Goal: Contribute content: Contribute content

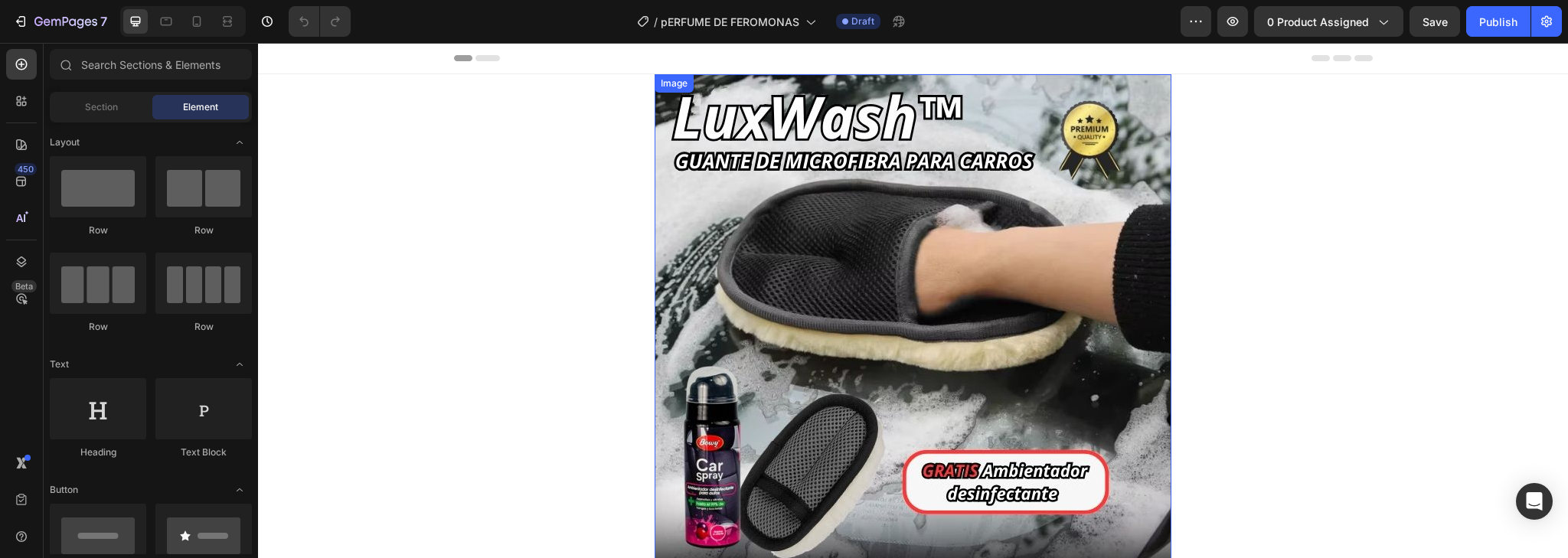
click at [916, 332] on img at bounding box center [913, 418] width 517 height 689
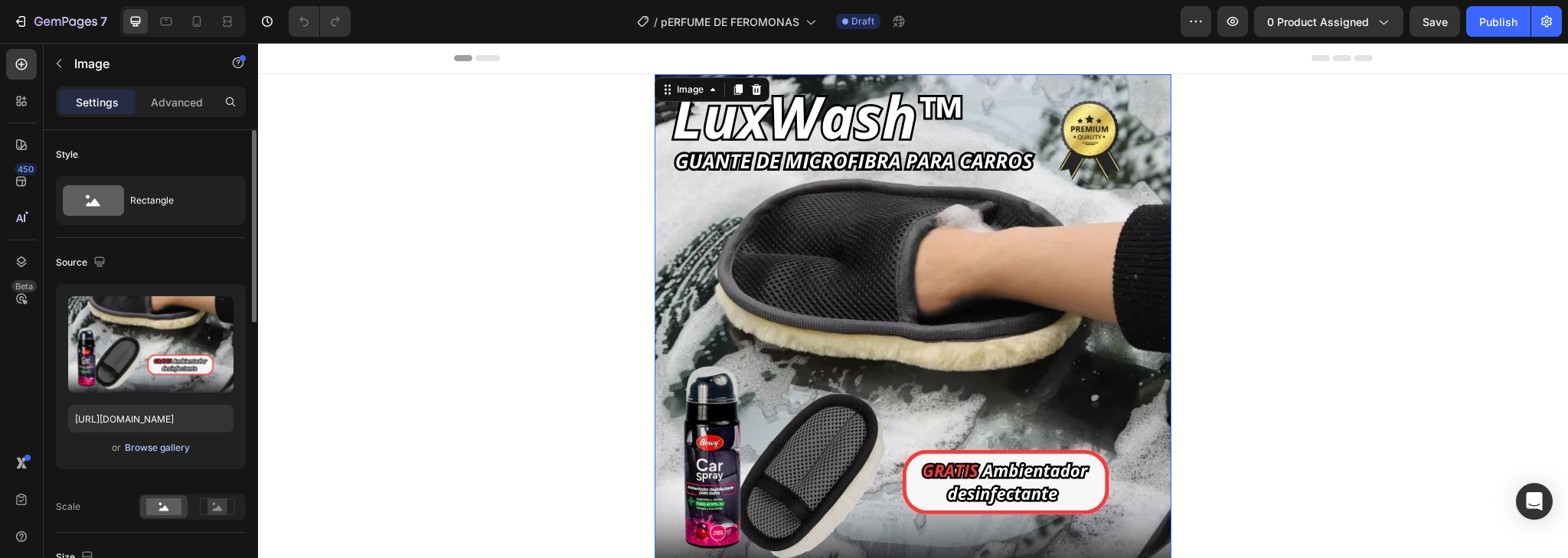
click at [163, 445] on div "Browse gallery" at bounding box center [157, 447] width 65 height 14
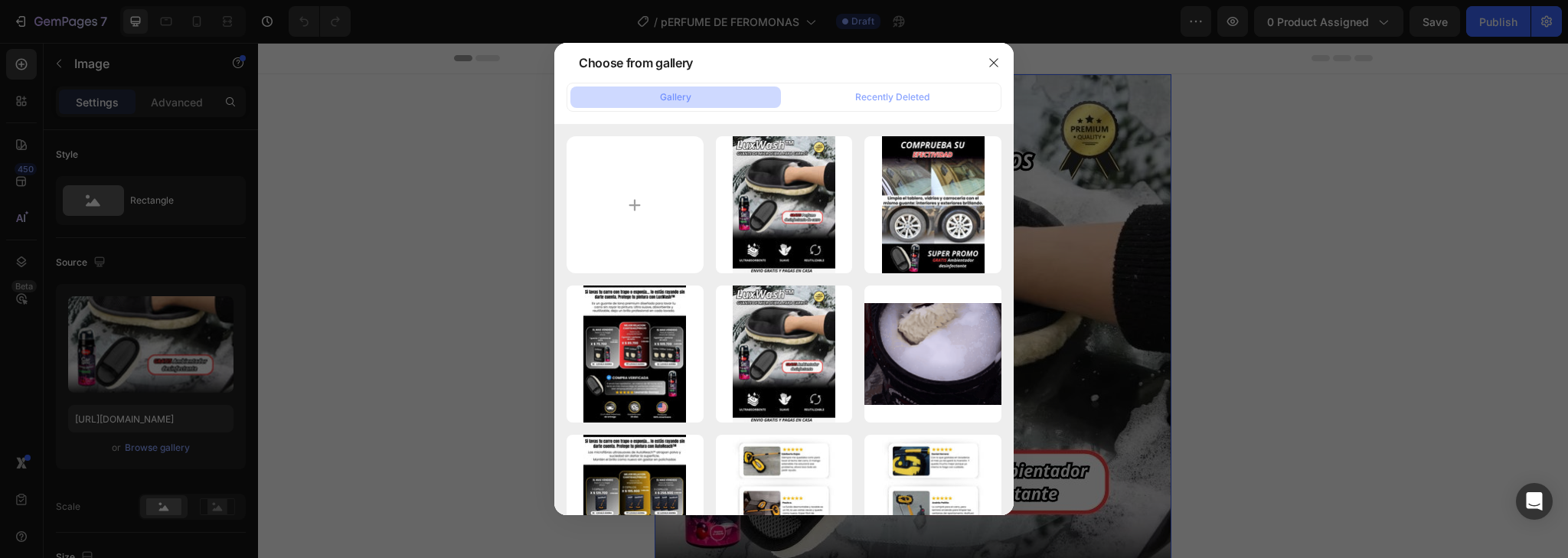
type input "C:\fakepath\1.jpg"
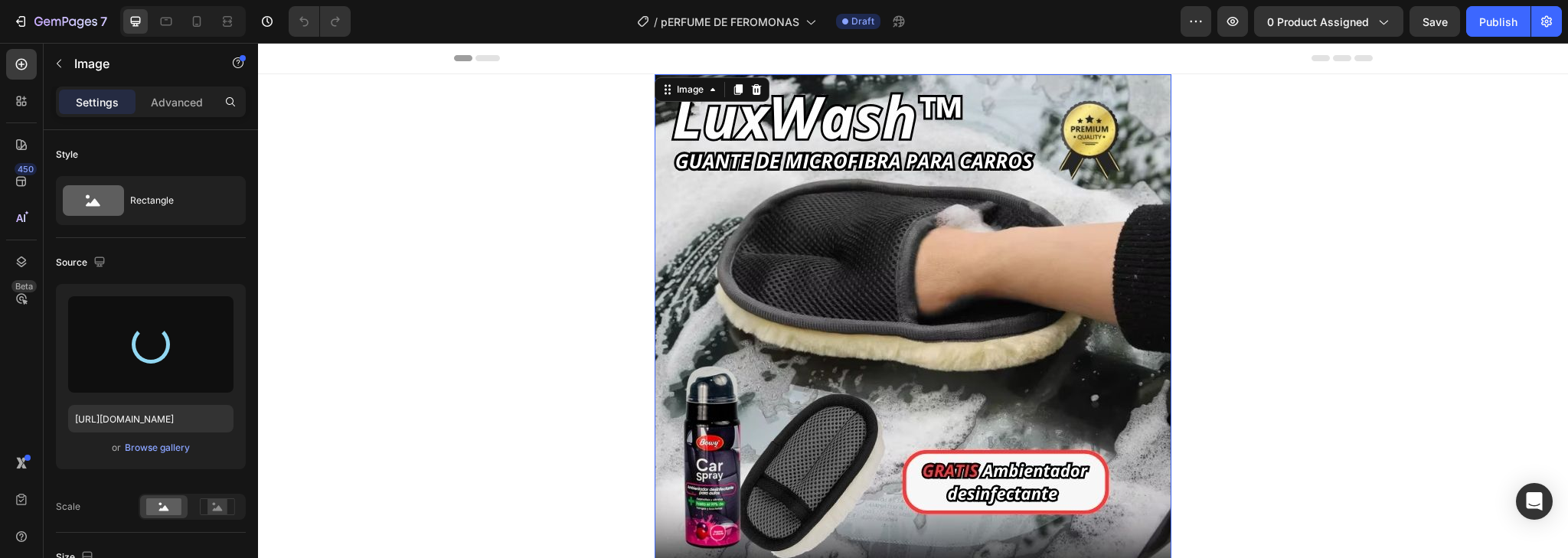
type input "[URL][DOMAIN_NAME]"
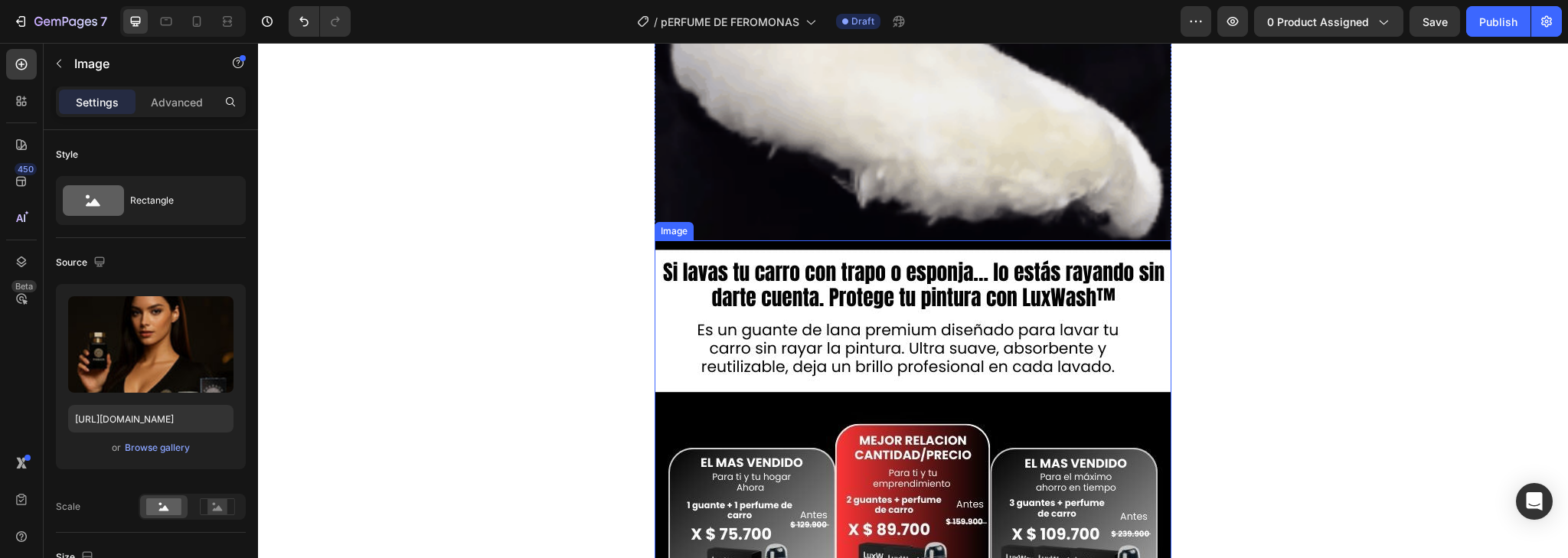
scroll to position [980, 0]
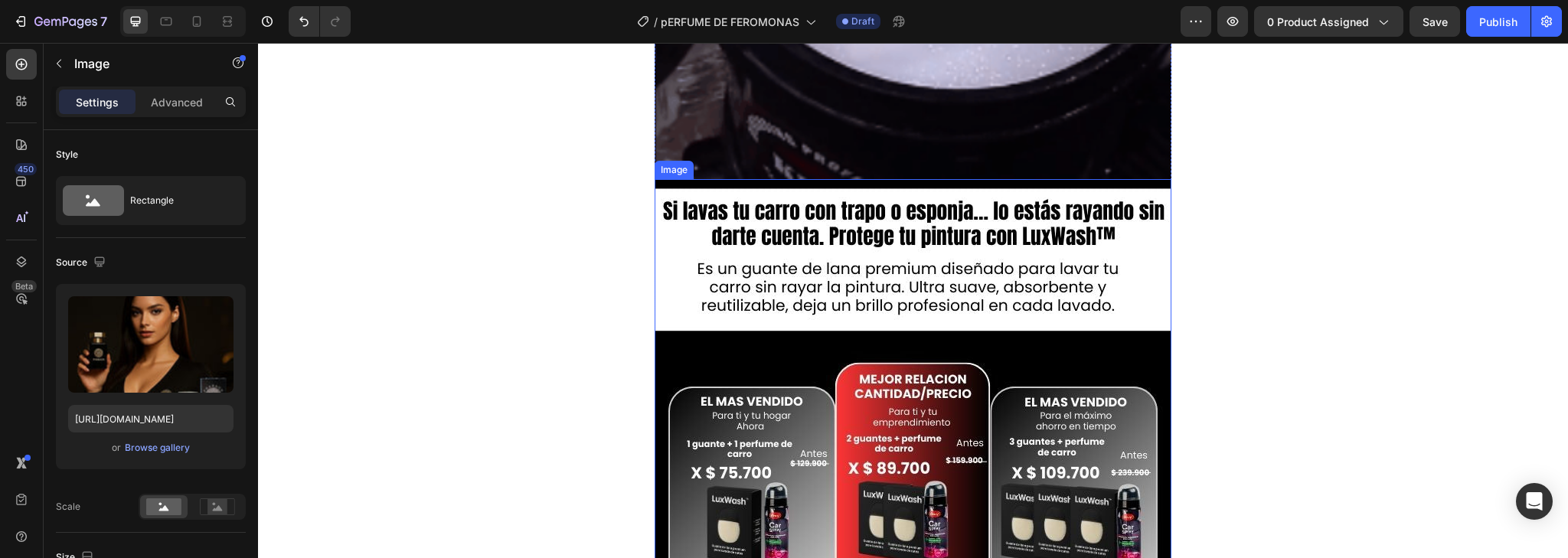
click at [934, 405] on img at bounding box center [913, 524] width 517 height 689
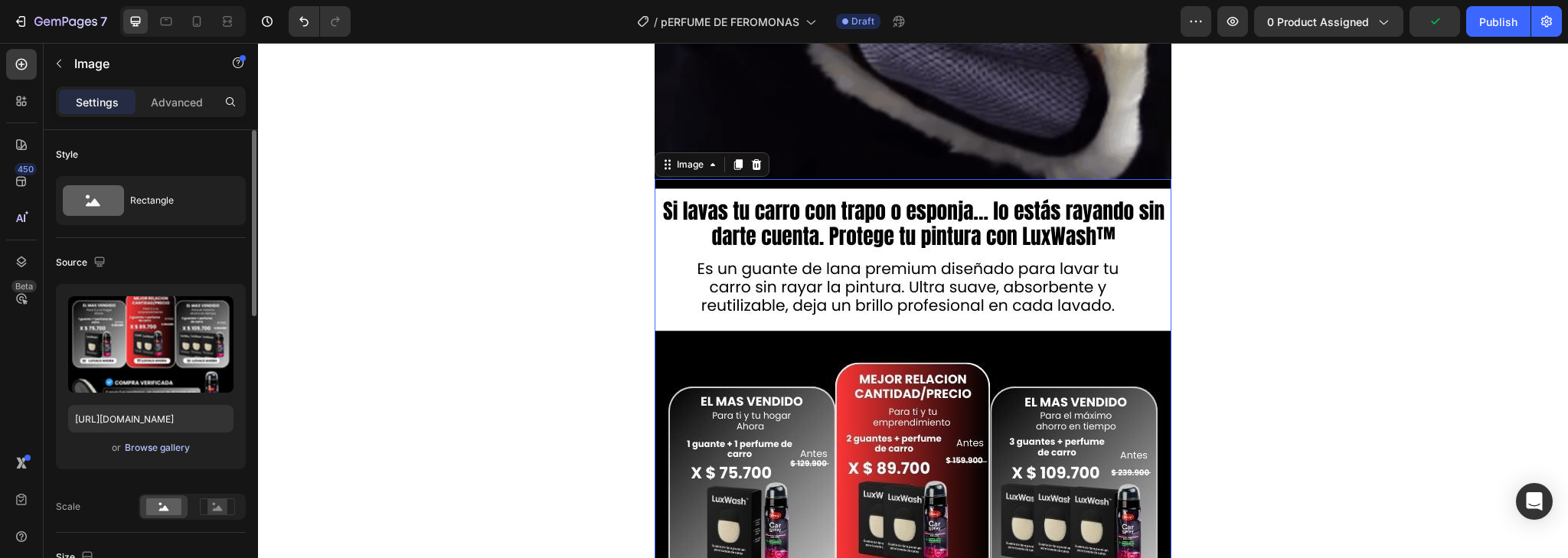
click at [177, 447] on div "Browse gallery" at bounding box center [157, 447] width 65 height 14
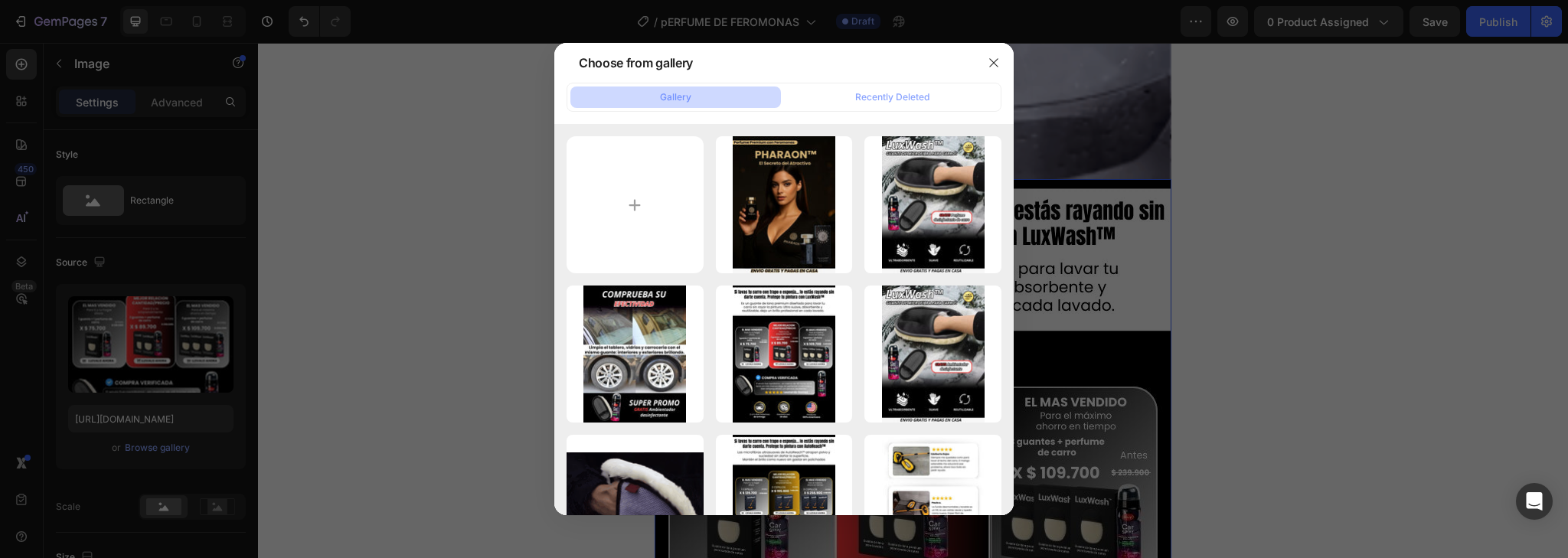
type input "C:\fakepath\2.jpg"
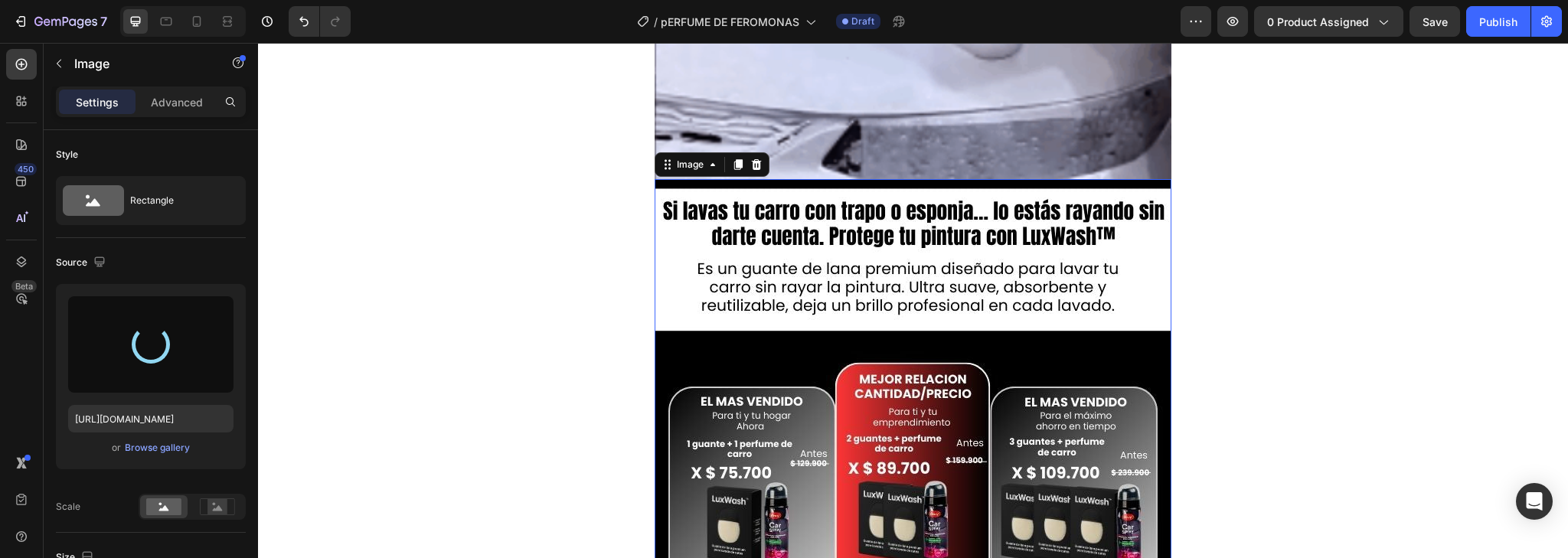
type input "[URL][DOMAIN_NAME]"
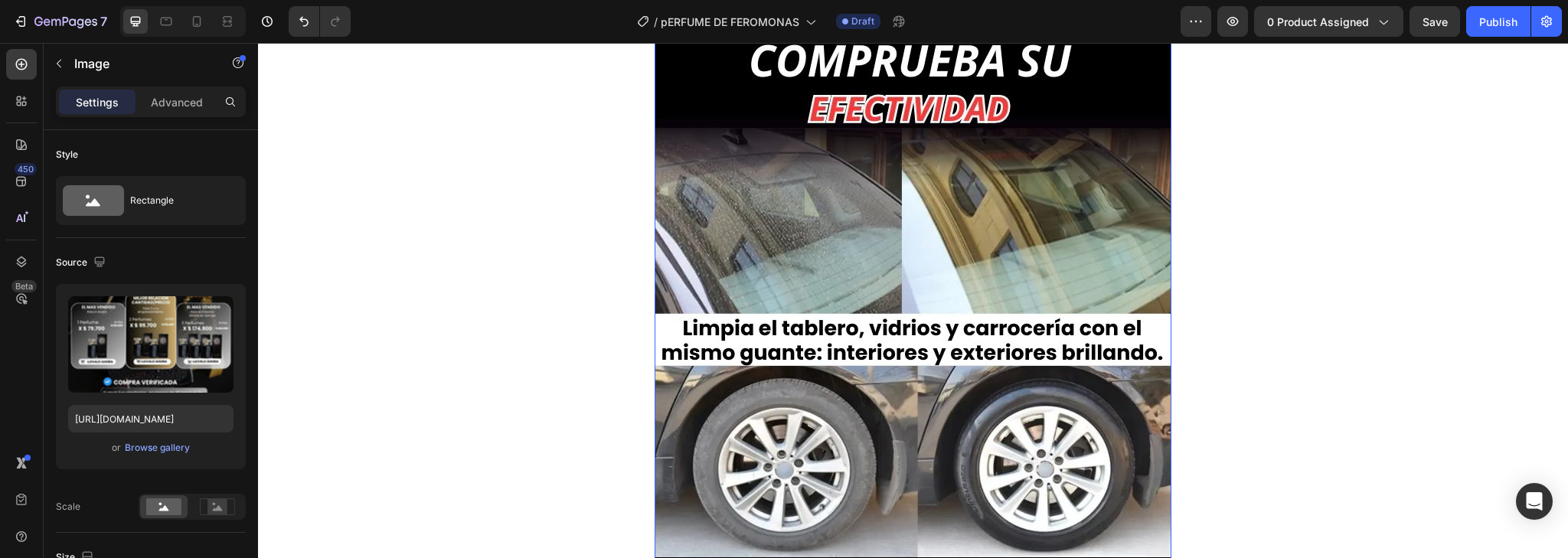
scroll to position [1899, 0]
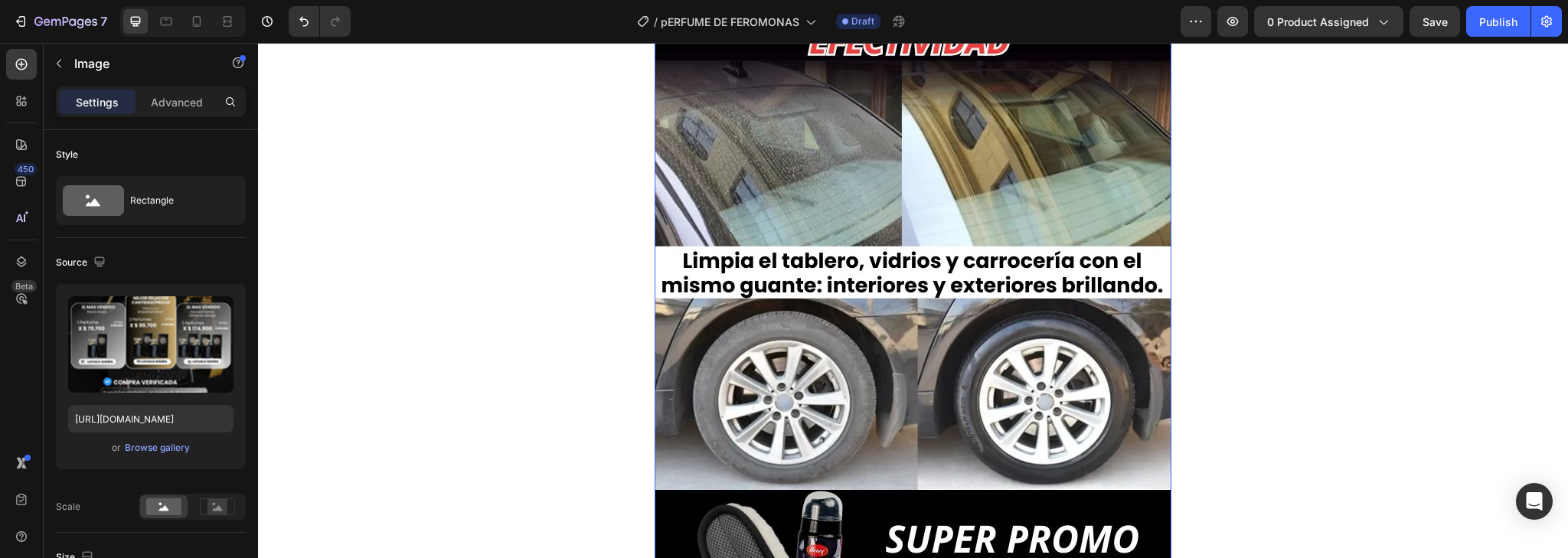
click at [930, 332] on img at bounding box center [913, 294] width 517 height 689
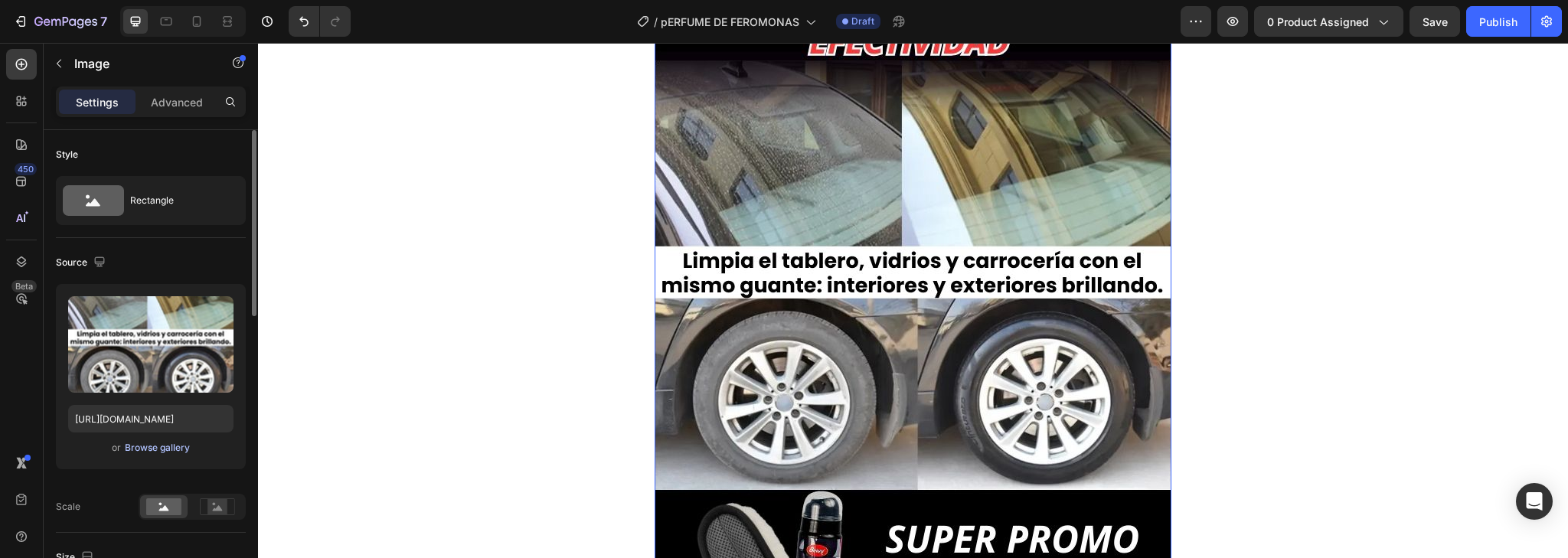
click at [150, 448] on div "Browse gallery" at bounding box center [157, 447] width 65 height 14
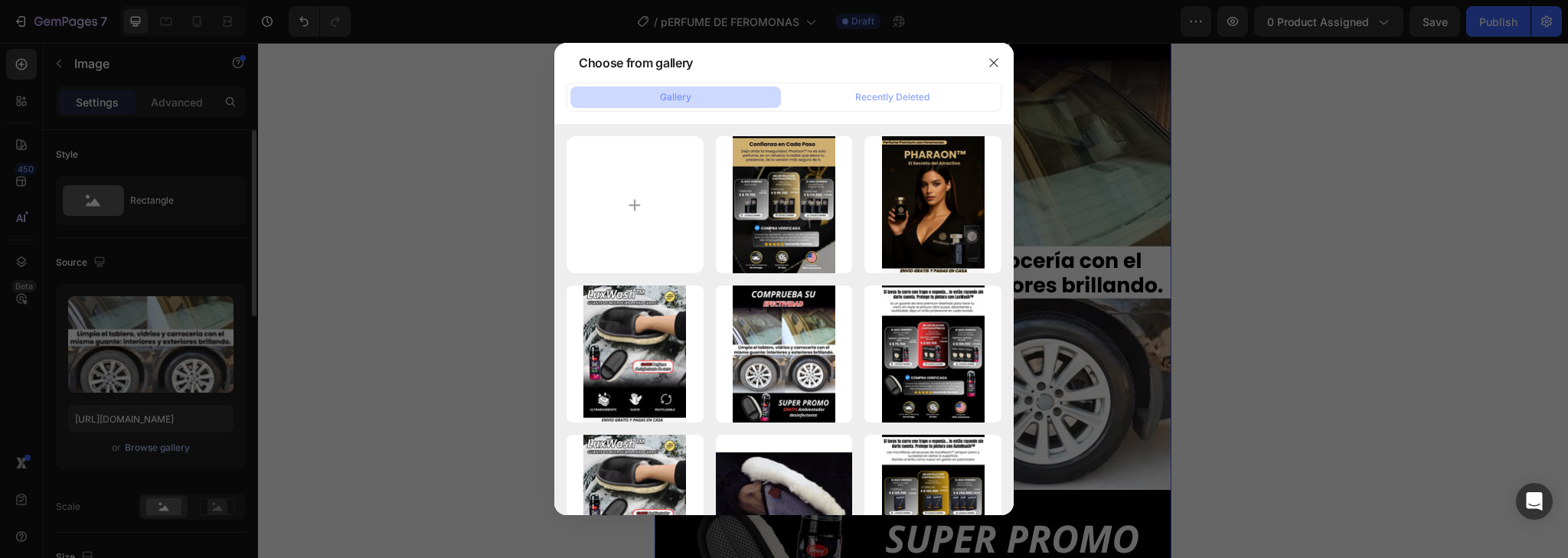
type input "C:\fakepath\3.jpg"
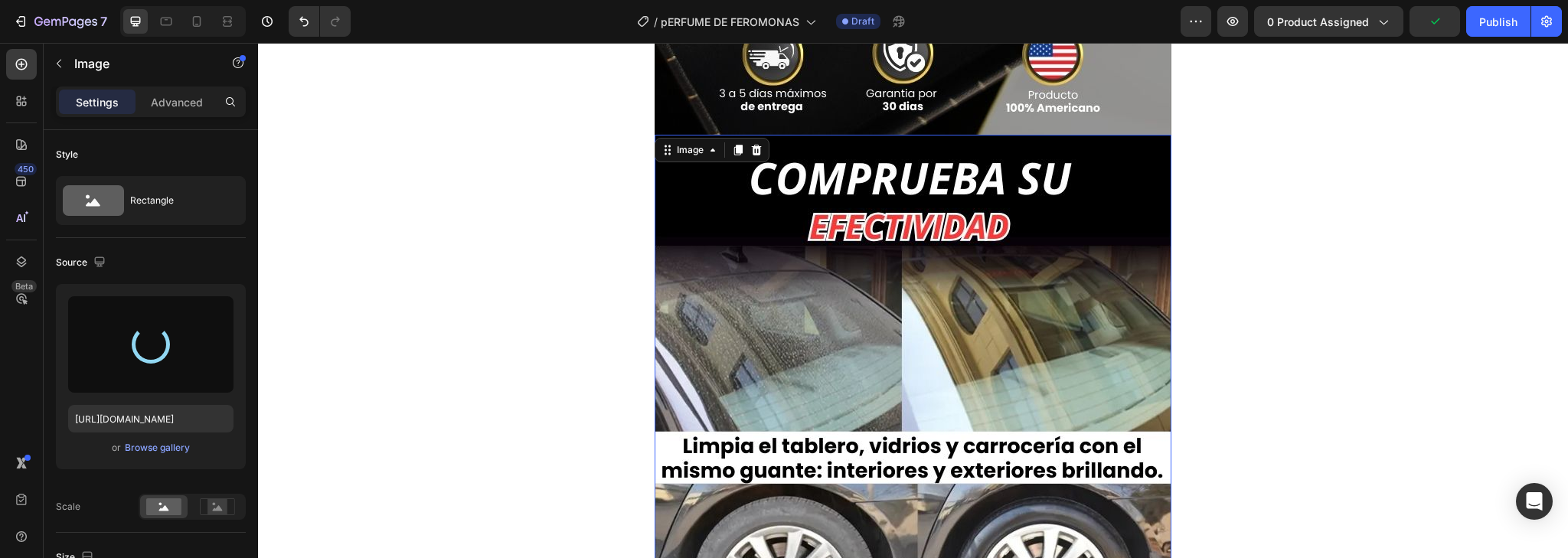
scroll to position [1654, 0]
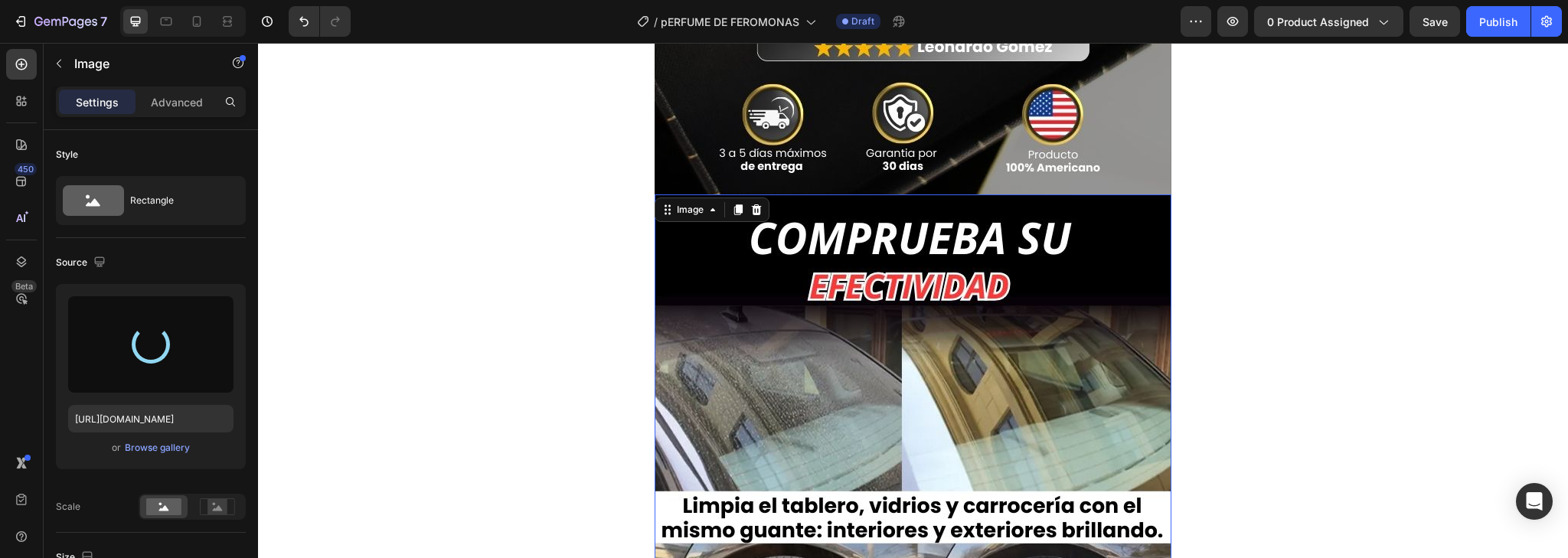
type input "[URL][DOMAIN_NAME]"
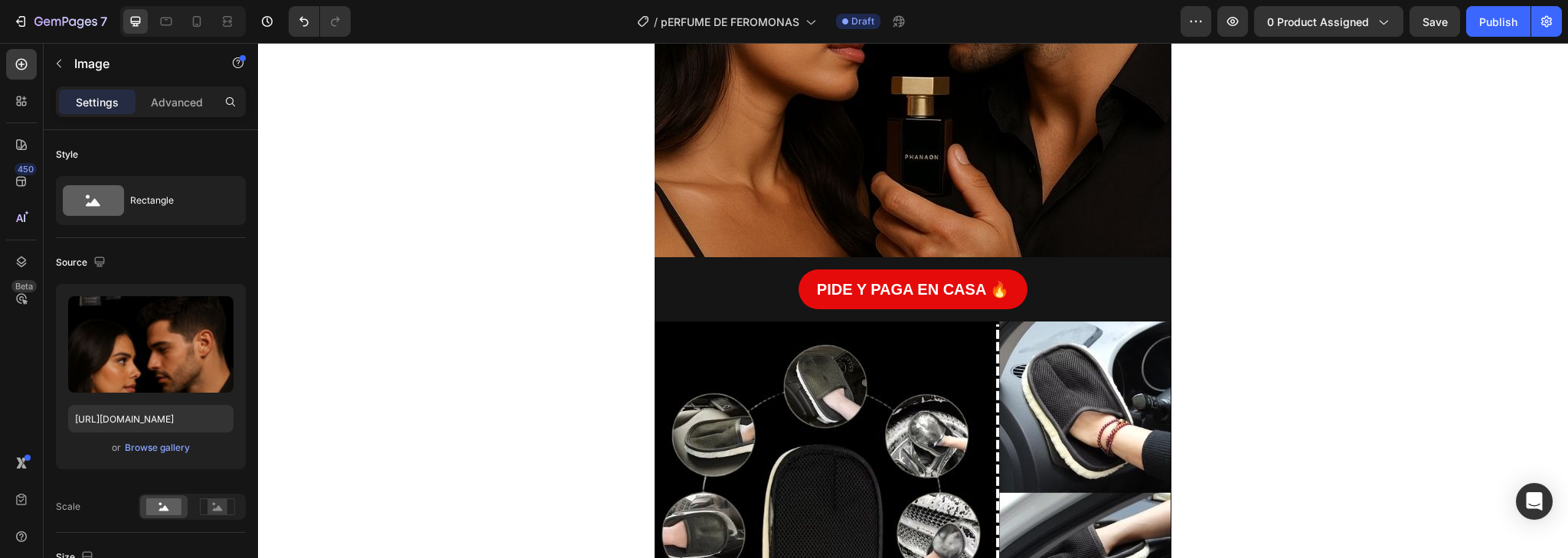
scroll to position [2512, 0]
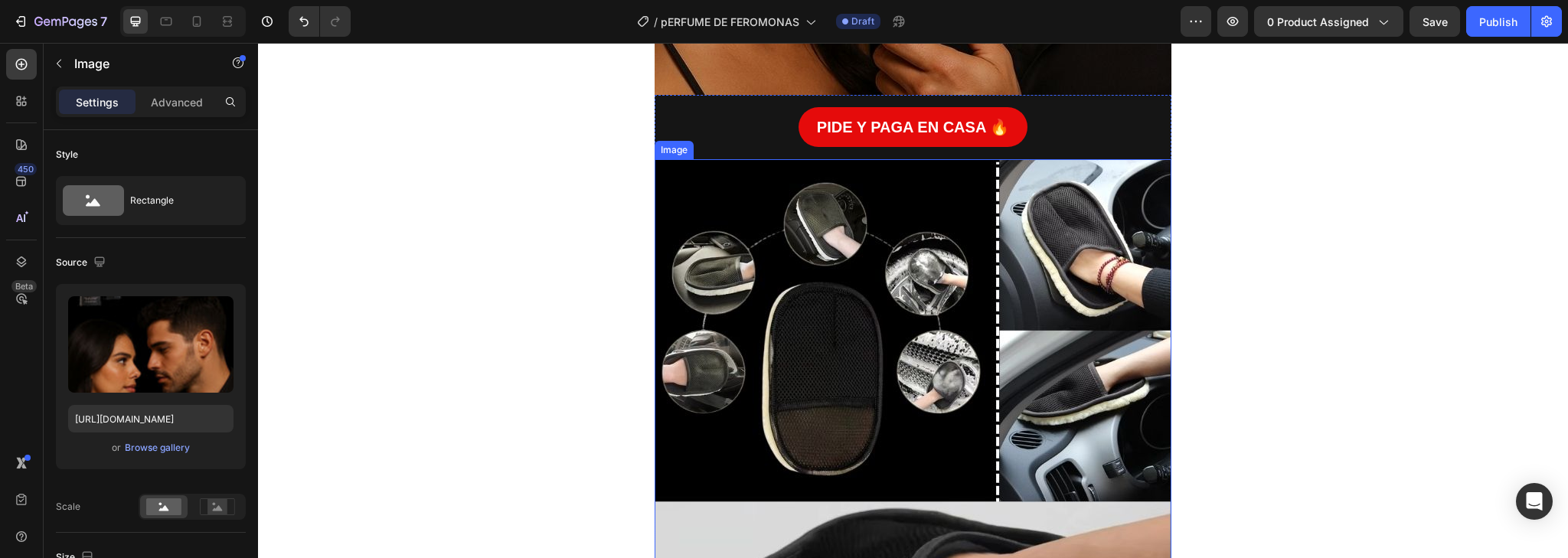
click at [962, 275] on img at bounding box center [913, 503] width 517 height 689
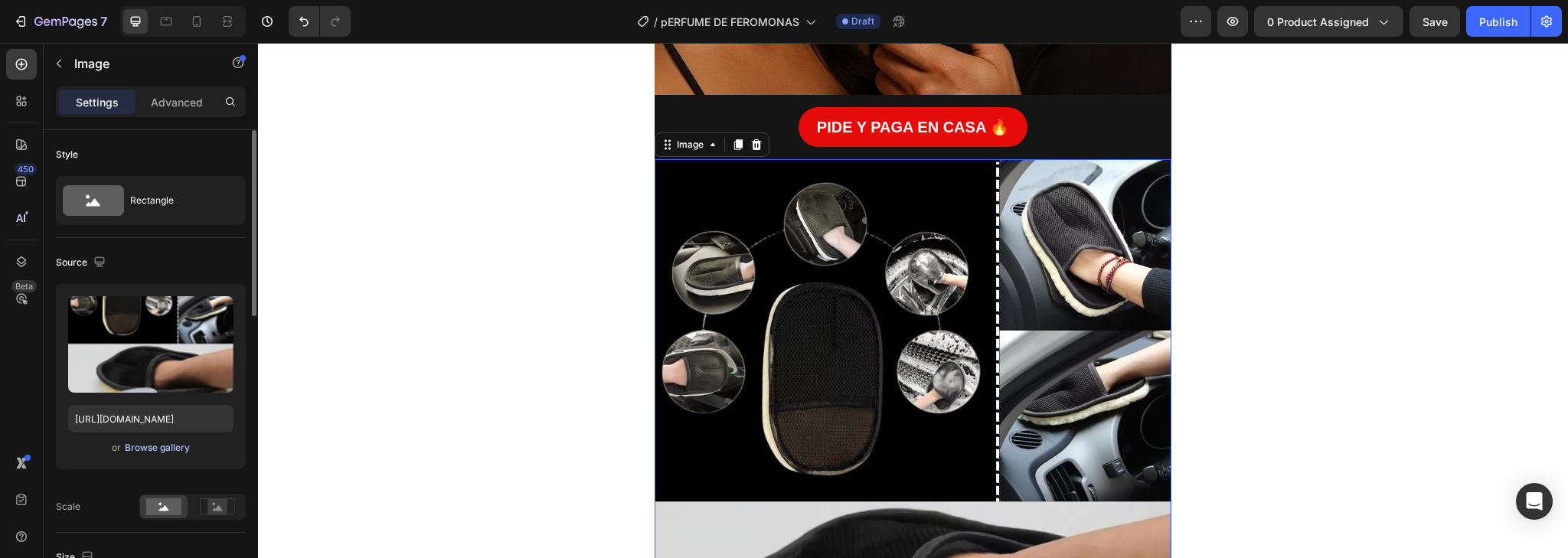
click at [140, 446] on div "Browse gallery" at bounding box center [157, 447] width 65 height 14
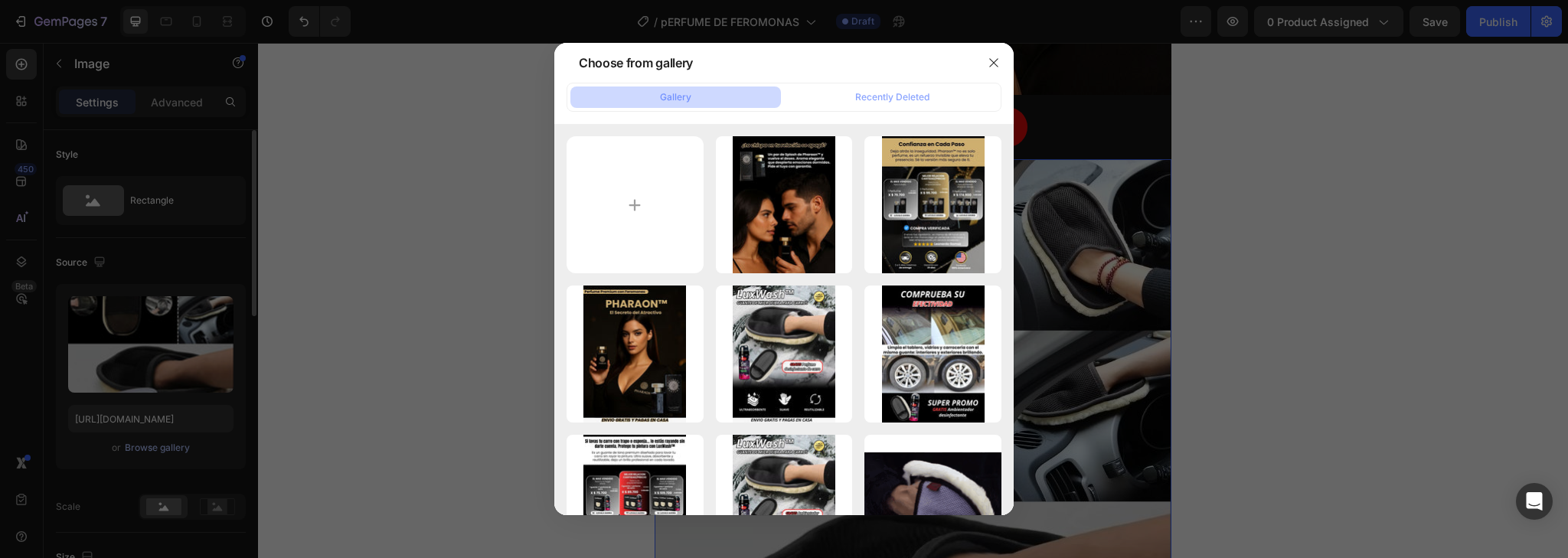
type input "C:\fakepath\4.jpg"
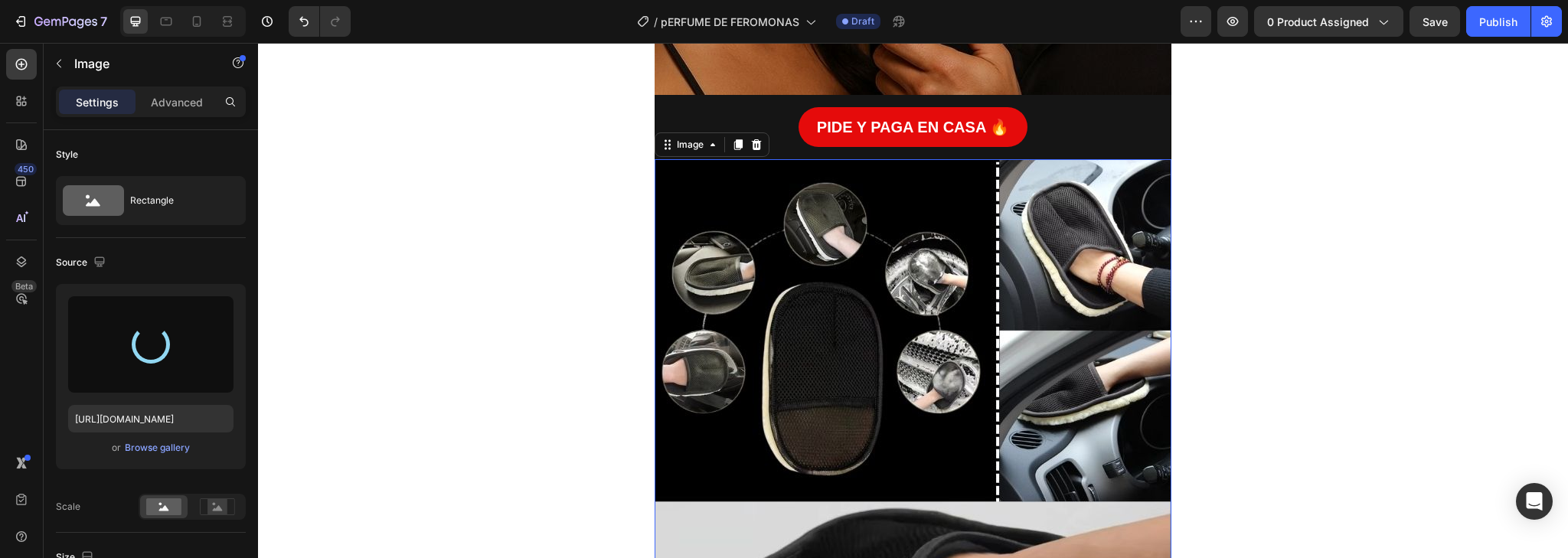
type input "[URL][DOMAIN_NAME]"
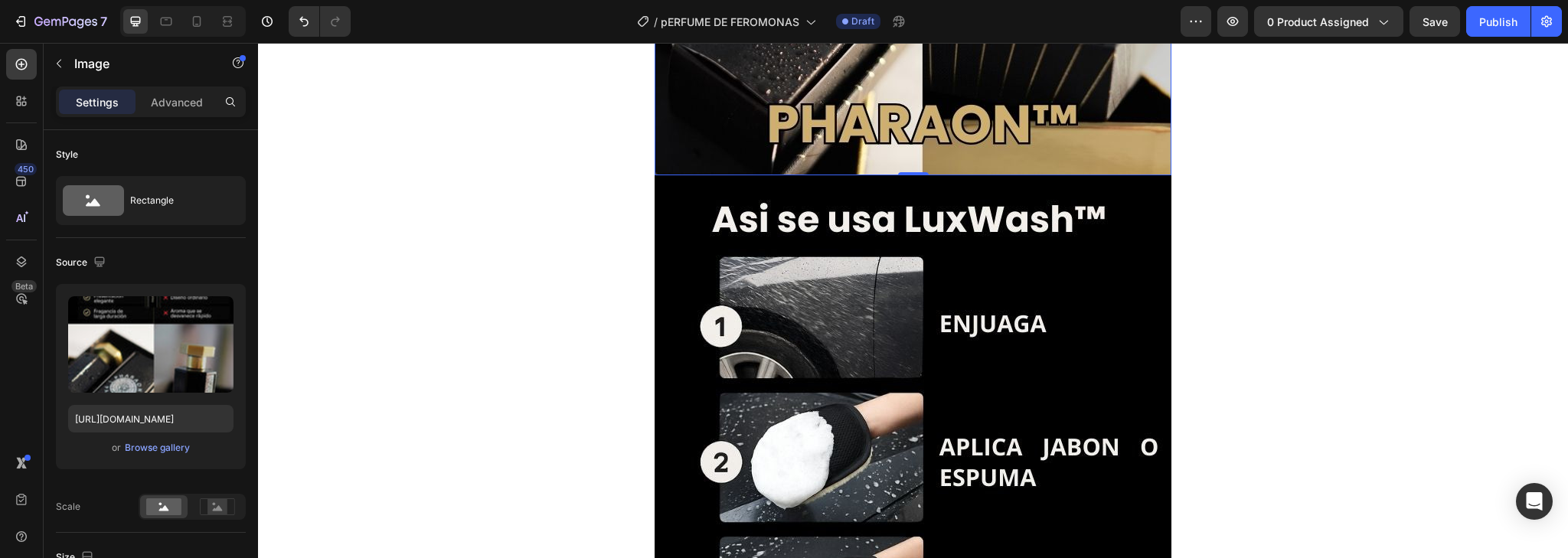
scroll to position [3185, 0]
click at [891, 375] on img at bounding box center [913, 519] width 517 height 689
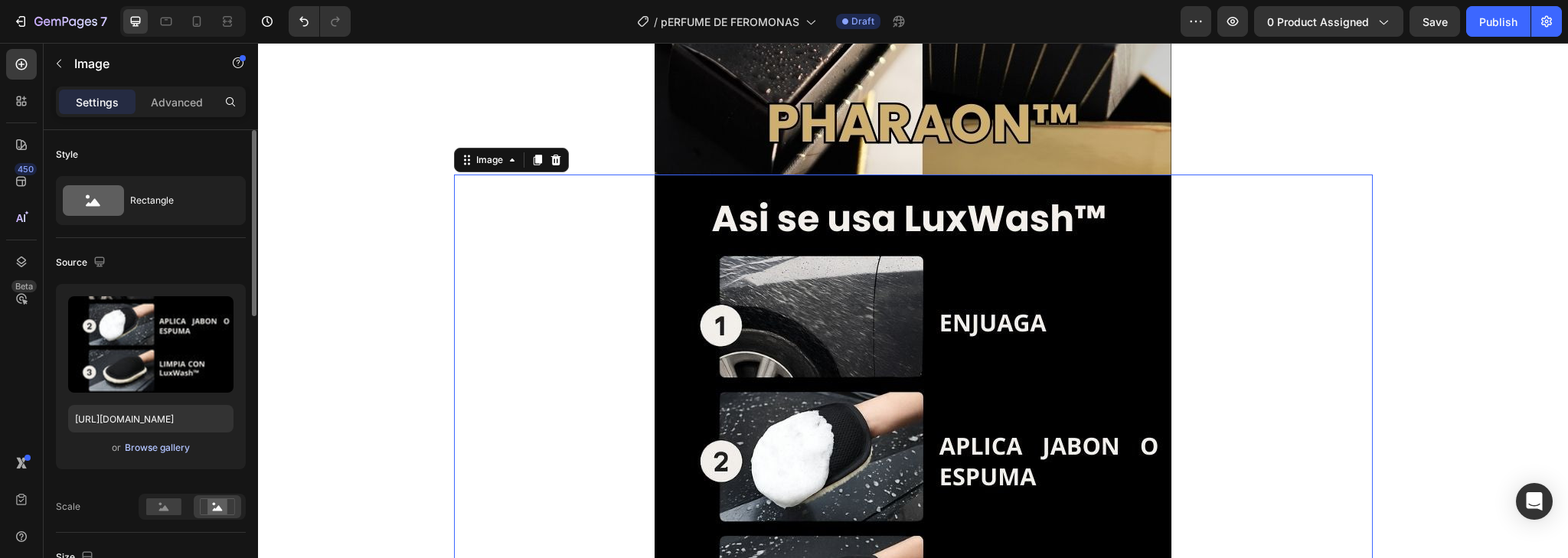
click at [171, 448] on div "Browse gallery" at bounding box center [157, 447] width 65 height 14
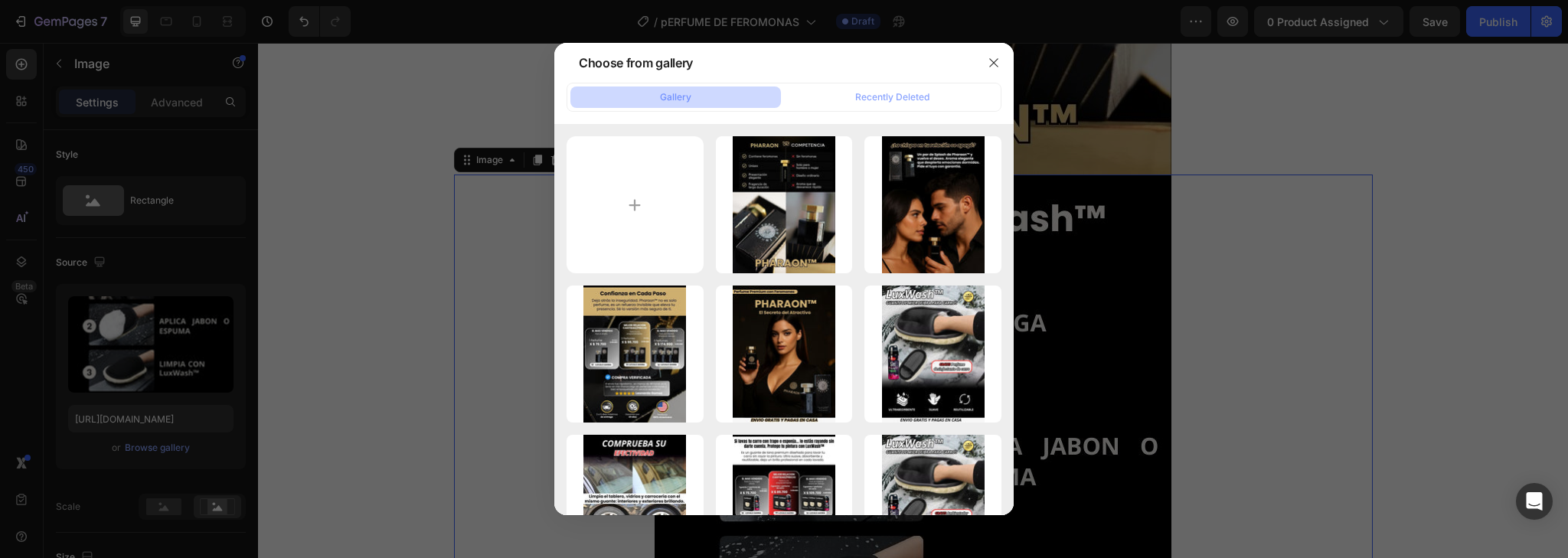
type input "C:\fakepath\5.jpg"
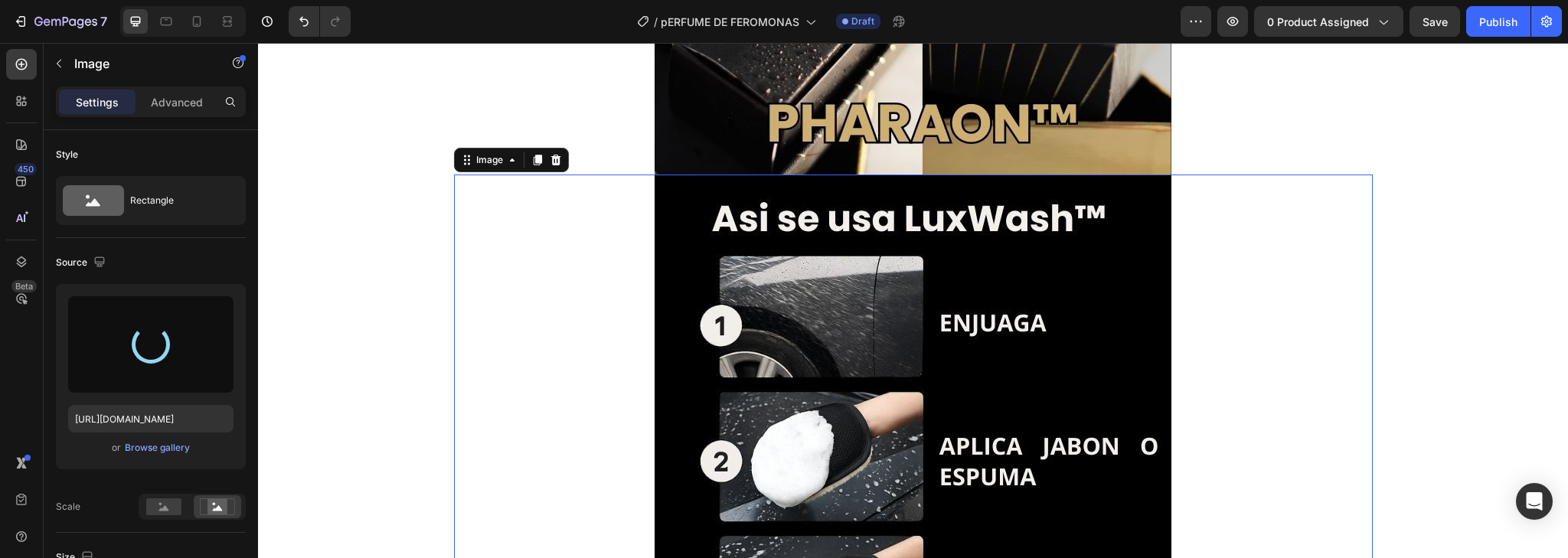
type input "[URL][DOMAIN_NAME]"
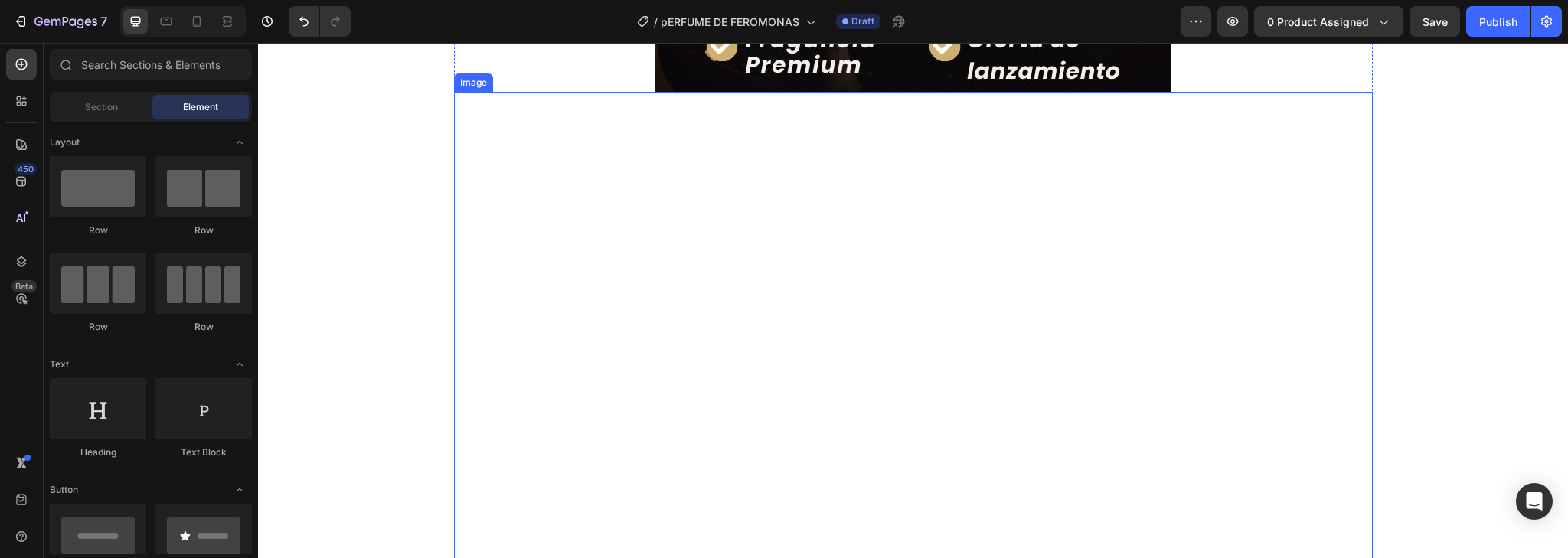
scroll to position [4044, 0]
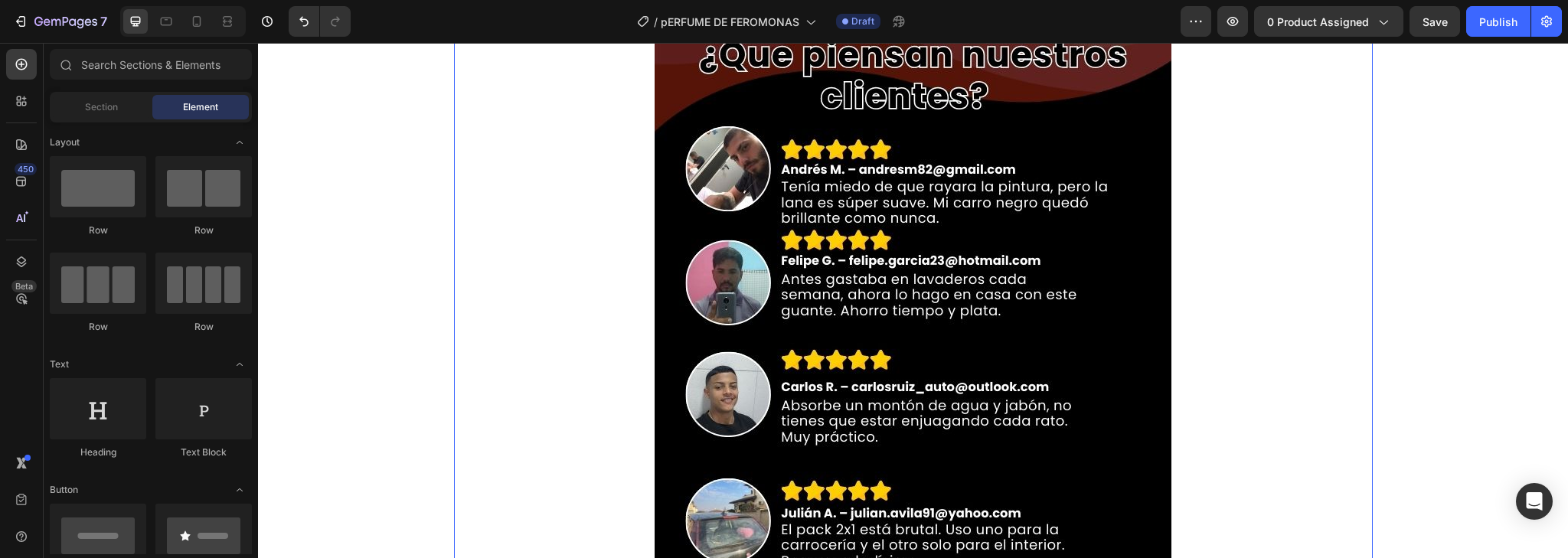
click at [935, 322] on img at bounding box center [913, 351] width 517 height 689
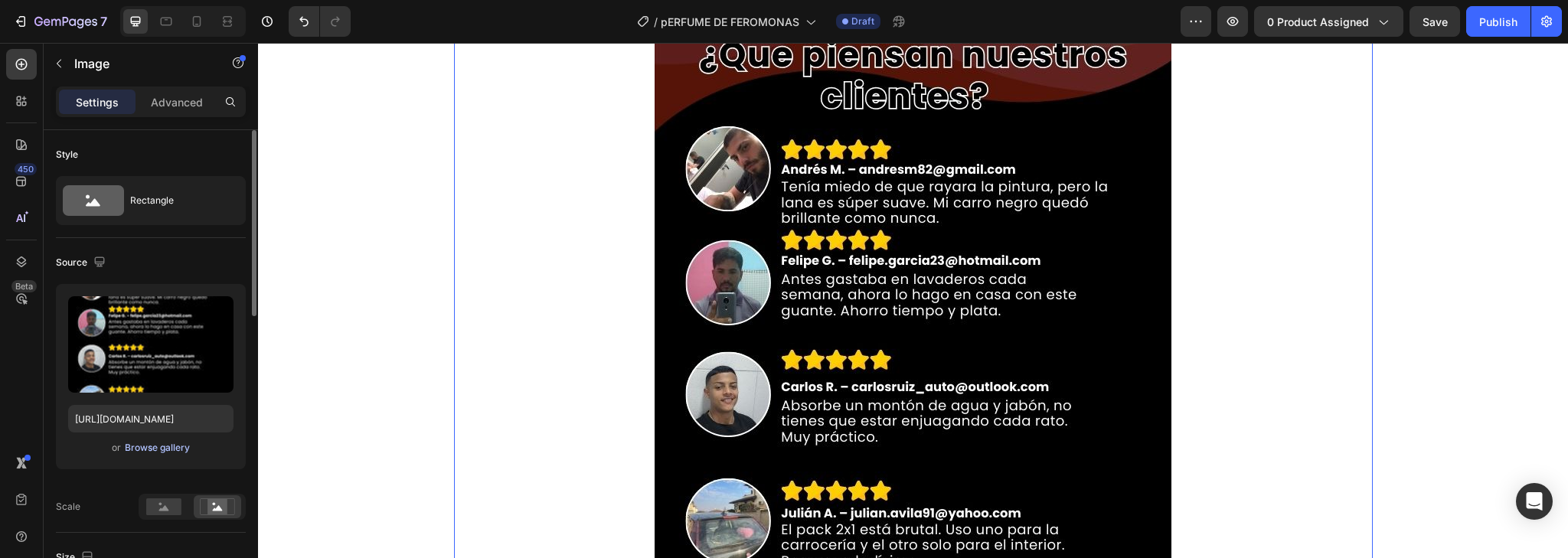
click at [172, 445] on div "Browse gallery" at bounding box center [157, 447] width 65 height 14
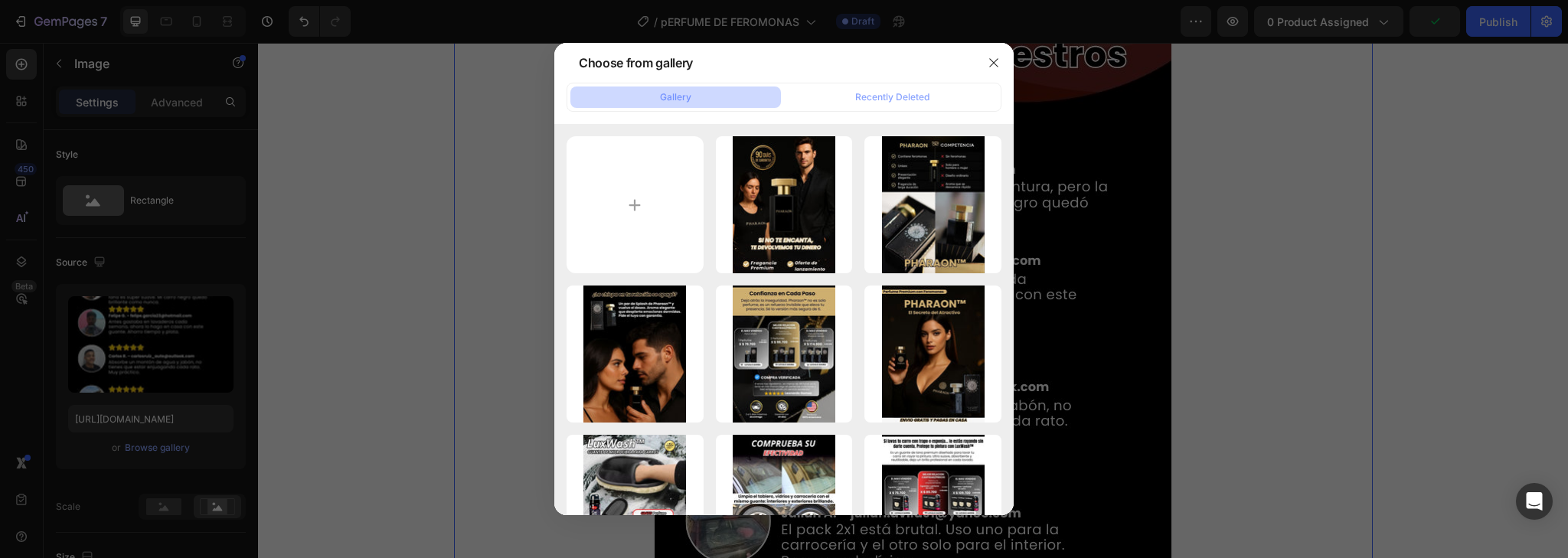
type input "C:\fakepath\6.jpg"
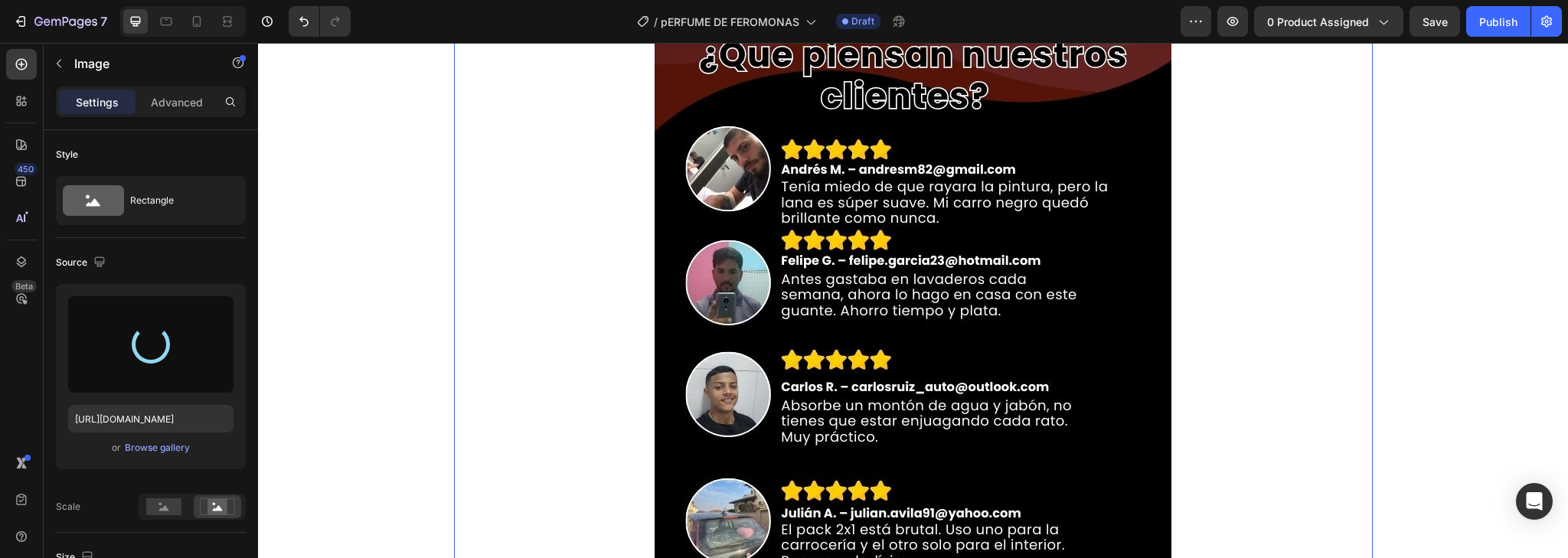
type input "[URL][DOMAIN_NAME]"
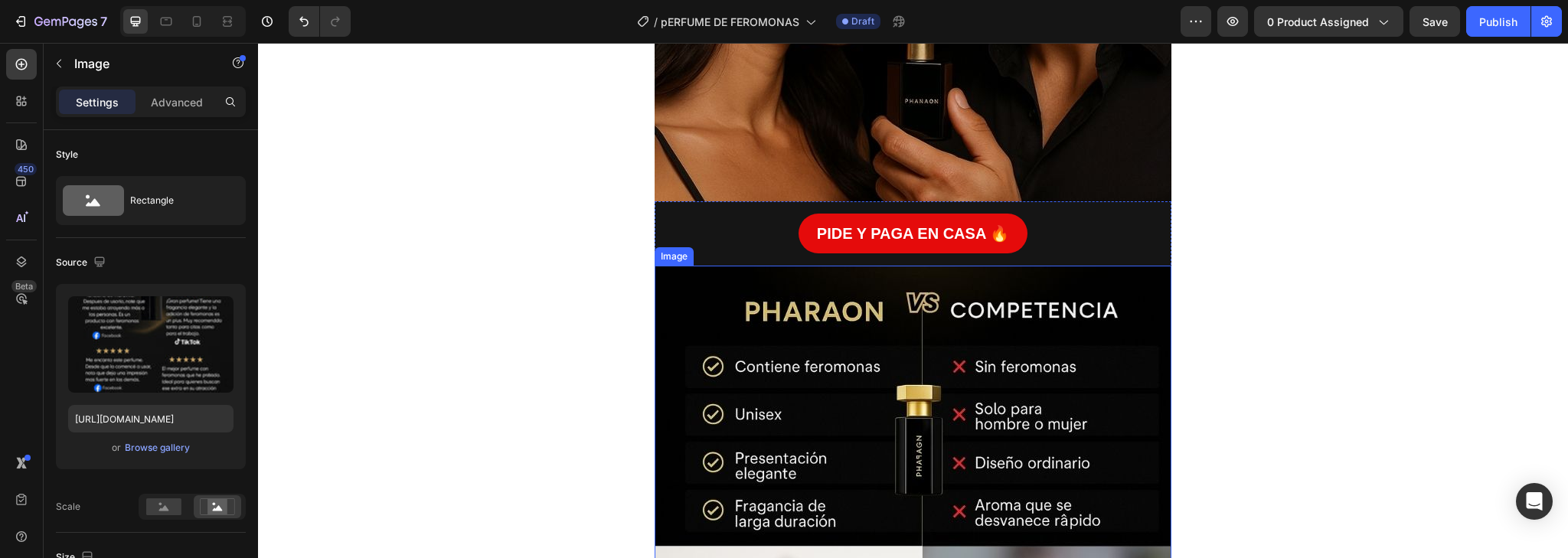
scroll to position [2389, 0]
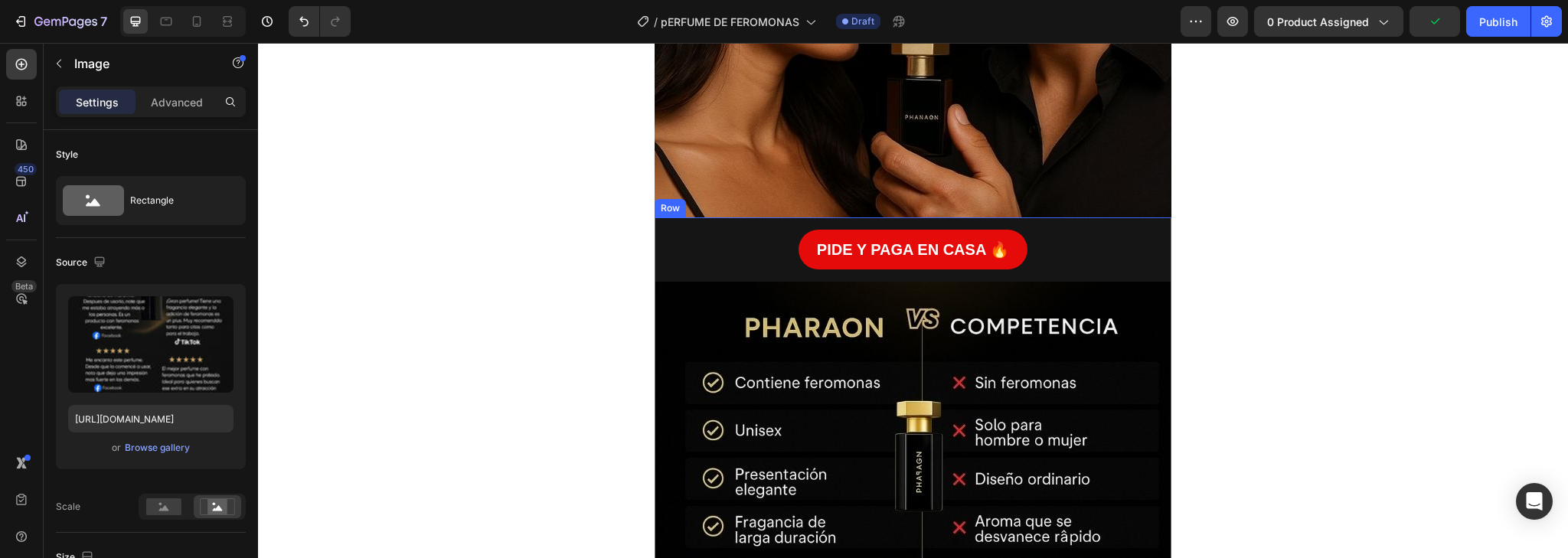
click at [758, 223] on div "PIDE Y PAGA EN CASA 🔥 Button" at bounding box center [913, 249] width 517 height 64
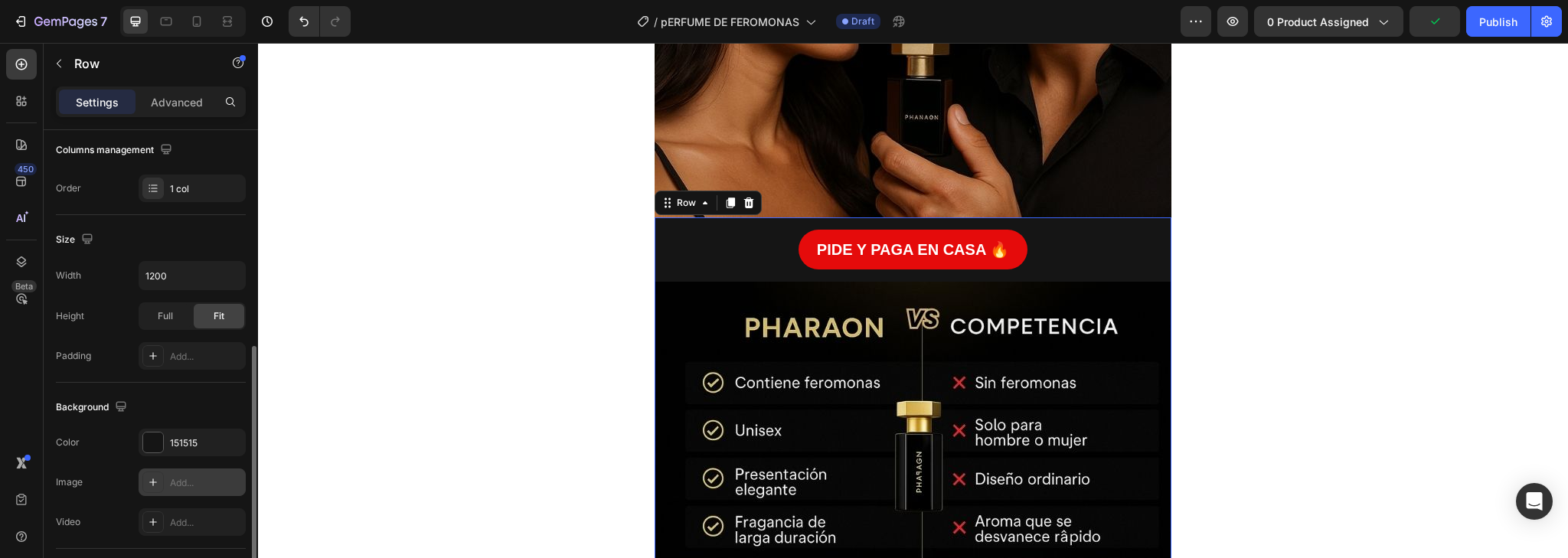
scroll to position [306, 0]
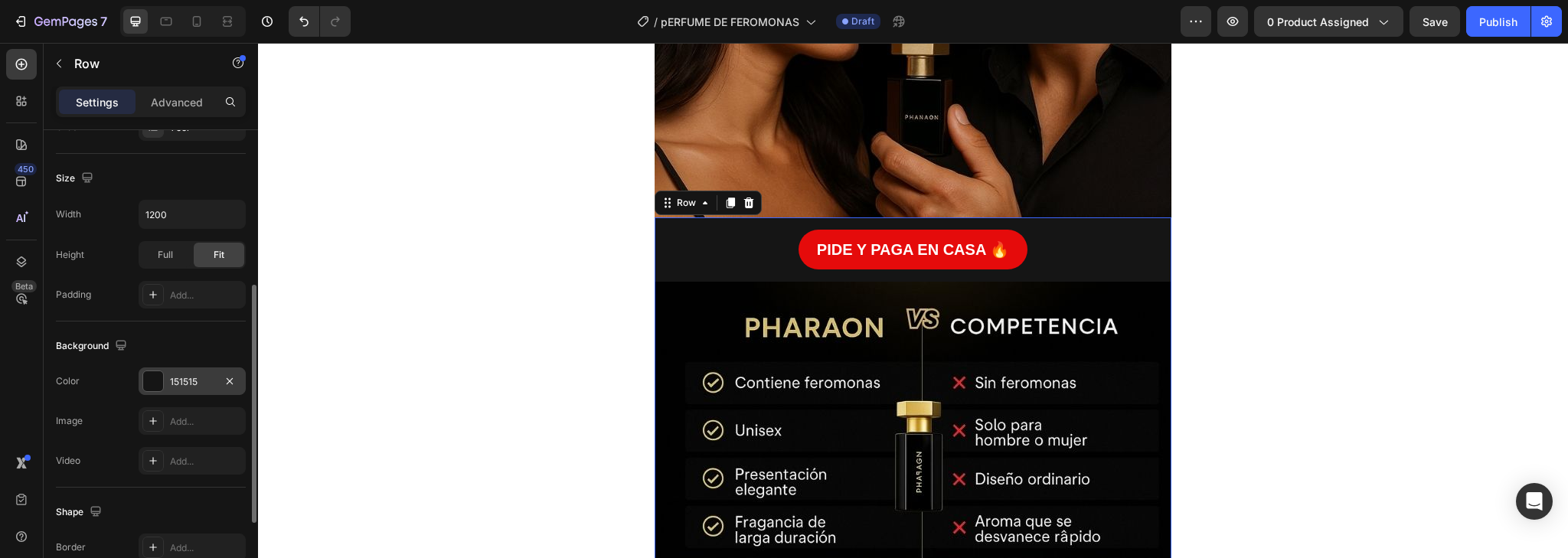
drag, startPoint x: 156, startPoint y: 379, endPoint x: 2, endPoint y: 382, distance: 154.0
click at [156, 379] on div at bounding box center [153, 380] width 20 height 20
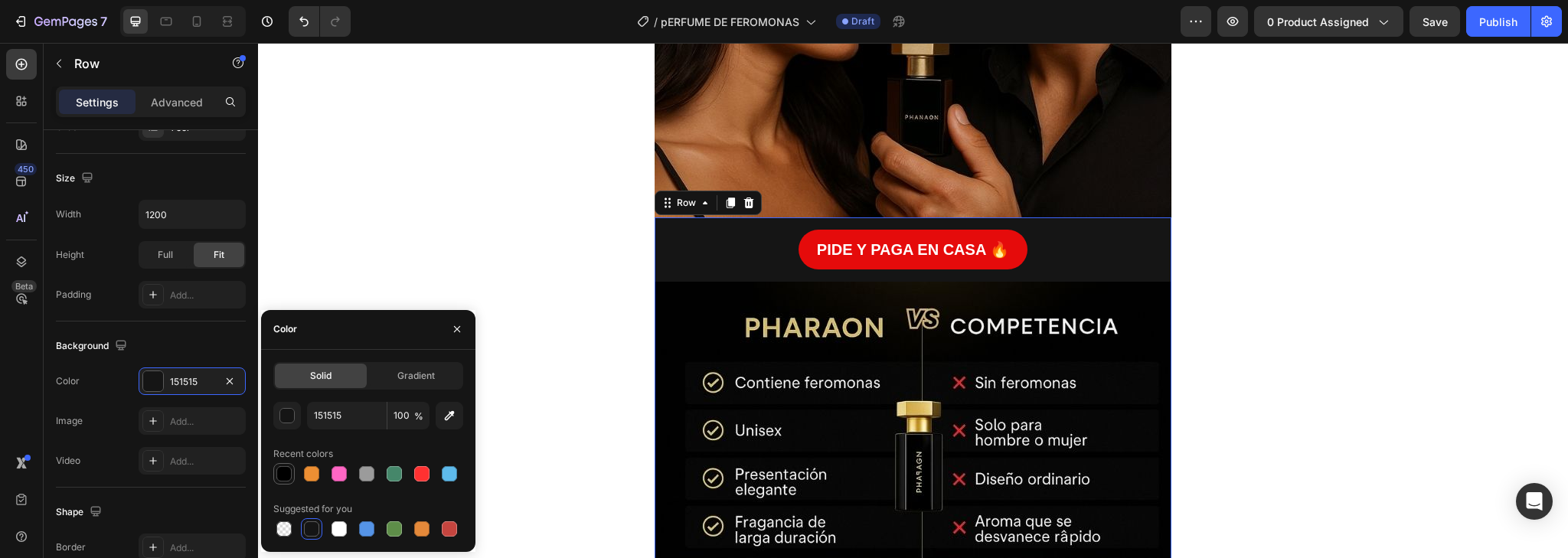
click at [282, 474] on div at bounding box center [284, 473] width 15 height 15
type input "000000"
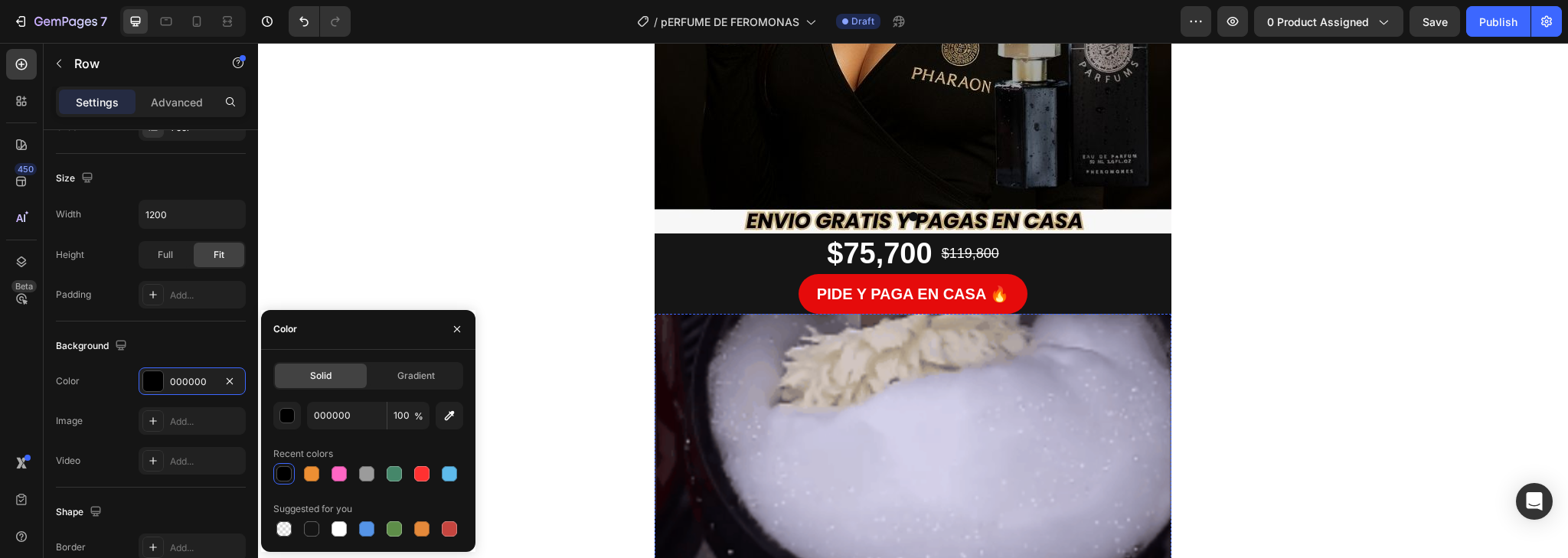
scroll to position [429, 0]
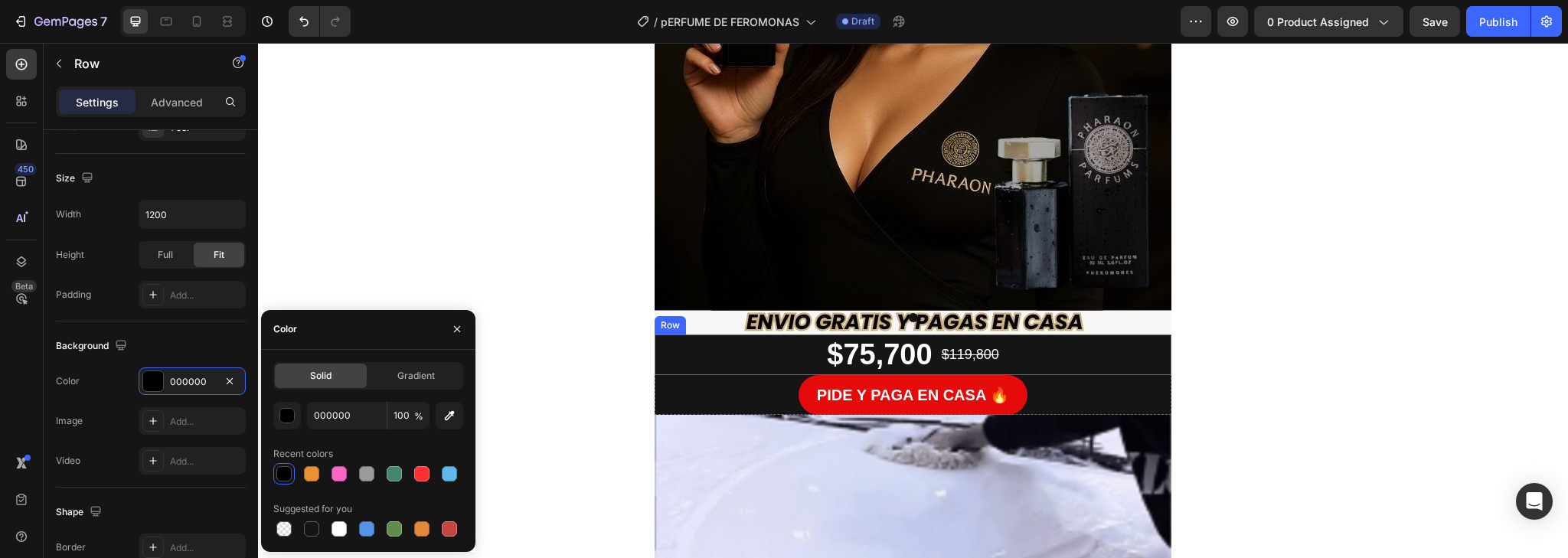
click at [670, 329] on div "Row" at bounding box center [671, 326] width 32 height 19
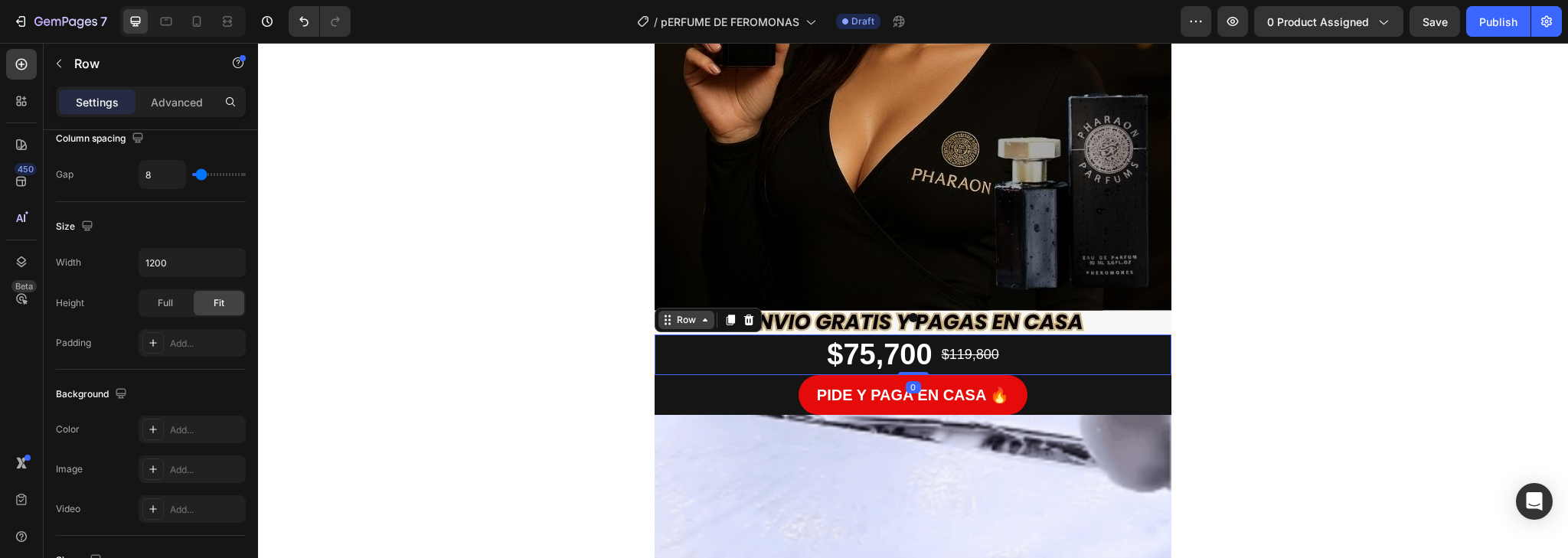
click at [668, 312] on div "Row" at bounding box center [686, 320] width 56 height 19
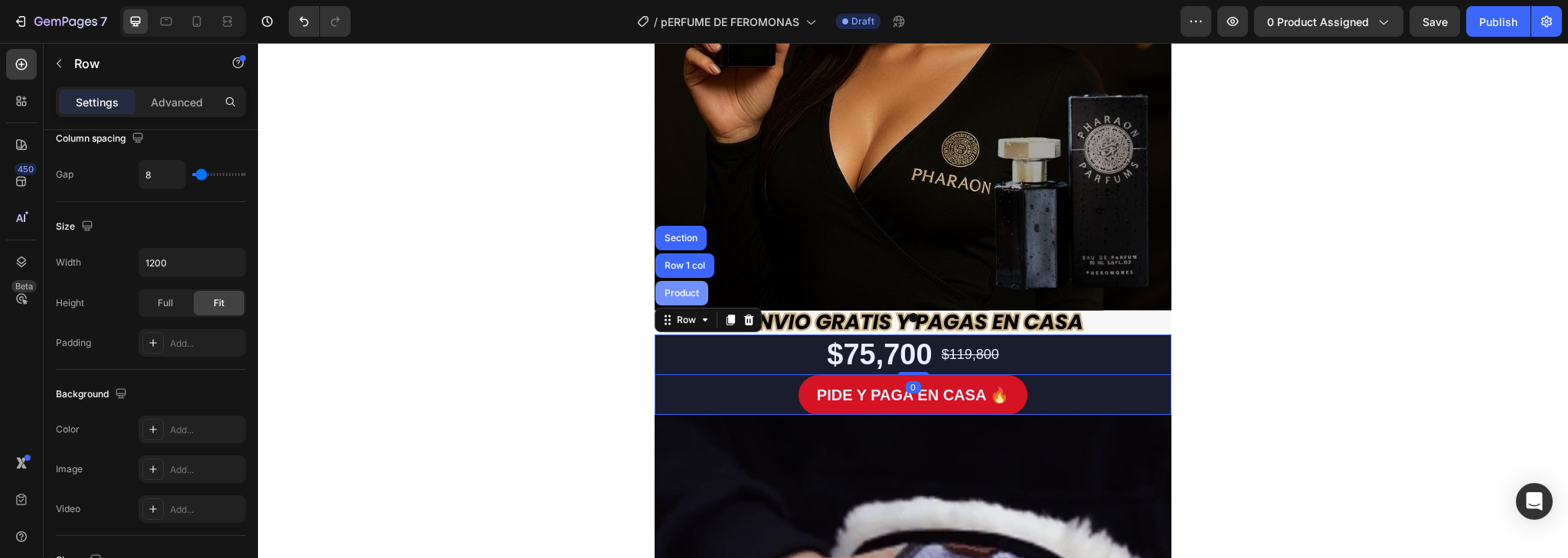
click at [674, 298] on div "Product" at bounding box center [682, 293] width 53 height 24
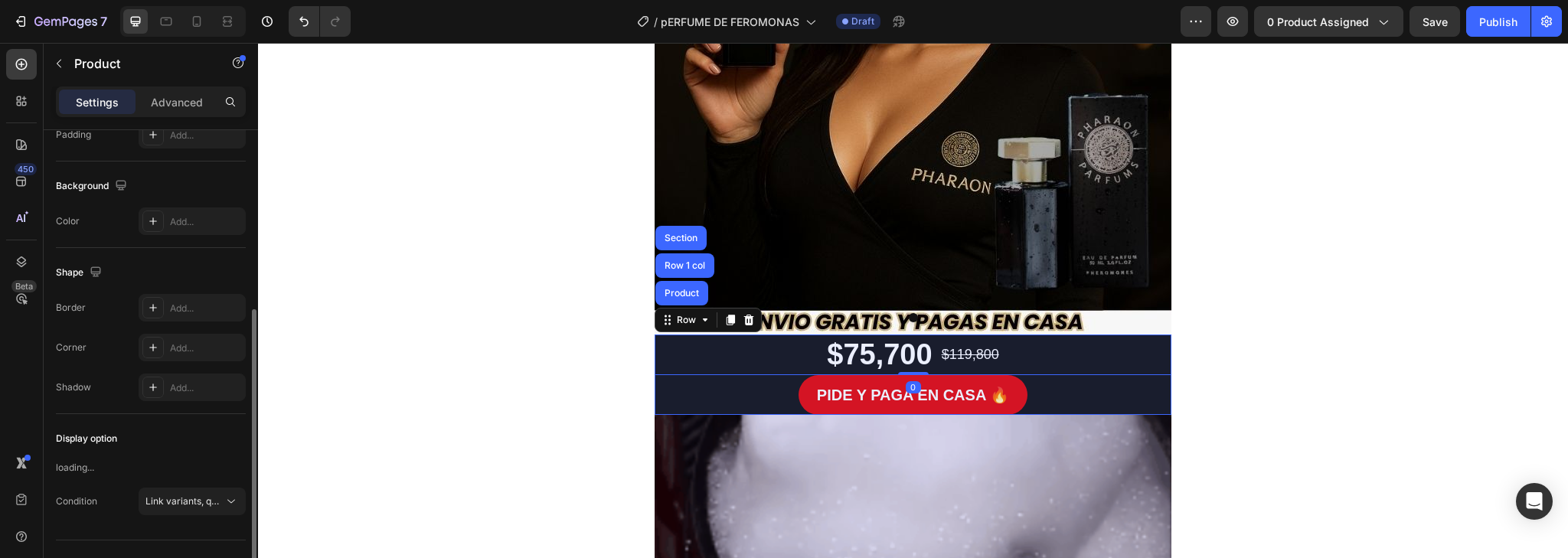
scroll to position [0, 0]
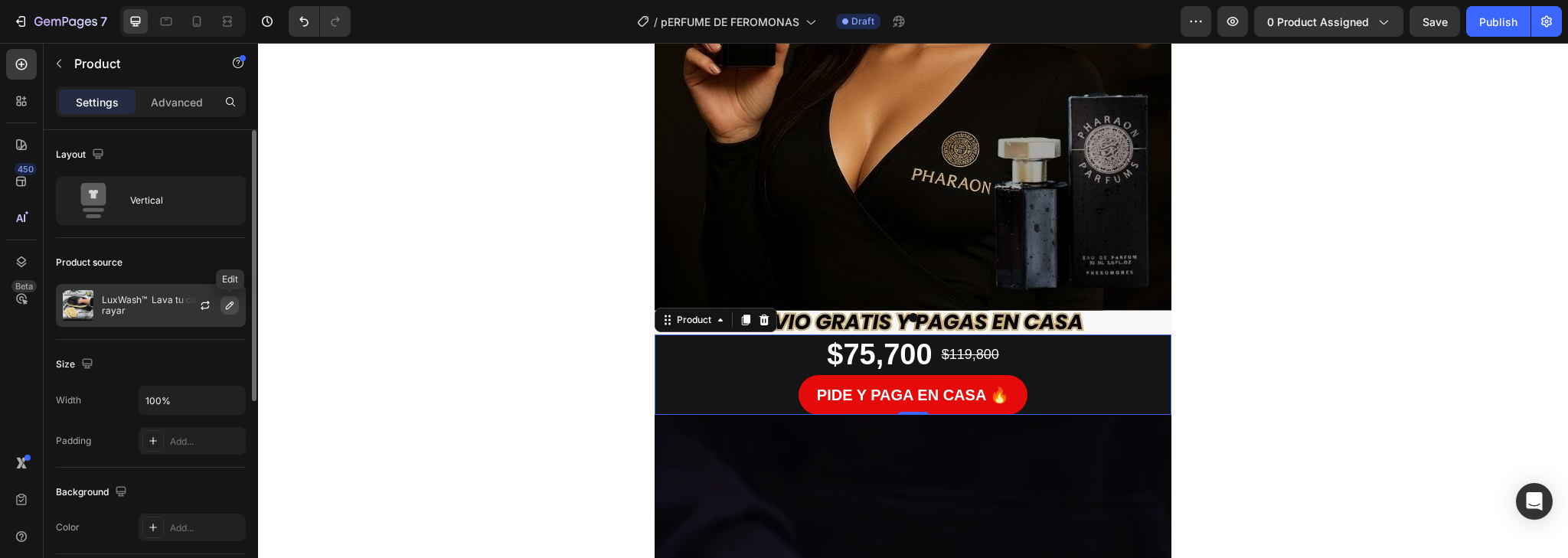
click at [231, 299] on icon "button" at bounding box center [229, 305] width 12 height 12
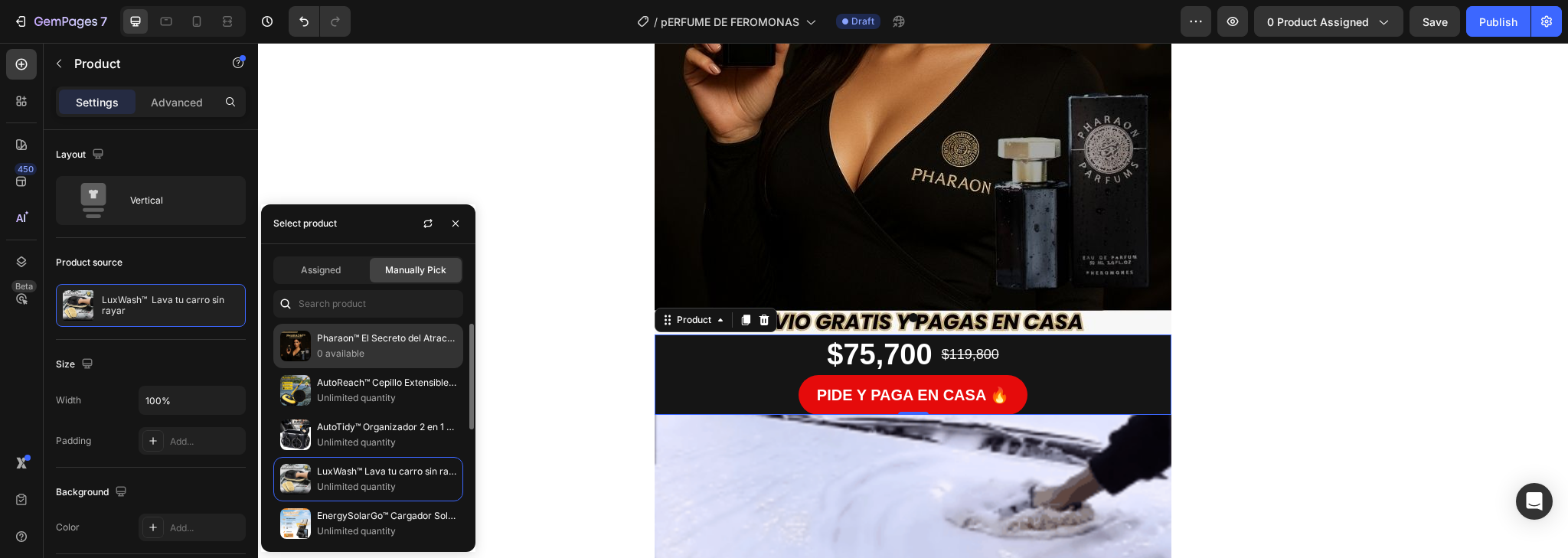
click at [343, 352] on p "0 available" at bounding box center [387, 353] width 140 height 15
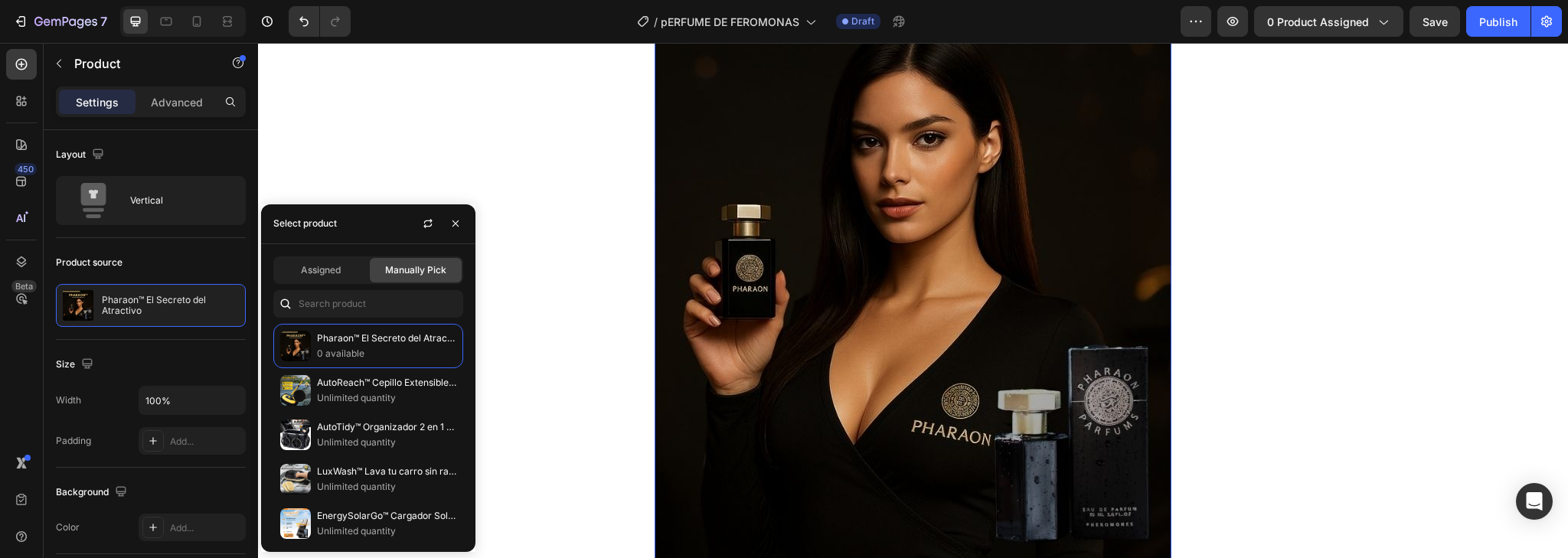
scroll to position [184, 0]
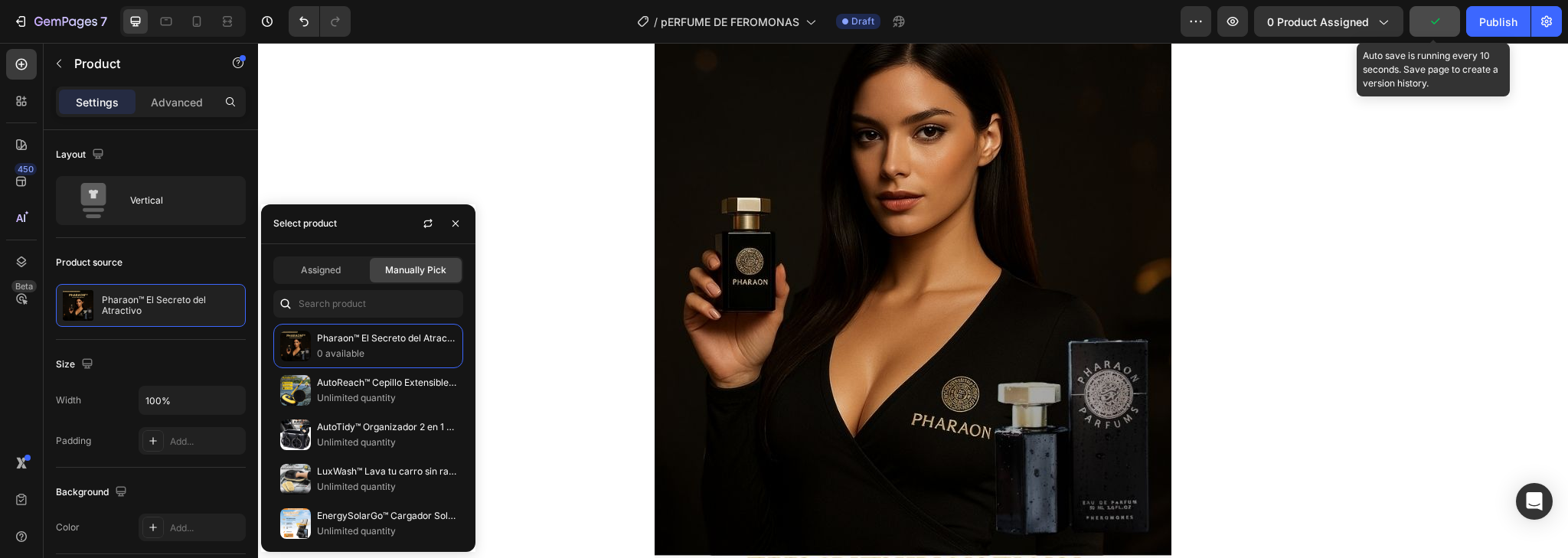
click at [1427, 19] on button "button" at bounding box center [1435, 21] width 50 height 31
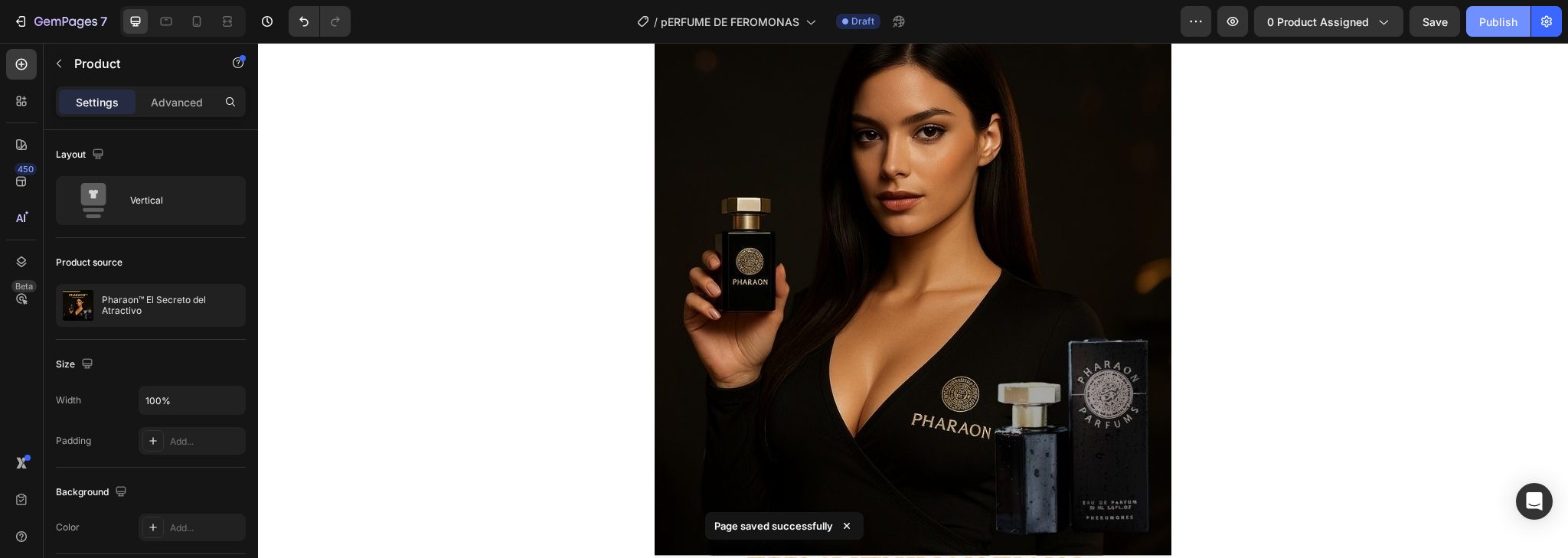
click at [1489, 15] on div "Publish" at bounding box center [1498, 21] width 38 height 16
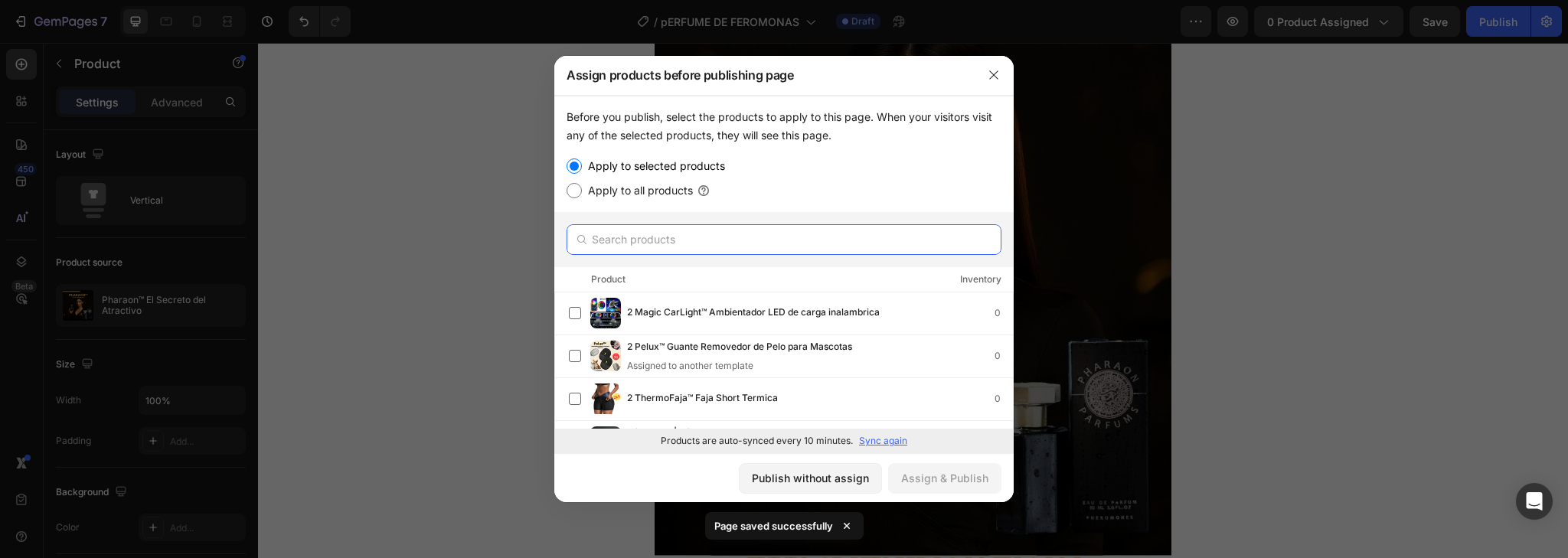
click at [703, 225] on input "text" at bounding box center [784, 239] width 435 height 31
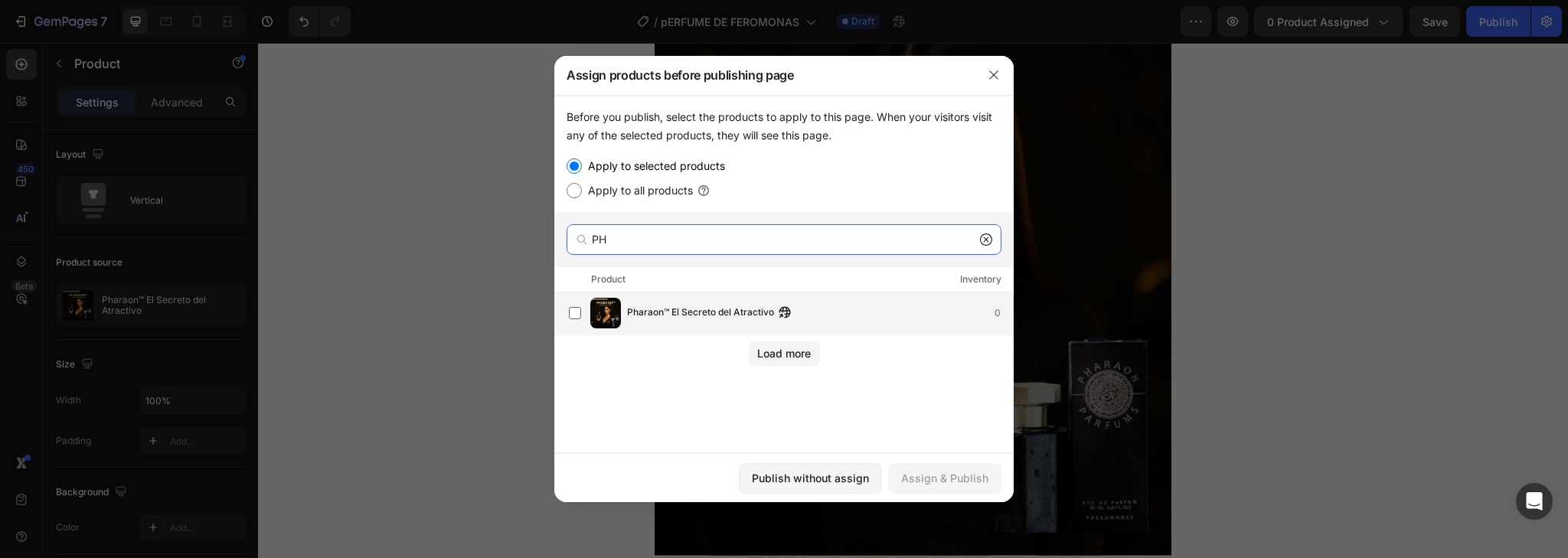
type input "PH"
click at [700, 314] on span "Pharaon™ El Secreto del Atractivo" at bounding box center [700, 313] width 147 height 17
click at [960, 488] on button "Assign & Publish" at bounding box center [945, 478] width 113 height 31
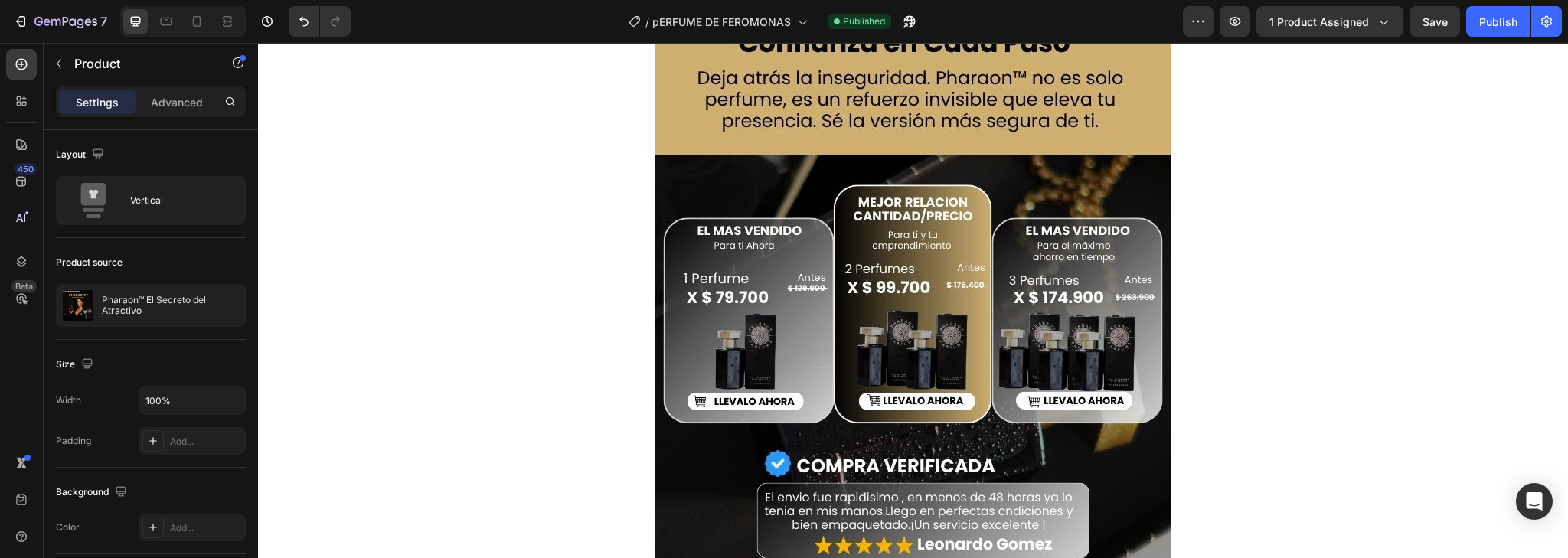
scroll to position [796, 0]
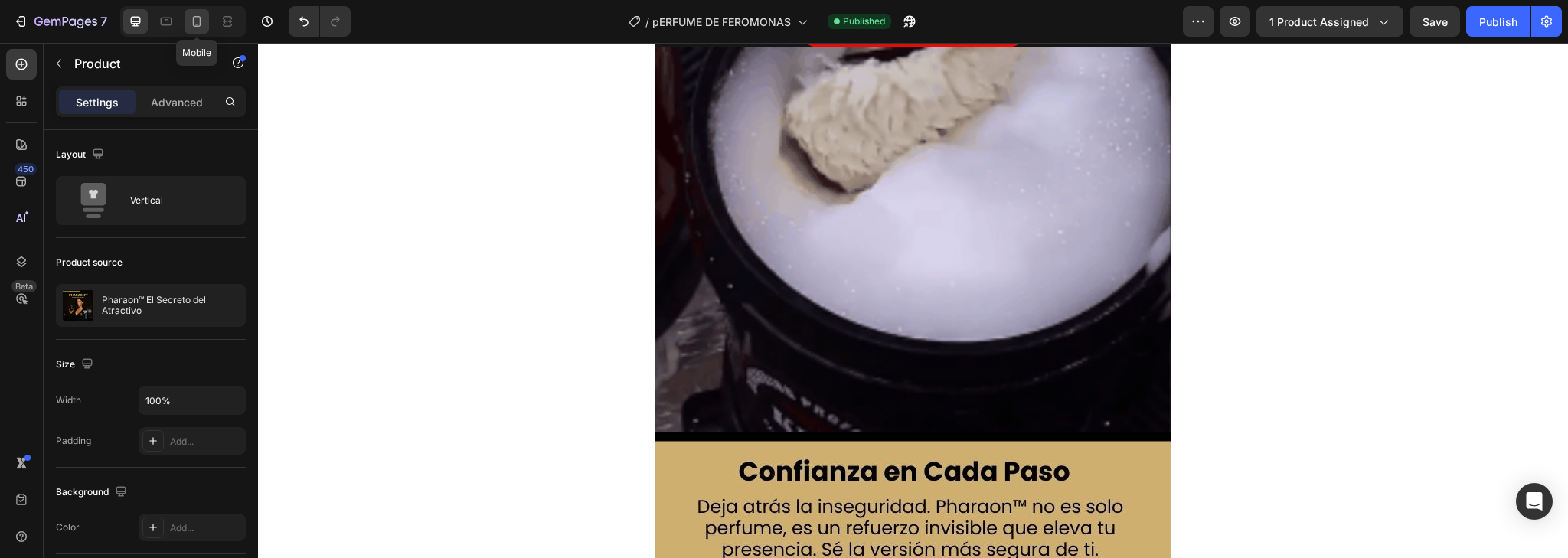
click at [196, 15] on icon at bounding box center [196, 21] width 15 height 15
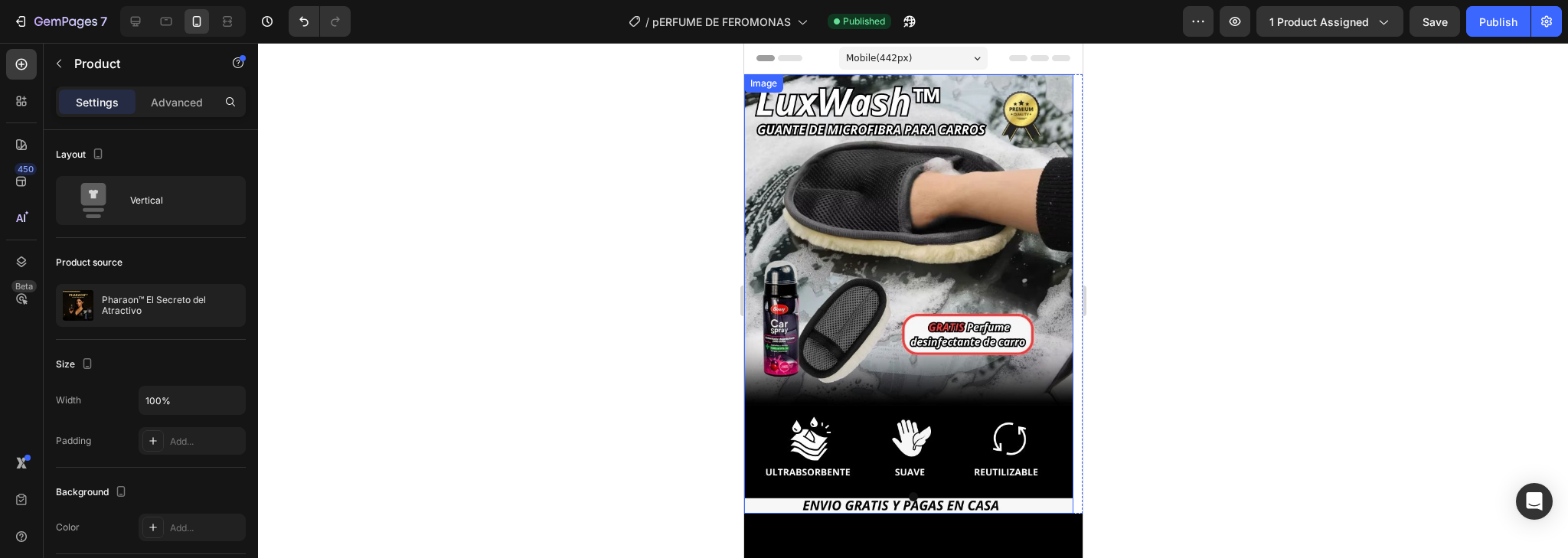
click at [937, 324] on img at bounding box center [909, 294] width 329 height 440
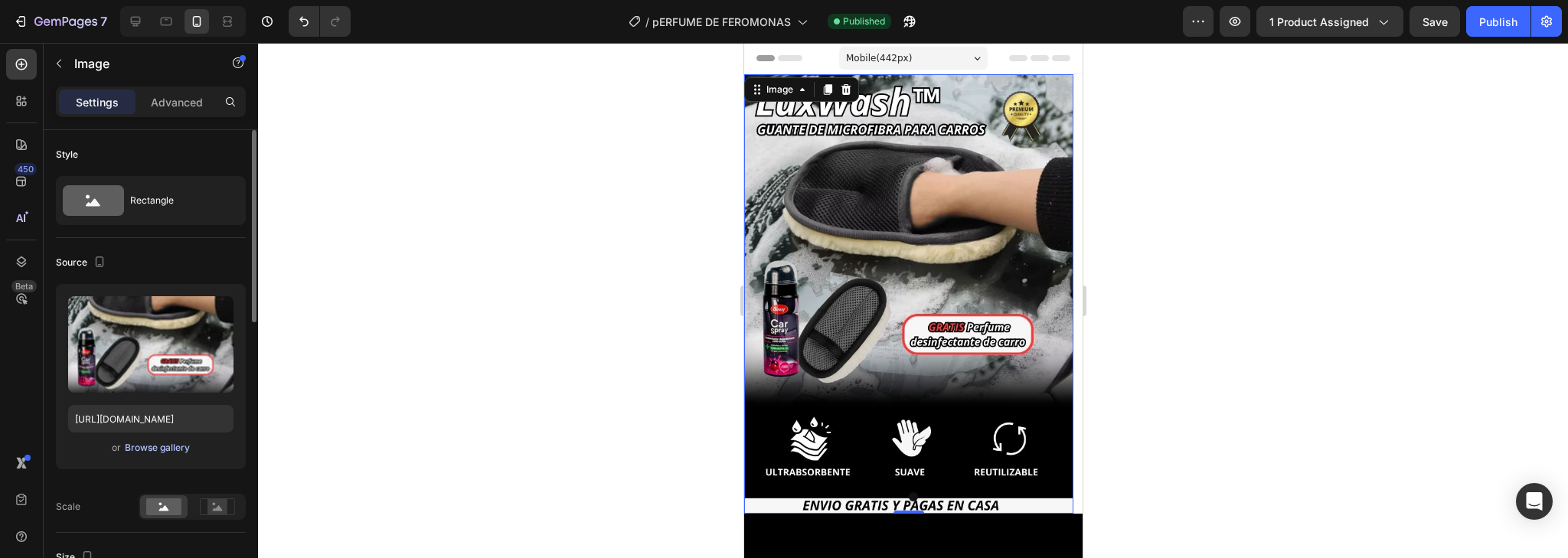
click at [162, 445] on div "Browse gallery" at bounding box center [157, 447] width 65 height 14
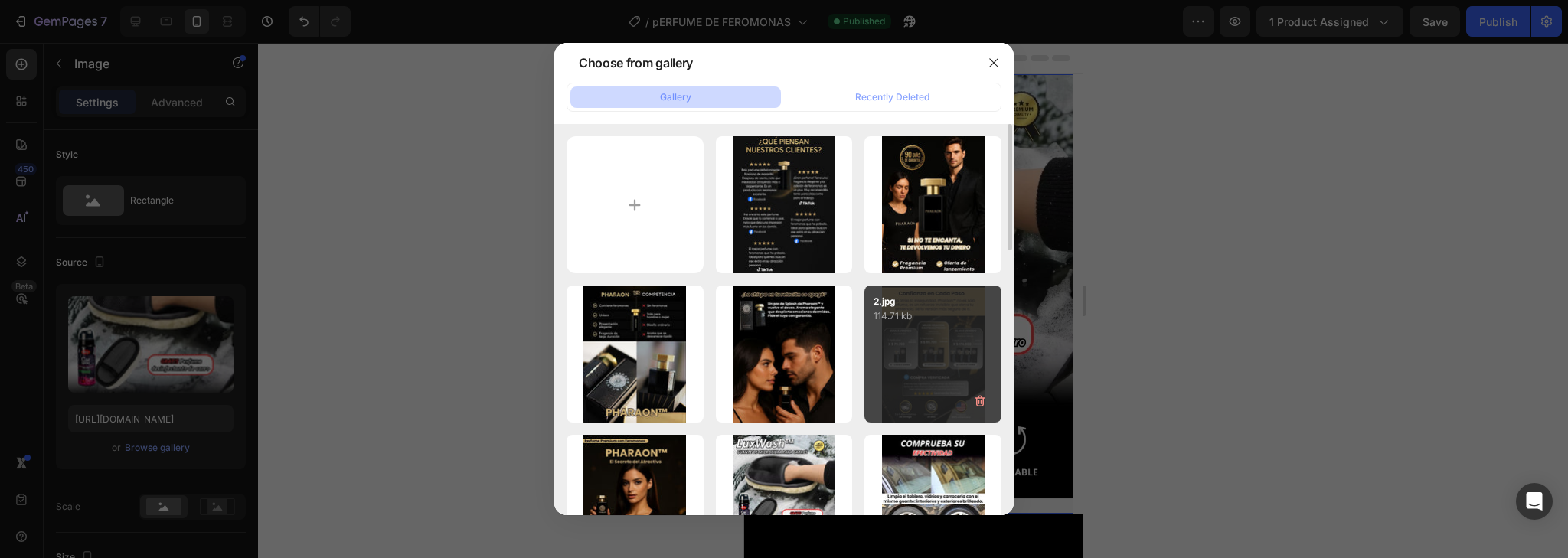
scroll to position [61, 0]
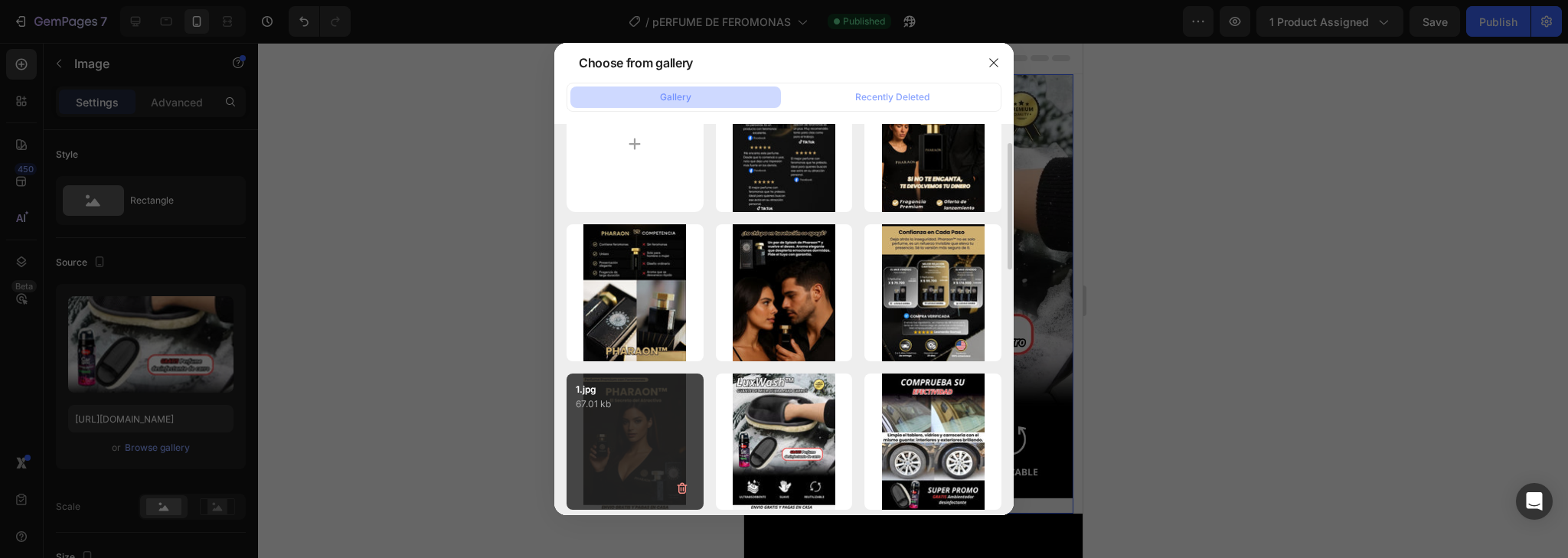
click at [622, 442] on div "1.jpg 67.01 kb" at bounding box center [634, 442] width 137 height 137
type input "[URL][DOMAIN_NAME]"
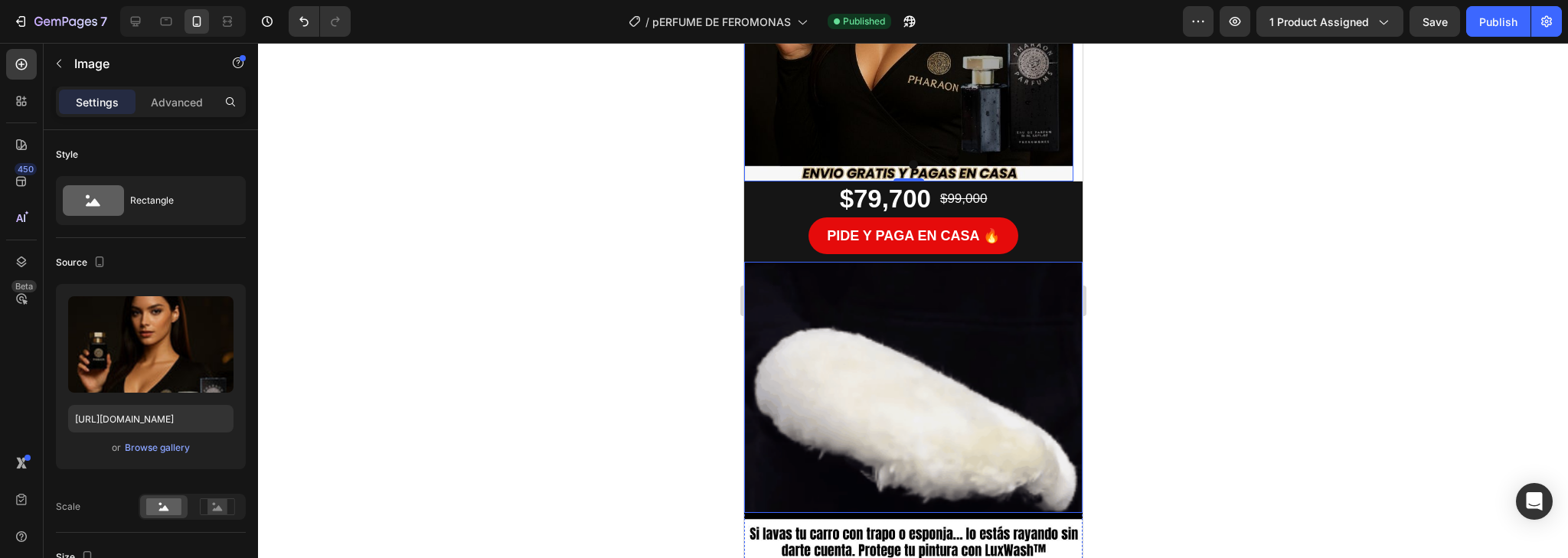
scroll to position [367, 0]
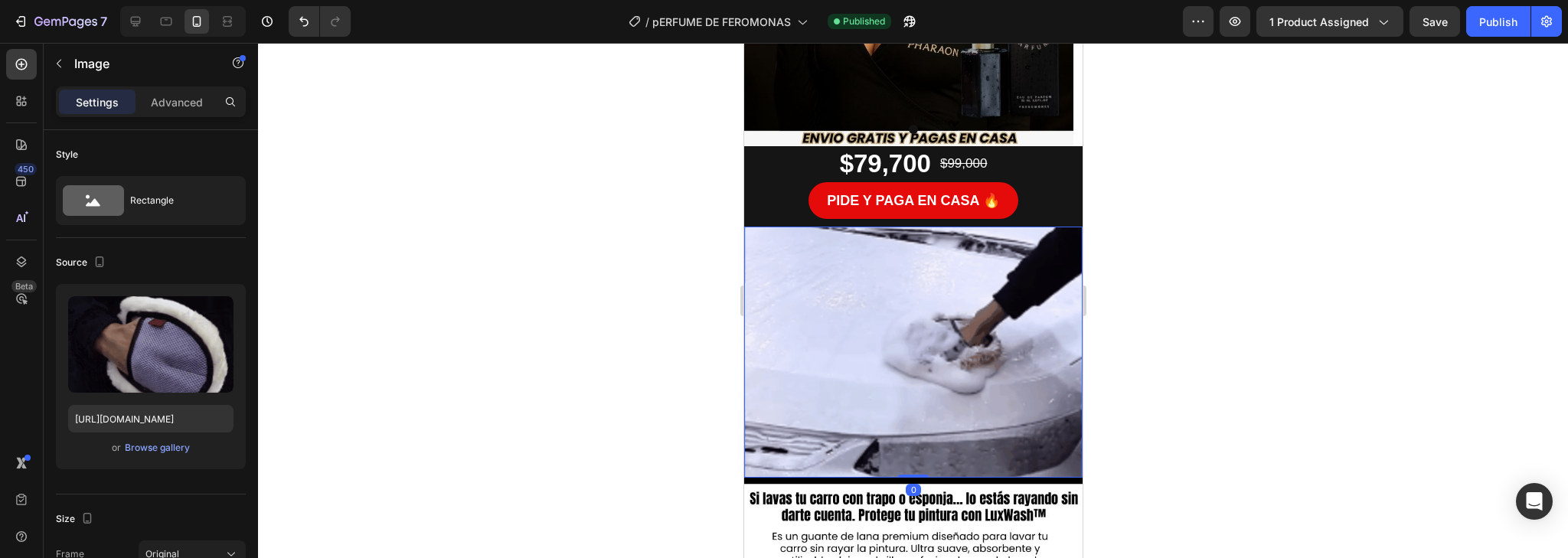
click at [956, 362] on img at bounding box center [913, 352] width 339 height 251
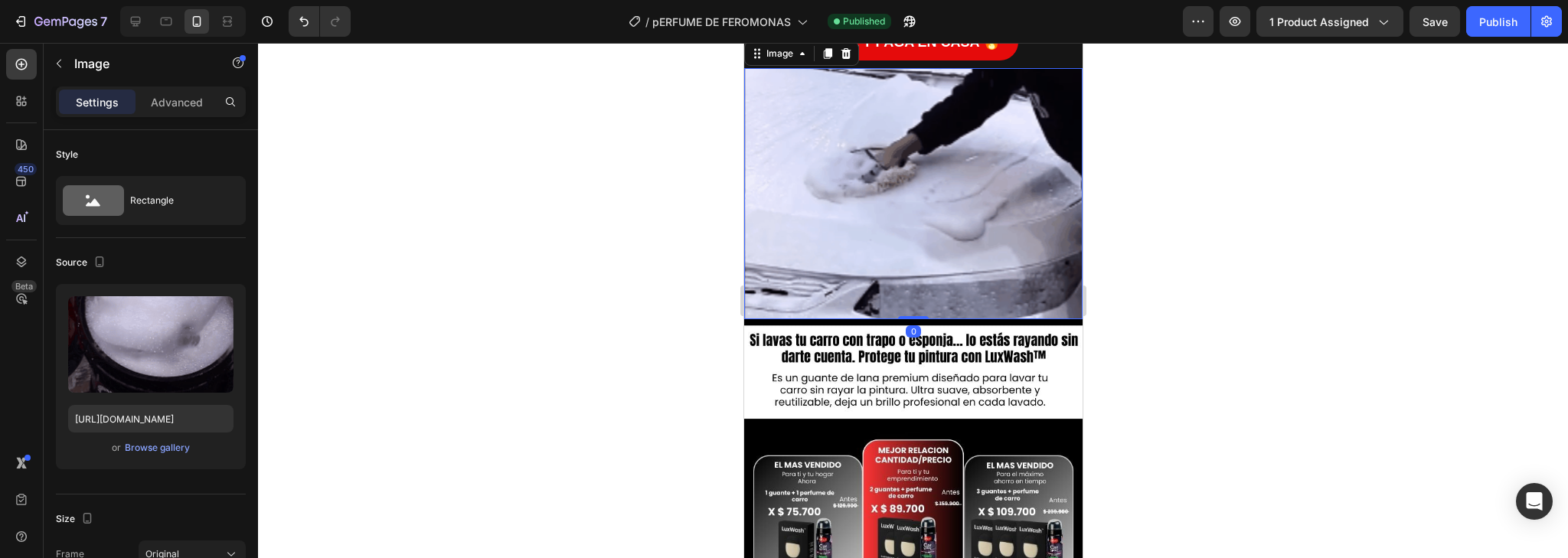
scroll to position [551, 0]
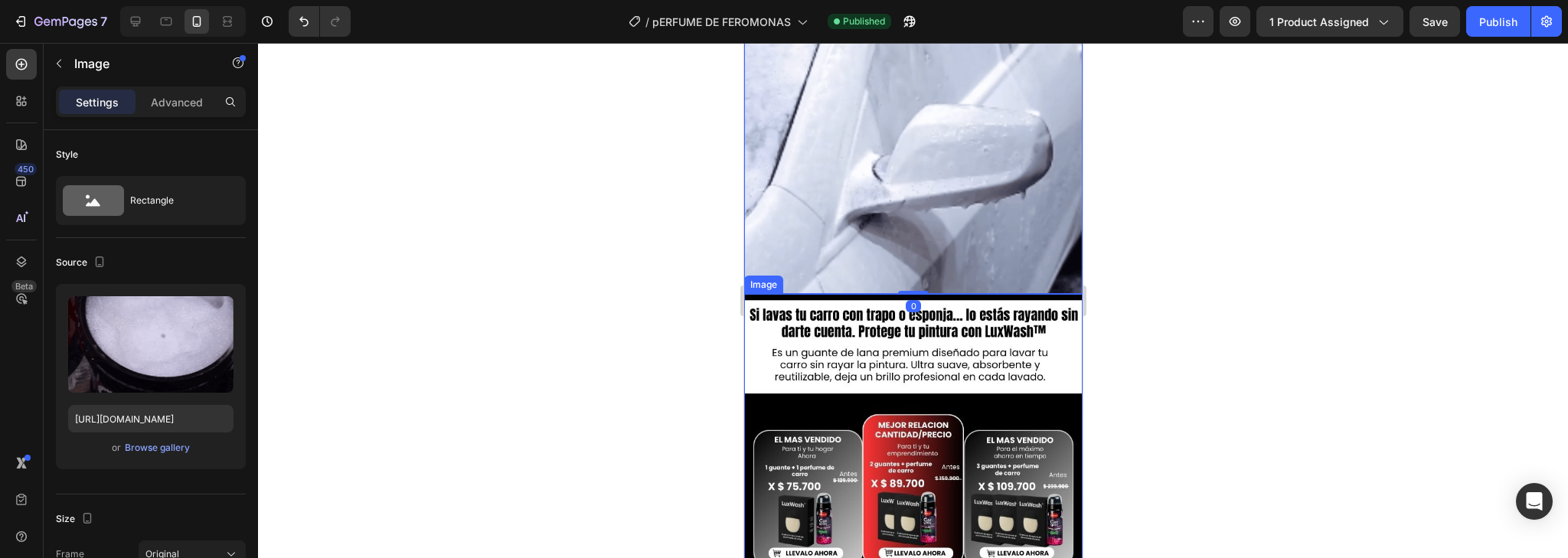
click at [953, 377] on img at bounding box center [913, 519] width 339 height 451
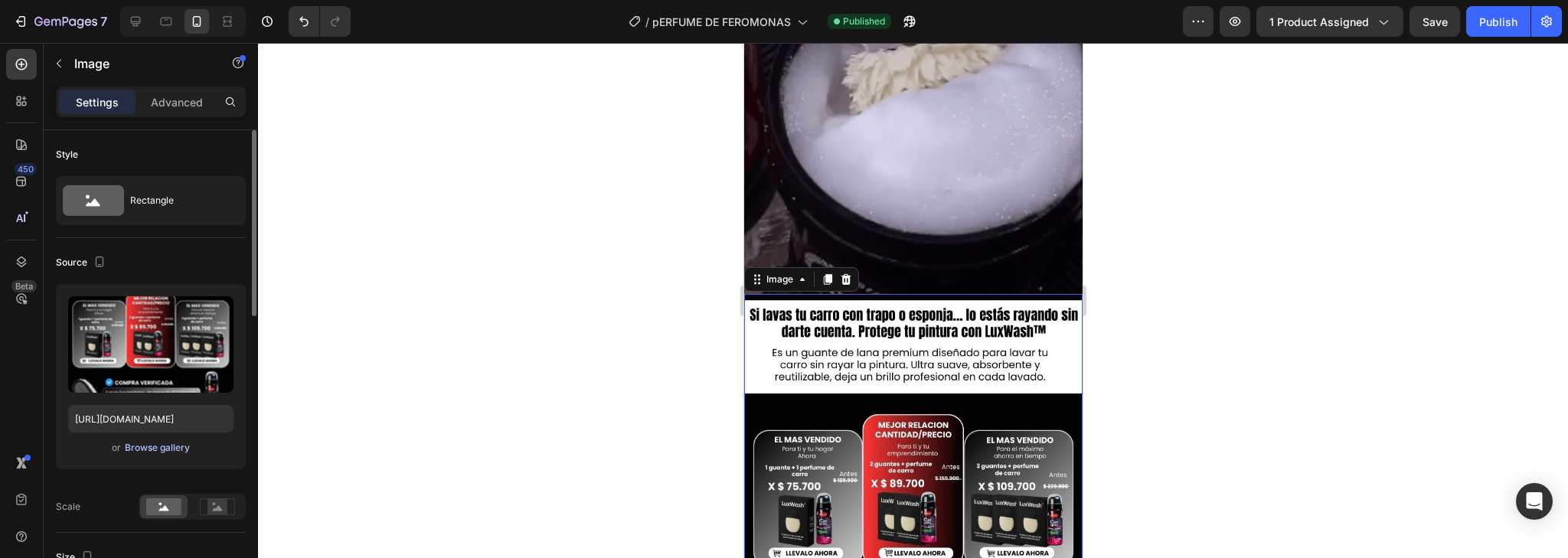
click at [171, 441] on div "Browse gallery" at bounding box center [157, 447] width 65 height 14
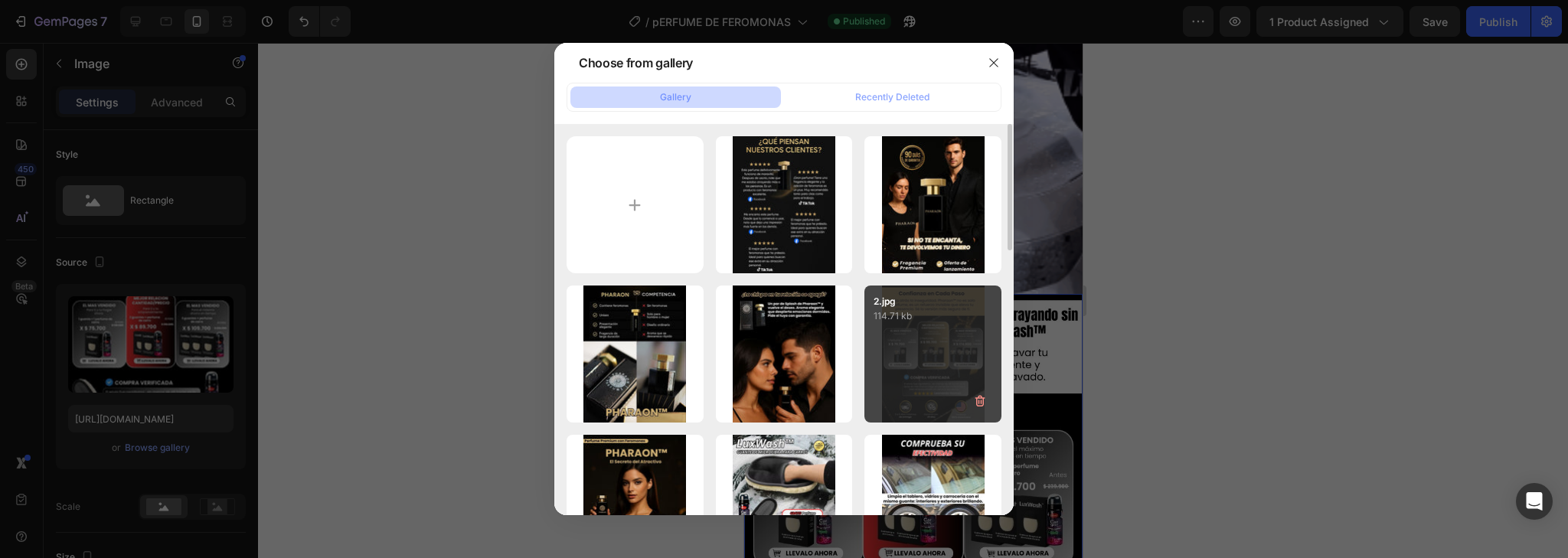
click at [935, 367] on div "2.jpg 114.71 kb" at bounding box center [933, 353] width 137 height 137
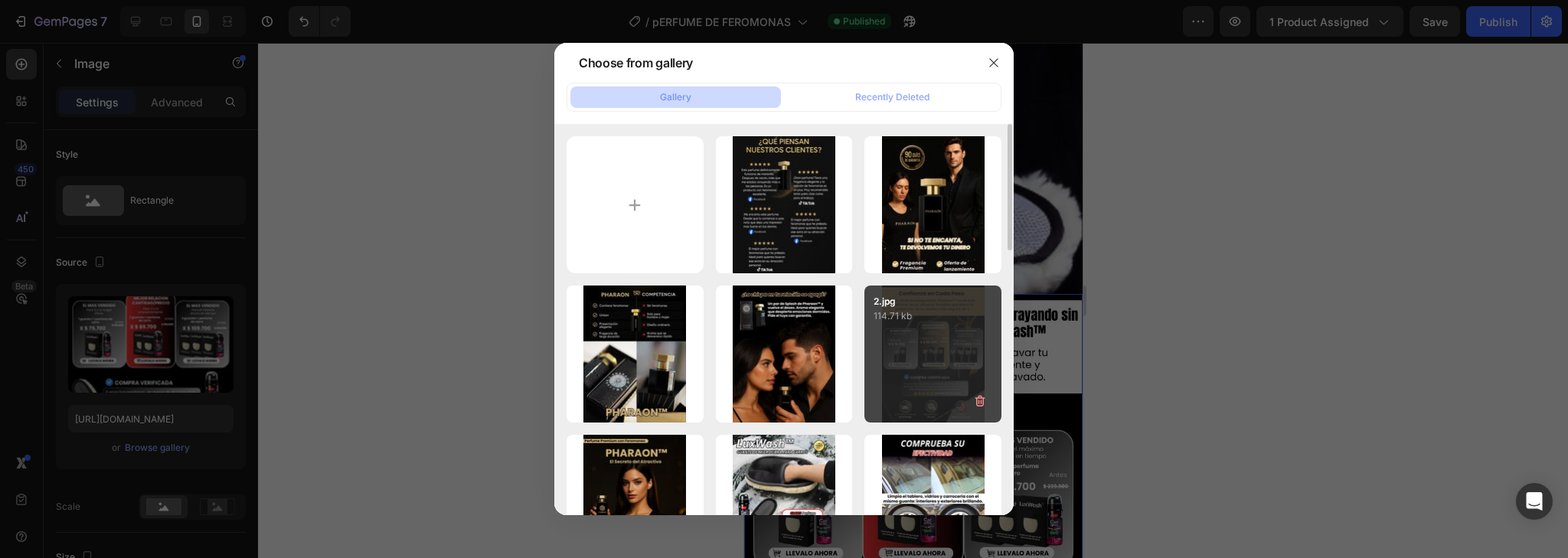
type input "[URL][DOMAIN_NAME]"
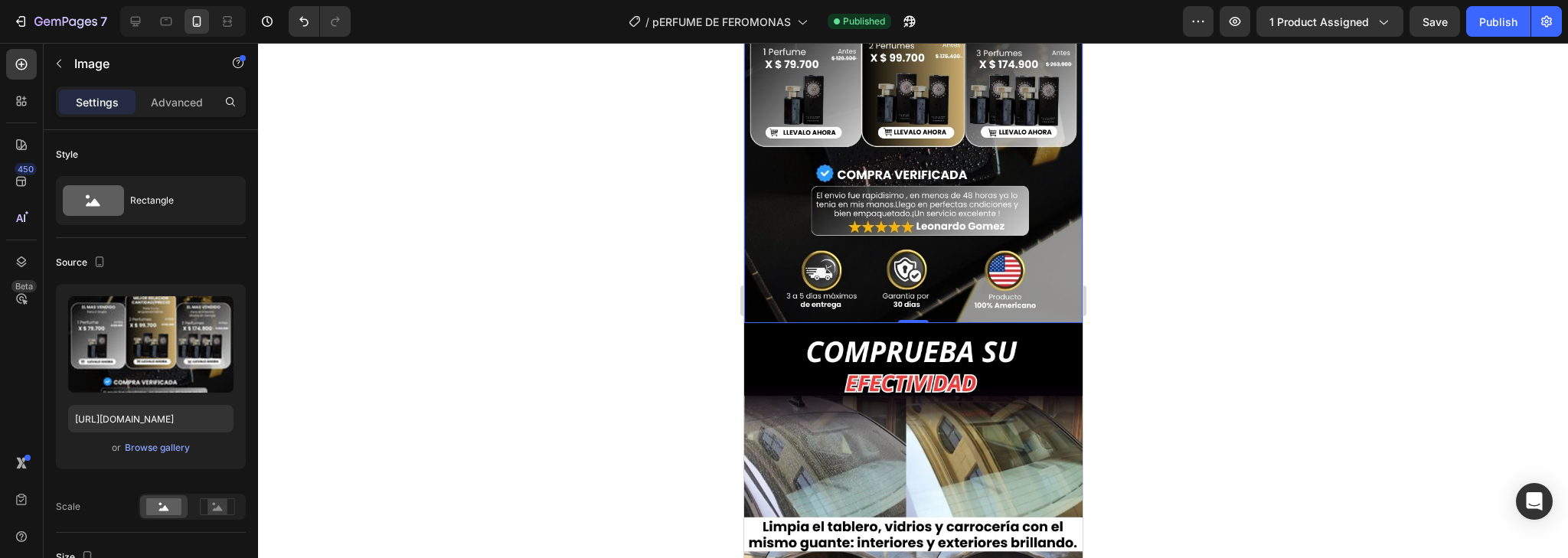
scroll to position [1042, 0]
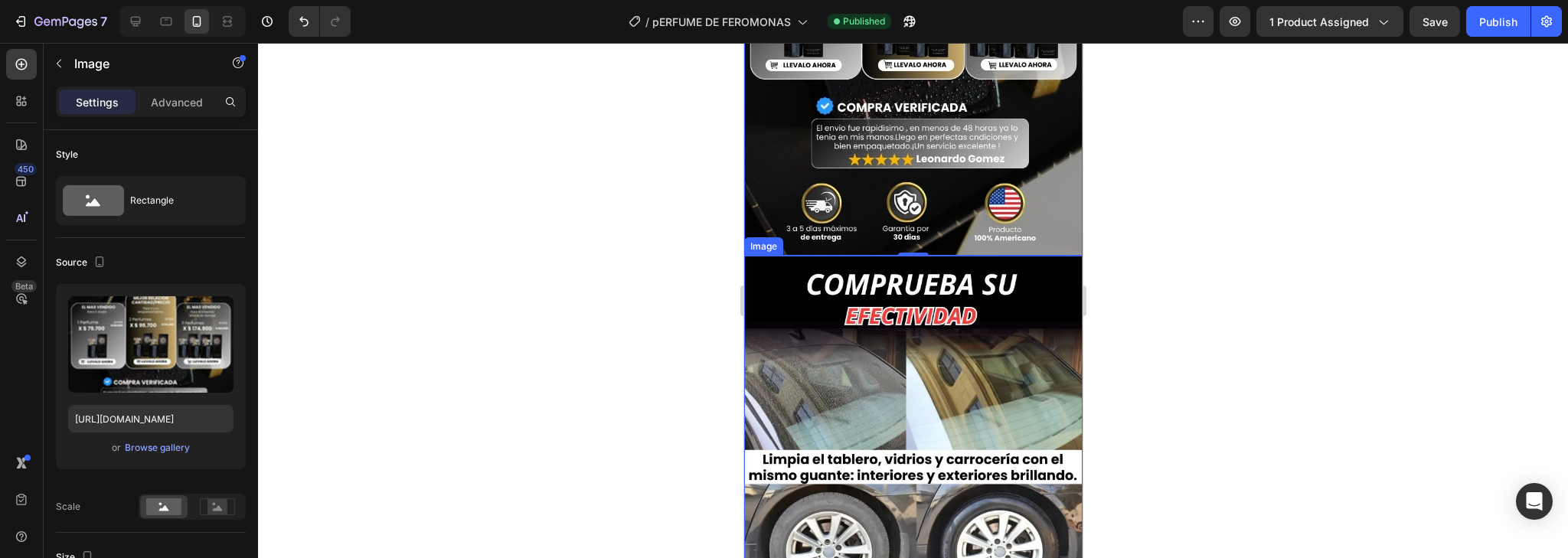
click at [950, 377] on img at bounding box center [913, 481] width 339 height 451
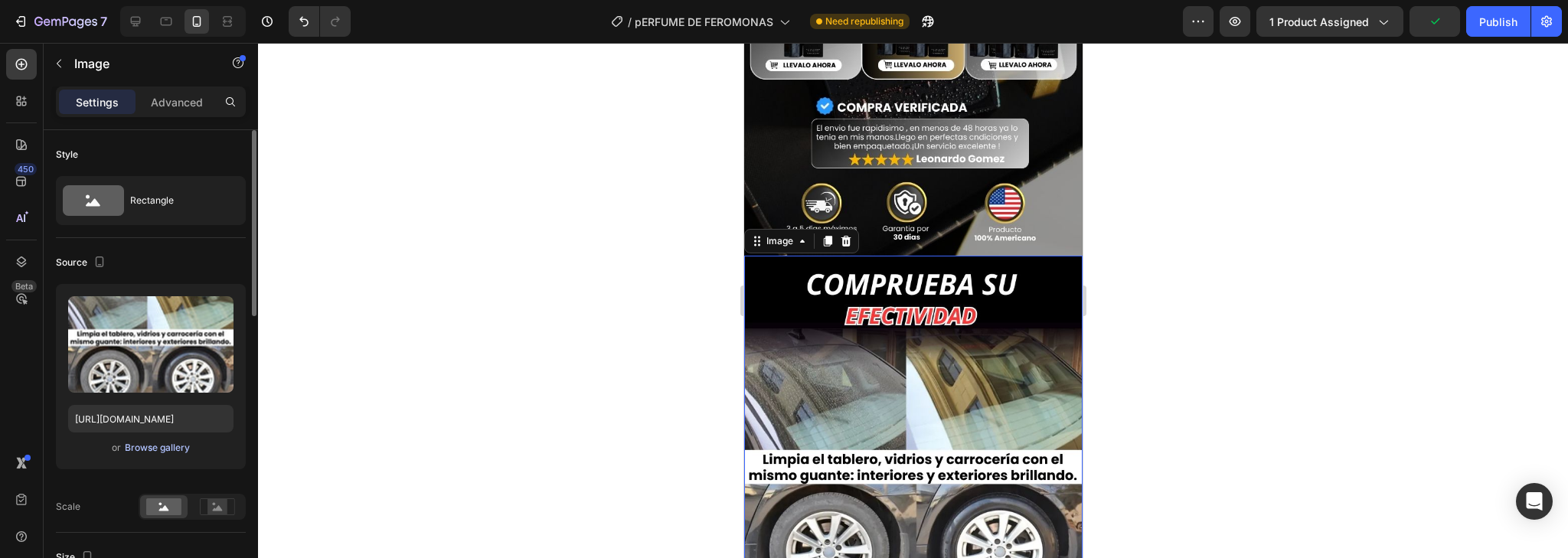
click at [168, 445] on div "Browse gallery" at bounding box center [157, 447] width 65 height 14
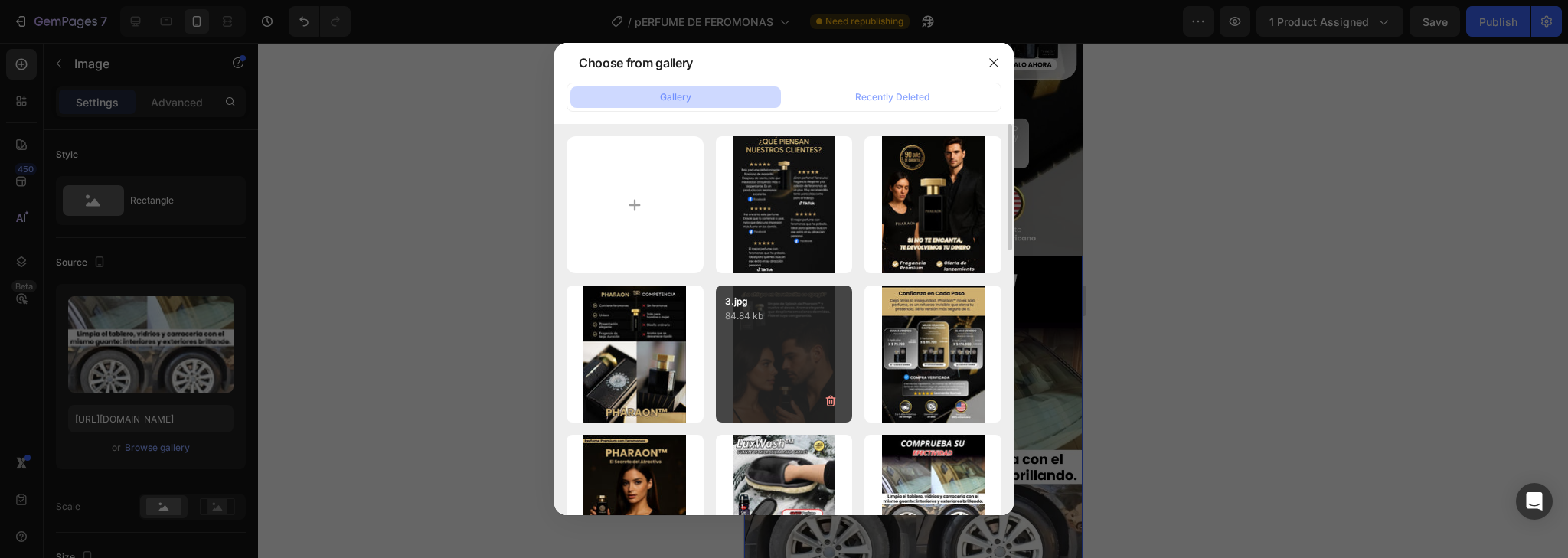
click at [776, 368] on div "3.jpg 84.84 kb" at bounding box center [784, 353] width 137 height 137
type input "[URL][DOMAIN_NAME]"
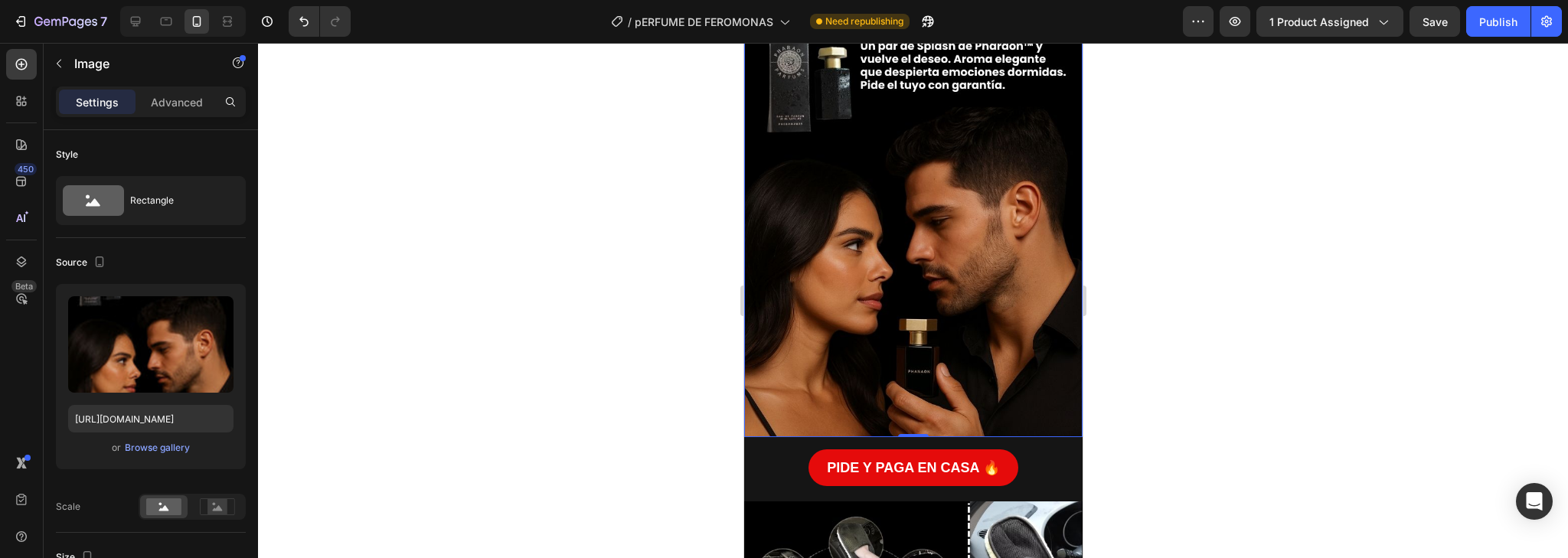
scroll to position [1470, 0]
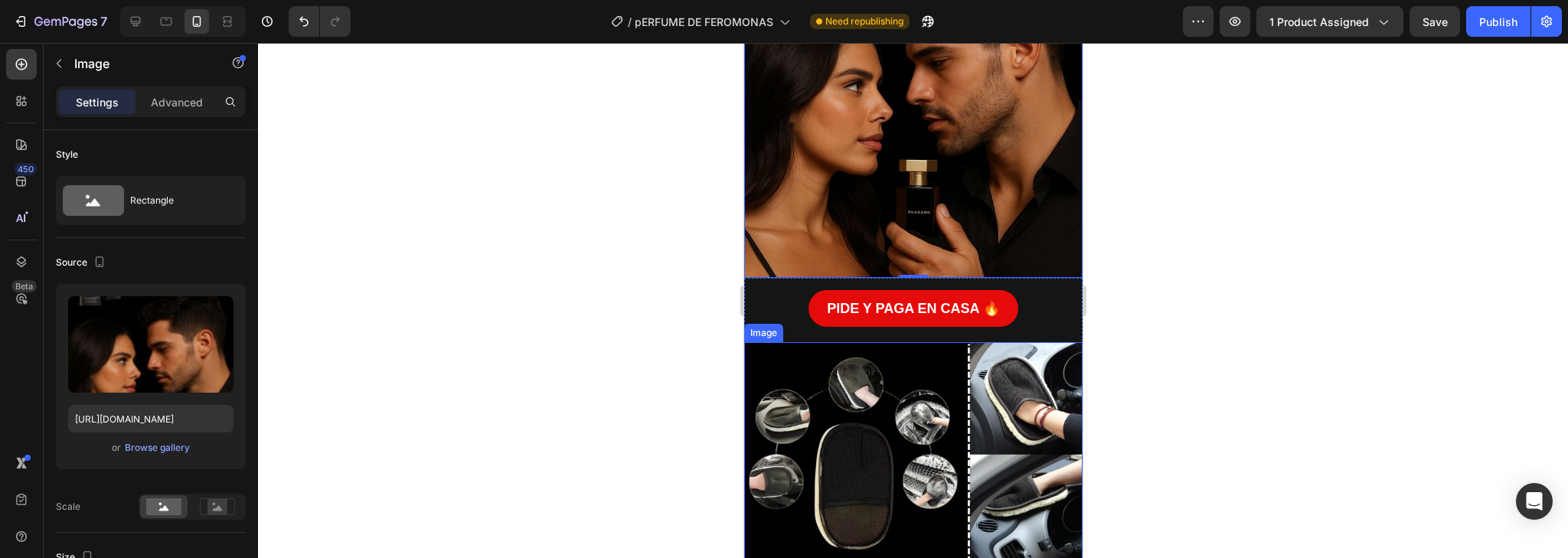
click at [943, 426] on img at bounding box center [913, 567] width 339 height 451
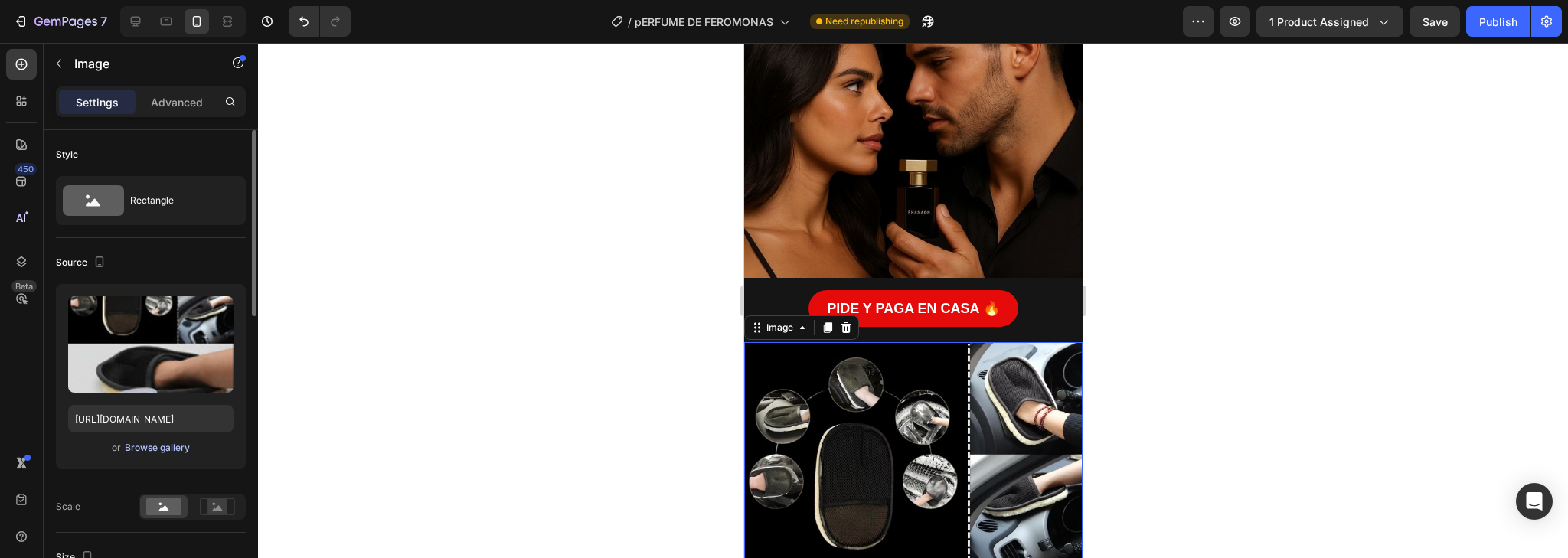
click at [171, 446] on div "Browse gallery" at bounding box center [157, 447] width 65 height 14
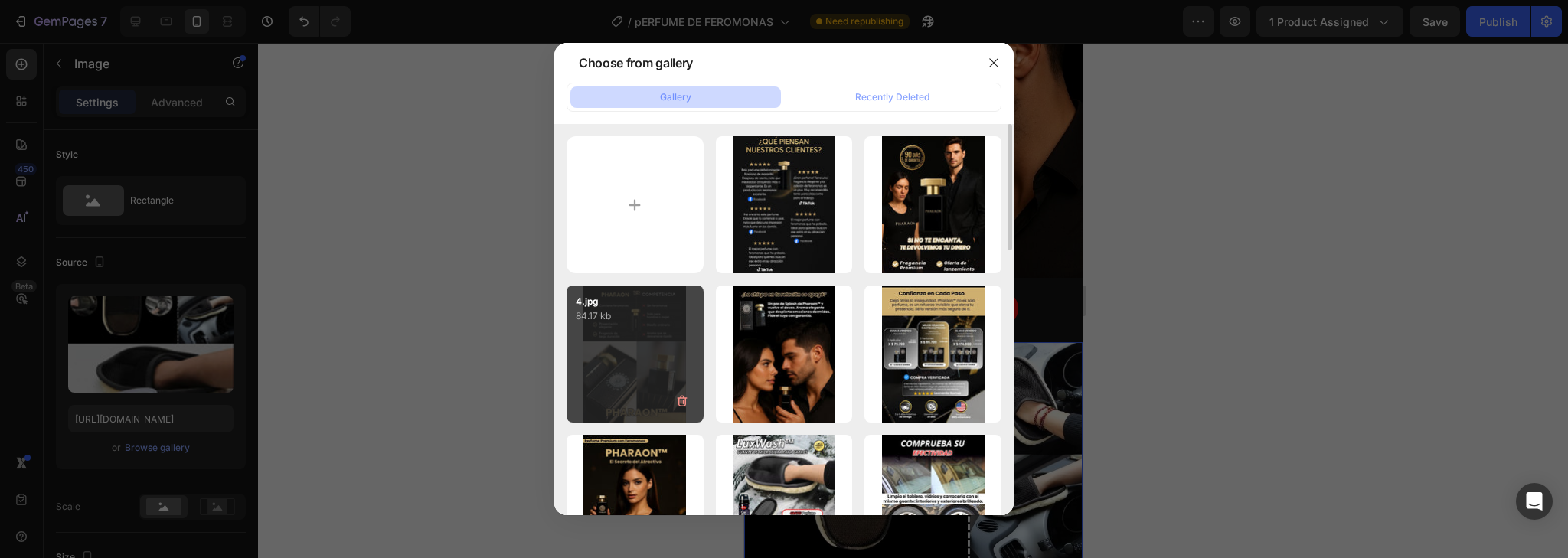
click at [642, 385] on div "4.jpg 84.17 kb" at bounding box center [634, 353] width 137 height 137
type input "[URL][DOMAIN_NAME]"
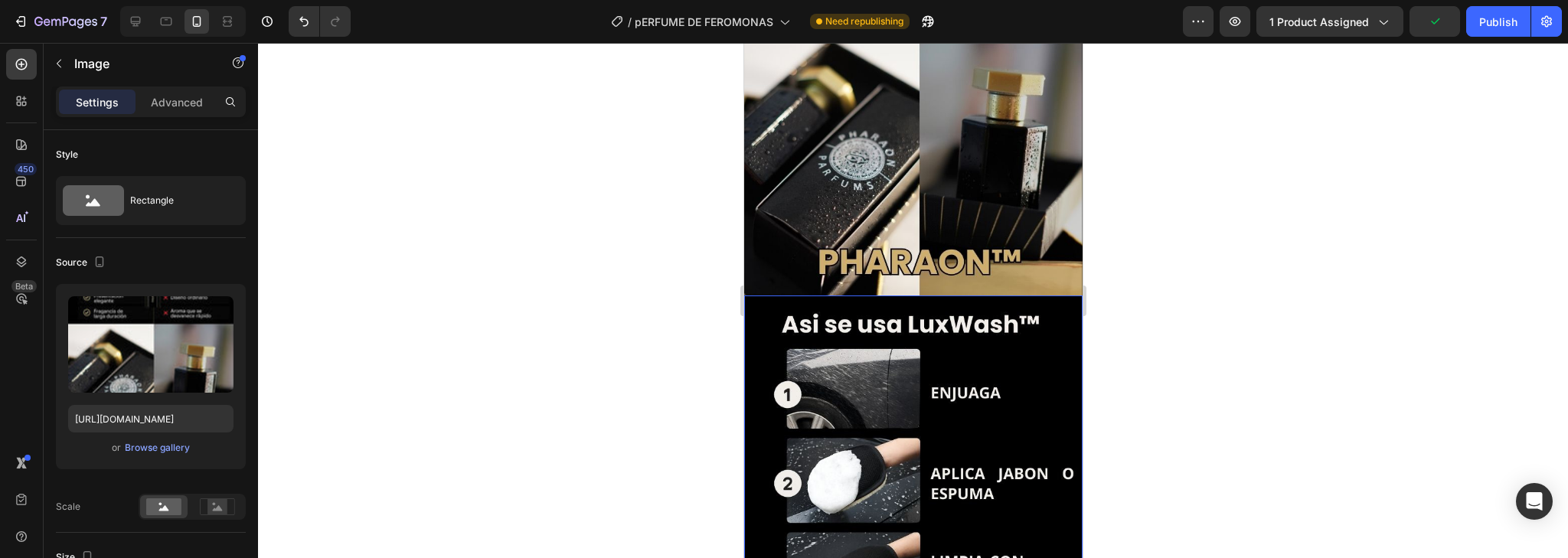
scroll to position [1960, 0]
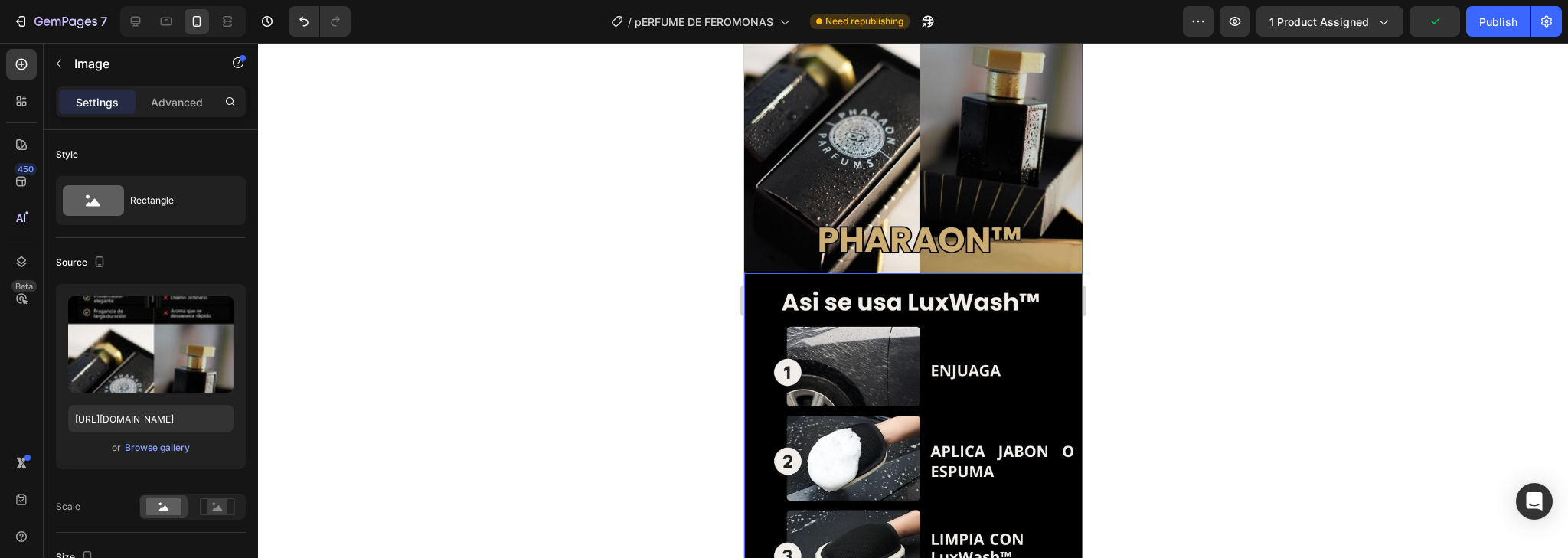
click at [937, 411] on img at bounding box center [913, 498] width 339 height 451
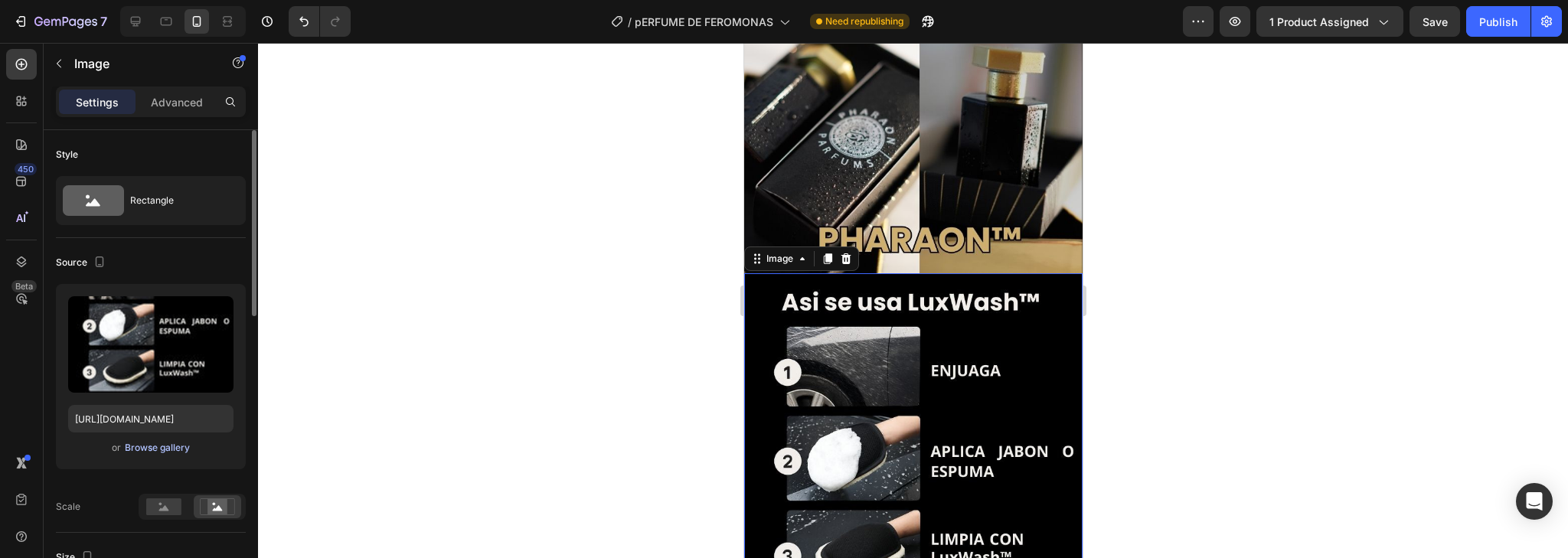
click at [156, 446] on div "Browse gallery" at bounding box center [157, 447] width 65 height 14
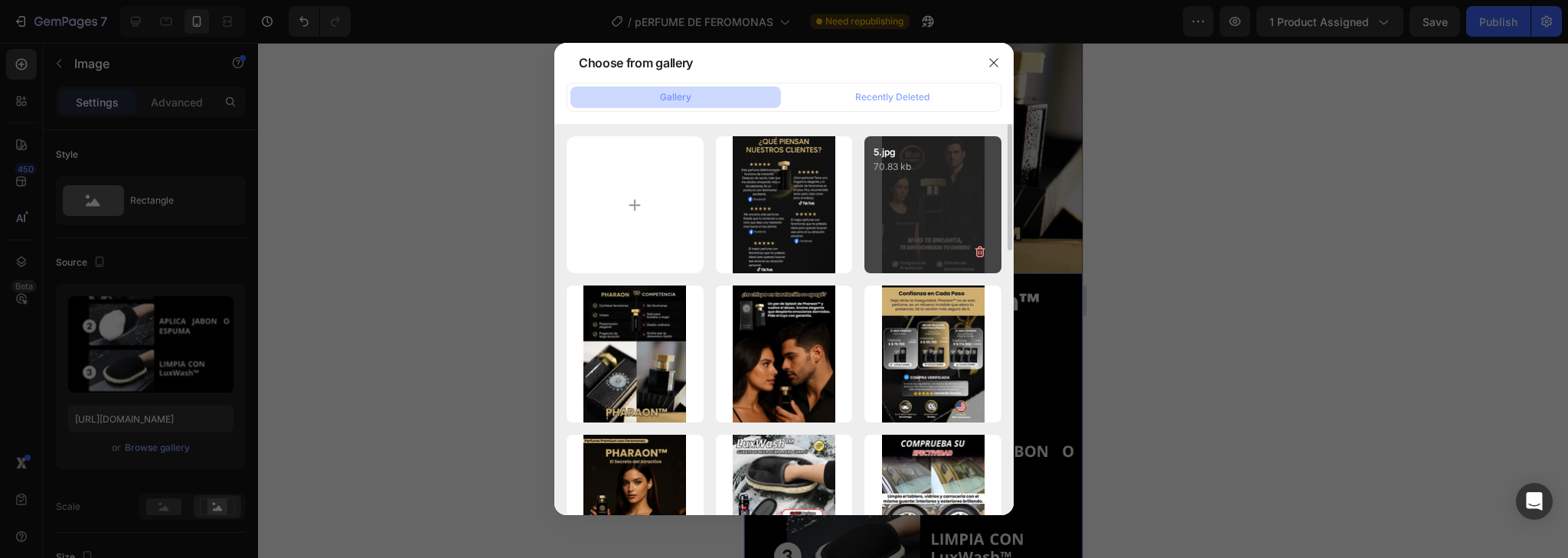
click at [935, 227] on div "5.jpg 70.83 kb" at bounding box center [933, 205] width 137 height 137
type input "[URL][DOMAIN_NAME]"
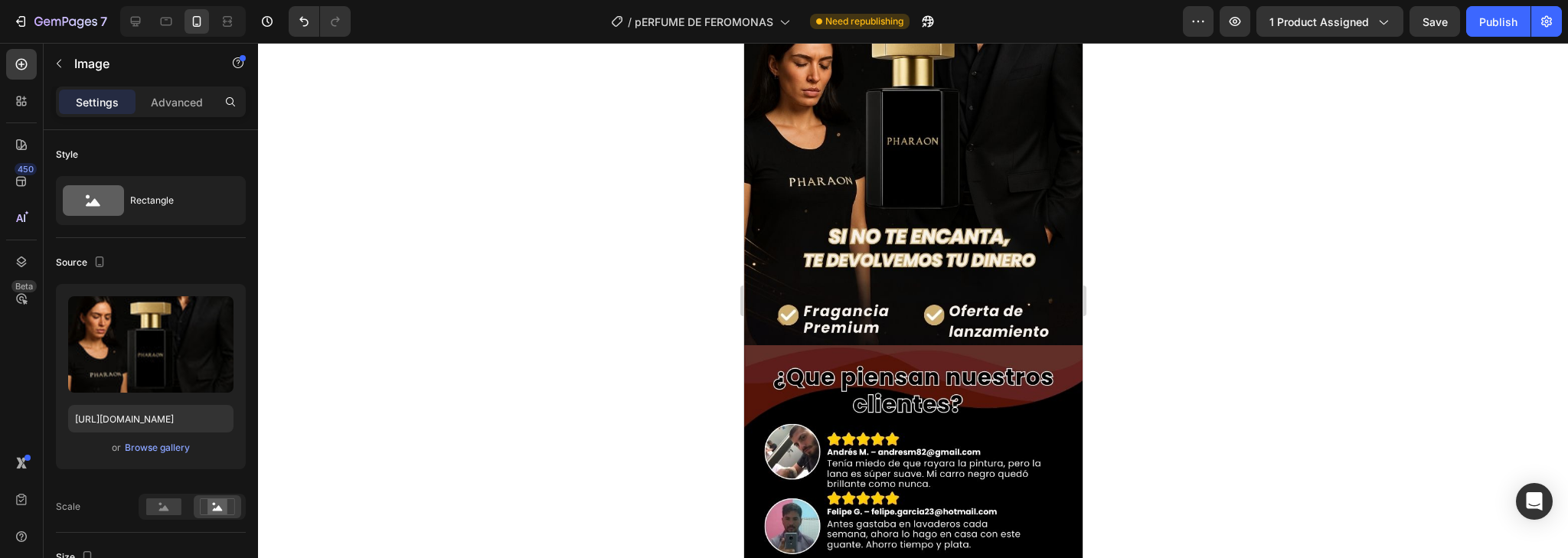
scroll to position [2451, 0]
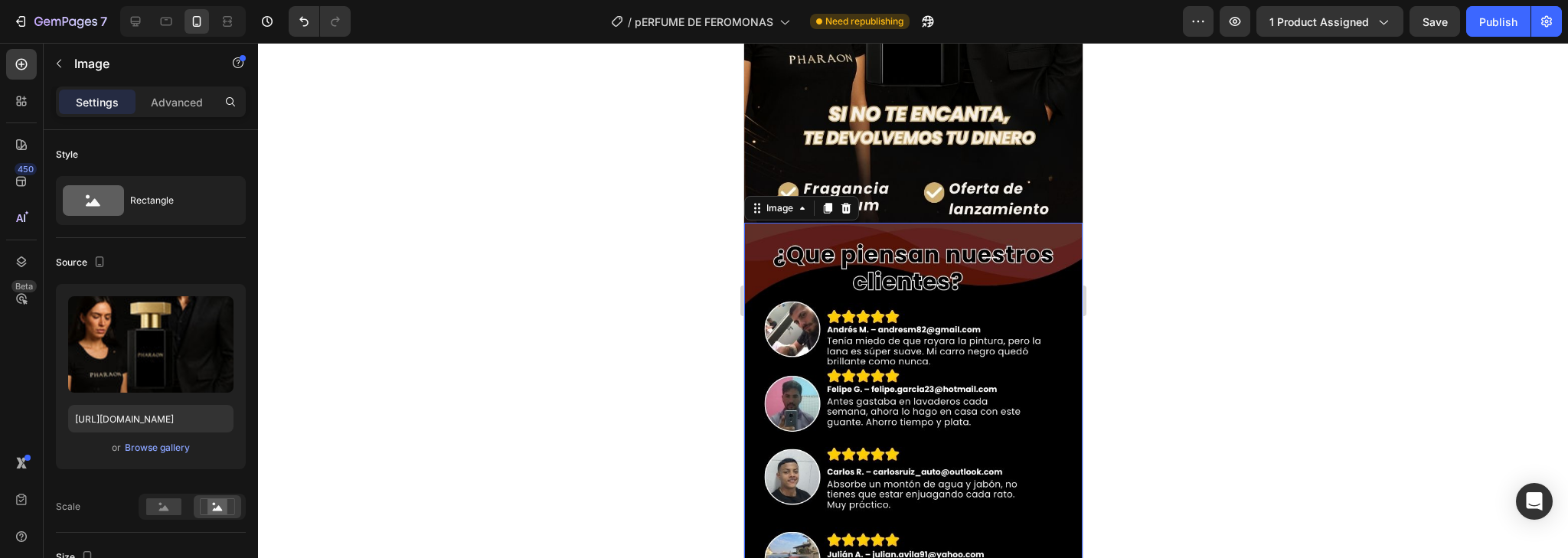
click at [949, 379] on img at bounding box center [913, 448] width 339 height 451
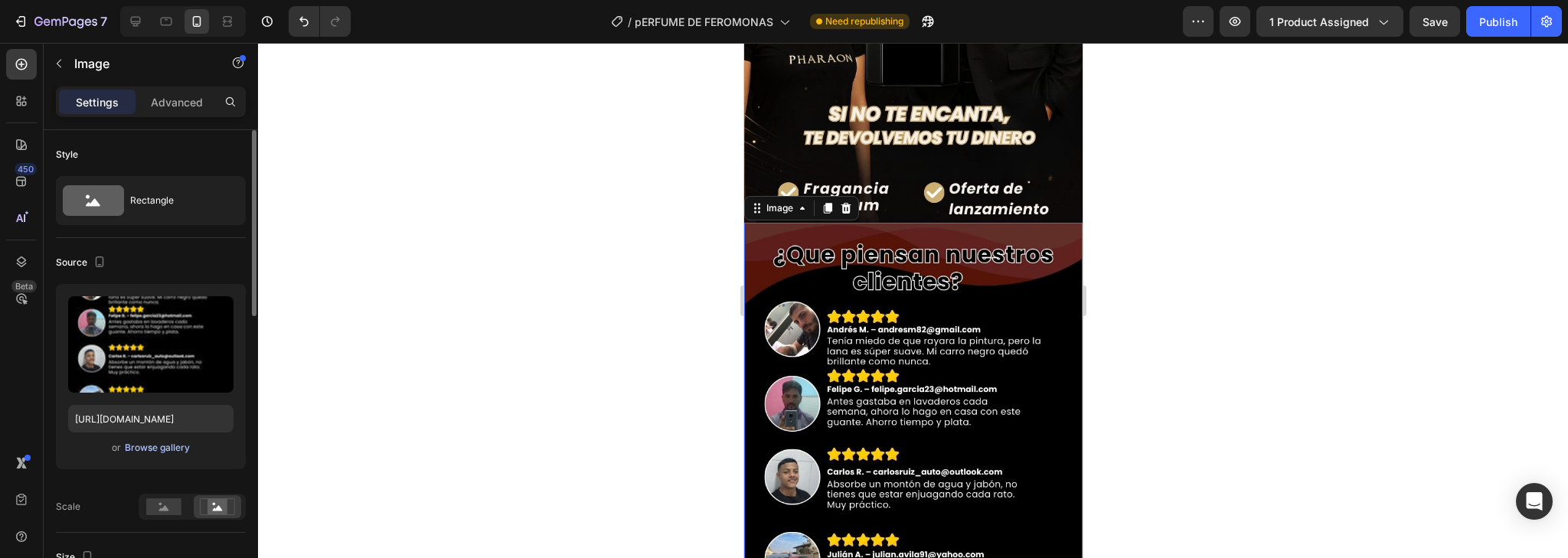
drag, startPoint x: 180, startPoint y: 456, endPoint x: 178, endPoint y: 447, distance: 9.2
click at [180, 454] on div "or Browse gallery" at bounding box center [151, 448] width 166 height 19
click at [176, 446] on div "Browse gallery" at bounding box center [157, 447] width 65 height 14
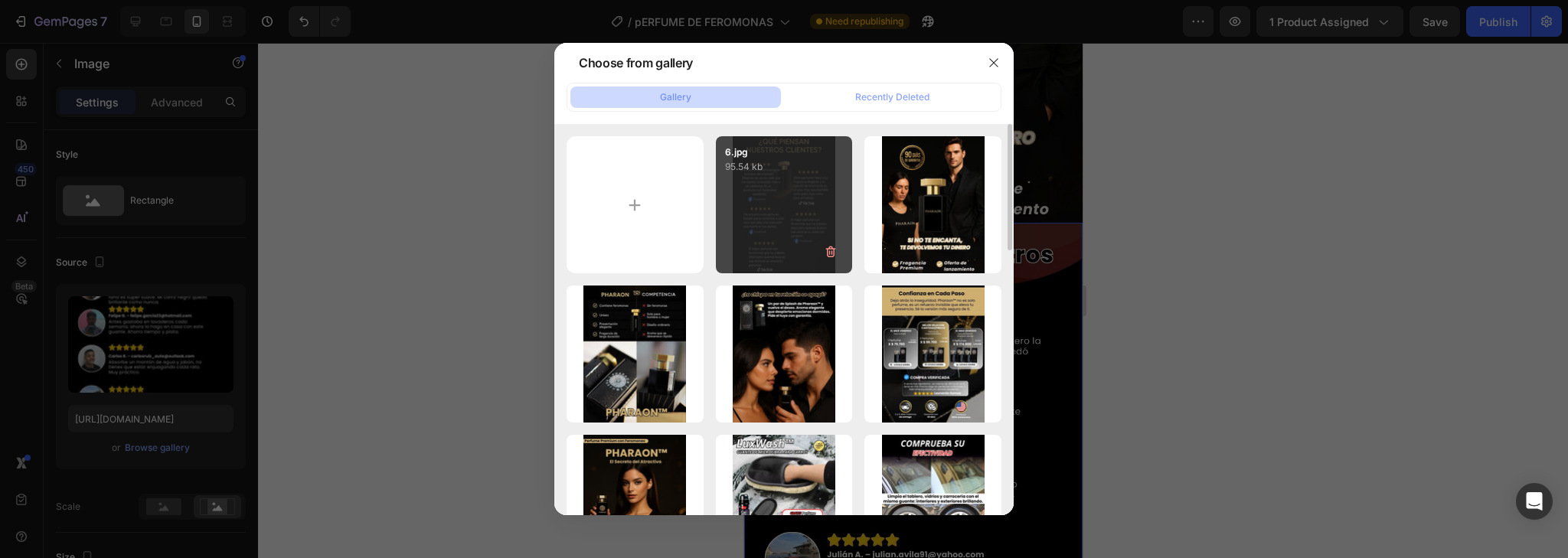
click at [787, 220] on div "6.jpg 95.54 kb" at bounding box center [784, 205] width 137 height 137
type input "[URL][DOMAIN_NAME]"
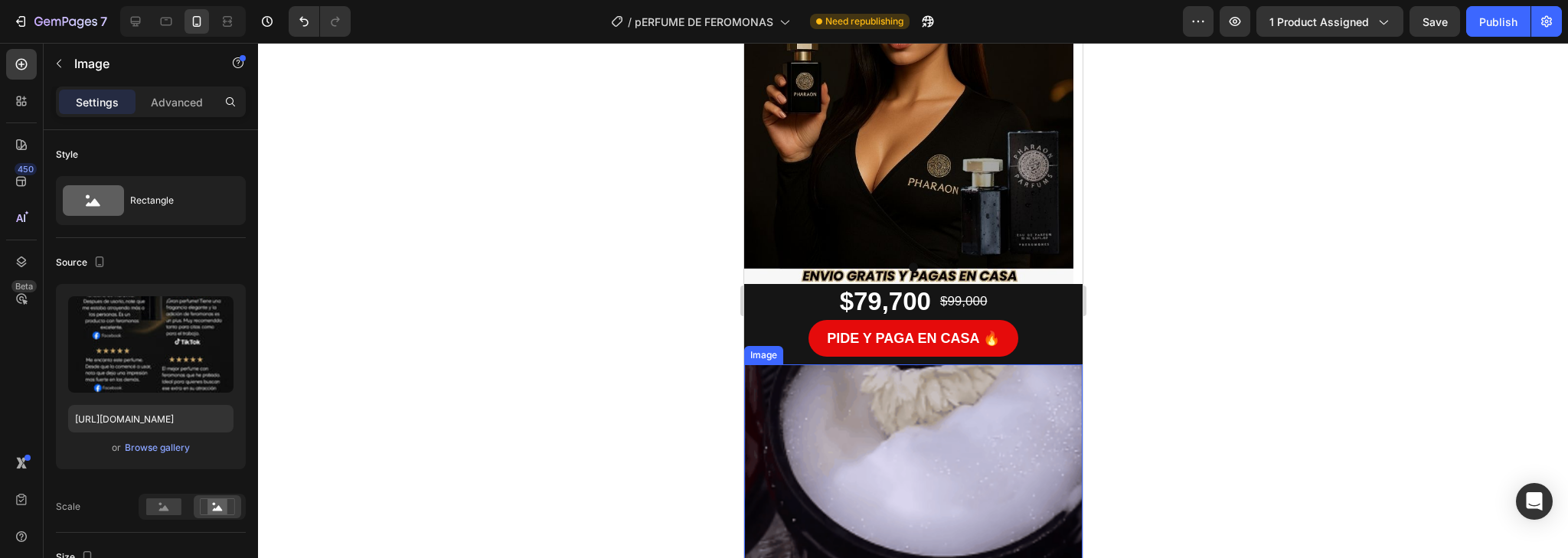
scroll to position [258, 0]
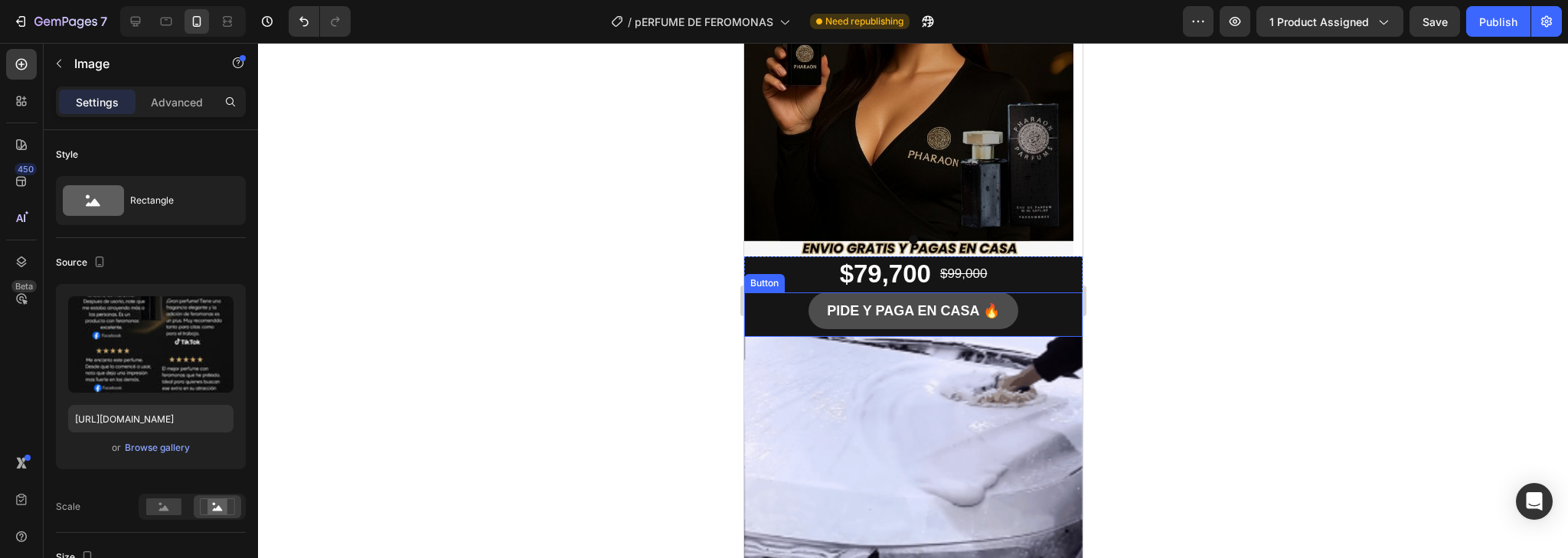
click at [1008, 304] on button "PIDE Y PAGA EN CASA 🔥" at bounding box center [913, 312] width 210 height 37
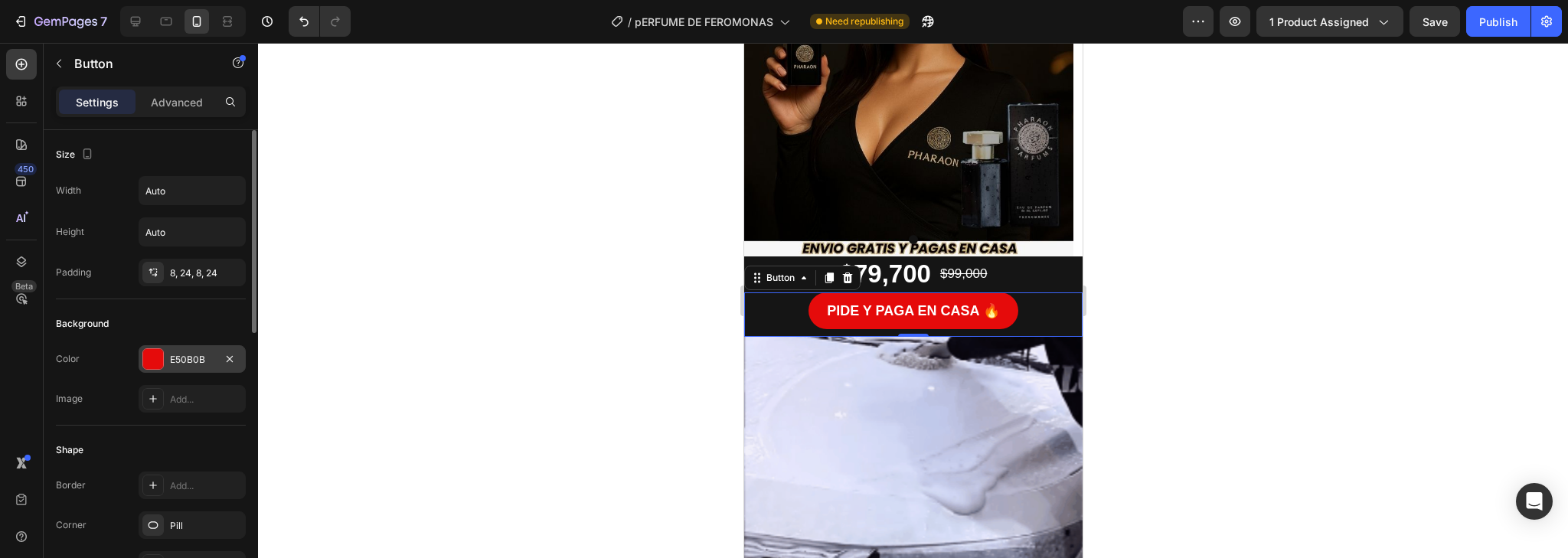
click at [150, 363] on div at bounding box center [153, 358] width 20 height 20
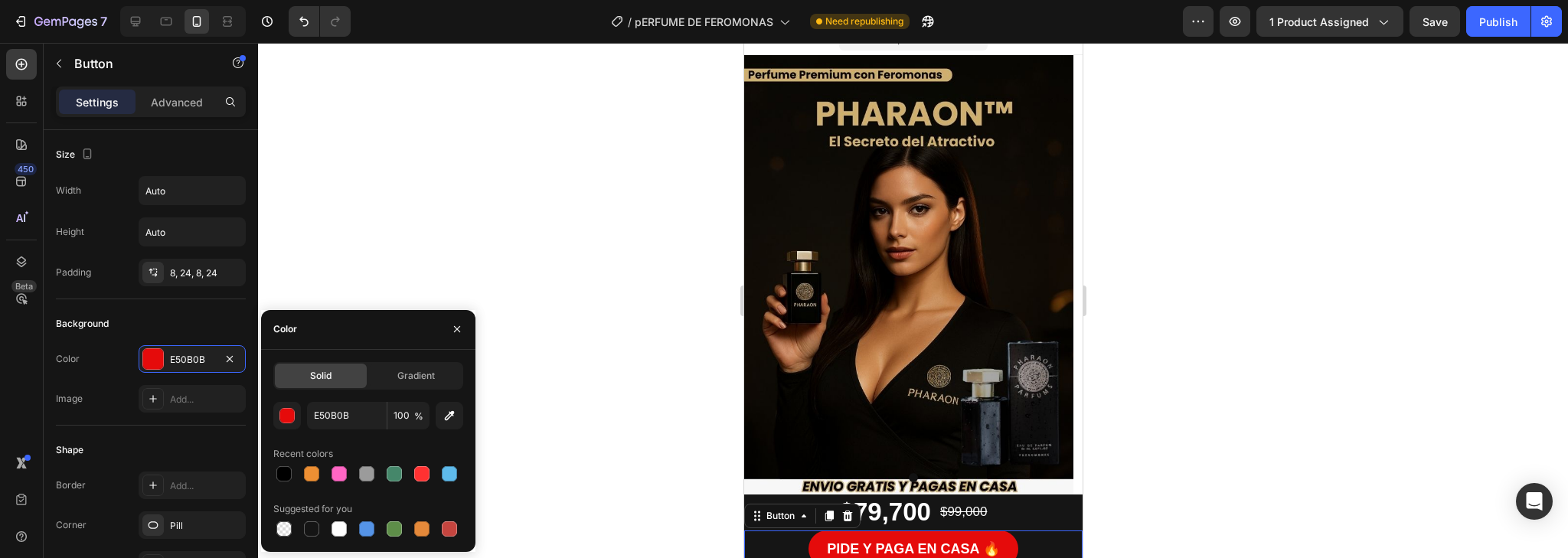
scroll to position [12, 0]
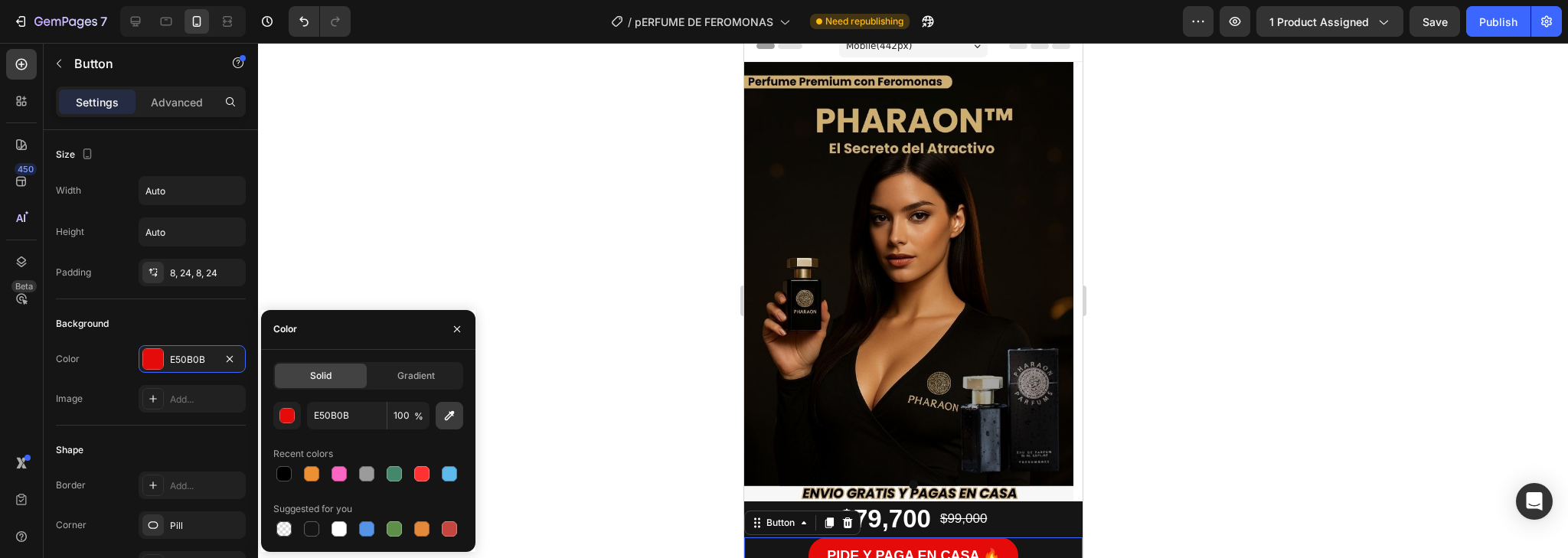
click at [448, 418] on icon "button" at bounding box center [449, 415] width 10 height 10
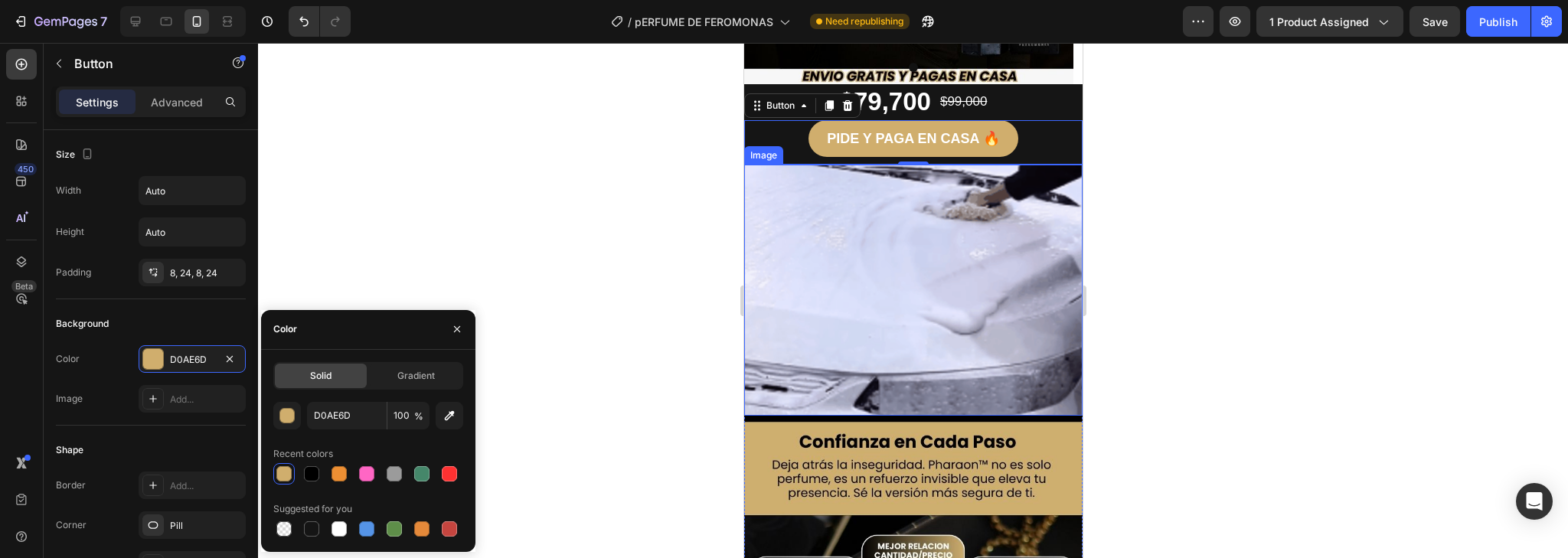
scroll to position [441, 0]
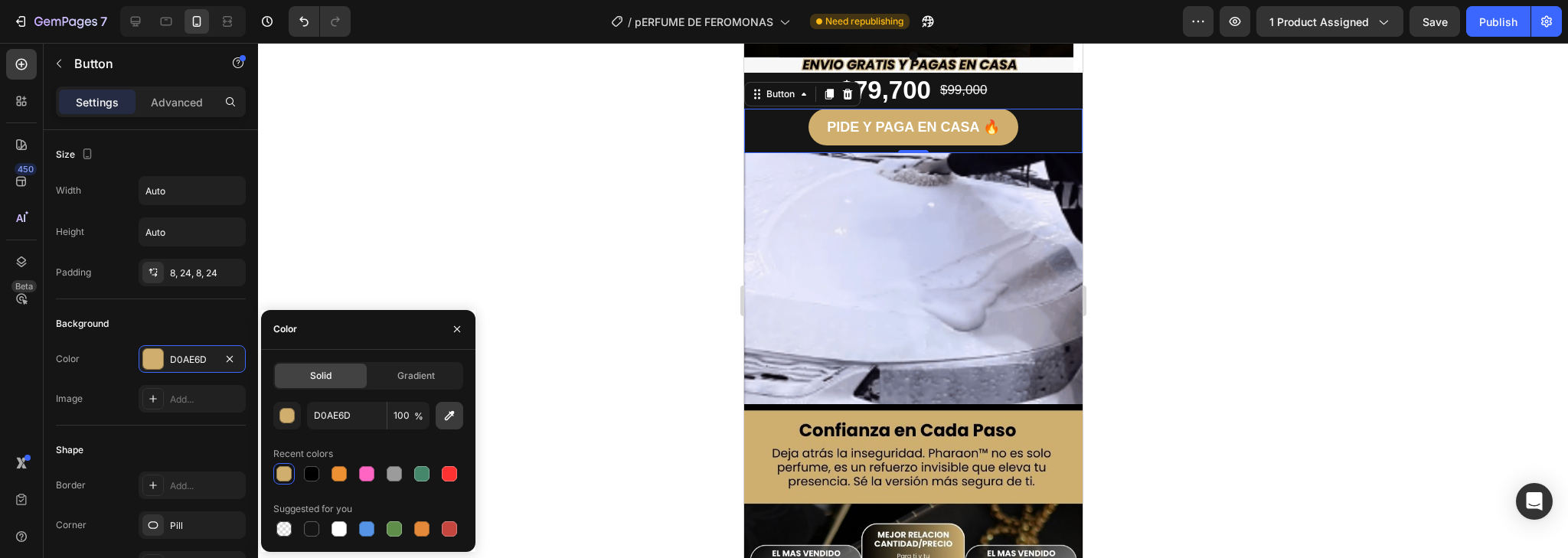
click at [454, 415] on icon "button" at bounding box center [449, 416] width 15 height 15
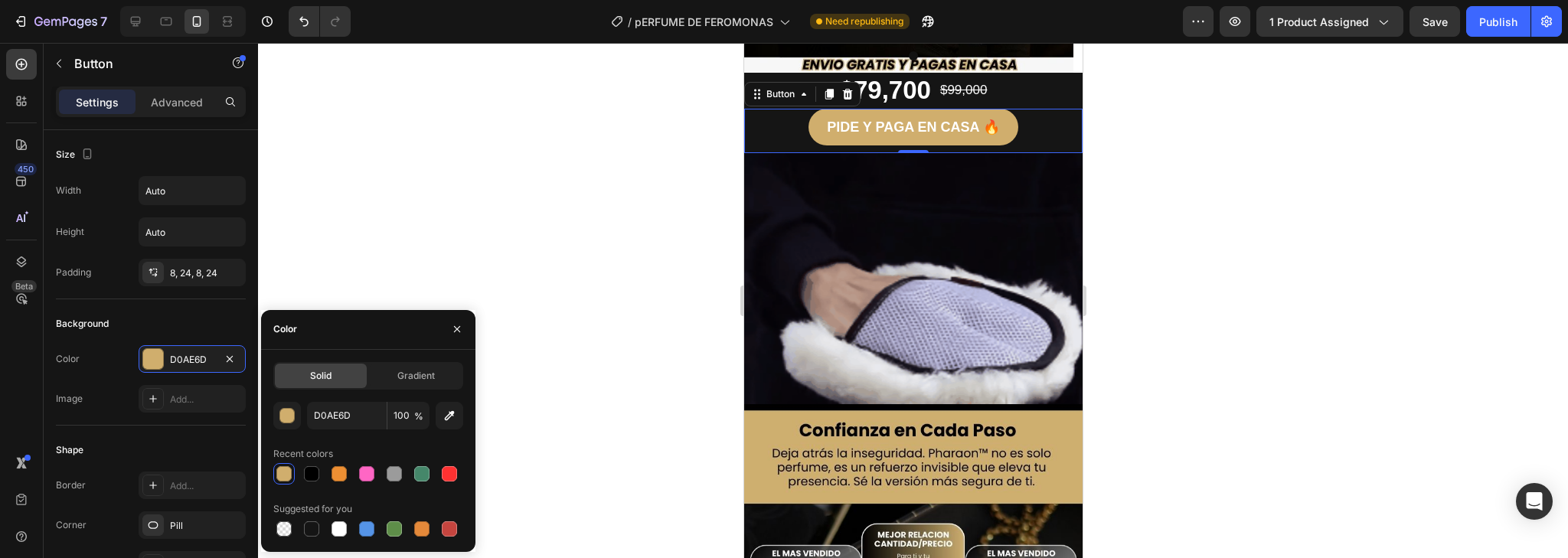
type input "CEAF6E"
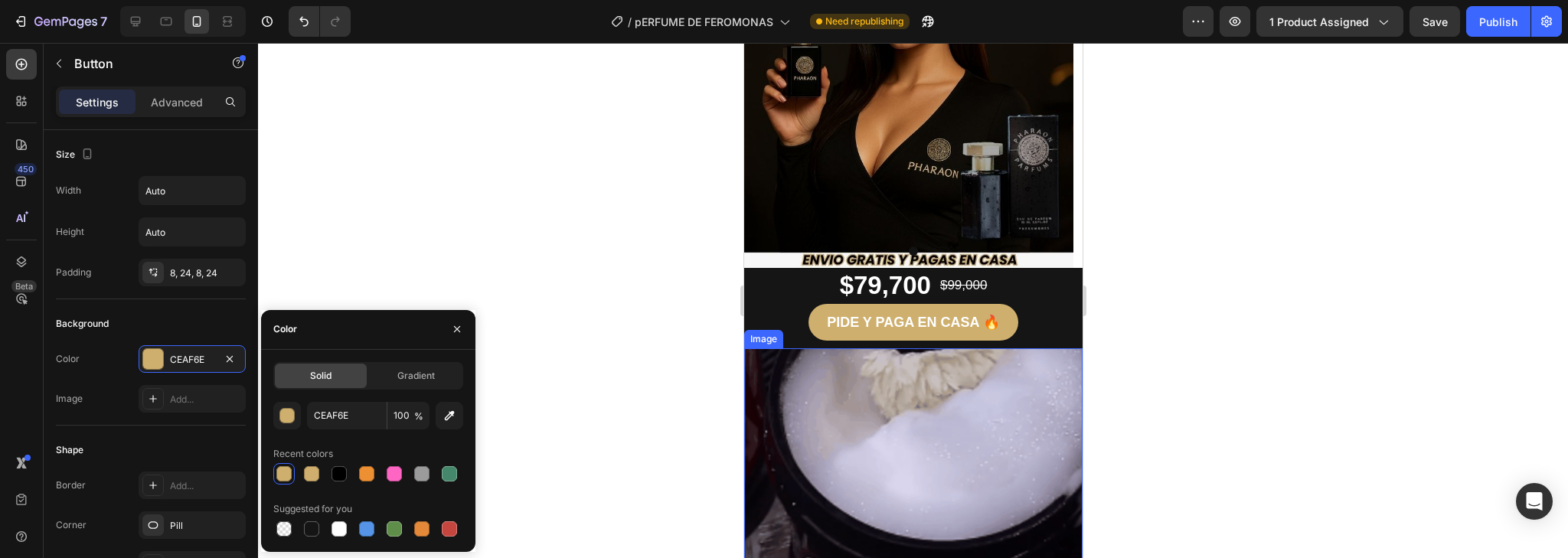
scroll to position [319, 0]
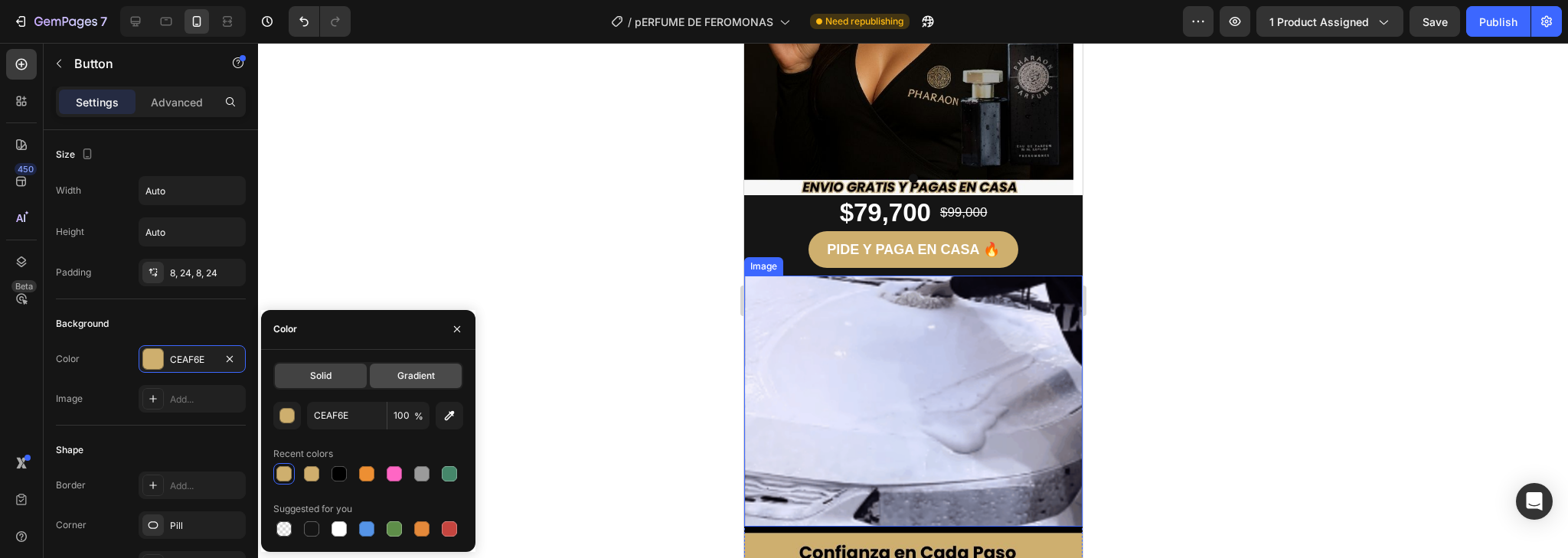
click at [419, 367] on div "Gradient" at bounding box center [416, 376] width 92 height 24
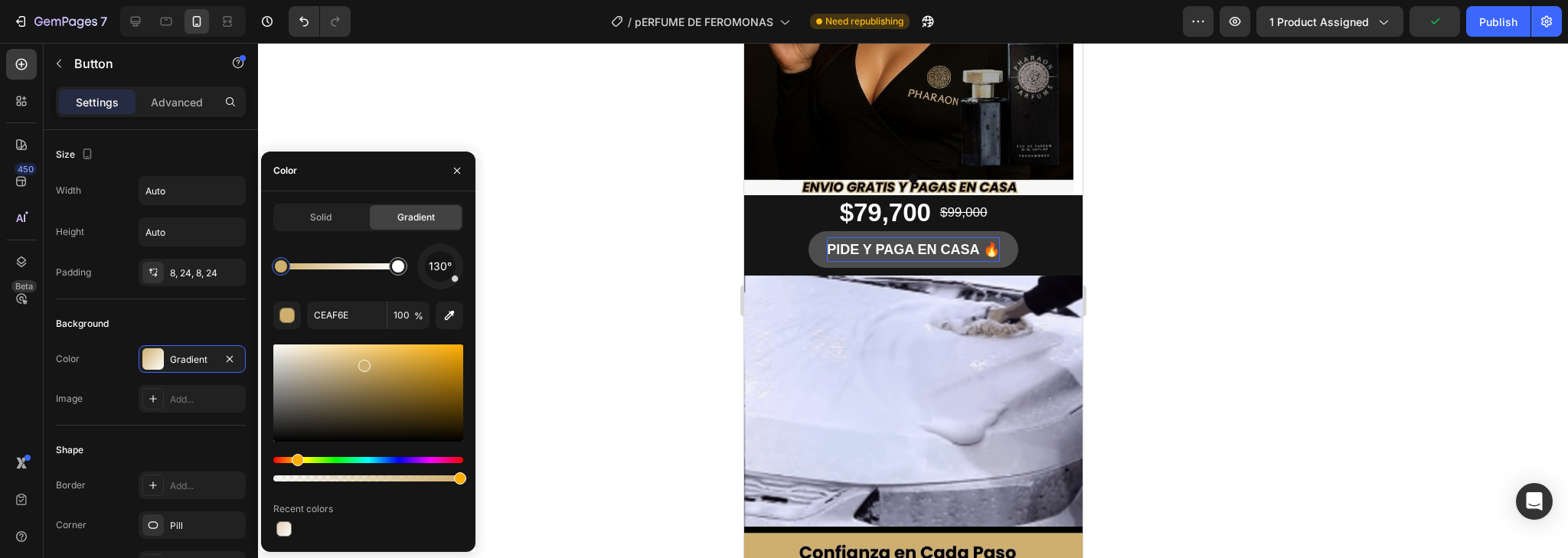
click at [905, 248] on p "PIDE Y PAGA EN CASA 🔥" at bounding box center [912, 249] width 173 height 24
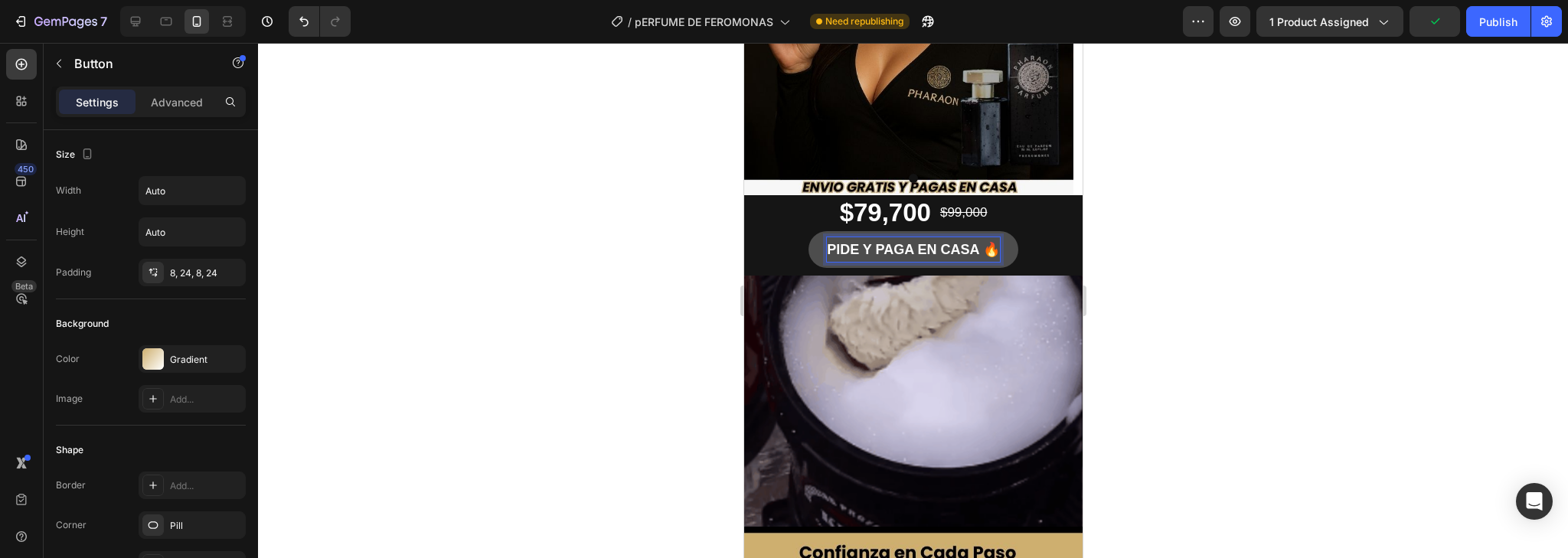
click at [905, 248] on p "PIDE Y PAGA EN CASA 🔥" at bounding box center [912, 249] width 173 height 24
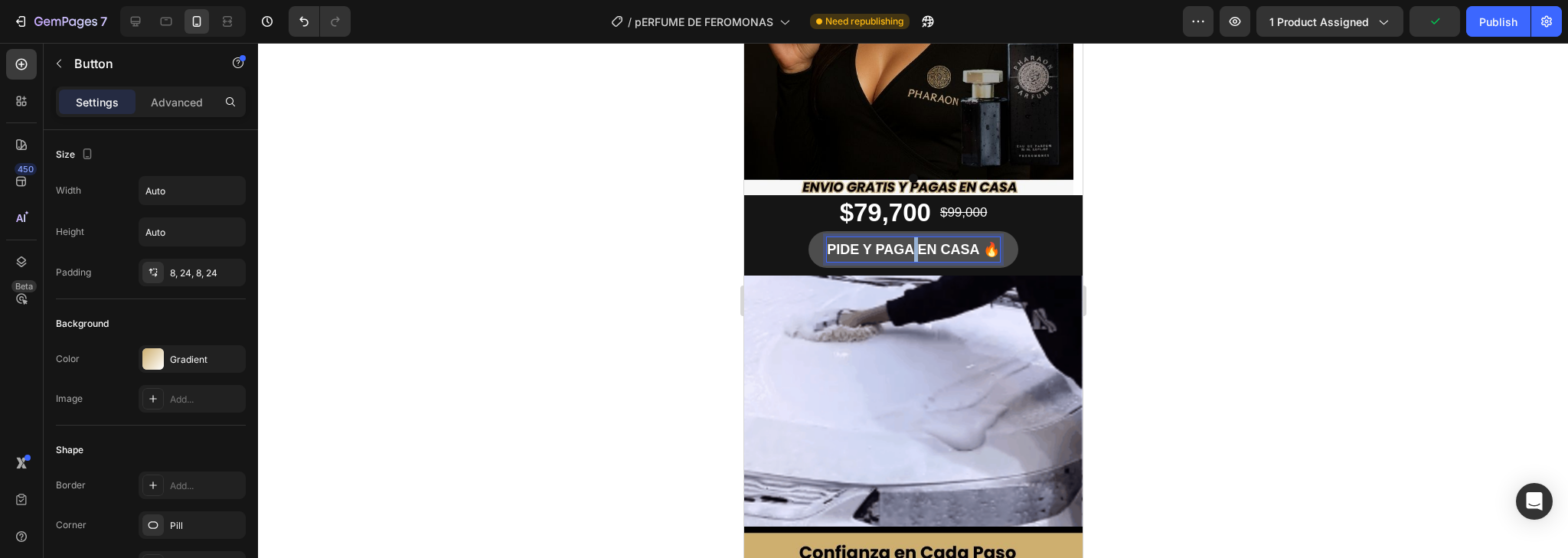
click at [905, 248] on p "PIDE Y PAGA EN CASA 🔥" at bounding box center [912, 249] width 173 height 24
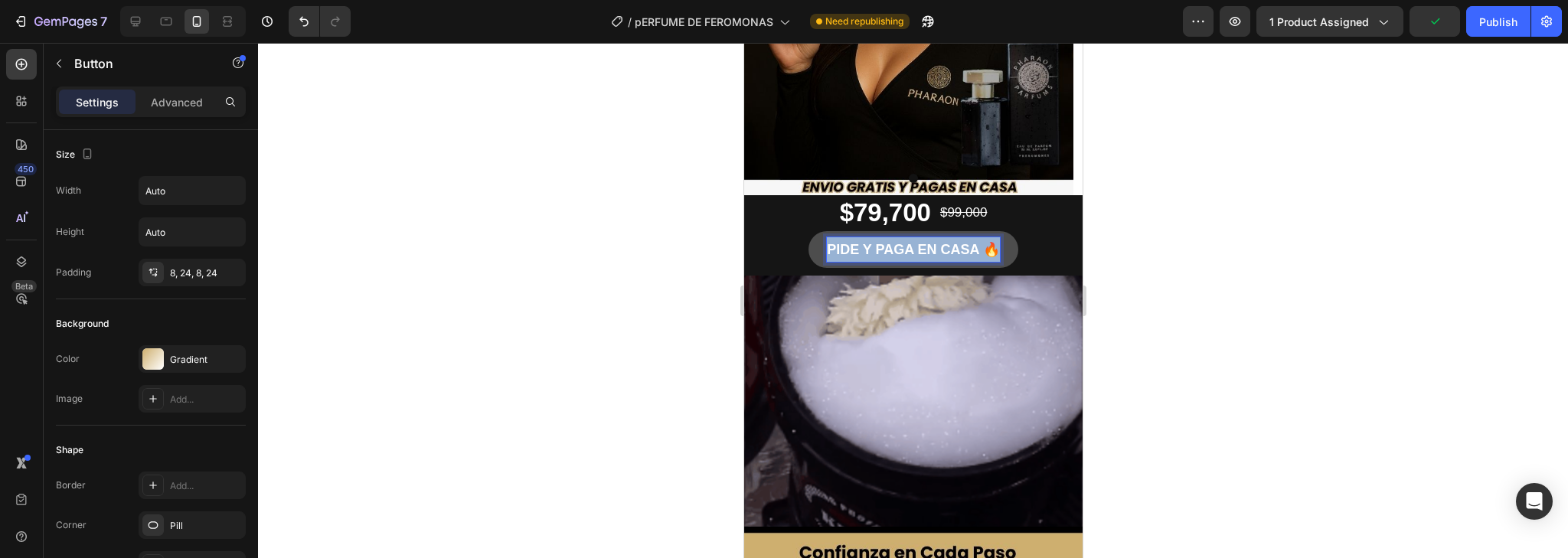
click at [905, 248] on p "PIDE Y PAGA EN CASA 🔥" at bounding box center [912, 249] width 173 height 24
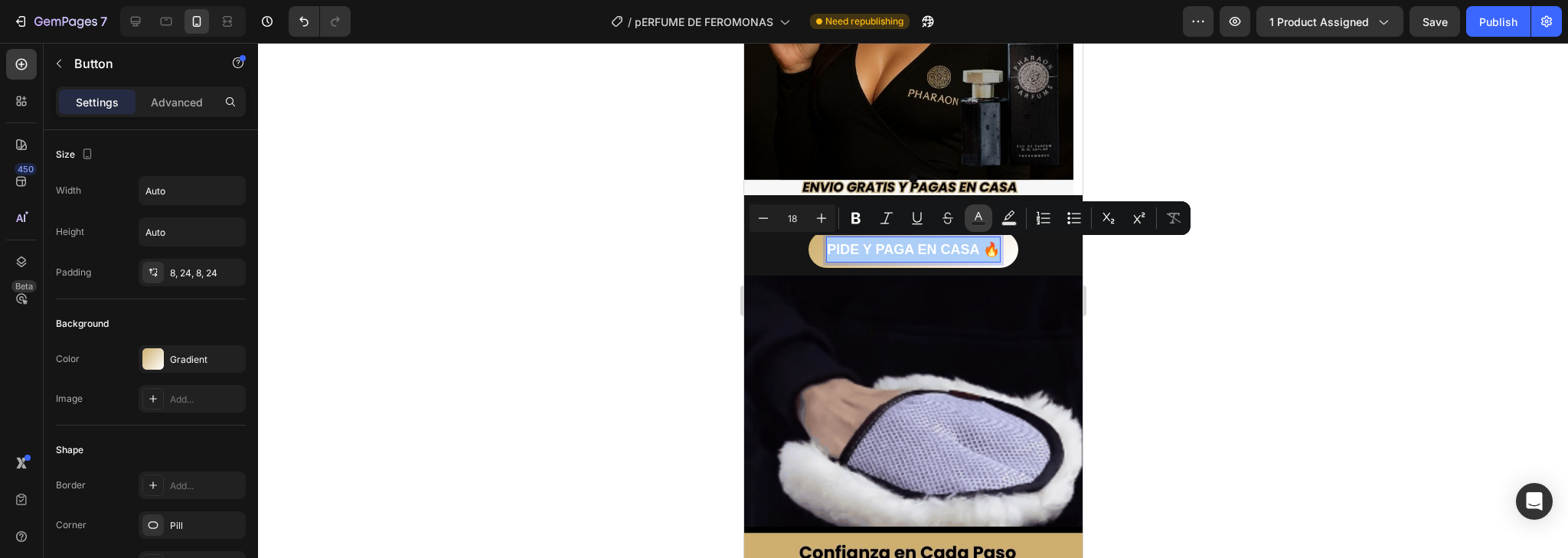
click at [975, 215] on icon "Editor contextual toolbar" at bounding box center [978, 218] width 15 height 15
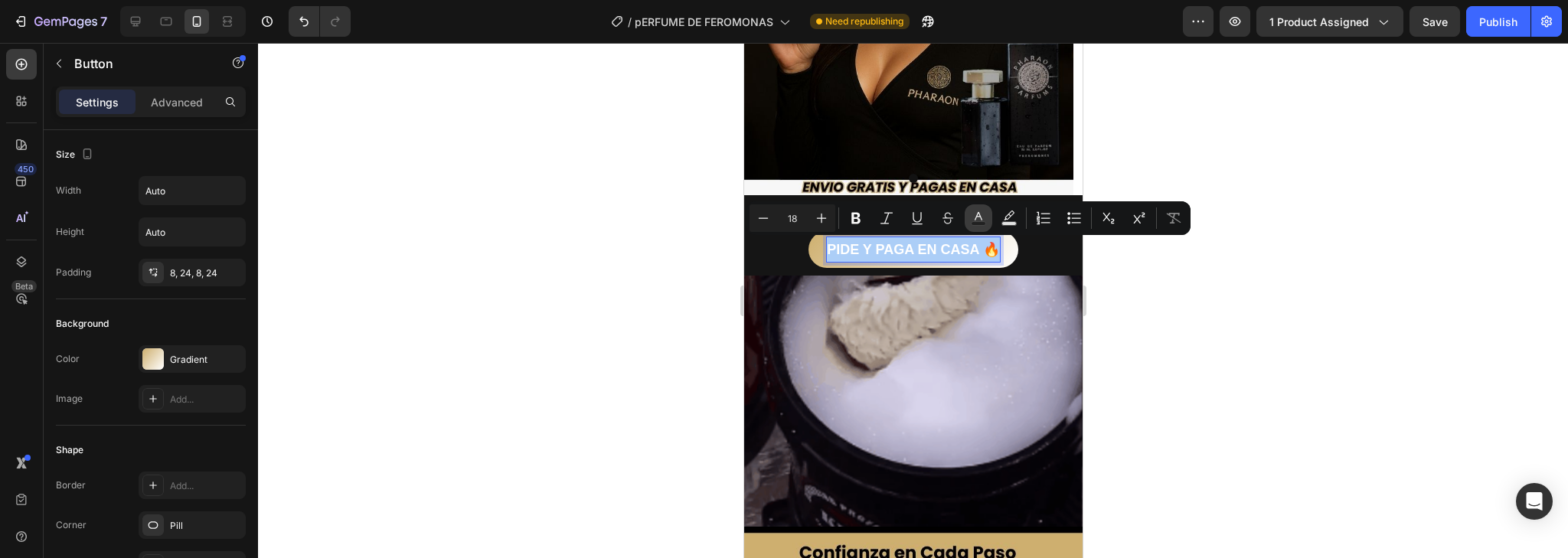
type input "FFFFFF"
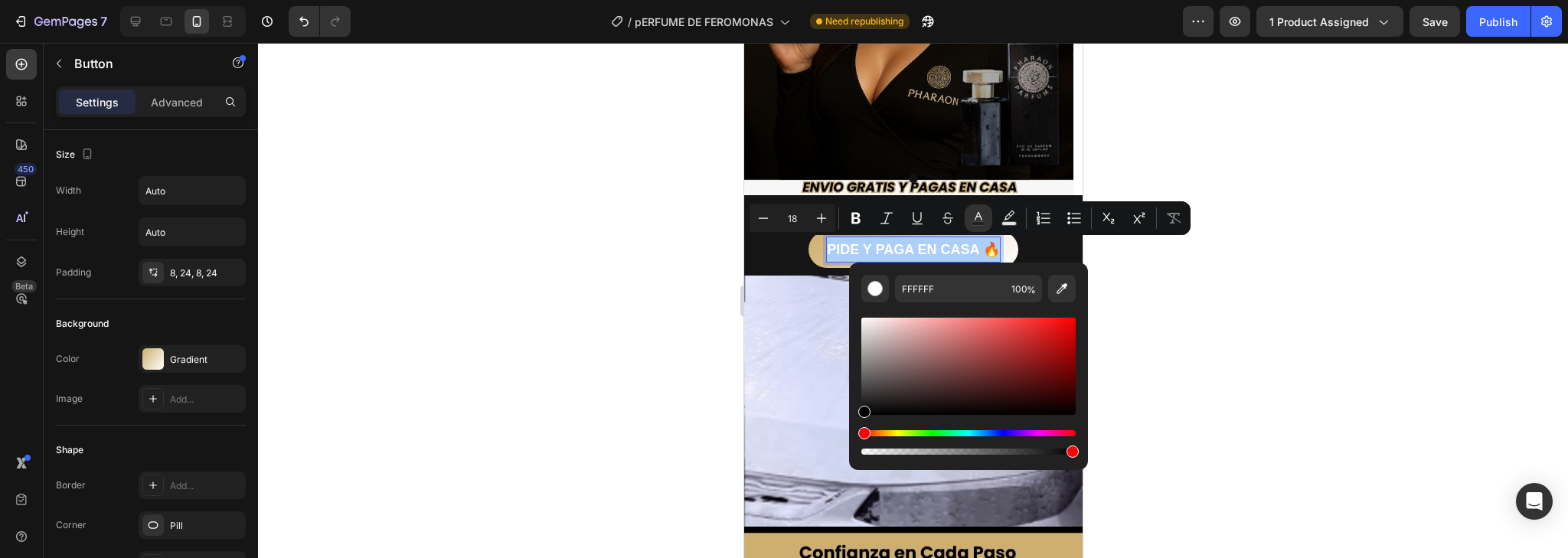
drag, startPoint x: 866, startPoint y: 323, endPoint x: 849, endPoint y: 456, distance: 134.1
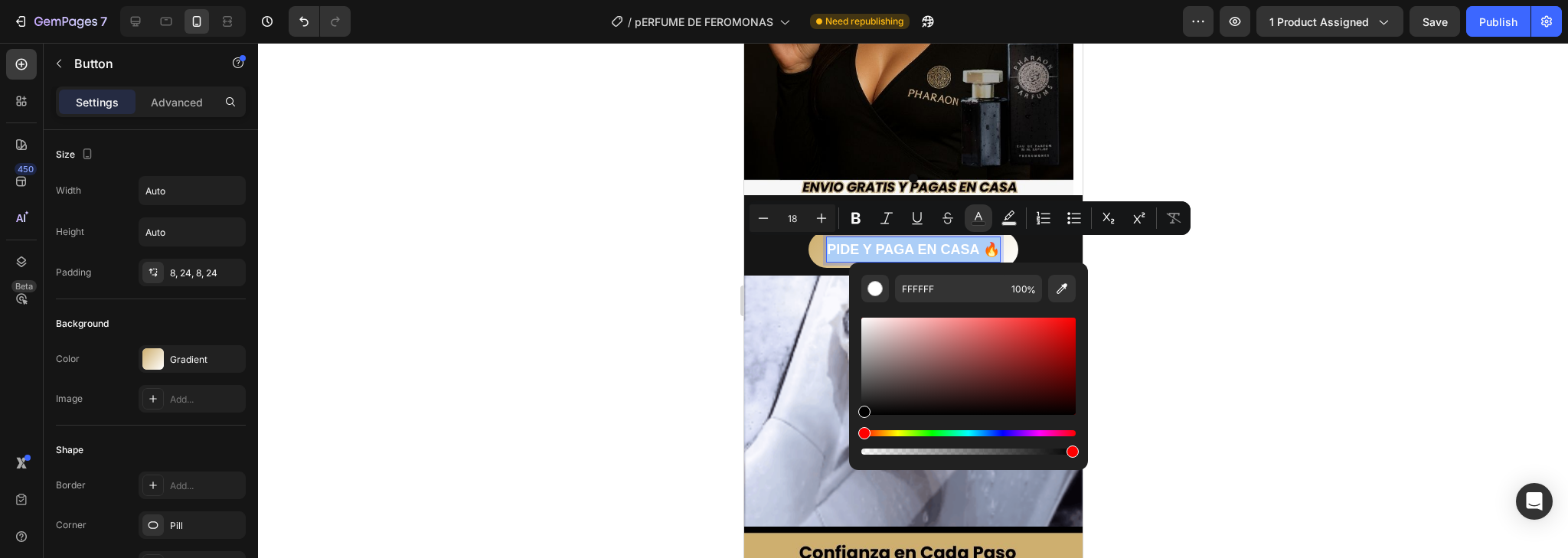
click at [851, 453] on div "FFFFFF 100 %" at bounding box center [968, 360] width 239 height 195
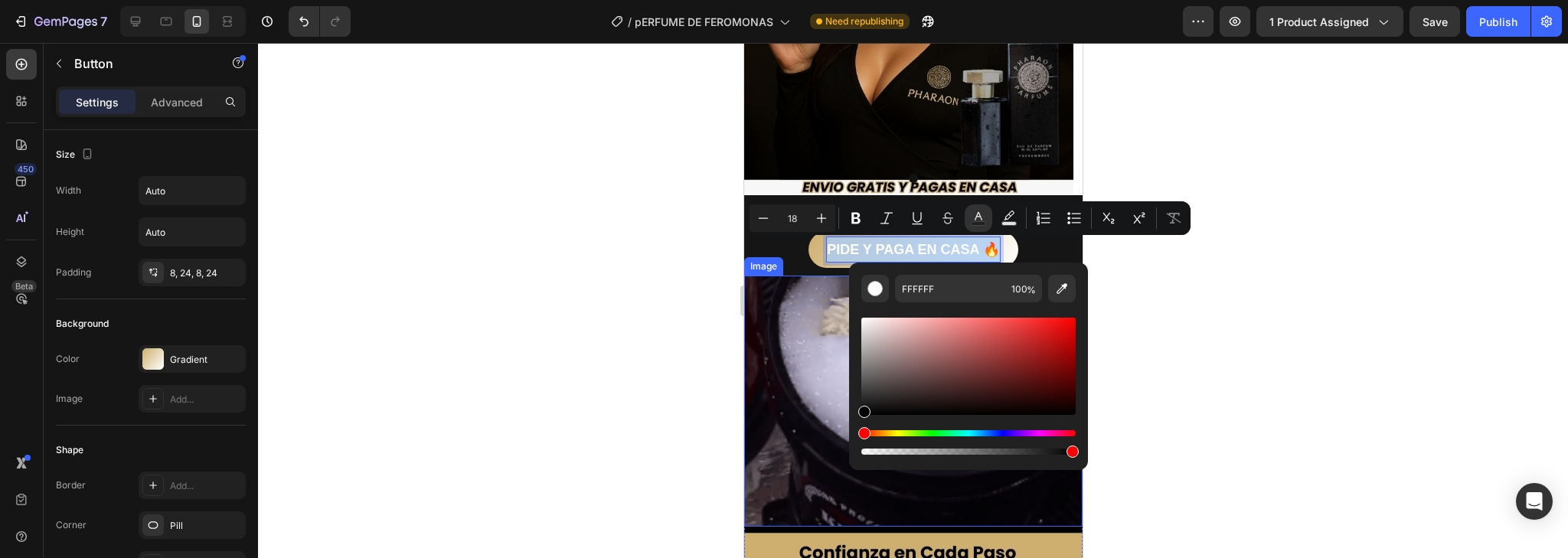
type input "000000"
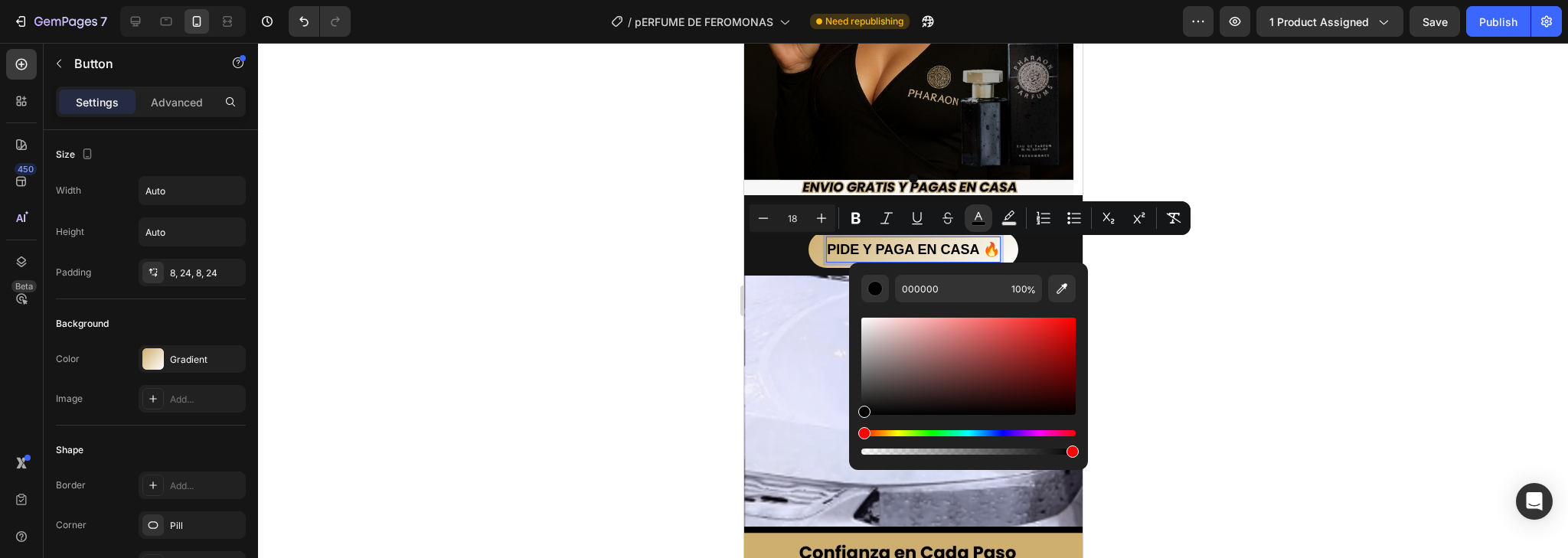
click at [1242, 332] on div at bounding box center [912, 300] width 1310 height 515
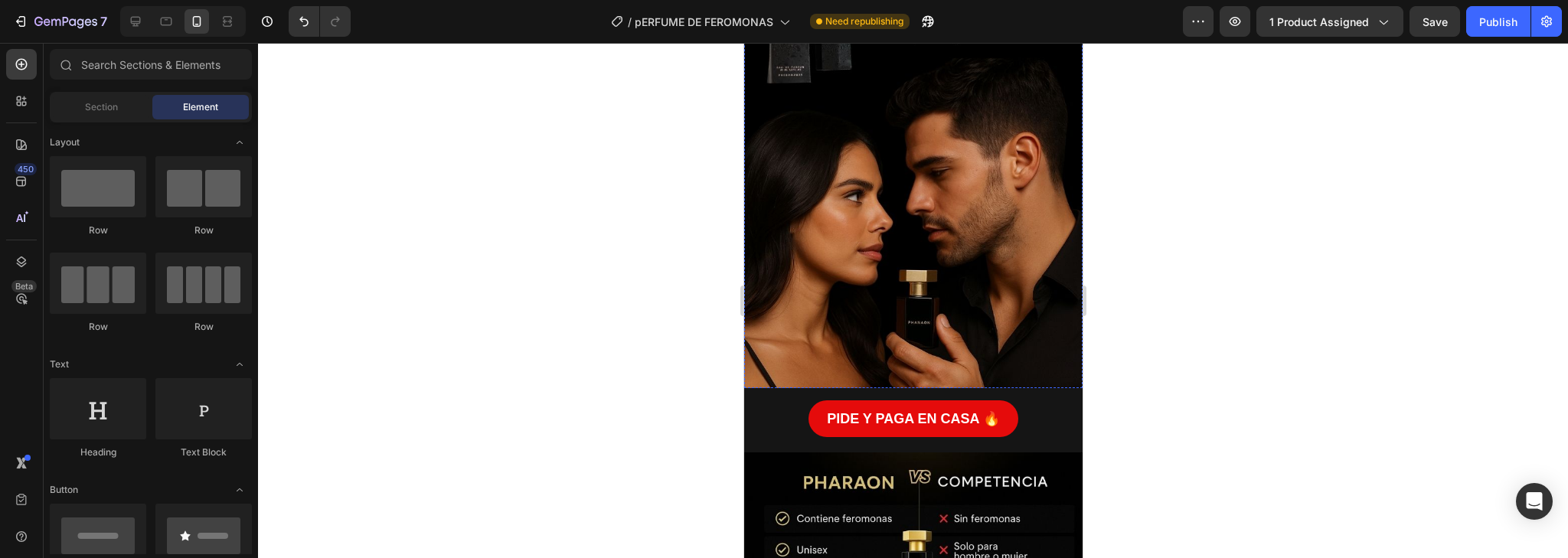
scroll to position [1421, 0]
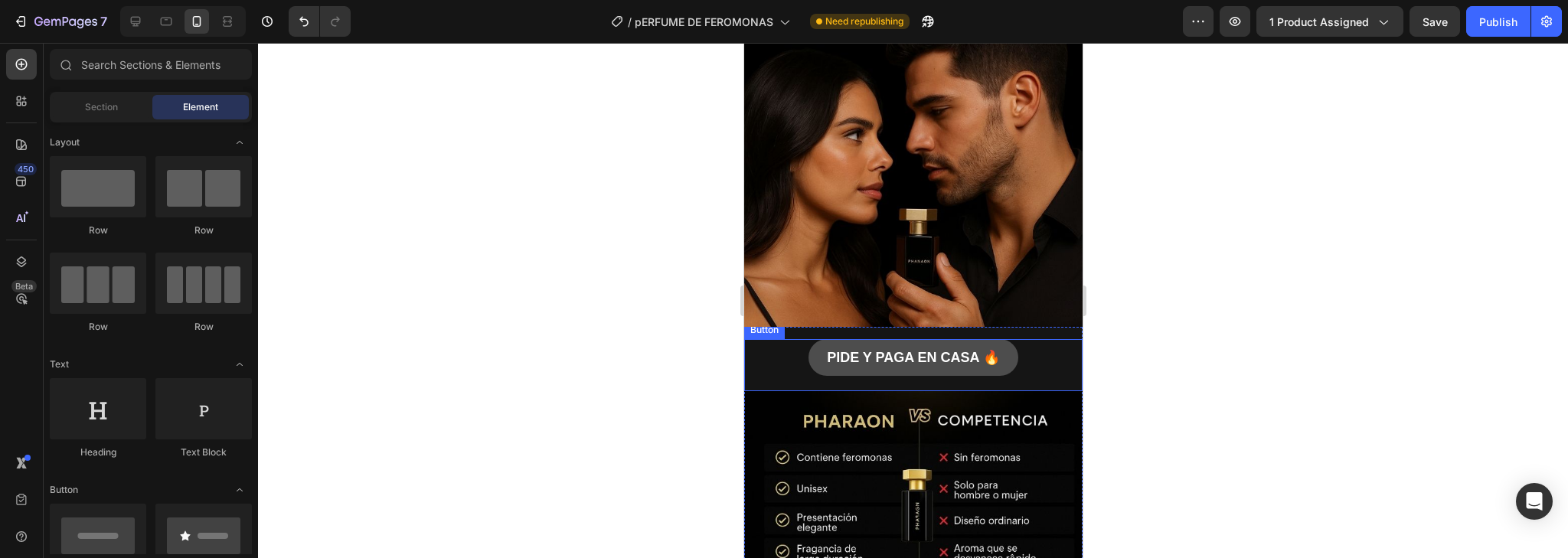
click at [1008, 339] on button "PIDE Y PAGA EN CASA 🔥" at bounding box center [913, 358] width 210 height 37
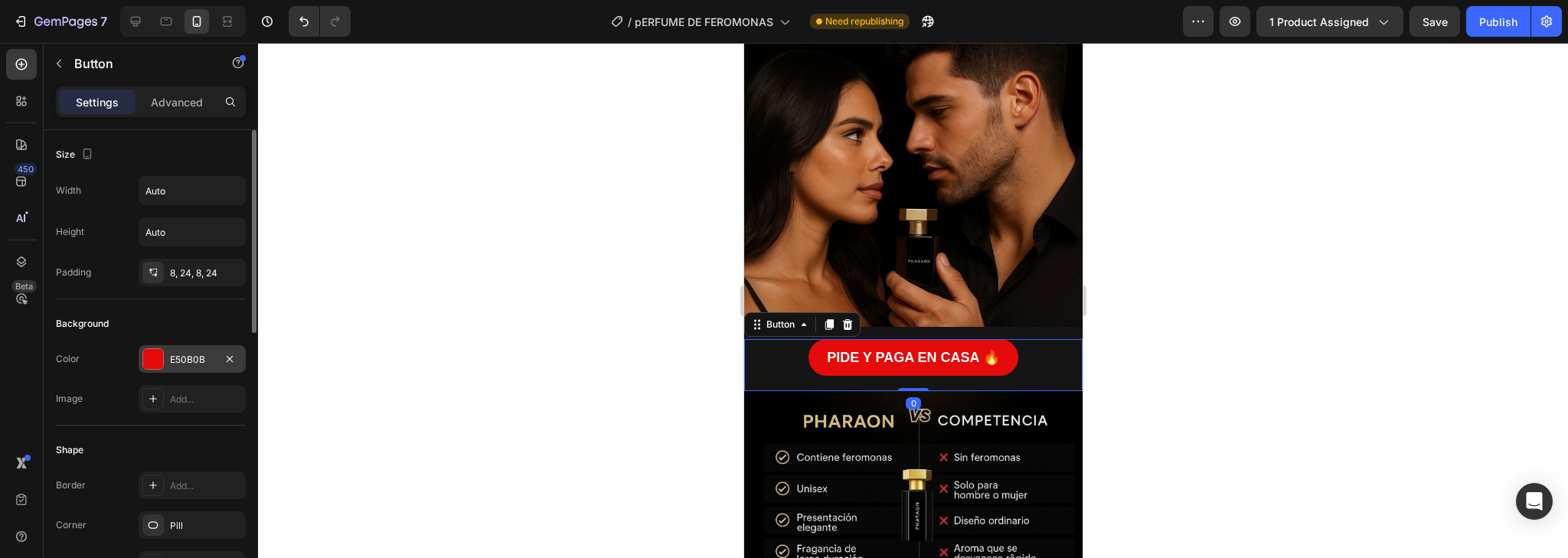
click at [188, 358] on div "E50B0B" at bounding box center [193, 360] width 45 height 14
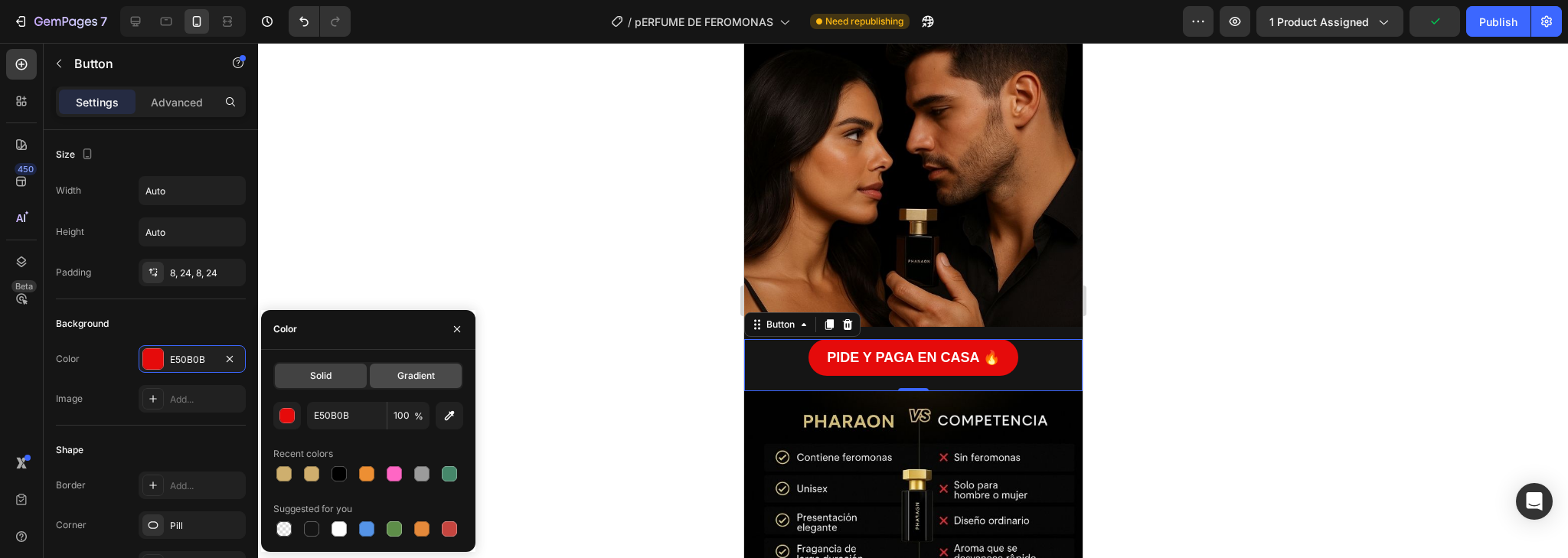
click at [417, 371] on span "Gradient" at bounding box center [416, 376] width 37 height 14
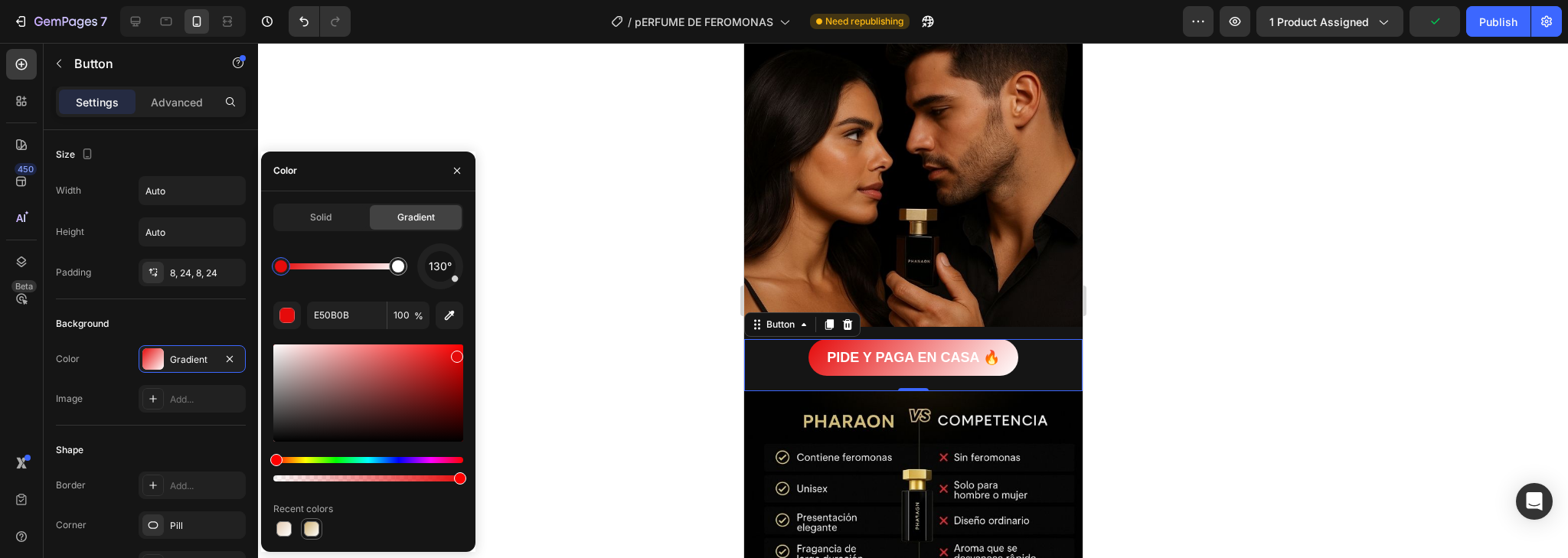
click at [312, 522] on div at bounding box center [312, 529] width 15 height 15
type input "CEAF6E"
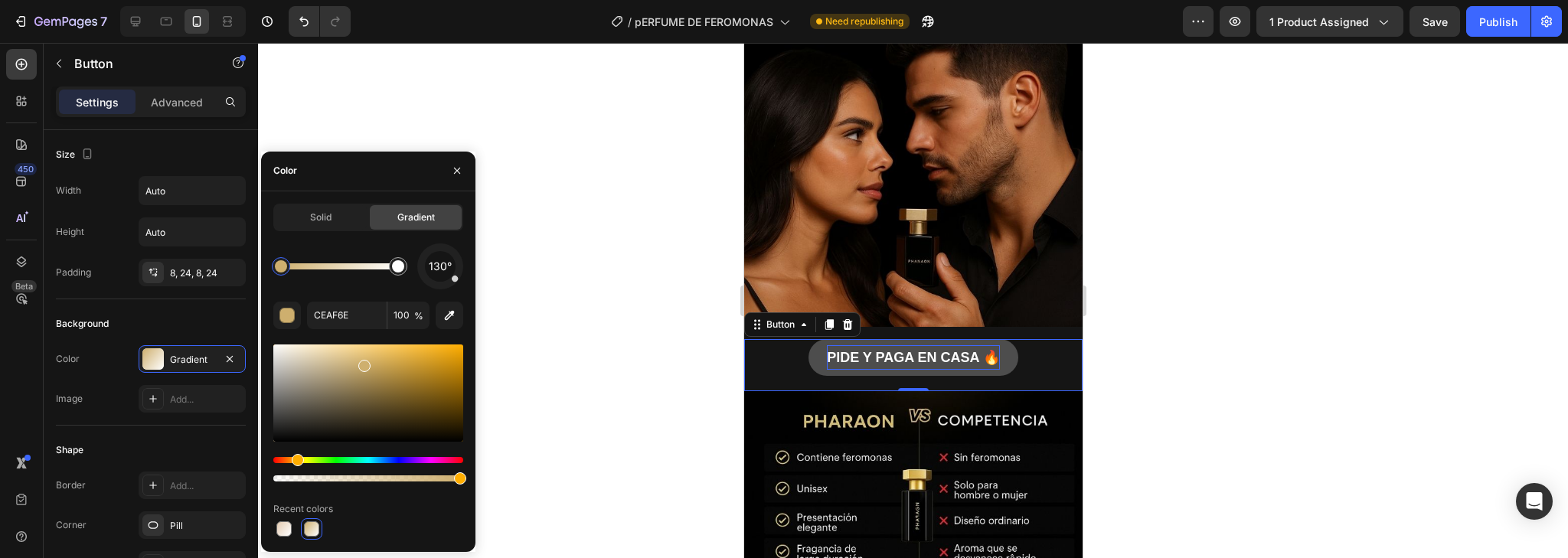
click at [917, 345] on p "PIDE Y PAGA EN CASA 🔥" at bounding box center [912, 357] width 173 height 24
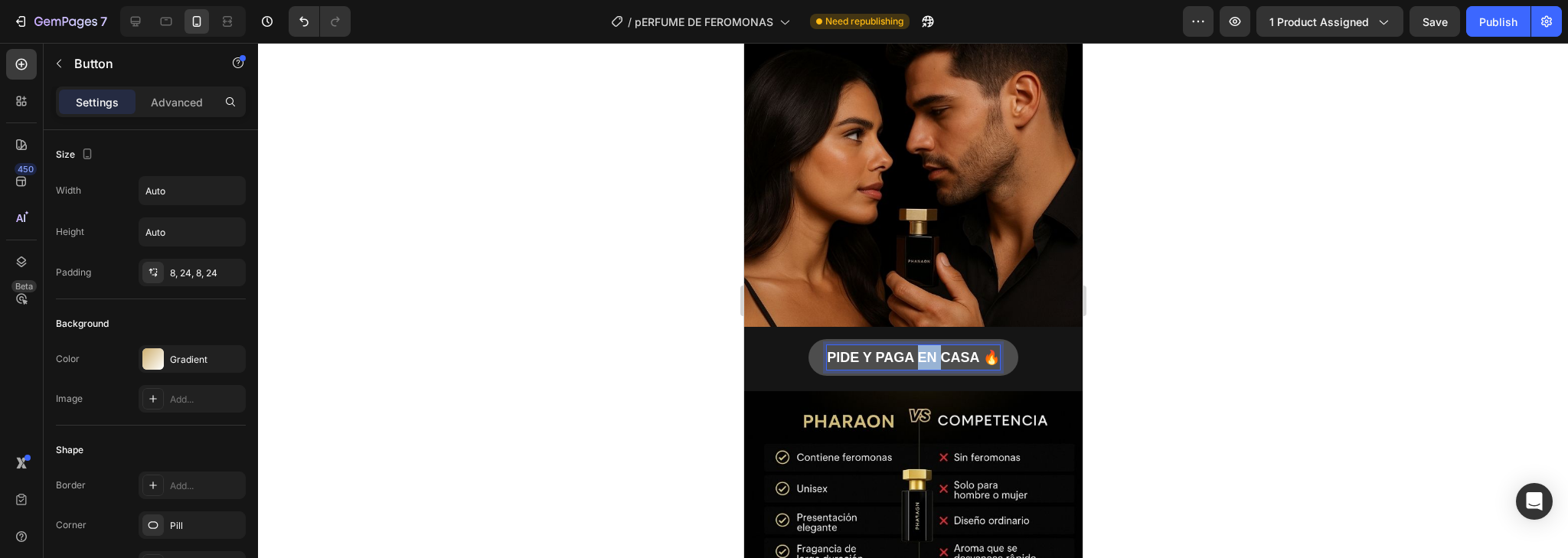
click at [917, 345] on p "PIDE Y PAGA EN CASA 🔥" at bounding box center [912, 357] width 173 height 24
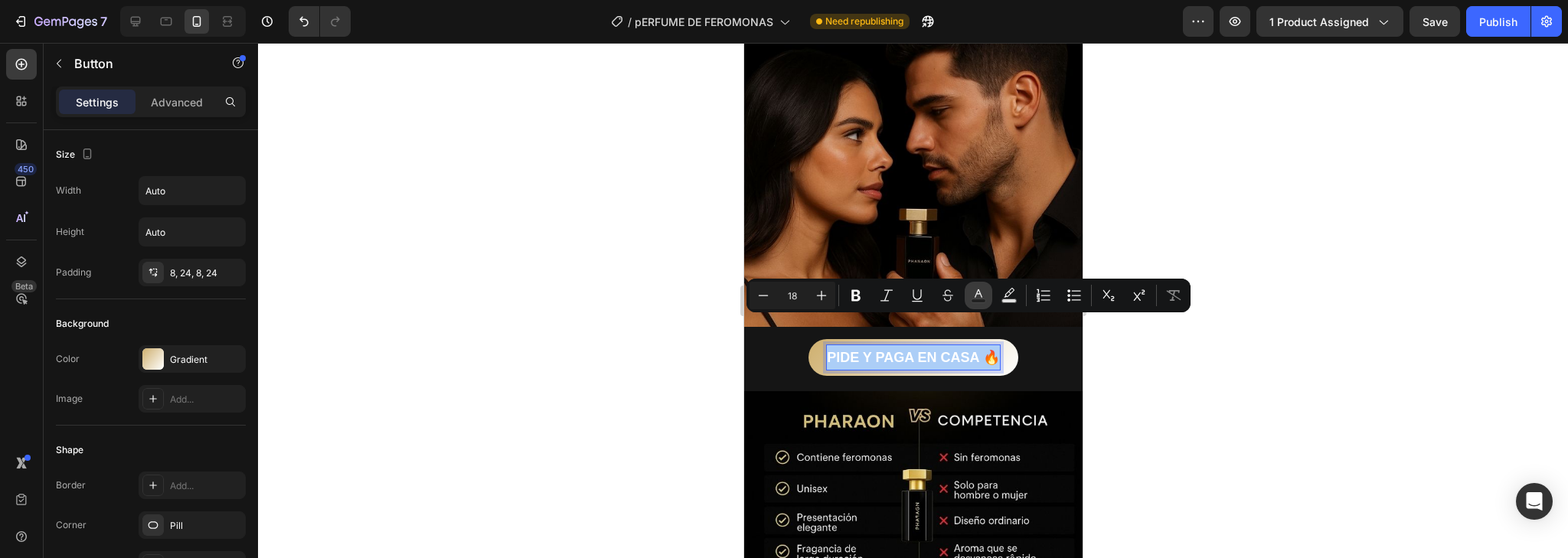
click at [977, 291] on icon "Editor contextual toolbar" at bounding box center [978, 293] width 7 height 8
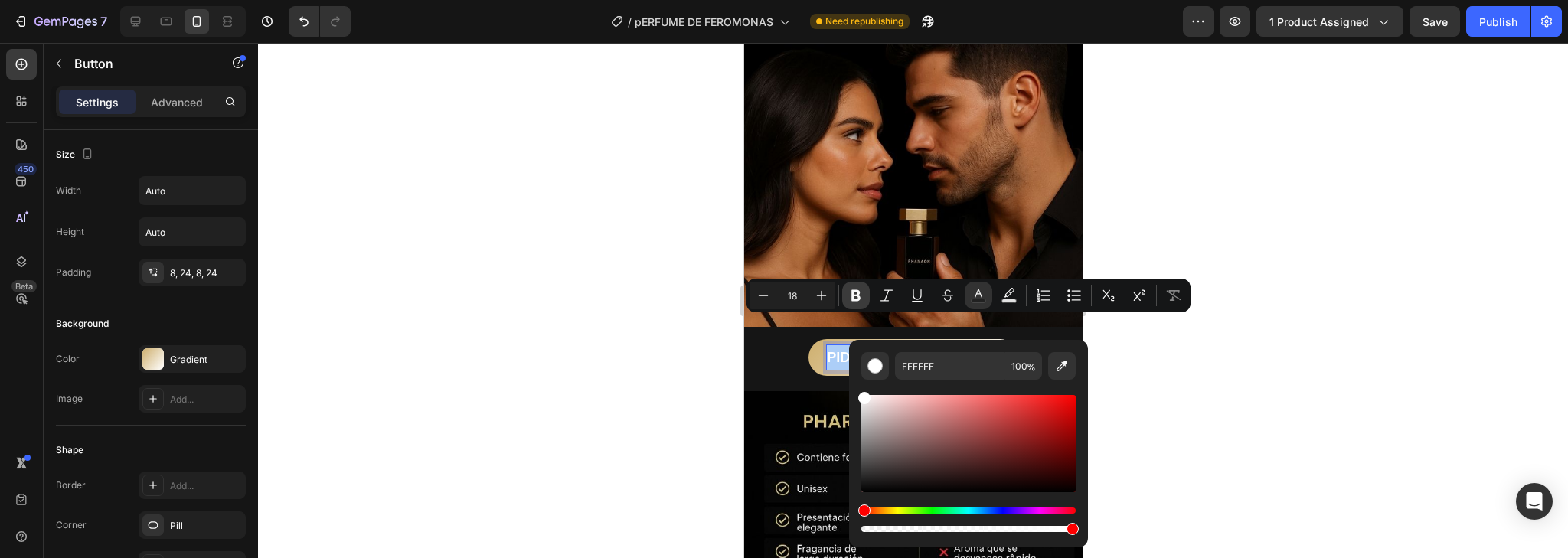
click at [857, 300] on icon "Editor contextual toolbar" at bounding box center [857, 296] width 9 height 11
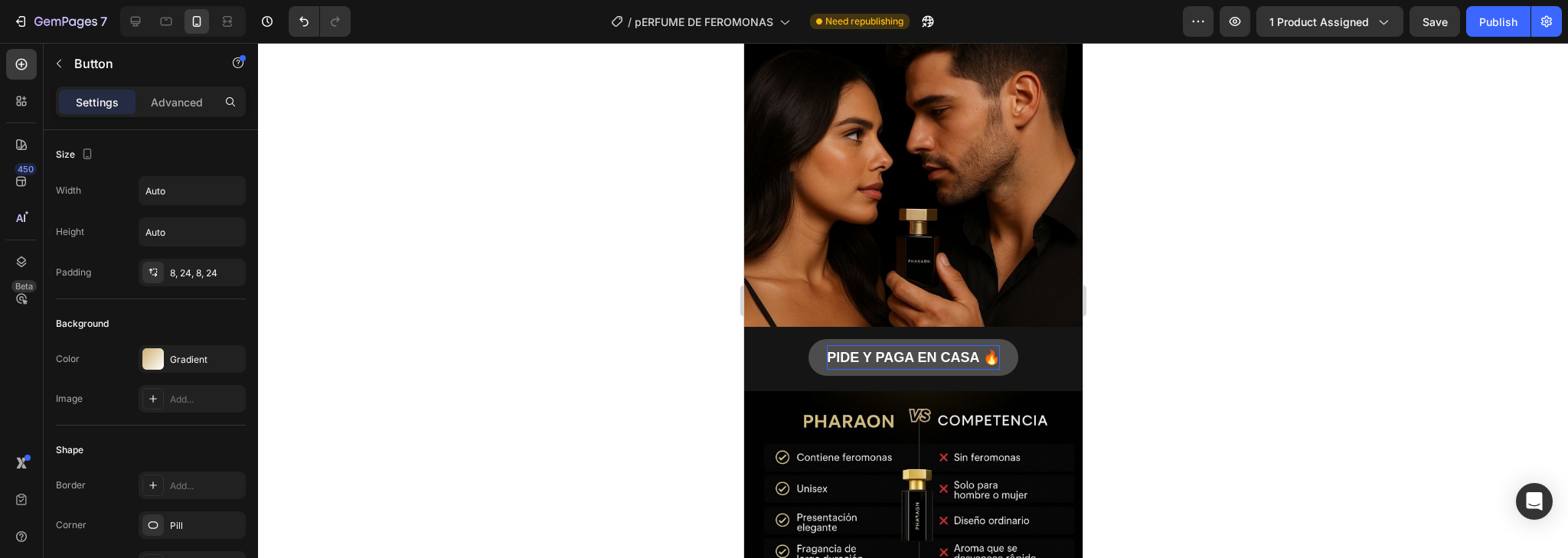
click at [921, 350] on strong "PIDE Y PAGA EN CASA 🔥" at bounding box center [912, 357] width 173 height 15
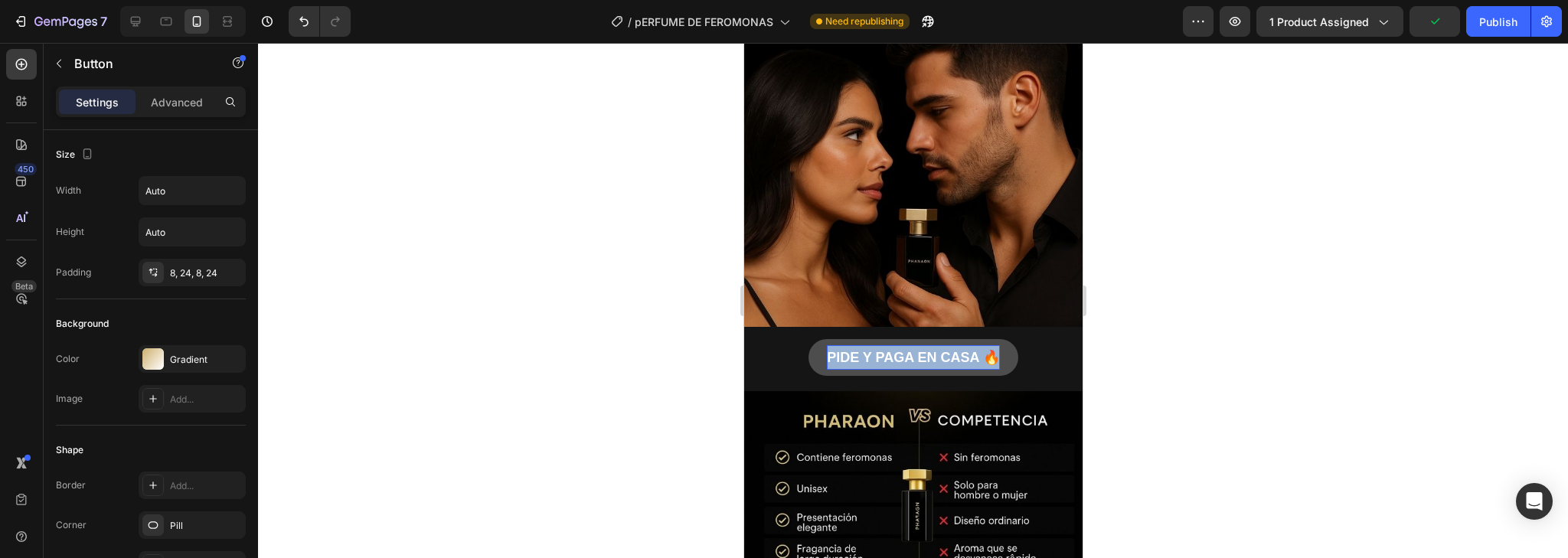
click at [921, 350] on strong "PIDE Y PAGA EN CASA 🔥" at bounding box center [912, 357] width 173 height 15
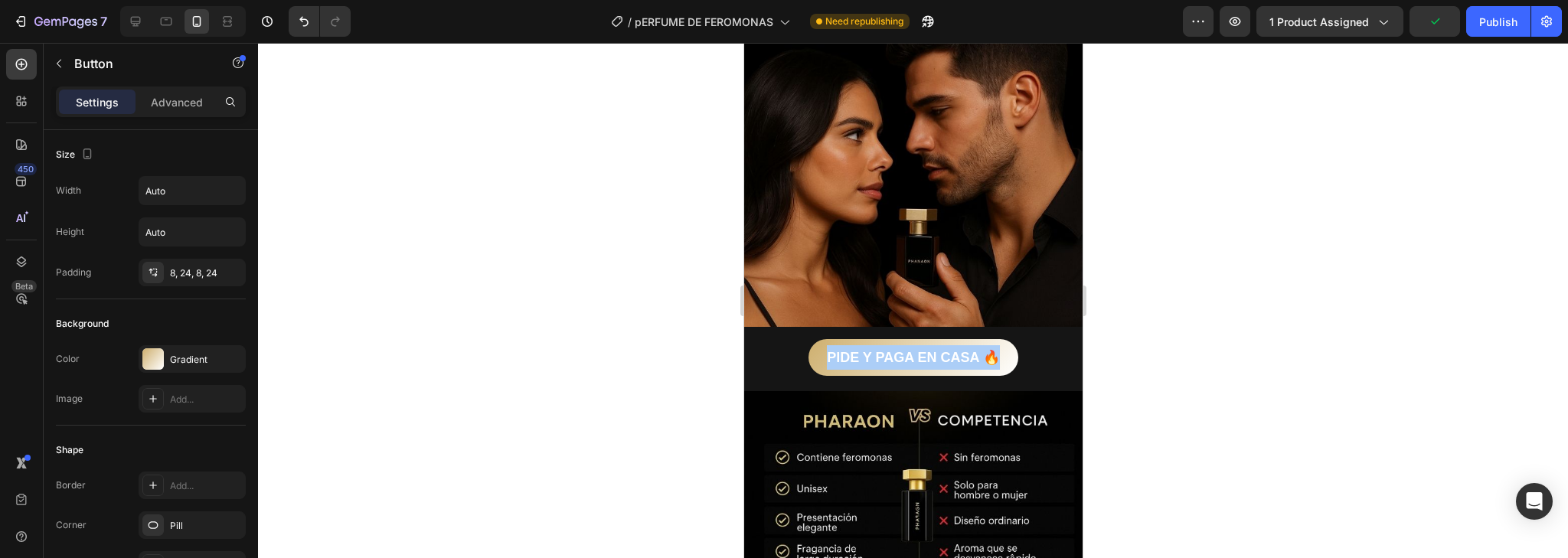
drag, startPoint x: 1423, startPoint y: 358, endPoint x: 1099, endPoint y: 362, distance: 324.0
click at [1421, 359] on div at bounding box center [912, 300] width 1310 height 515
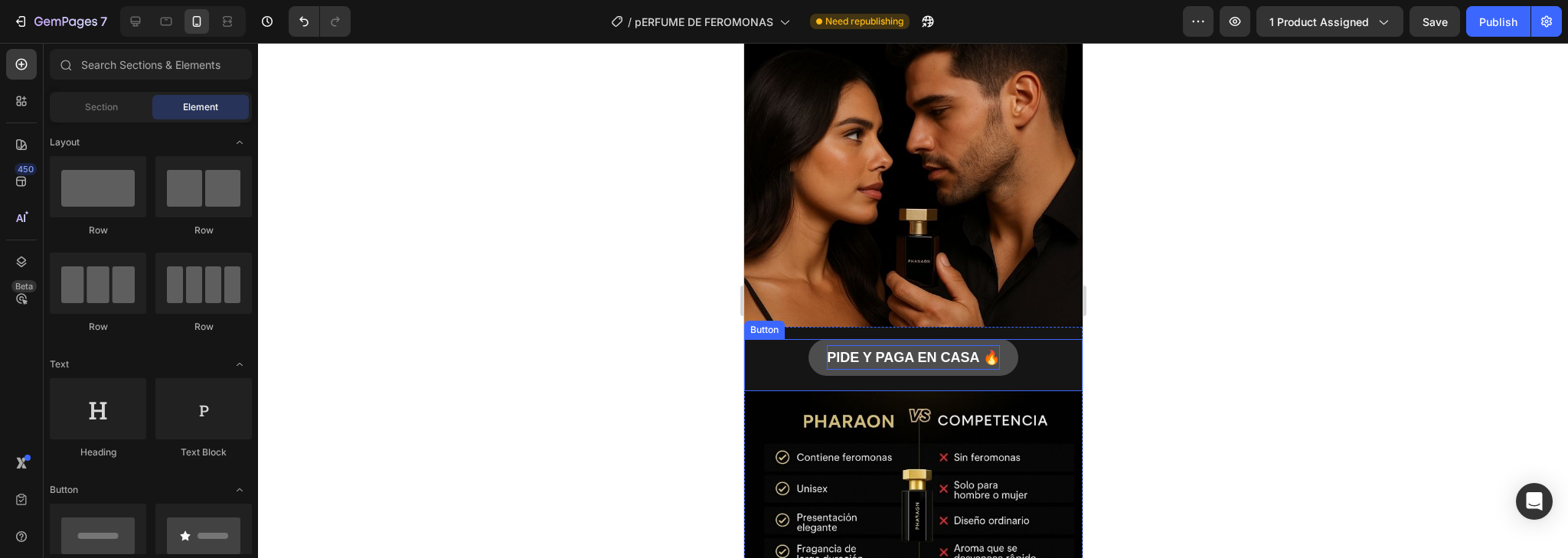
click at [900, 350] on strong "PIDE Y PAGA EN CASA 🔥" at bounding box center [912, 357] width 173 height 15
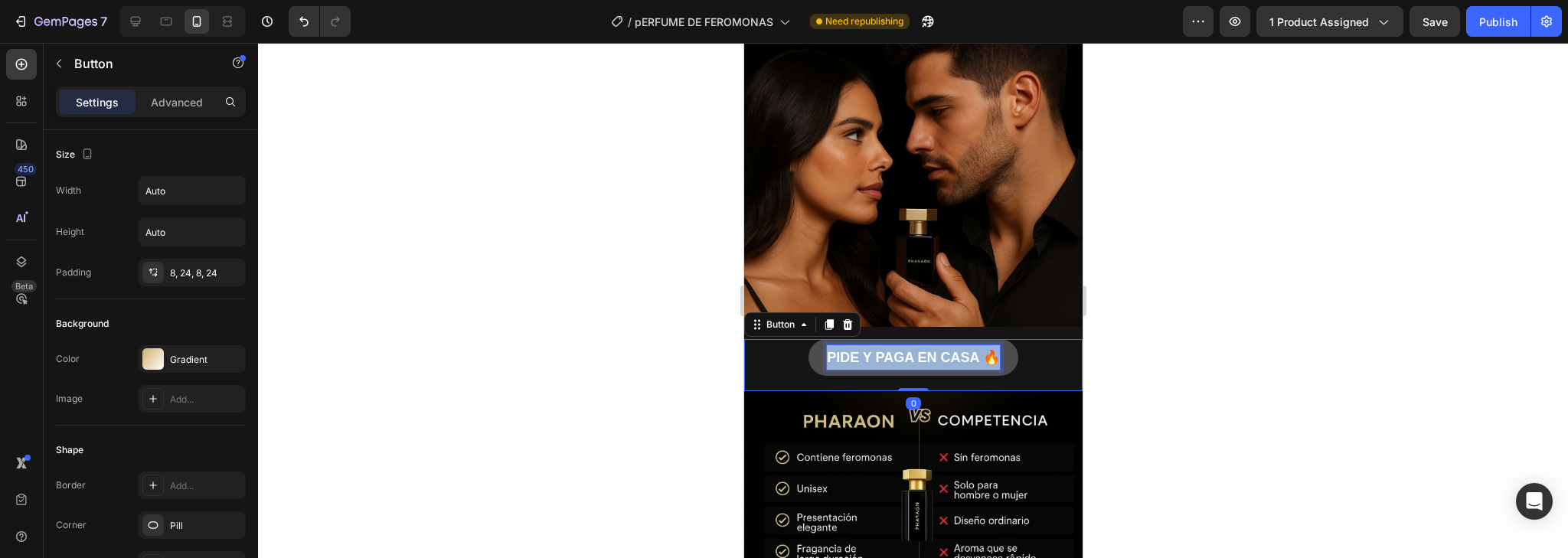
click at [900, 350] on strong "PIDE Y PAGA EN CASA 🔥" at bounding box center [912, 357] width 173 height 15
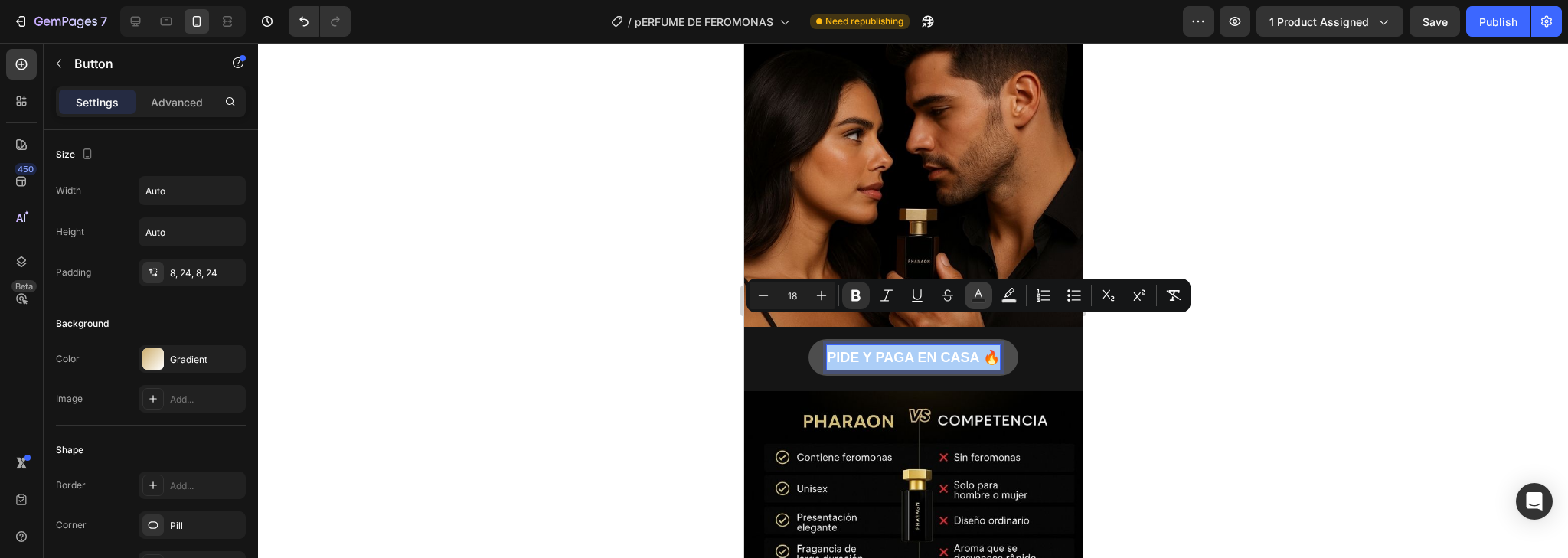
click at [969, 288] on button "Text Color" at bounding box center [978, 296] width 28 height 28
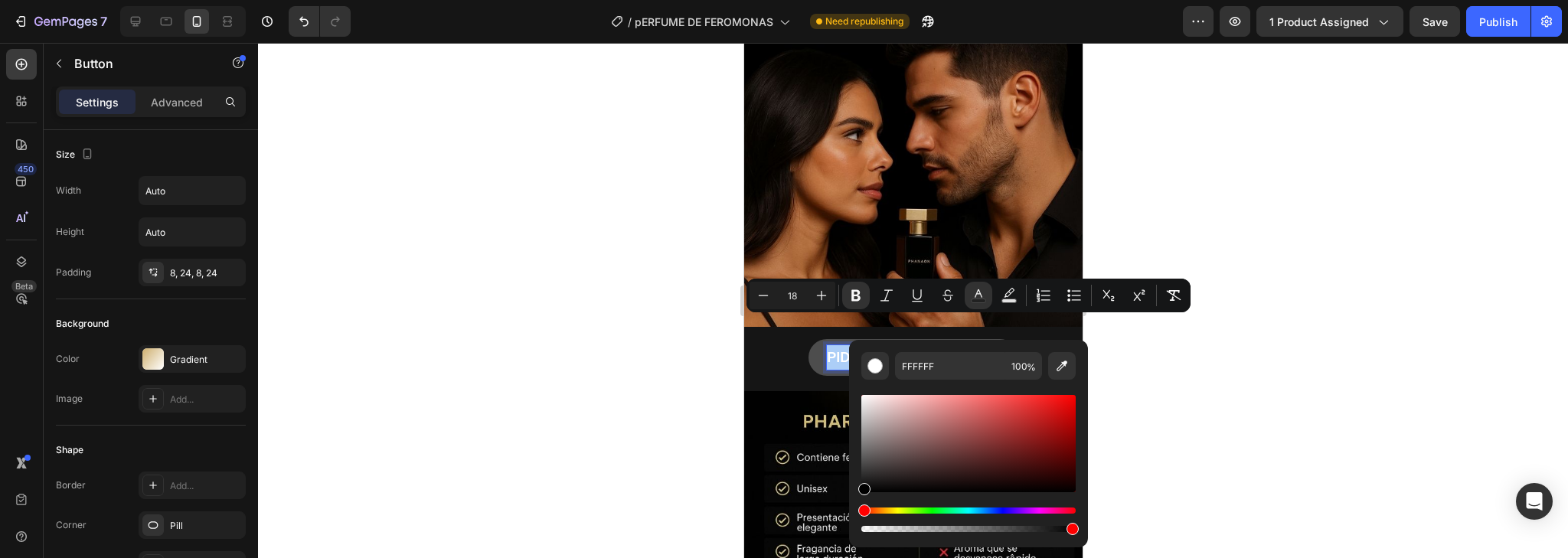
drag, startPoint x: 861, startPoint y: 399, endPoint x: 861, endPoint y: 505, distance: 106.0
click at [861, 505] on div "Editor contextual toolbar" at bounding box center [968, 464] width 215 height 143
type input "000000"
click at [1179, 408] on div at bounding box center [912, 300] width 1310 height 515
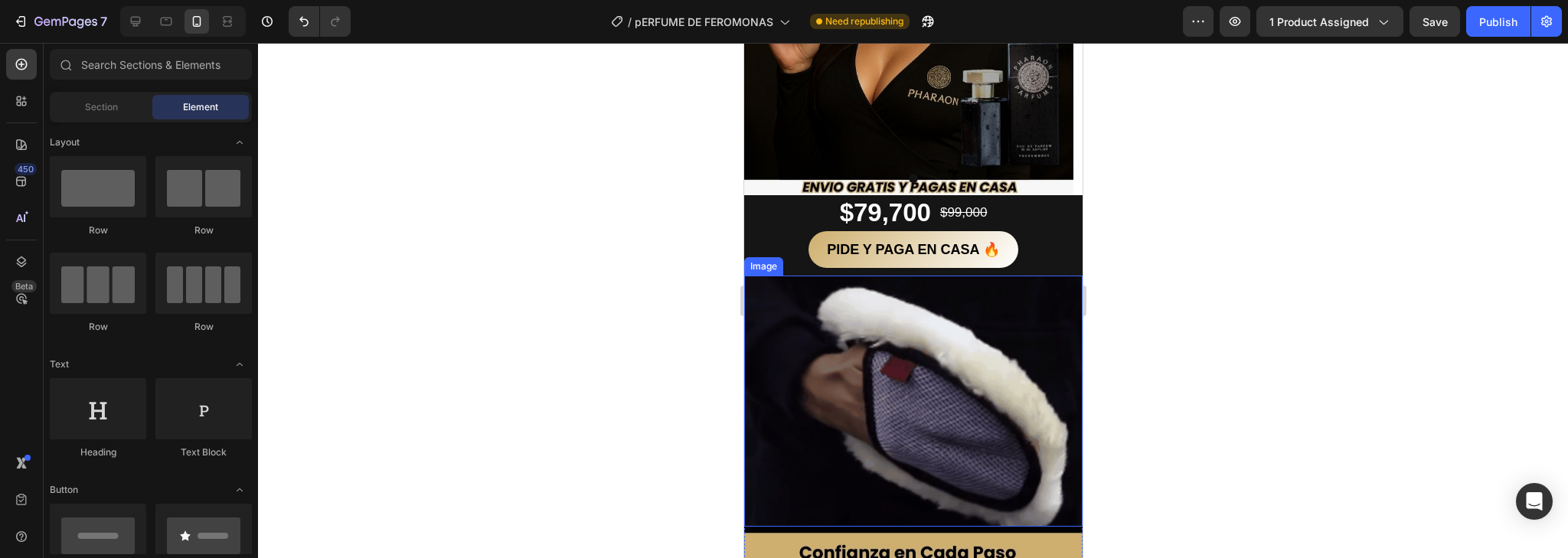
scroll to position [258, 0]
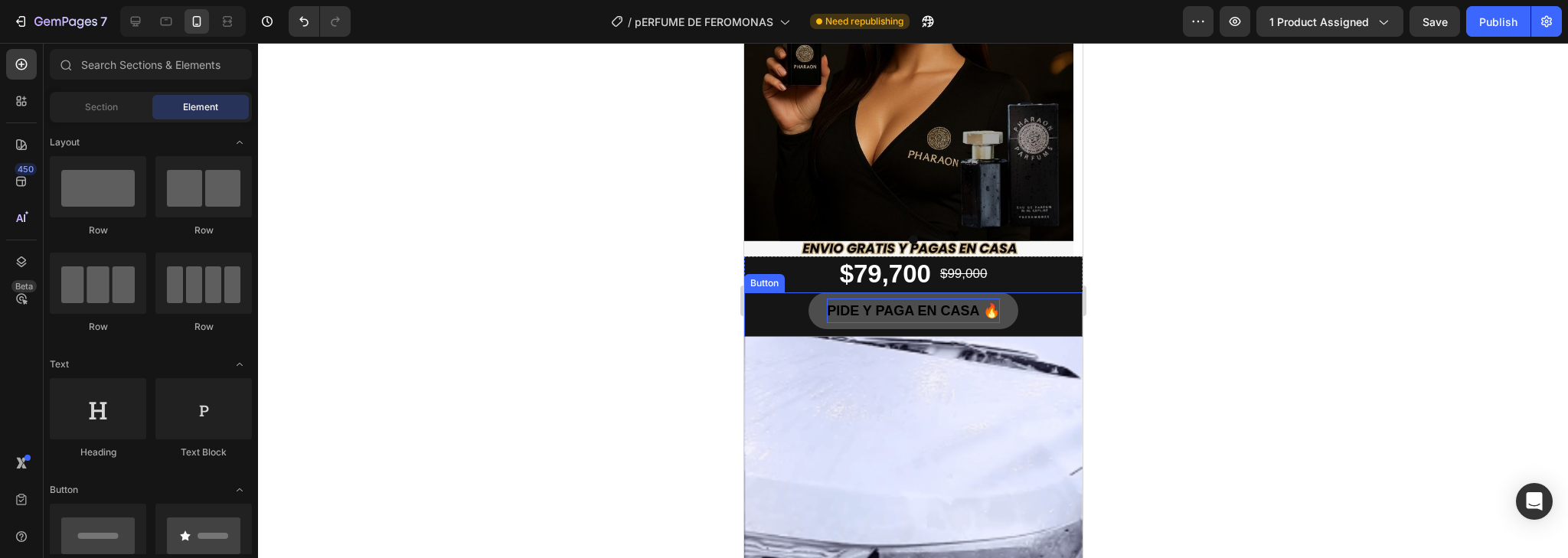
click at [898, 307] on span "PIDE Y PAGA EN CASA 🔥" at bounding box center [912, 311] width 173 height 15
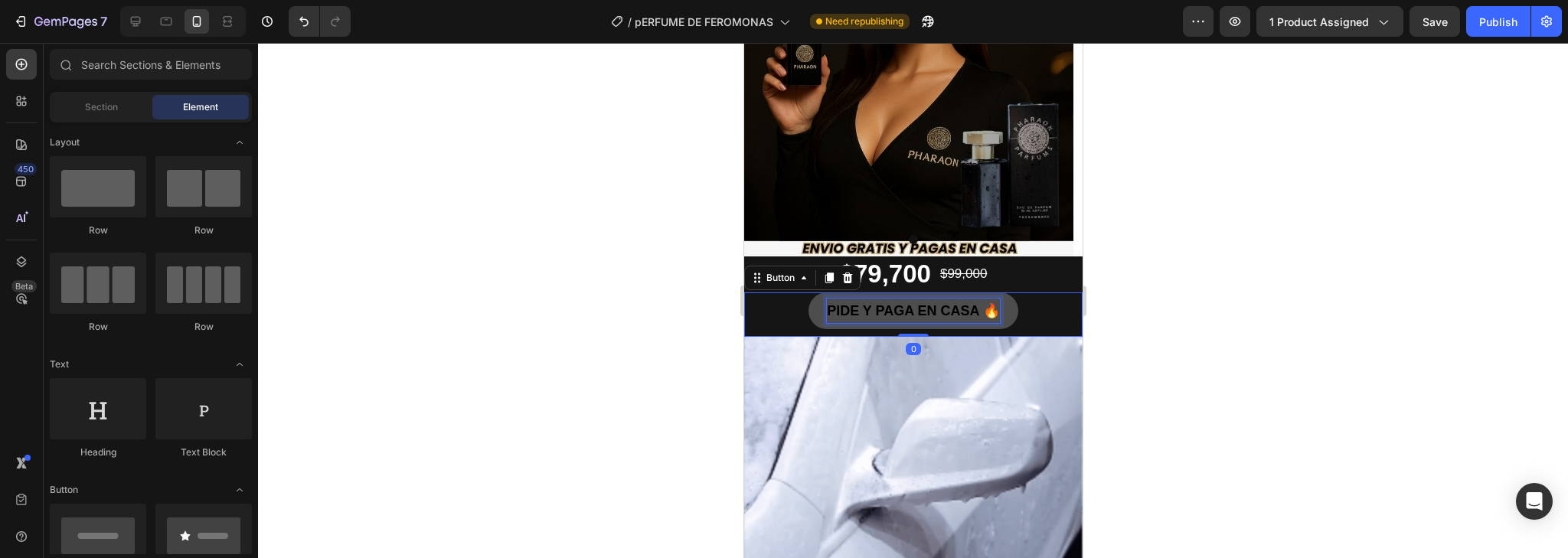
click at [898, 307] on span "PIDE Y PAGA EN CASA 🔥" at bounding box center [912, 311] width 173 height 15
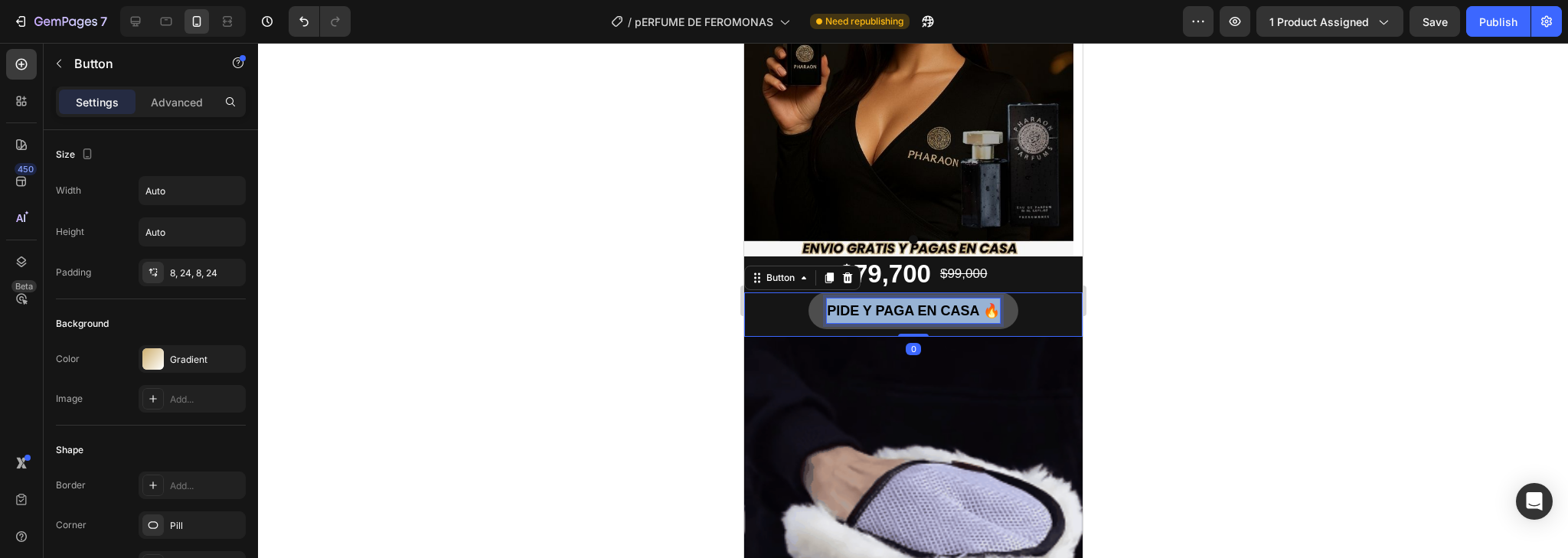
click at [898, 307] on span "PIDE Y PAGA EN CASA 🔥" at bounding box center [912, 311] width 173 height 15
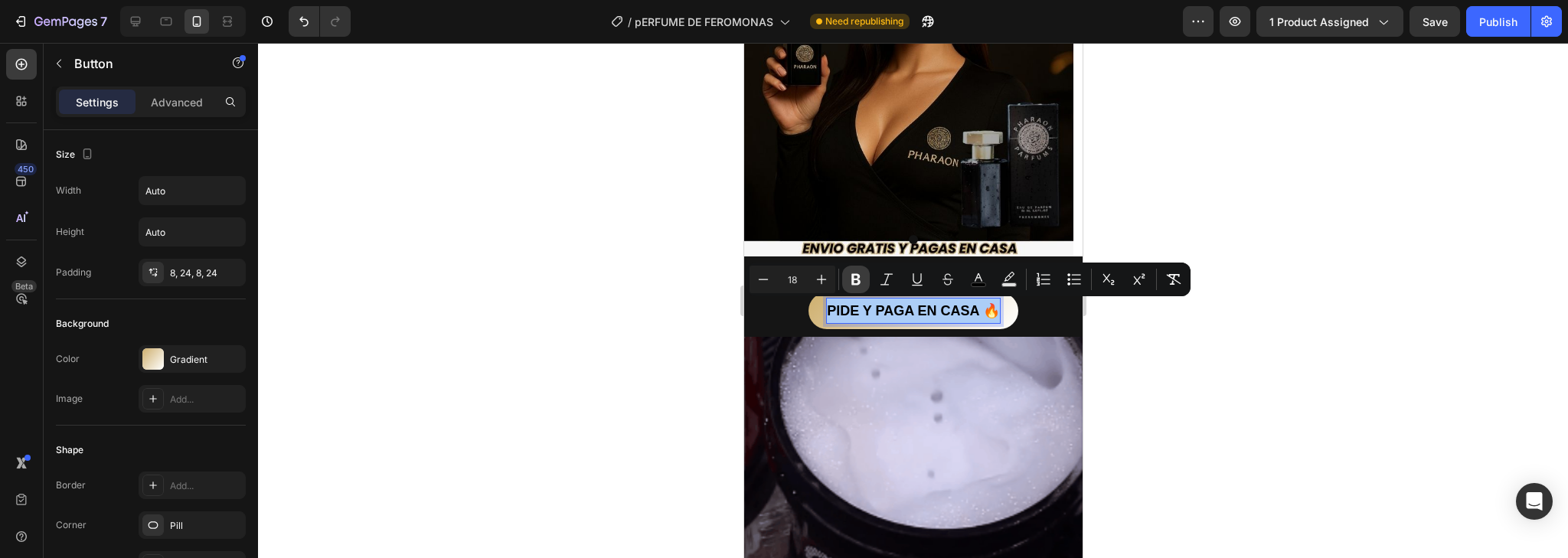
click at [855, 279] on icon "Editor contextual toolbar" at bounding box center [857, 280] width 9 height 11
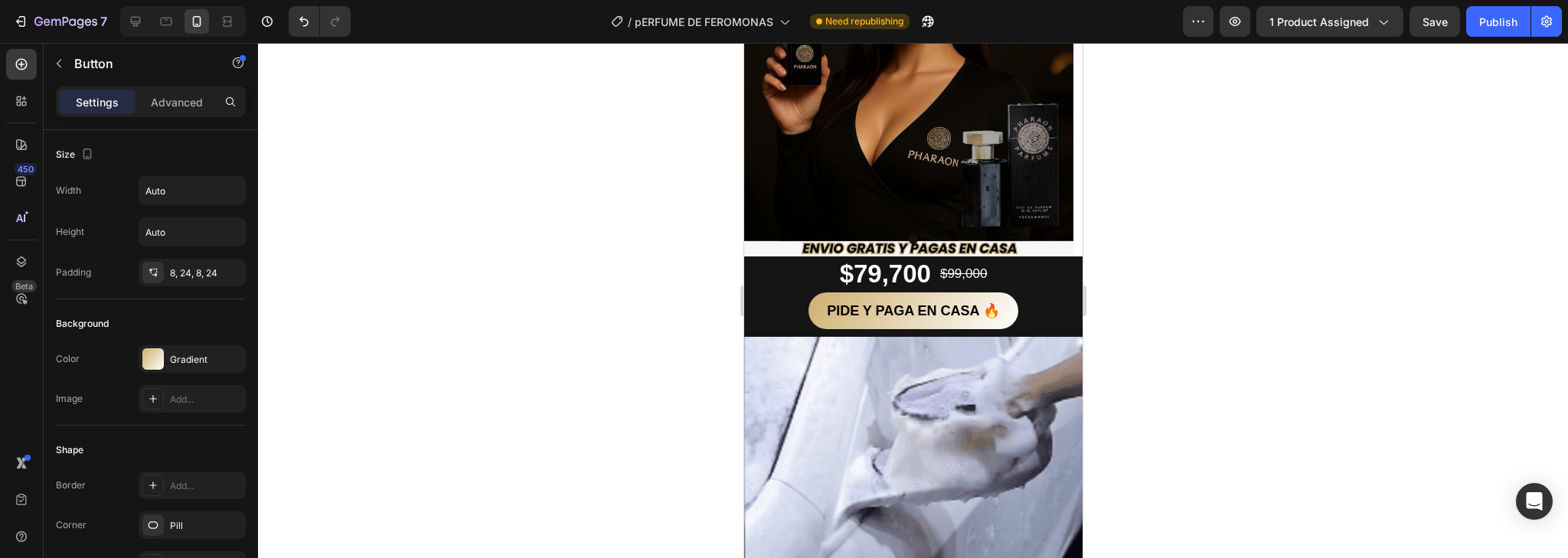
click at [1188, 343] on div at bounding box center [912, 300] width 1310 height 515
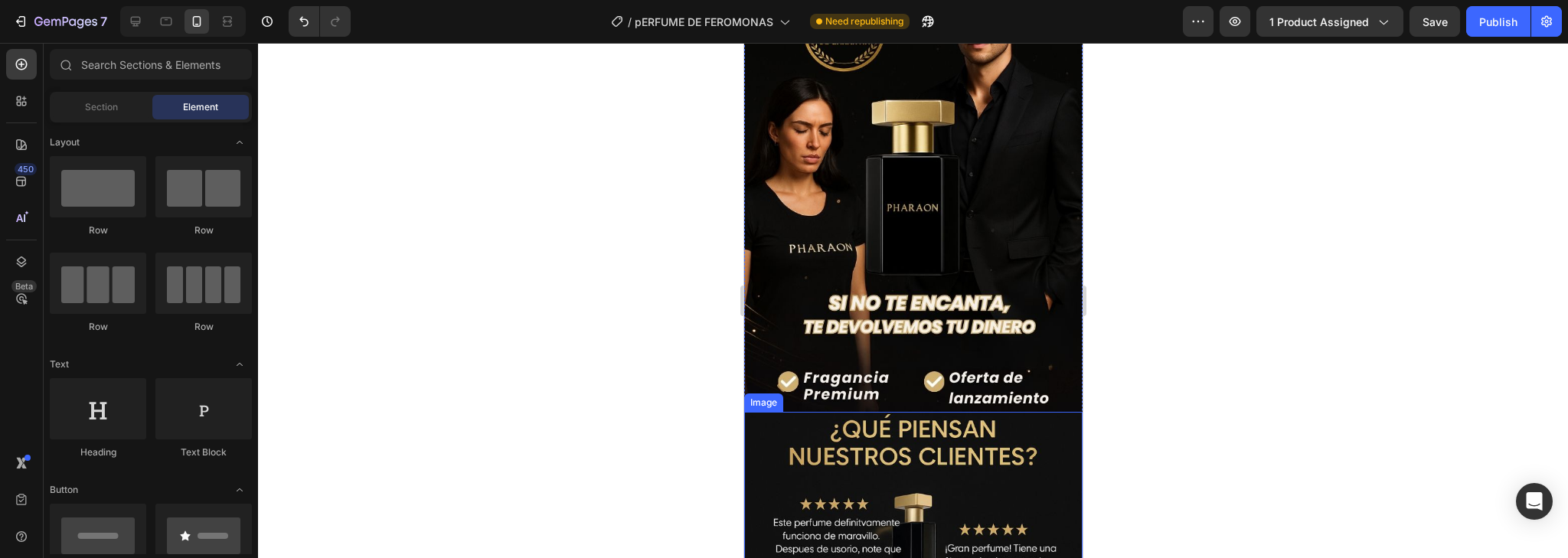
scroll to position [2034, 0]
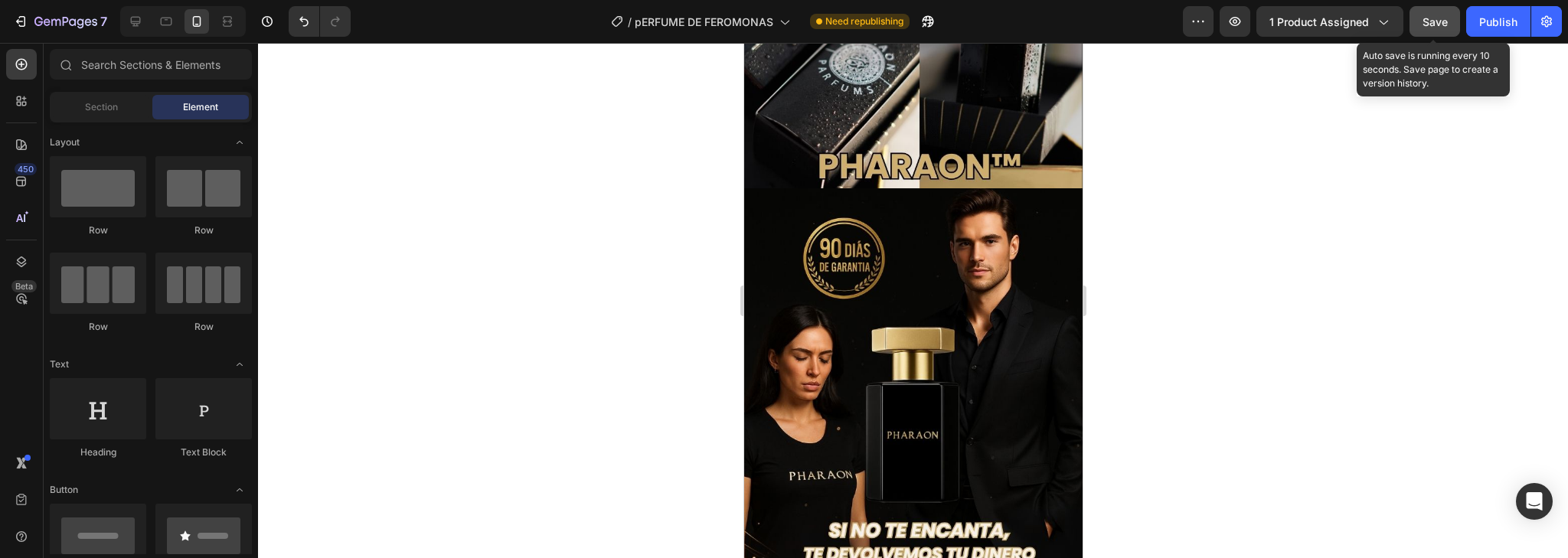
click at [1418, 26] on button "Save" at bounding box center [1435, 21] width 50 height 31
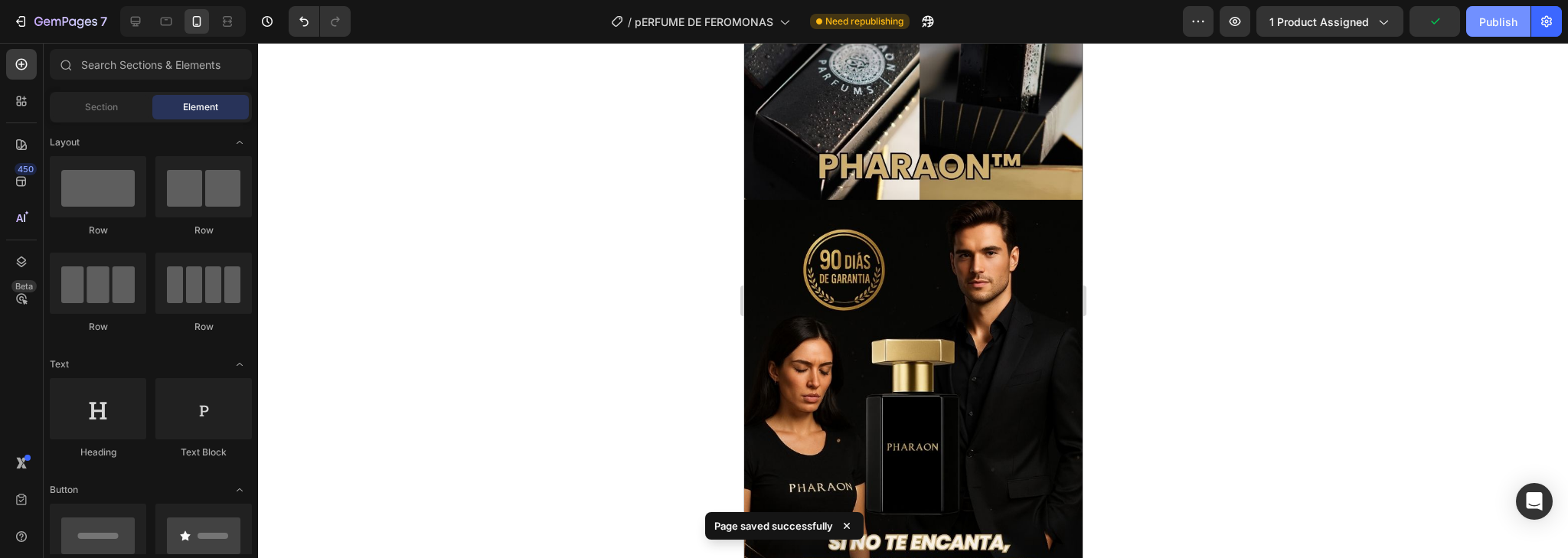
click at [1516, 21] on div "Publish" at bounding box center [1498, 21] width 38 height 16
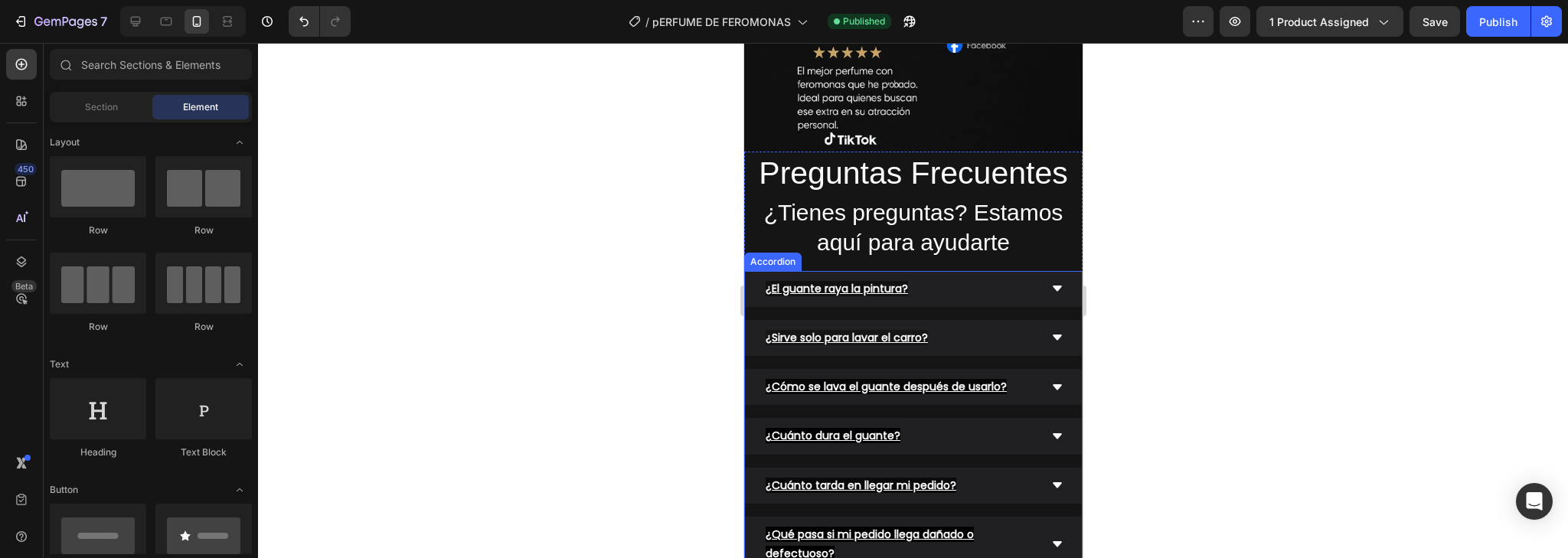
scroll to position [3002, 0]
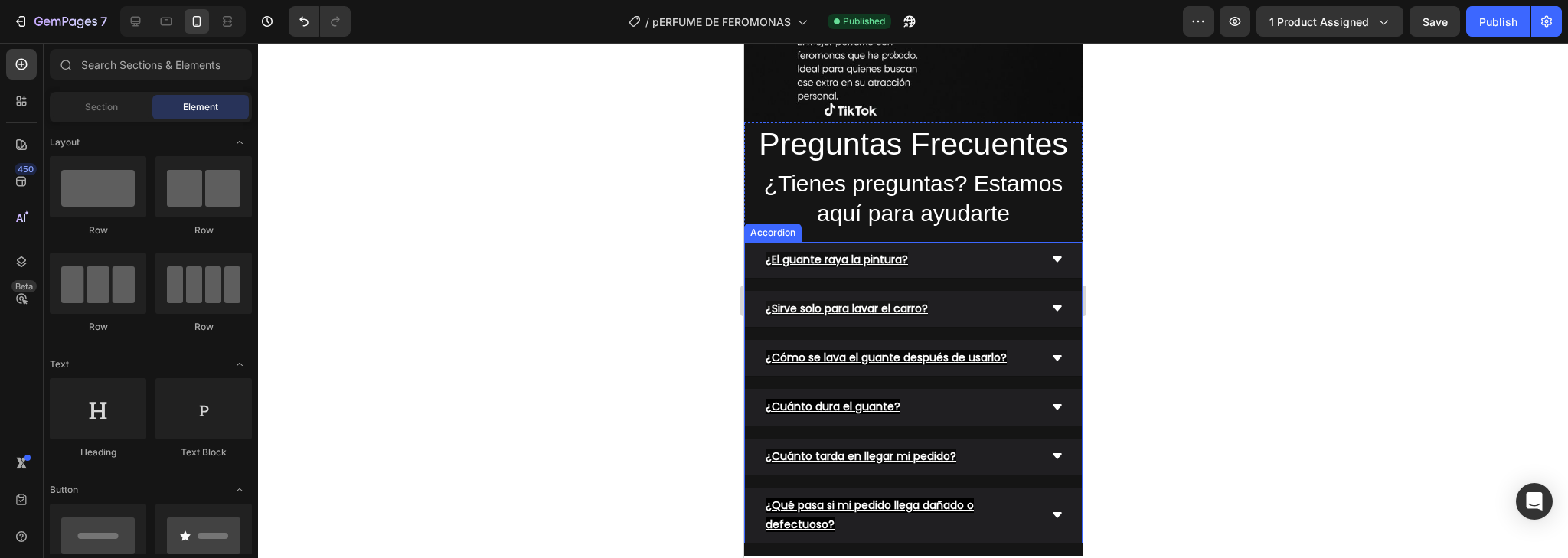
click at [880, 252] on u "¿El guante raya la pintura?" at bounding box center [836, 259] width 142 height 15
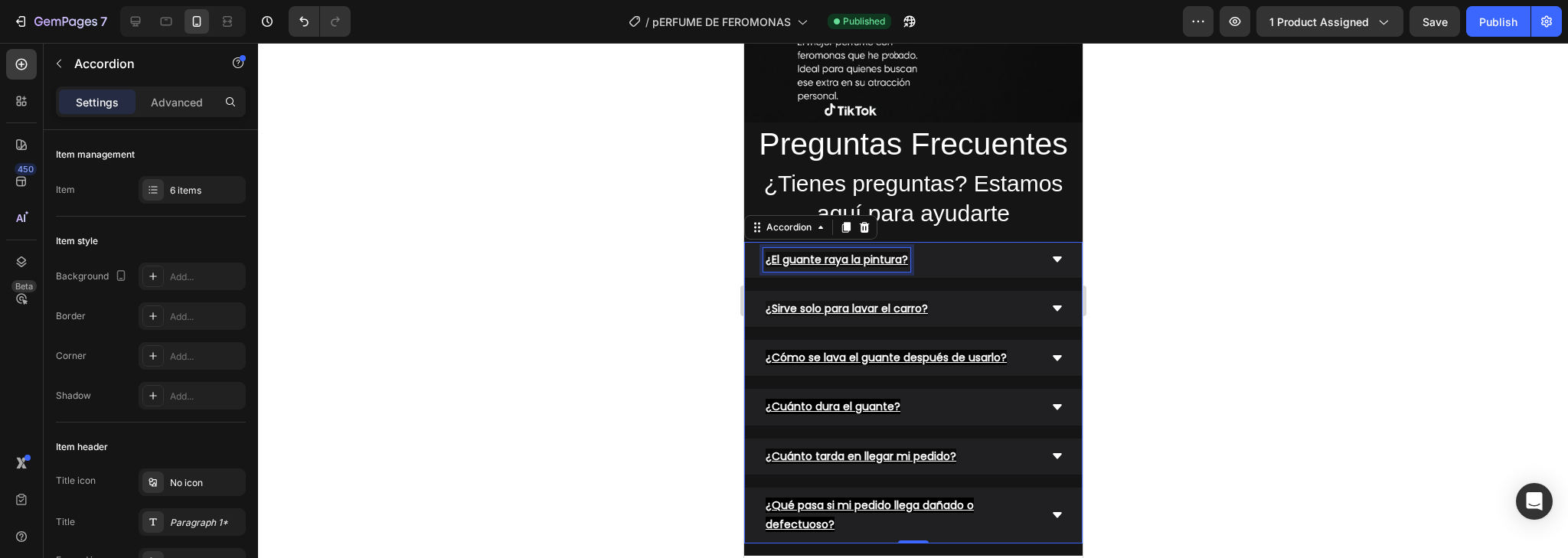
click at [880, 252] on u "¿El guante raya la pintura?" at bounding box center [836, 259] width 142 height 15
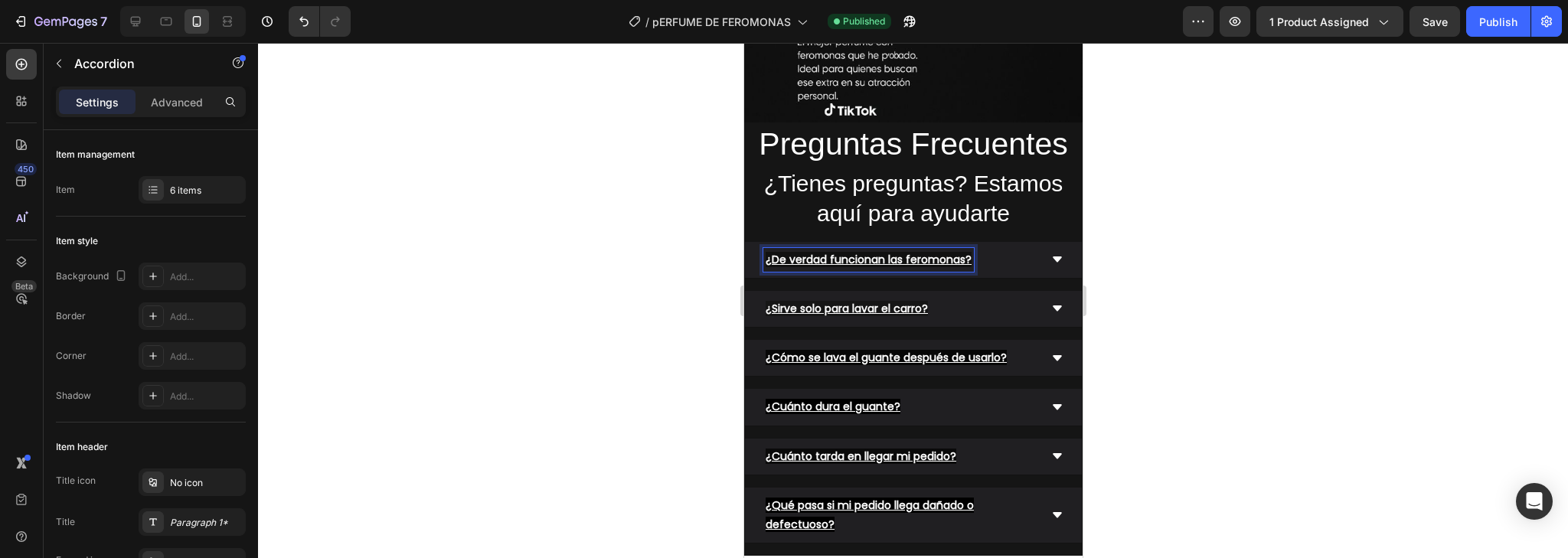
click at [1040, 242] on div "¿De verdad funcionan las feromonas?" at bounding box center [912, 260] width 337 height 37
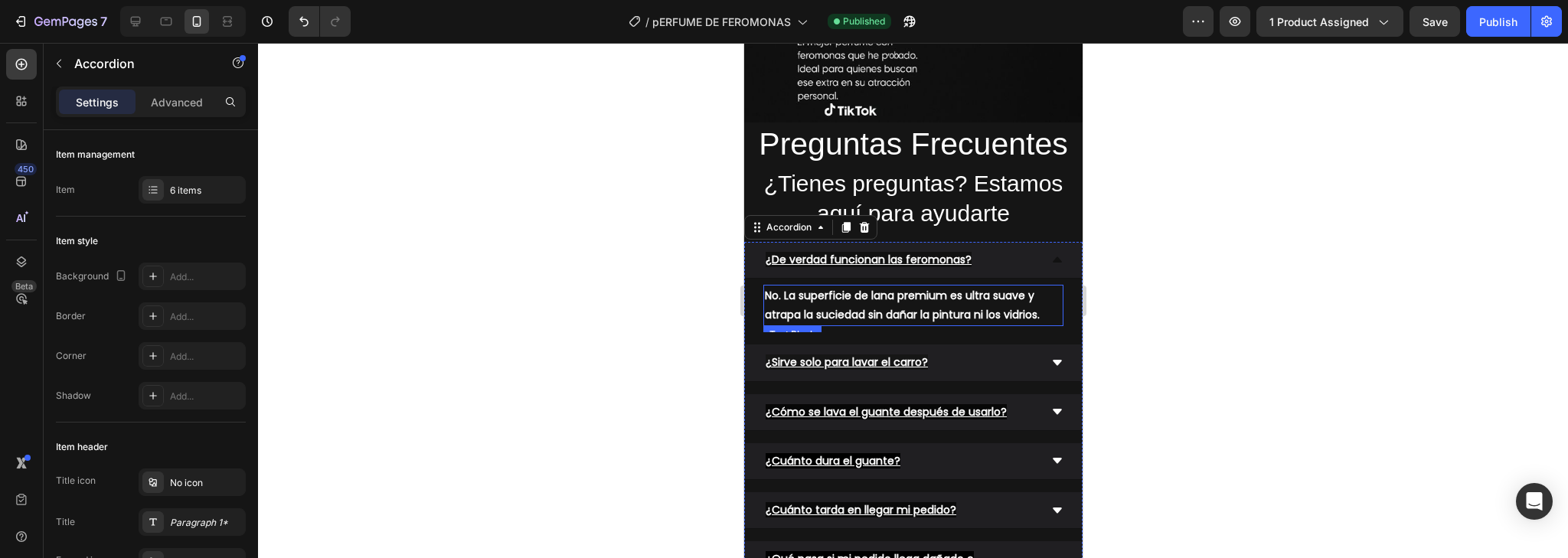
click at [877, 288] on span "No. La superficie de lana premium es ultra suave y atrapa la suciedad sin dañar…" at bounding box center [902, 305] width 275 height 34
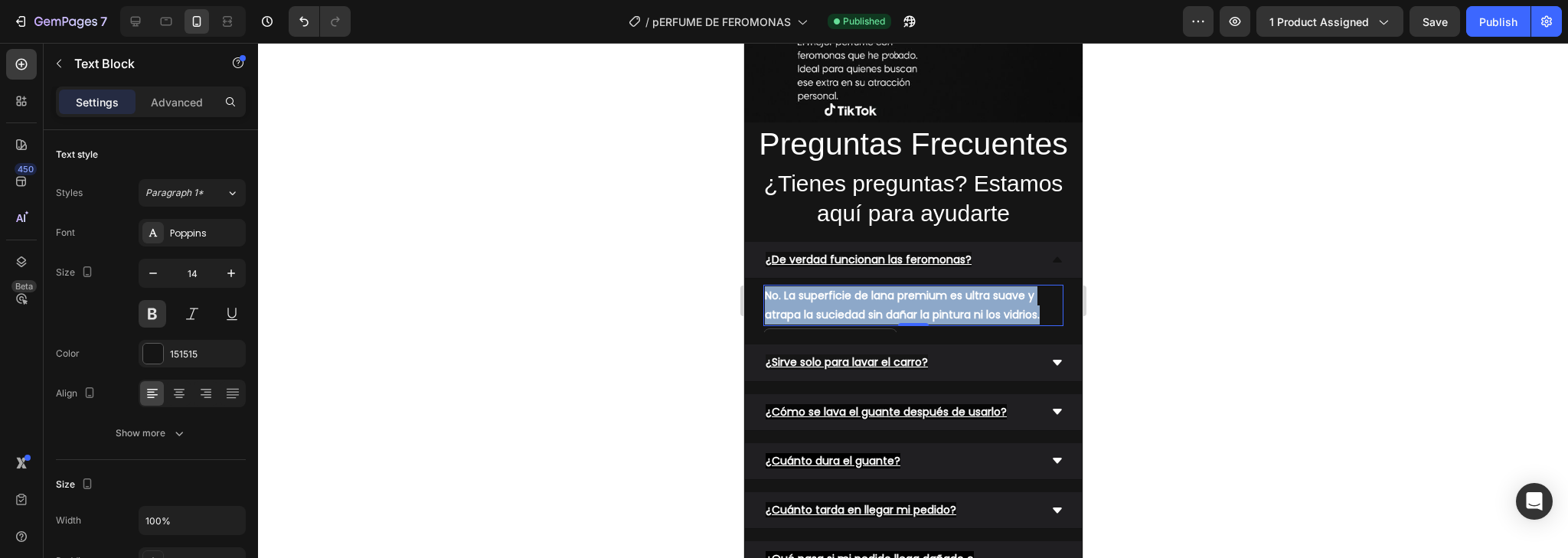
click at [877, 288] on span "No. La superficie de lana premium es ultra suave y atrapa la suciedad sin dañar…" at bounding box center [902, 305] width 275 height 34
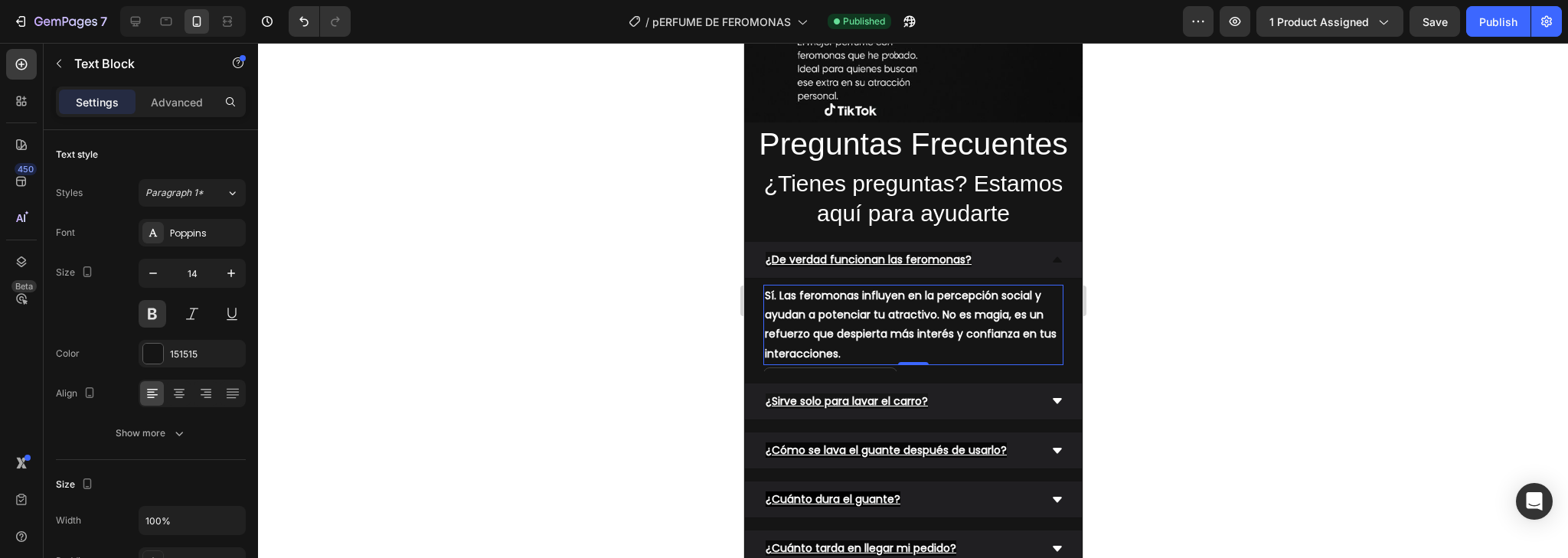
click at [1098, 288] on div at bounding box center [912, 300] width 1310 height 515
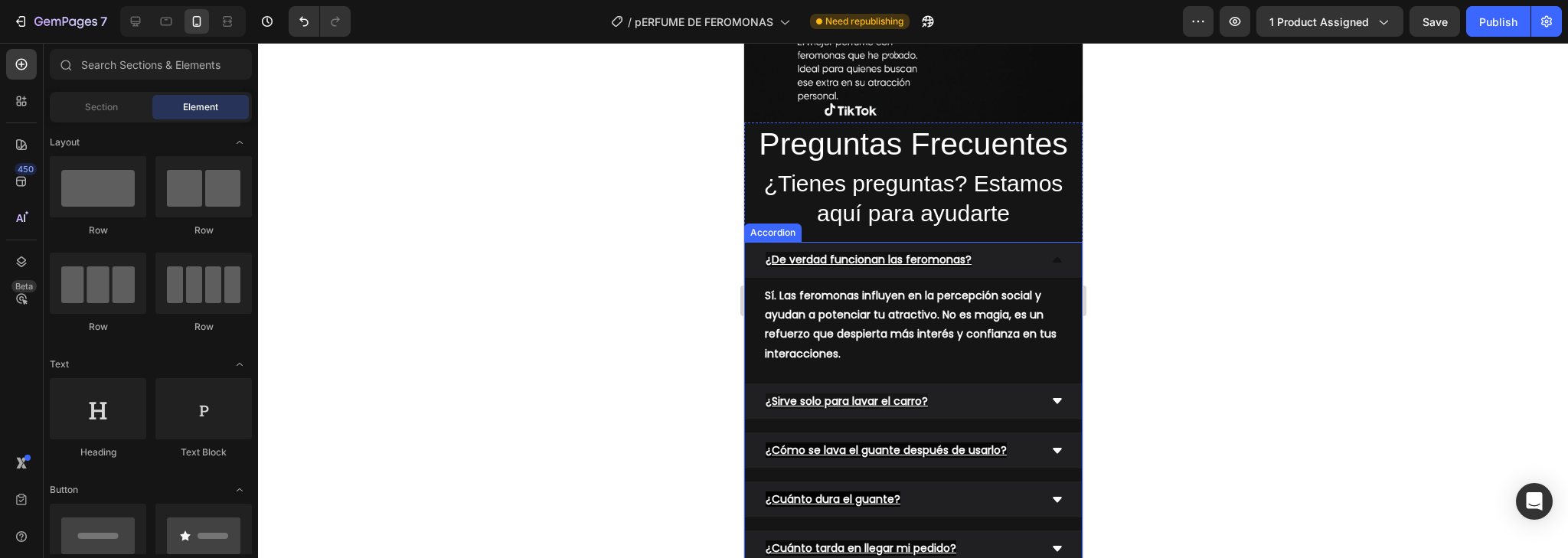
click at [850, 393] on u "¿Sirve solo para lavar el carro?" at bounding box center [846, 401] width 163 height 15
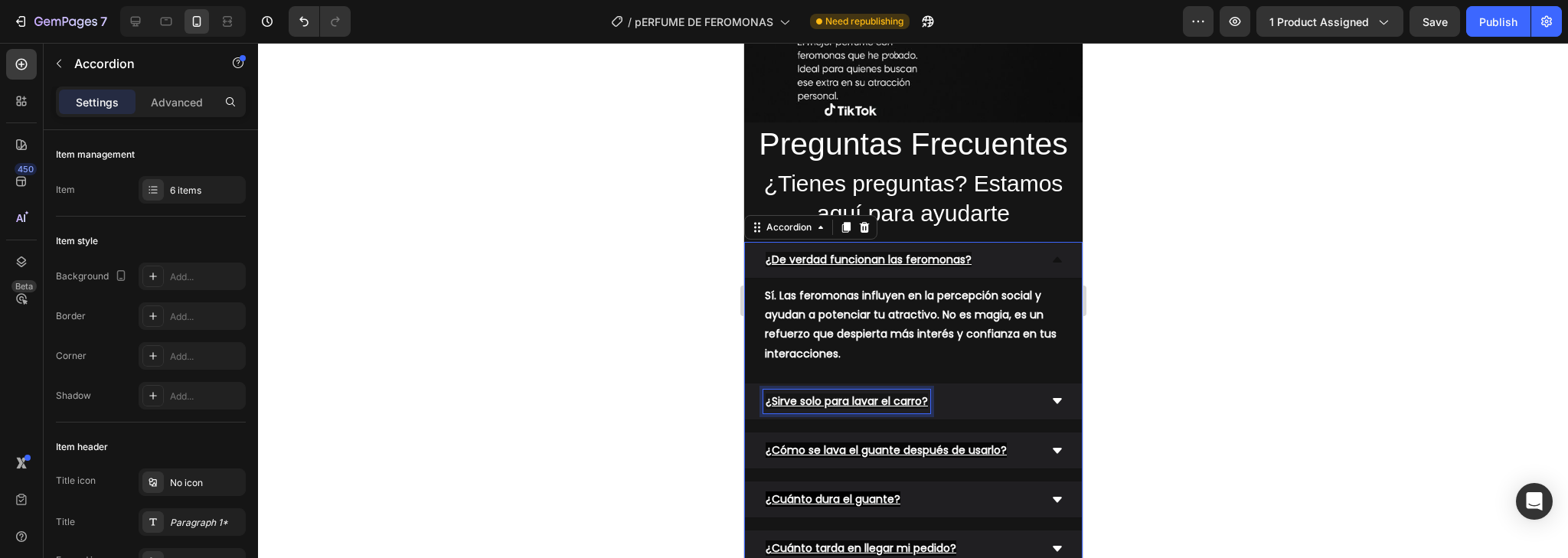
click at [850, 393] on u "¿Sirve solo para lavar el carro?" at bounding box center [846, 401] width 163 height 15
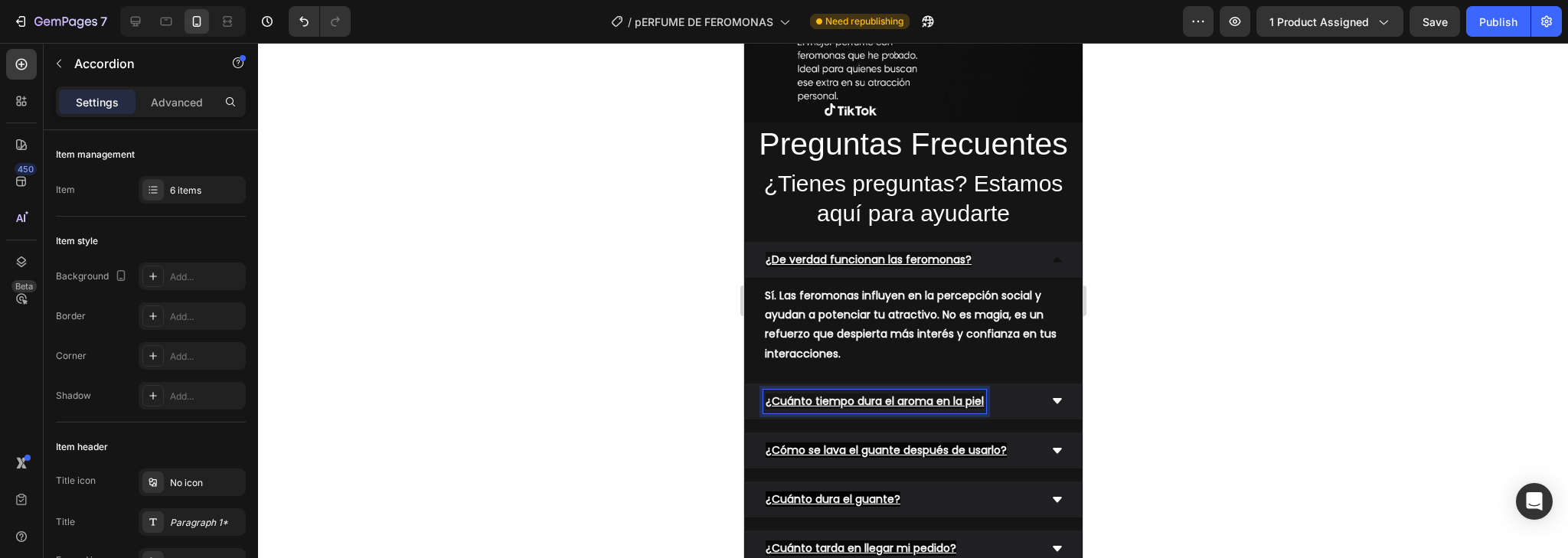
click at [1133, 352] on div at bounding box center [912, 300] width 1310 height 515
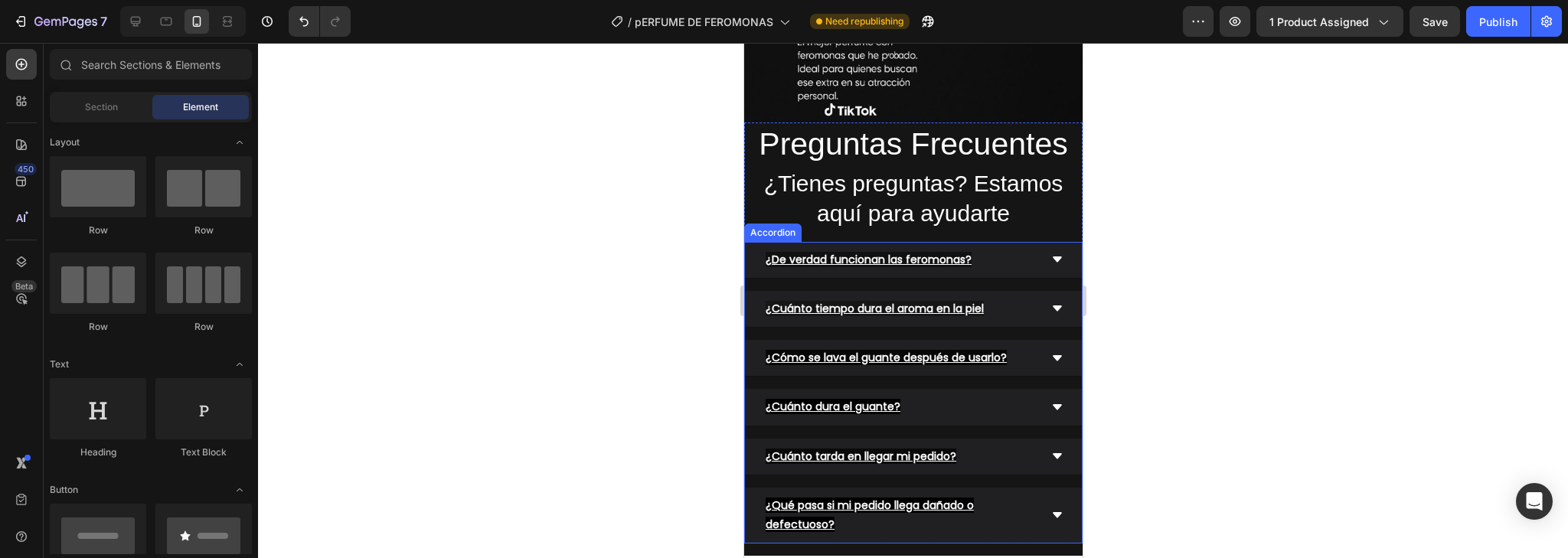
click at [1052, 306] on icon at bounding box center [1056, 309] width 9 height 6
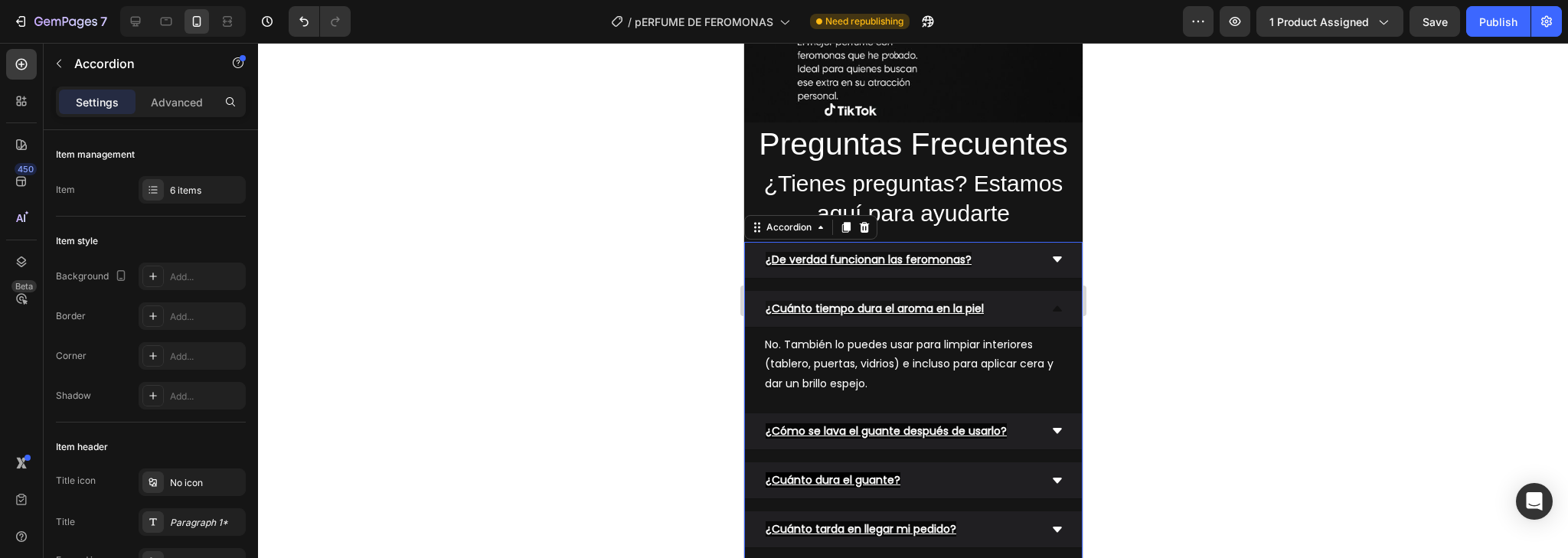
click at [1052, 257] on icon at bounding box center [1056, 259] width 9 height 6
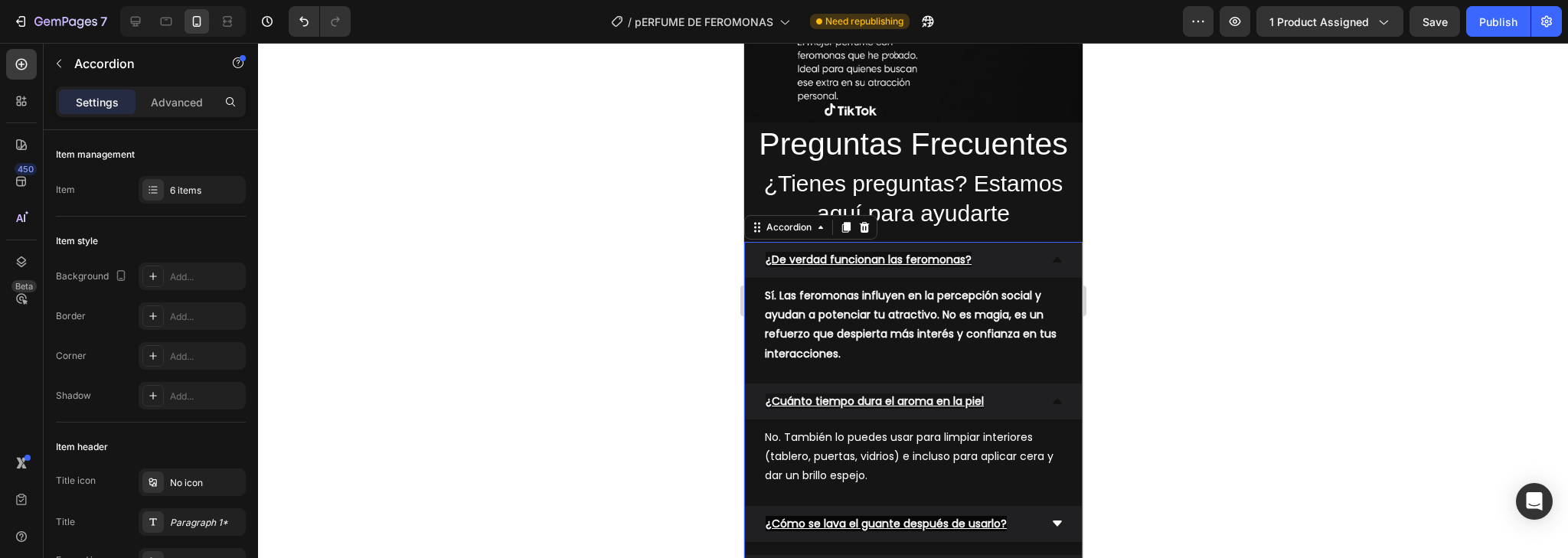
click at [1052, 258] on icon at bounding box center [1056, 260] width 9 height 6
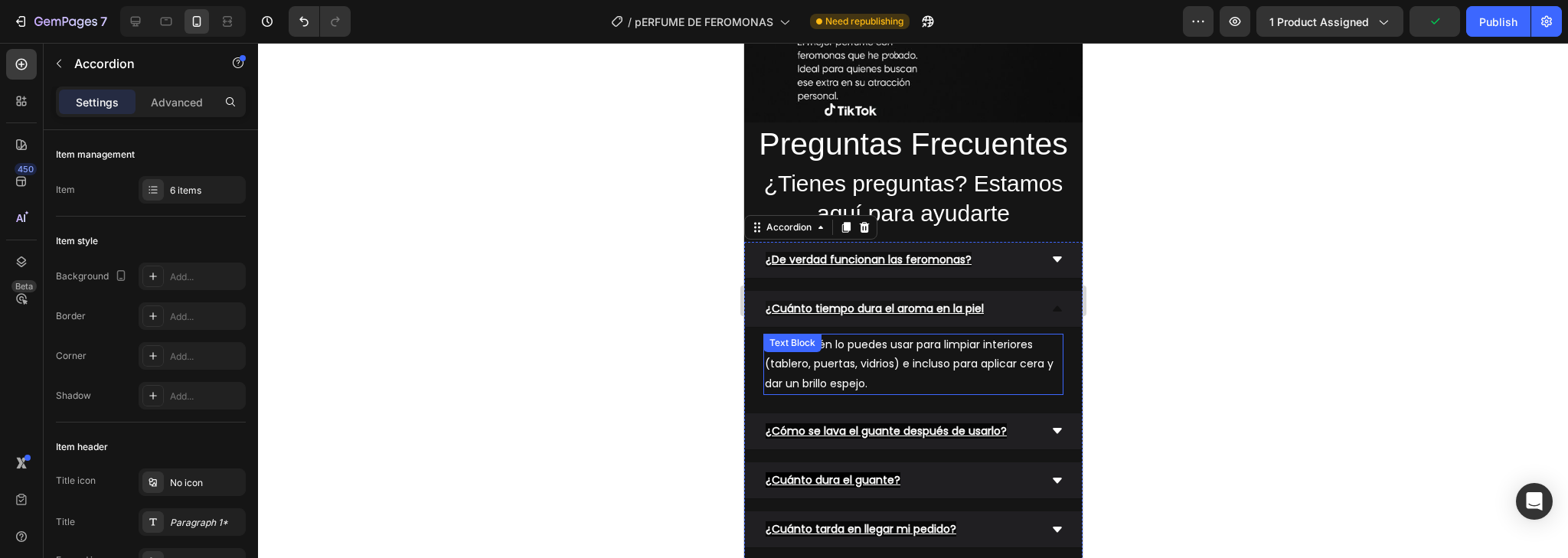
click at [889, 337] on span "No. También lo puedes usar para limpiar interiores (tablero, puertas, vidrios) …" at bounding box center [909, 364] width 288 height 54
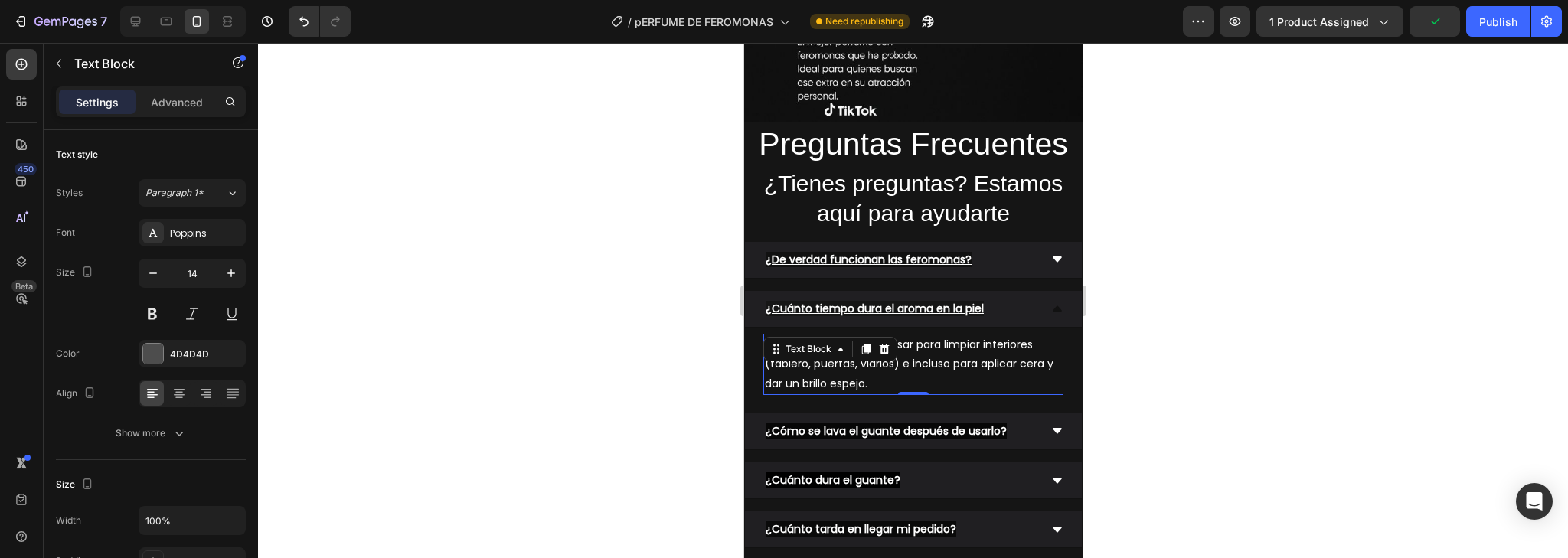
click at [889, 337] on div "Text Block" at bounding box center [830, 349] width 134 height 24
click at [886, 349] on p "No. También lo puedes usar para limpiar interiores (tablero, puertas, vidrios) …" at bounding box center [912, 365] width 297 height 59
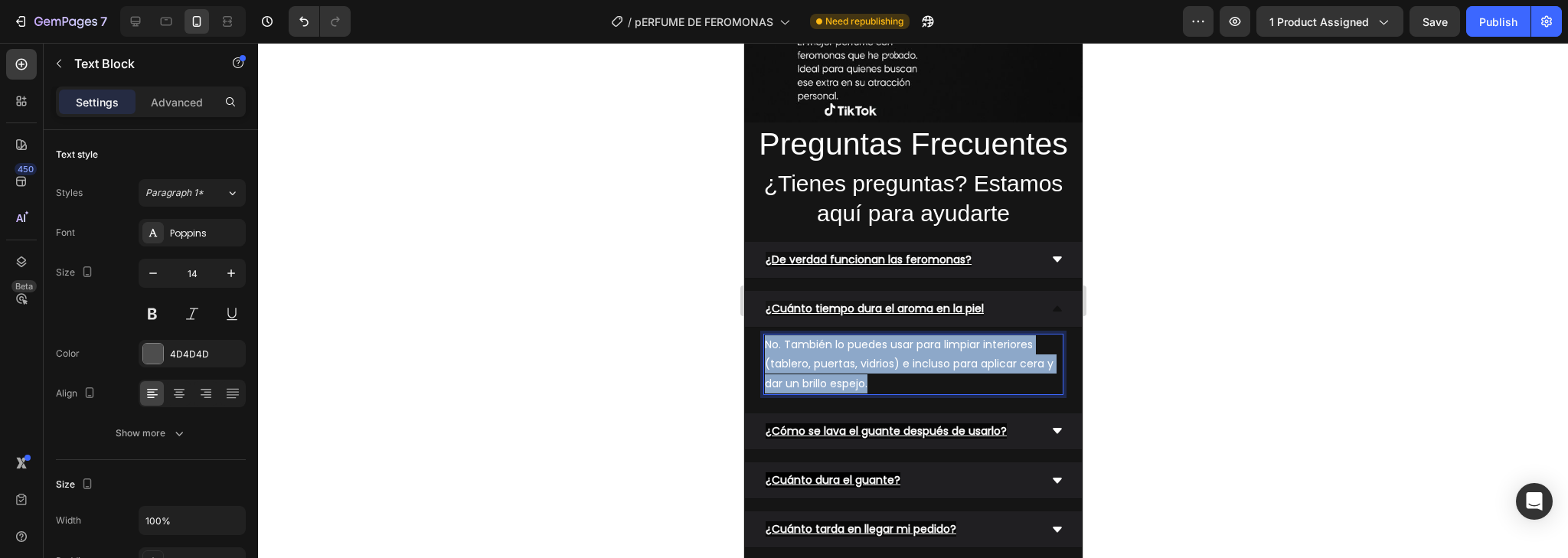
click at [886, 349] on p "No. También lo puedes usar para limpiar interiores (tablero, puertas, vidrios) …" at bounding box center [912, 365] width 297 height 59
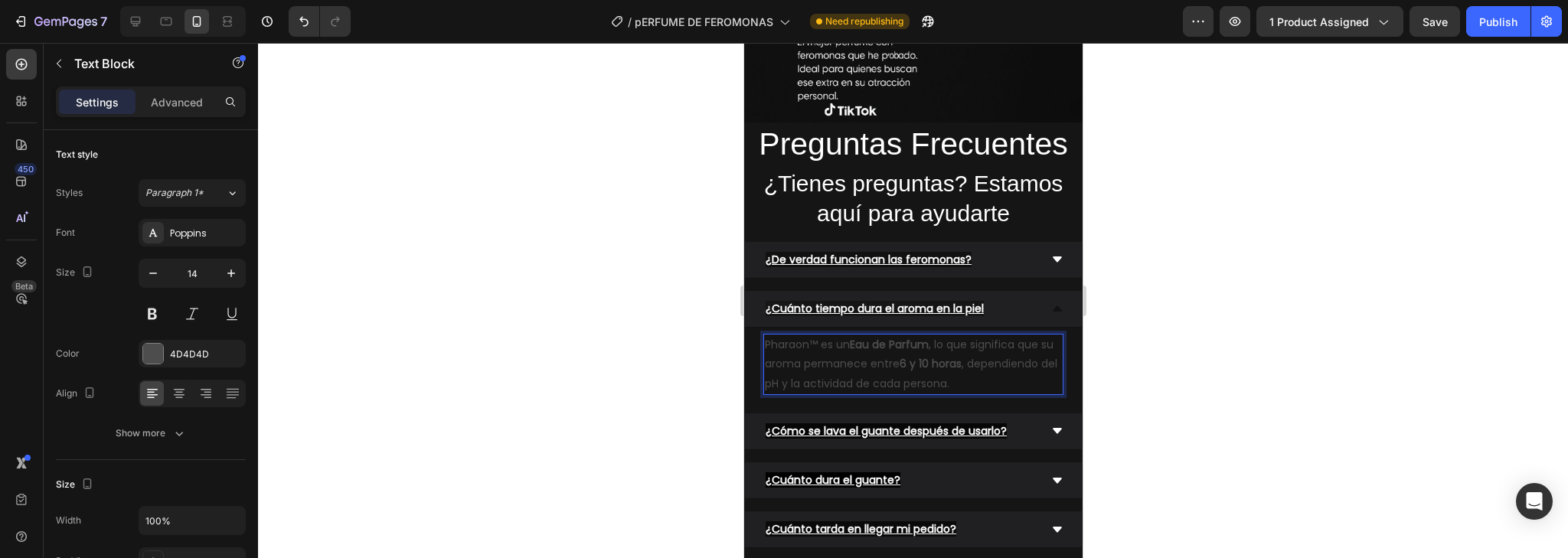
click at [961, 356] on strong "6 y 10 horas" at bounding box center [930, 364] width 62 height 15
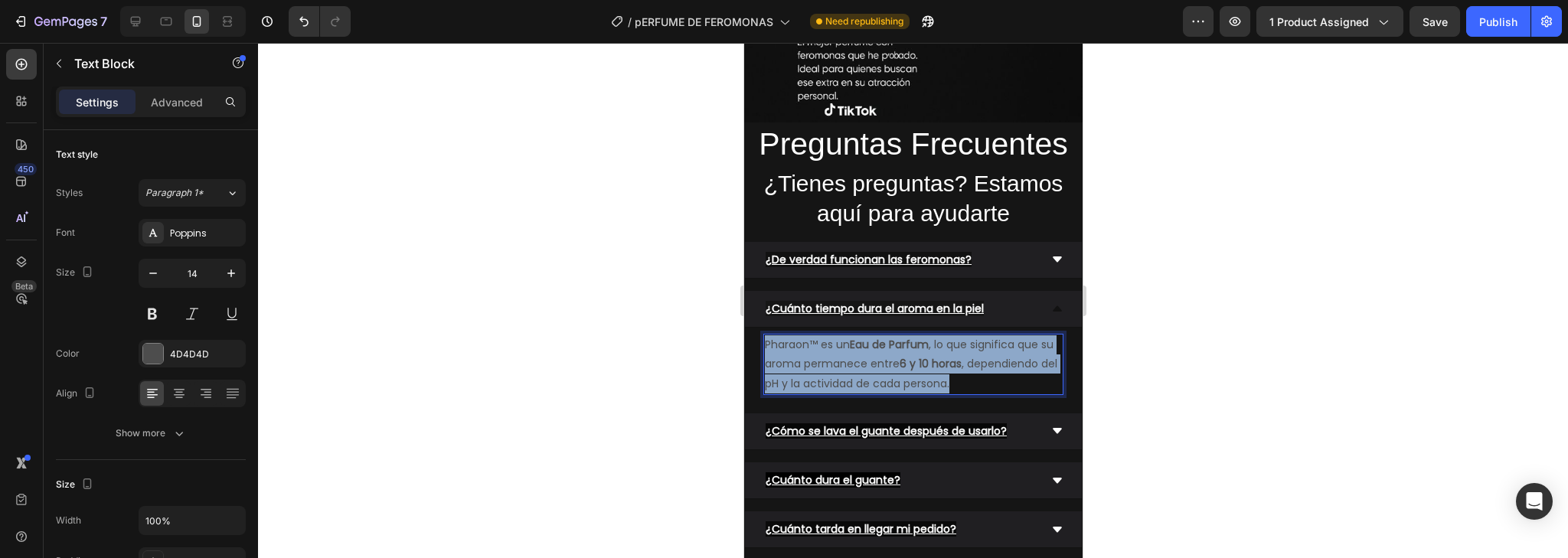
click at [961, 356] on strong "6 y 10 horas" at bounding box center [930, 364] width 62 height 15
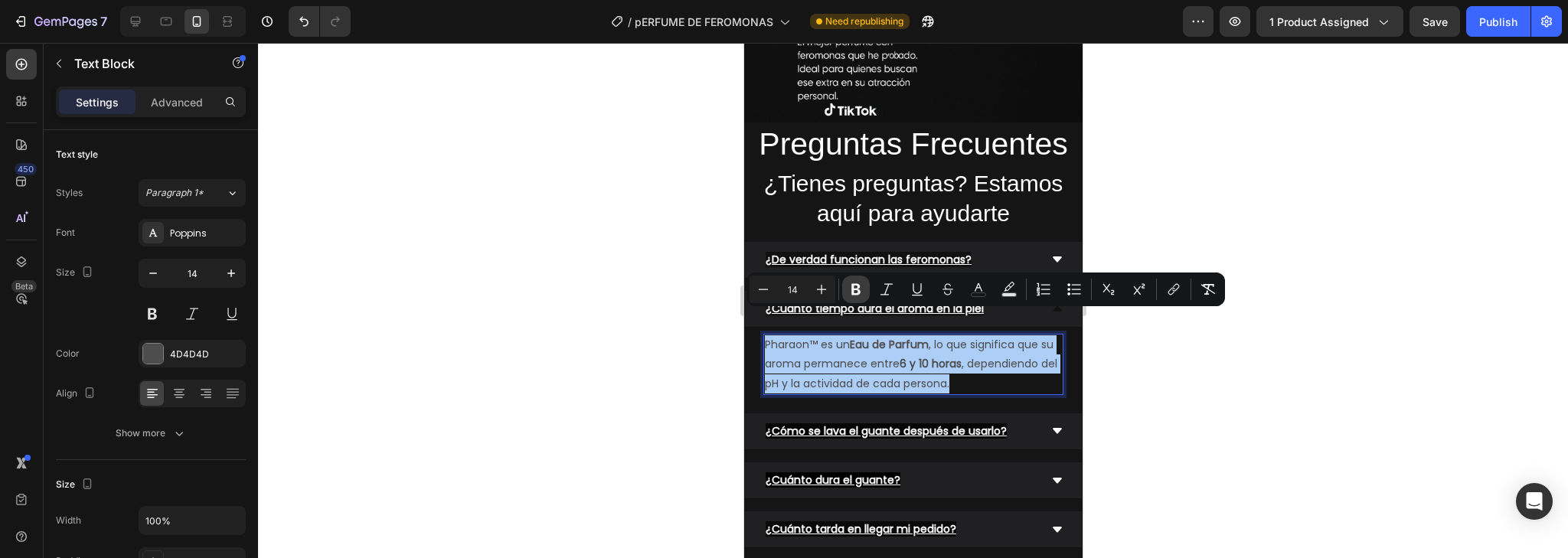
click at [852, 291] on icon "Editor contextual toolbar" at bounding box center [857, 289] width 9 height 11
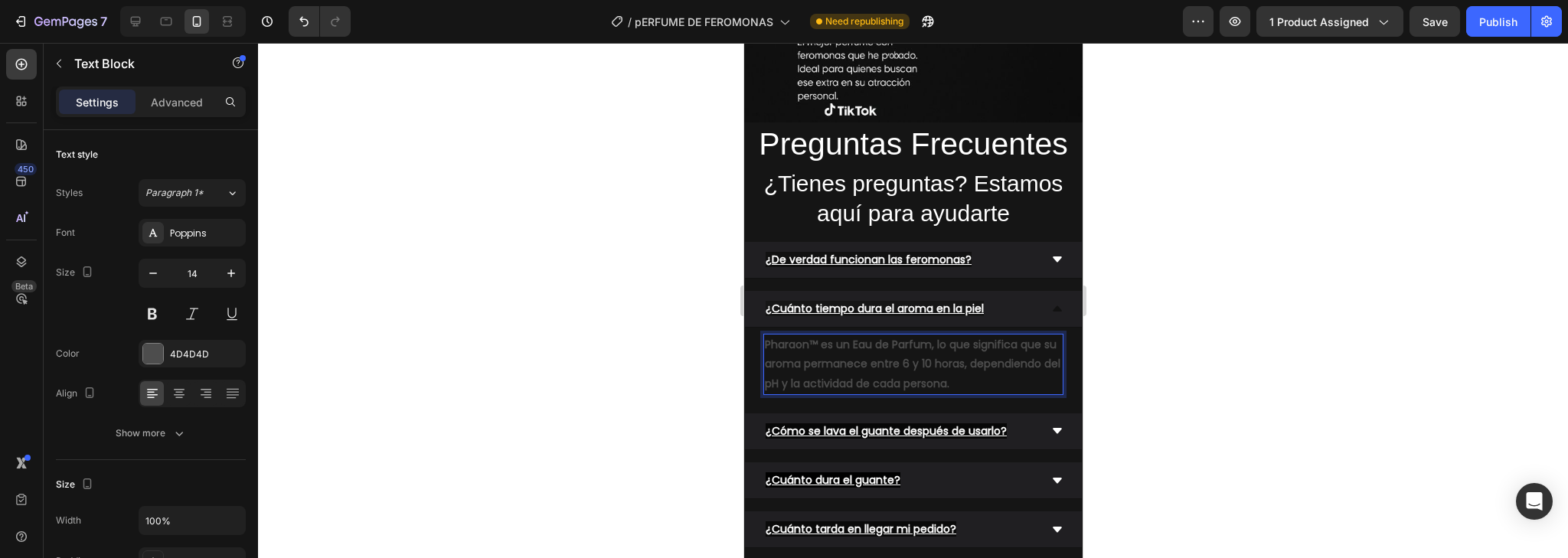
click at [858, 337] on strong "Pharaon™ es un Eau de Parfum, lo que significa que su aroma permanece entre 6 y…" at bounding box center [912, 364] width 296 height 54
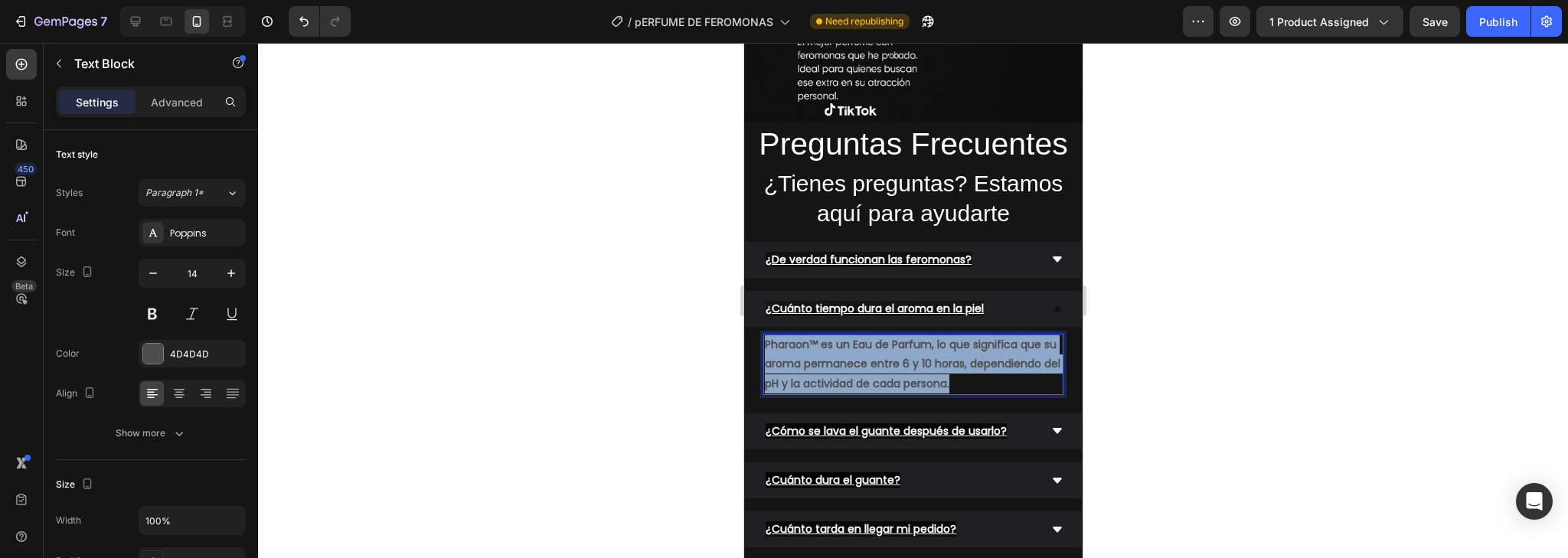
click at [858, 337] on strong "Pharaon™ es un Eau de Parfum, lo que significa que su aroma permanece entre 6 y…" at bounding box center [912, 364] width 296 height 54
click at [868, 336] on p "Pharaon™ es un Eau de Parfum, lo que significa que su aroma permanece entre 6 y…" at bounding box center [912, 365] width 297 height 59
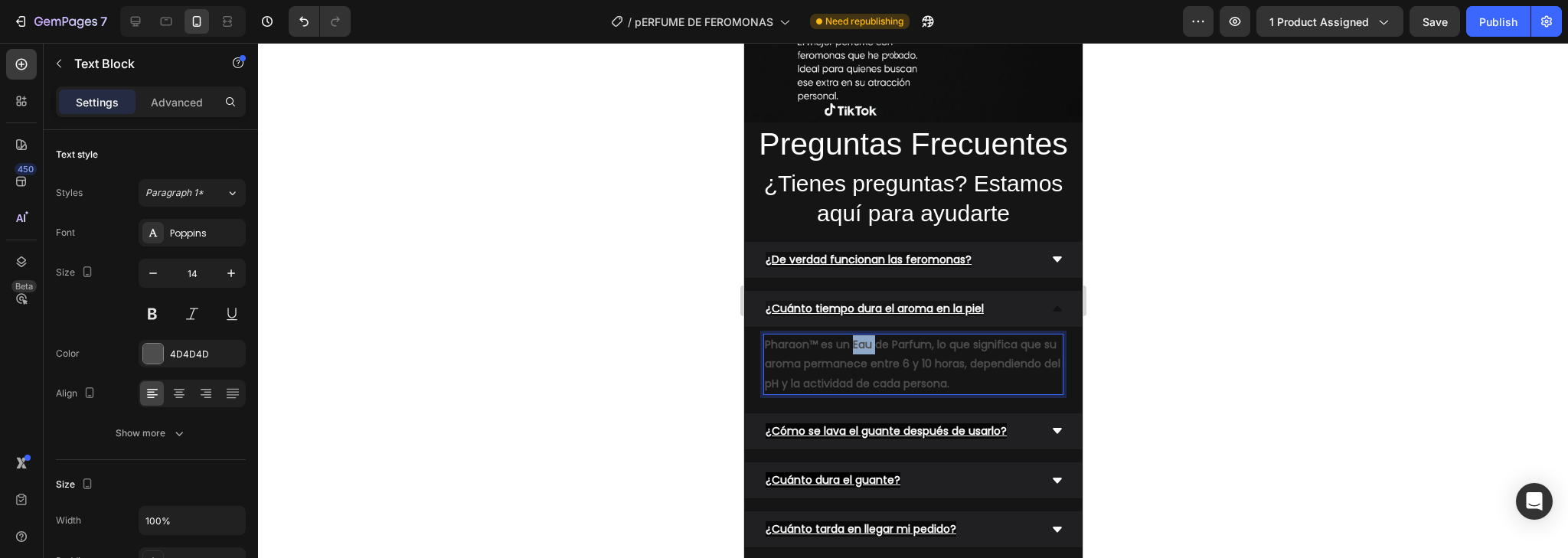
click at [868, 336] on p "Pharaon™ es un Eau de Parfum, lo que significa que su aroma permanece entre 6 y…" at bounding box center [912, 365] width 297 height 59
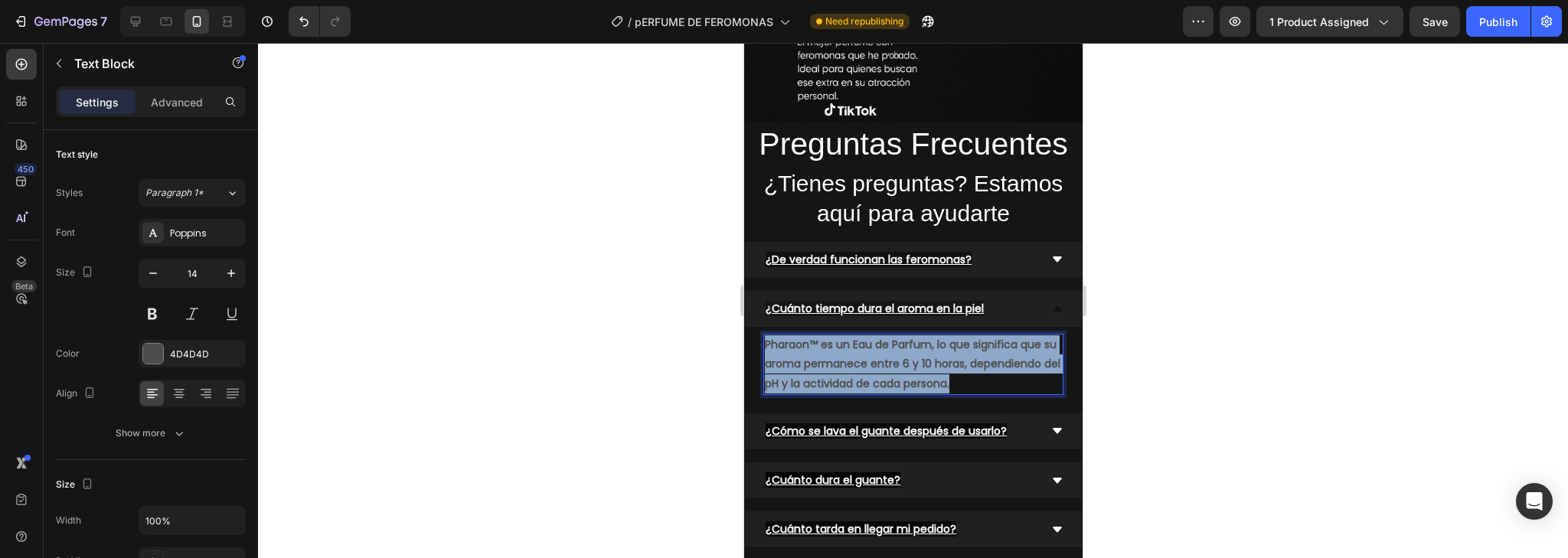
click at [868, 336] on p "Pharaon™ es un Eau de Parfum, lo que significa que su aroma permanece entre 6 y…" at bounding box center [912, 365] width 297 height 59
click at [1015, 358] on strong "Pharaon™ es un Eau de Parfum, lo que significa que su aroma permanece entre 6 y…" at bounding box center [912, 364] width 296 height 54
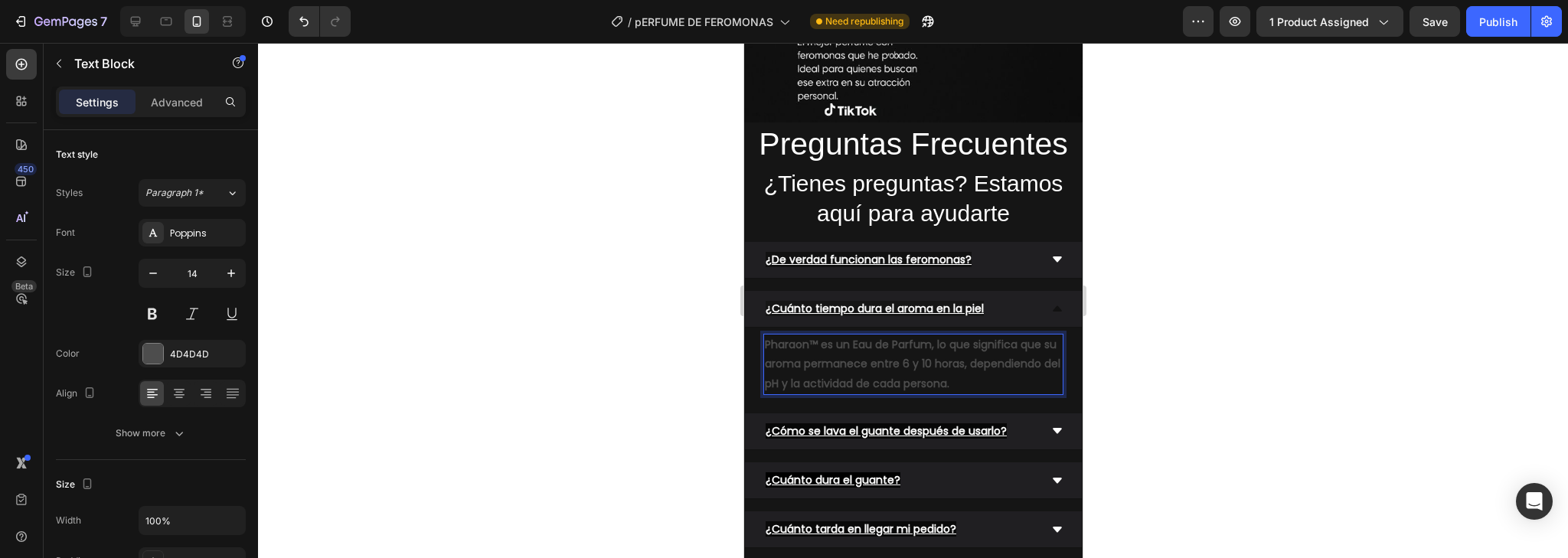
click at [997, 355] on strong "Pharaon™ es un Eau de Parfum, lo que significa que su aroma permanece entre 6 y…" at bounding box center [912, 364] width 296 height 54
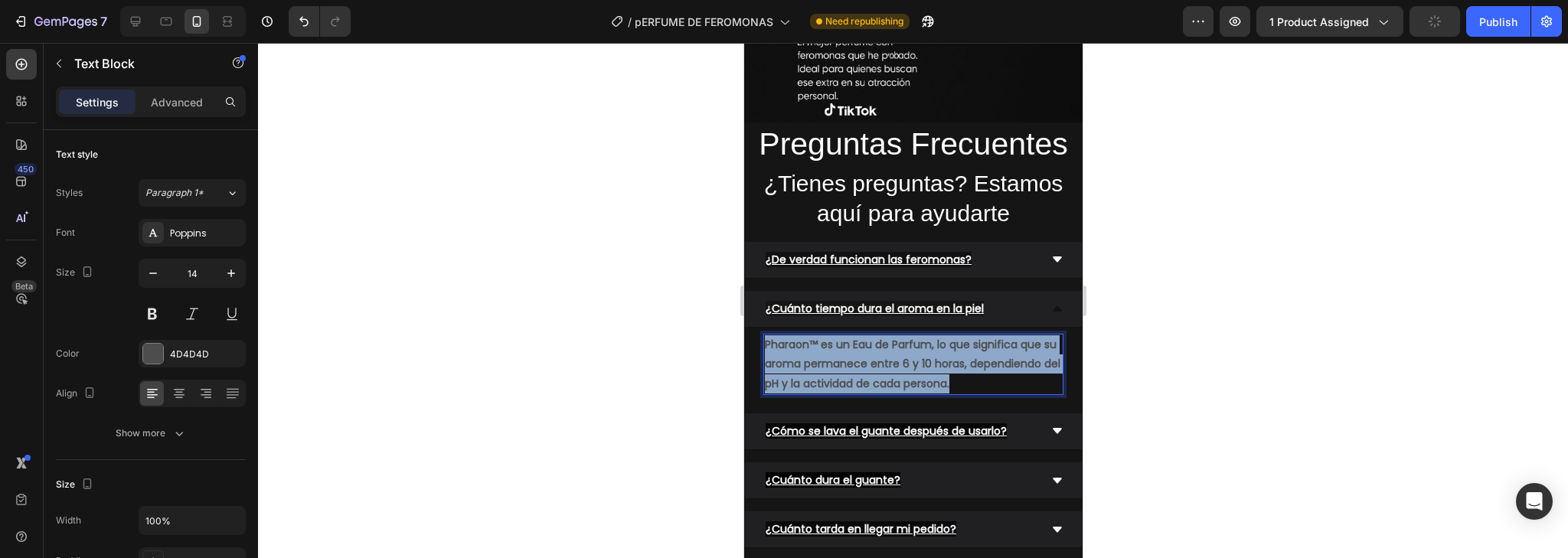
click at [997, 355] on strong "Pharaon™ es un Eau de Parfum, lo que significa que su aroma permanece entre 6 y…" at bounding box center [912, 364] width 296 height 54
drag, startPoint x: 935, startPoint y: 345, endPoint x: 886, endPoint y: 344, distance: 49.0
click at [886, 344] on strong "Pharaon™ es un Eau de Parfum, lo que significa que su aroma permanece entre 6 y…" at bounding box center [912, 364] width 296 height 54
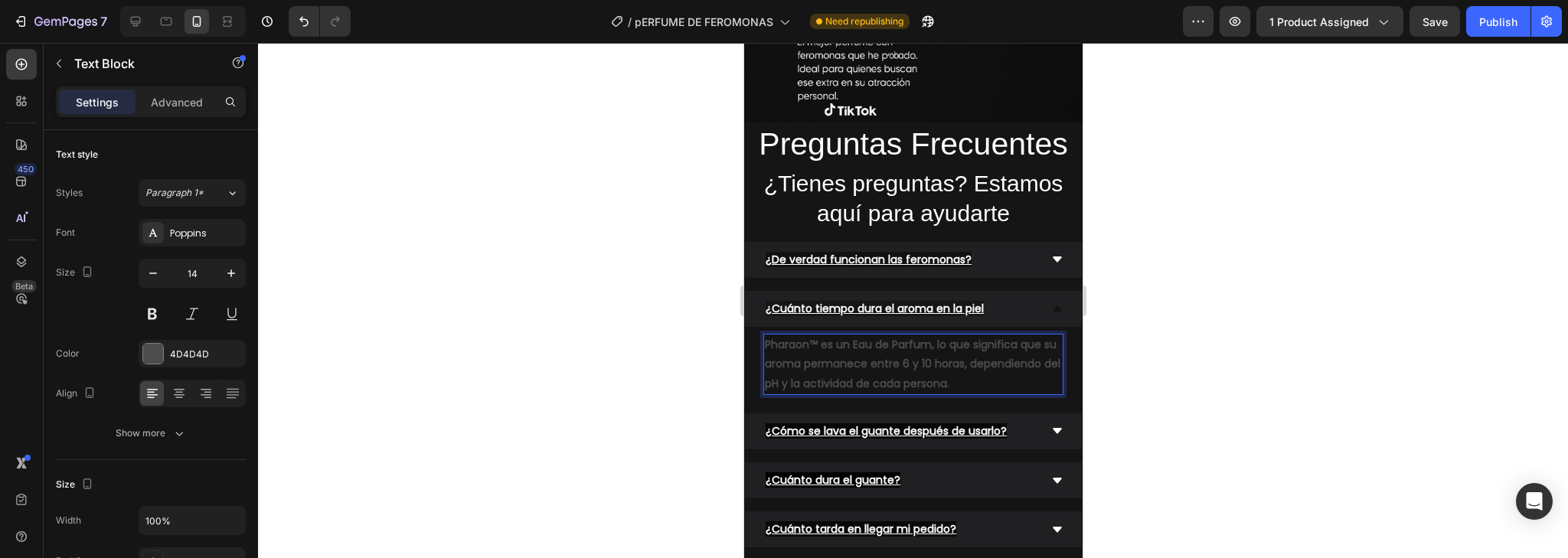
click at [884, 344] on strong "Pharaon™ es un Eau de Parfum, lo que significa que su aroma permanece entre 6 y…" at bounding box center [912, 364] width 296 height 54
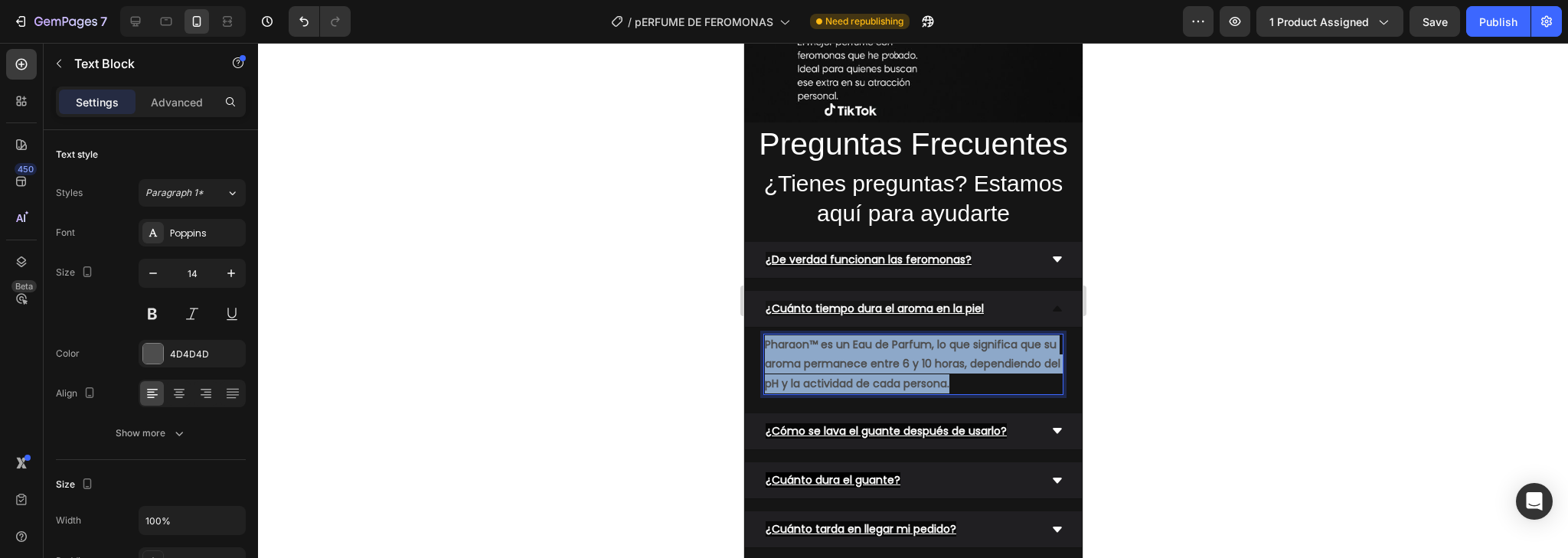
click at [884, 344] on strong "Pharaon™ es un Eau de Parfum, lo que significa que su aroma permanece entre 6 y…" at bounding box center [912, 364] width 296 height 54
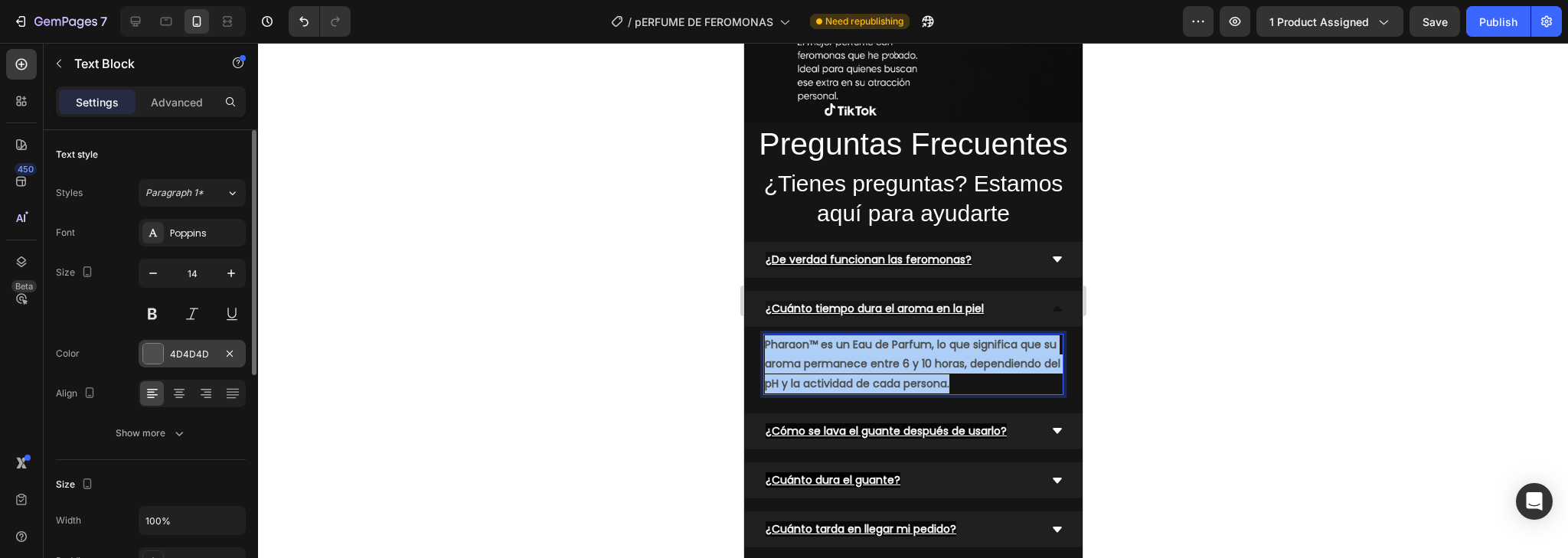
click at [157, 361] on div at bounding box center [153, 353] width 20 height 20
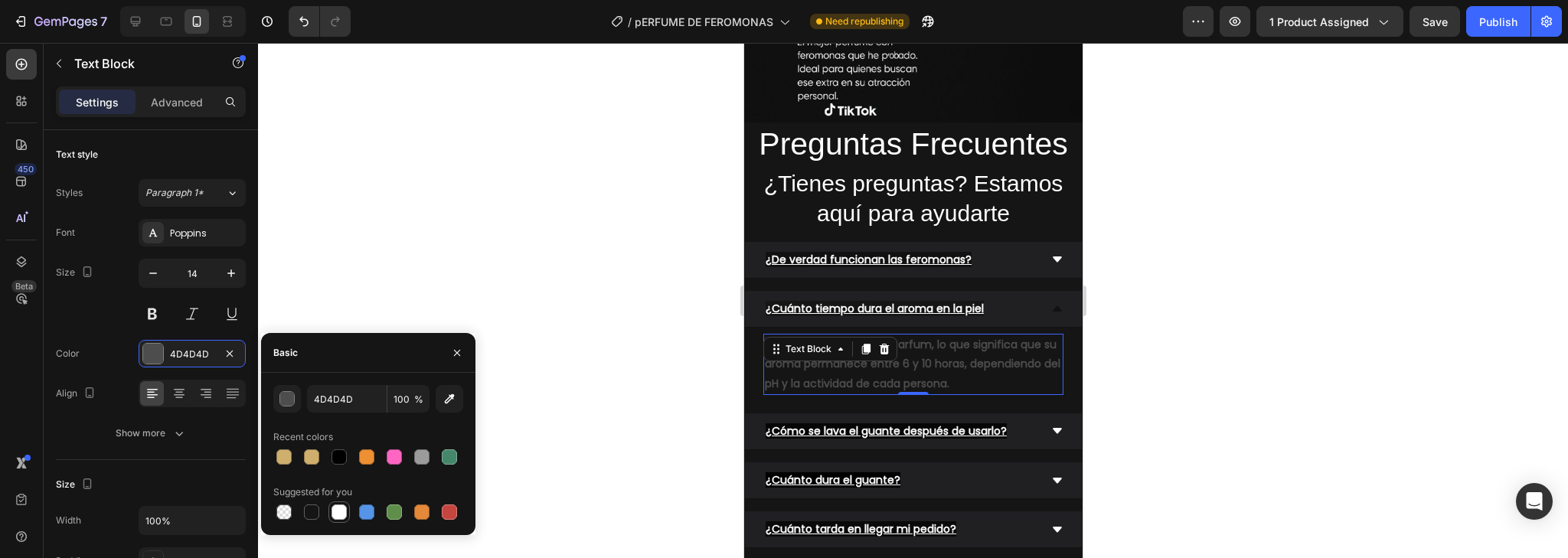
click at [340, 510] on div at bounding box center [339, 512] width 15 height 15
type input "FFFFFF"
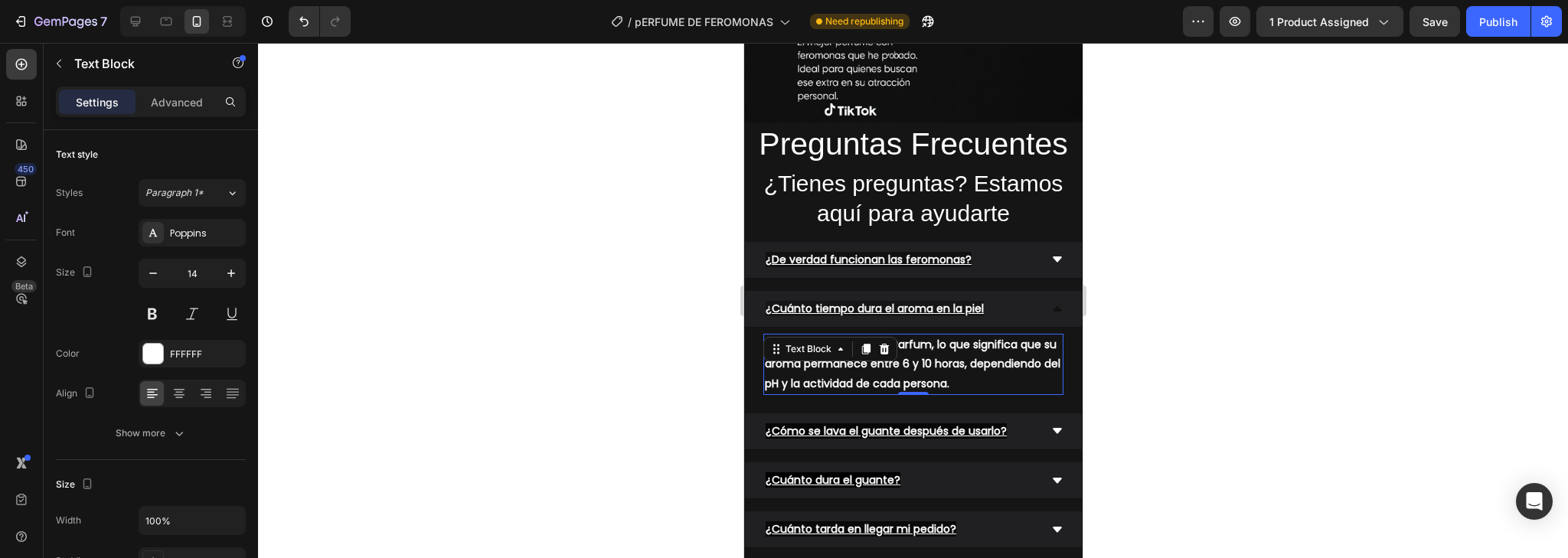
click at [1118, 352] on div at bounding box center [912, 300] width 1310 height 515
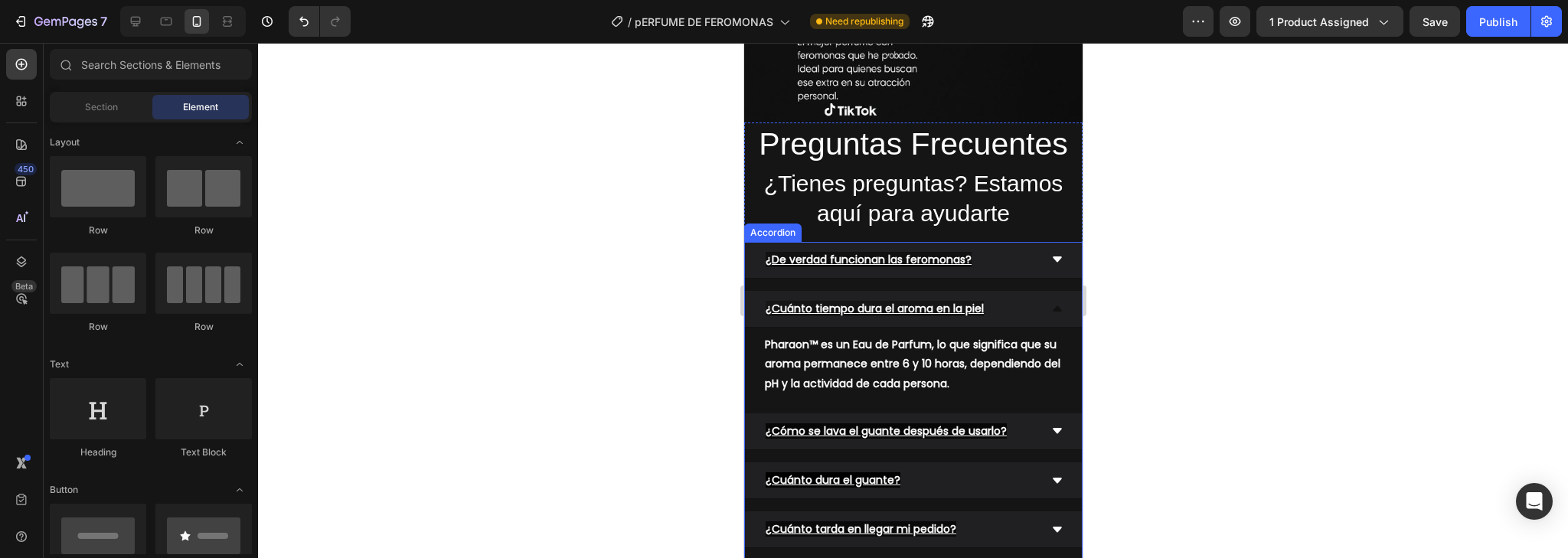
click at [1052, 306] on icon at bounding box center [1056, 309] width 9 height 6
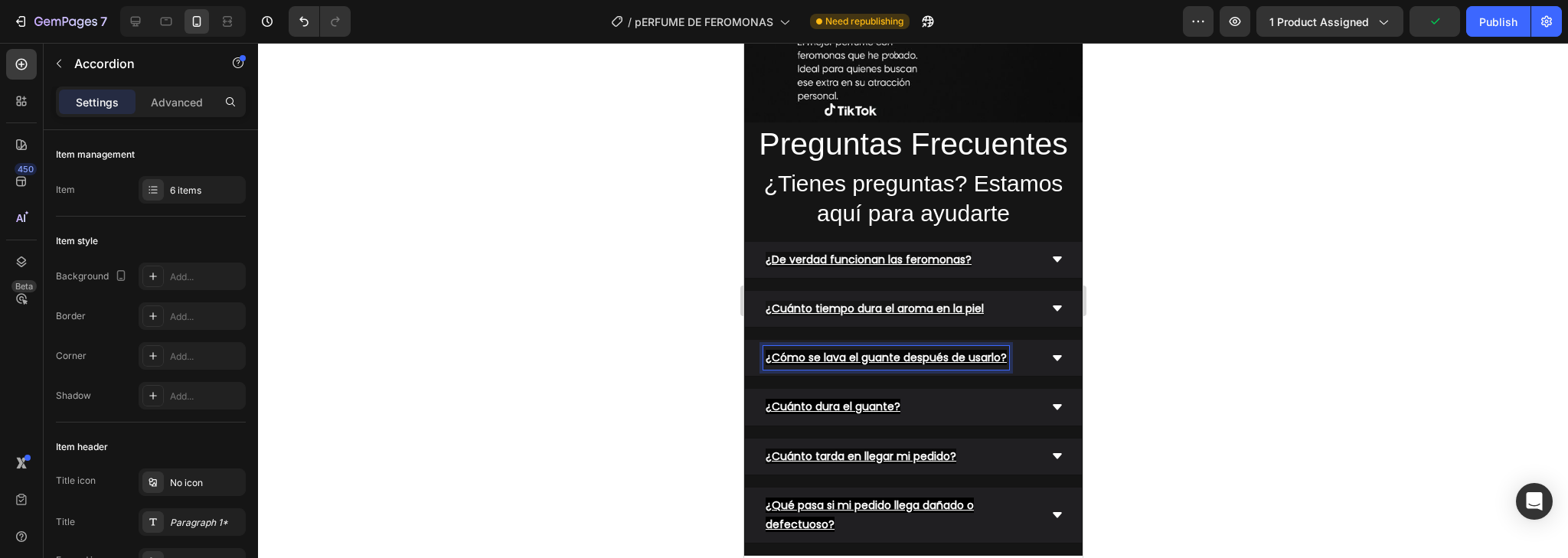
click at [891, 350] on u "¿Cómo se lava el guante después de usarlo?" at bounding box center [885, 357] width 241 height 15
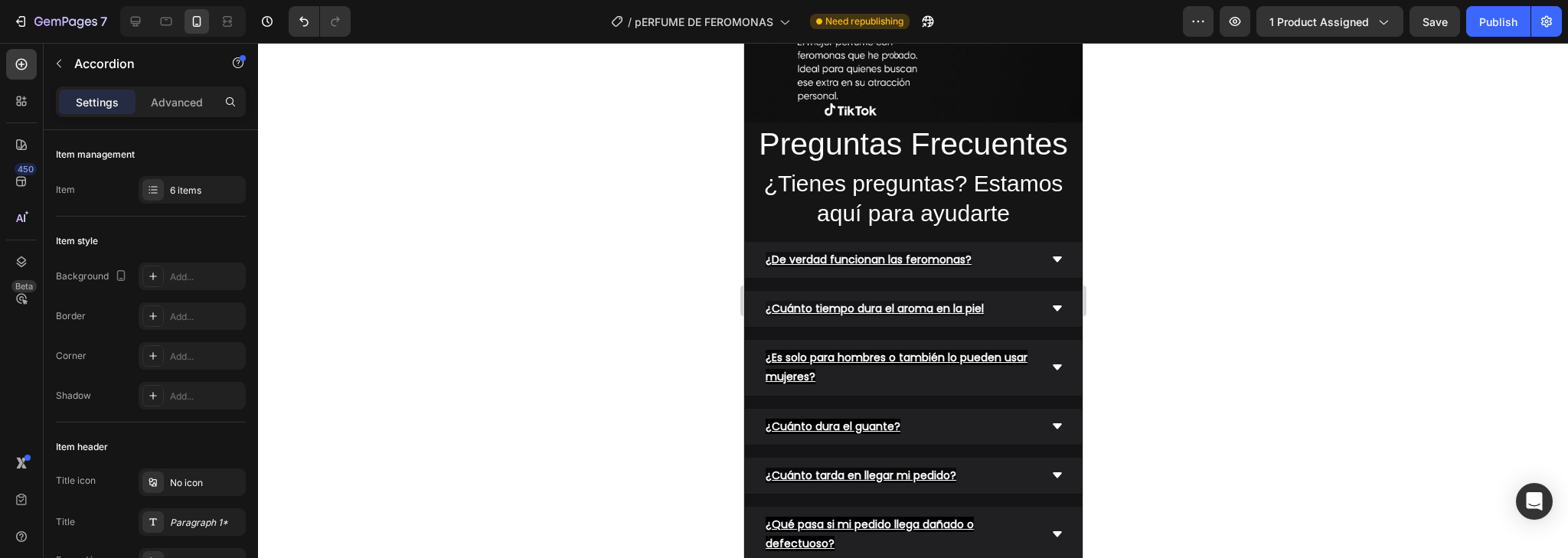
click at [1060, 340] on div "¿Es solo para hombres o también lo pueden usar mujeres?" at bounding box center [912, 368] width 337 height 56
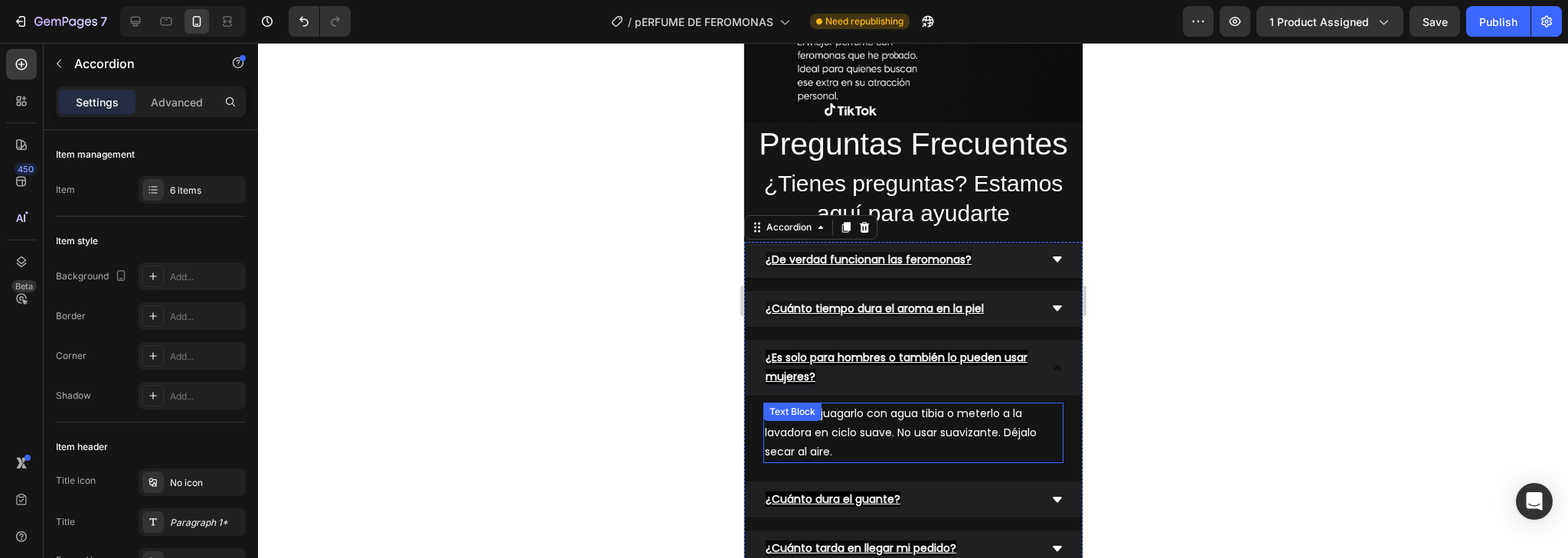
click at [884, 405] on span "Puedes enjuagarlo con agua tibia o meterlo a la lavadora en ciclo suave. No usa…" at bounding box center [900, 432] width 272 height 54
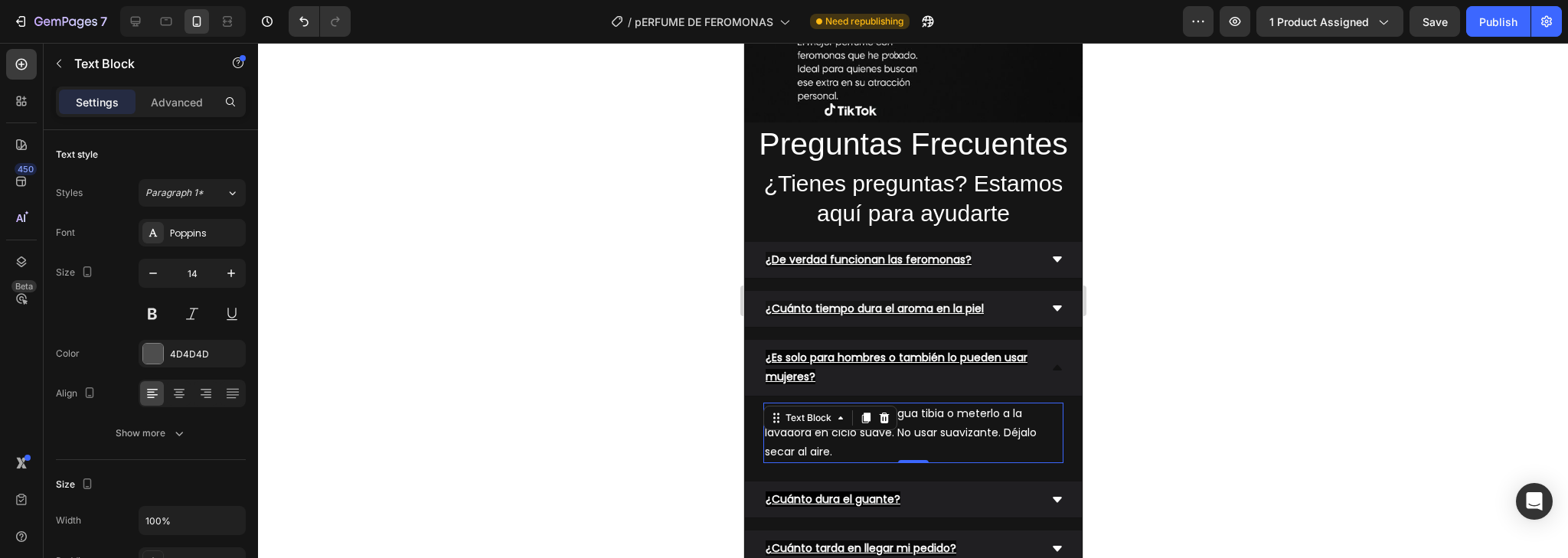
click at [884, 412] on icon at bounding box center [884, 418] width 10 height 11
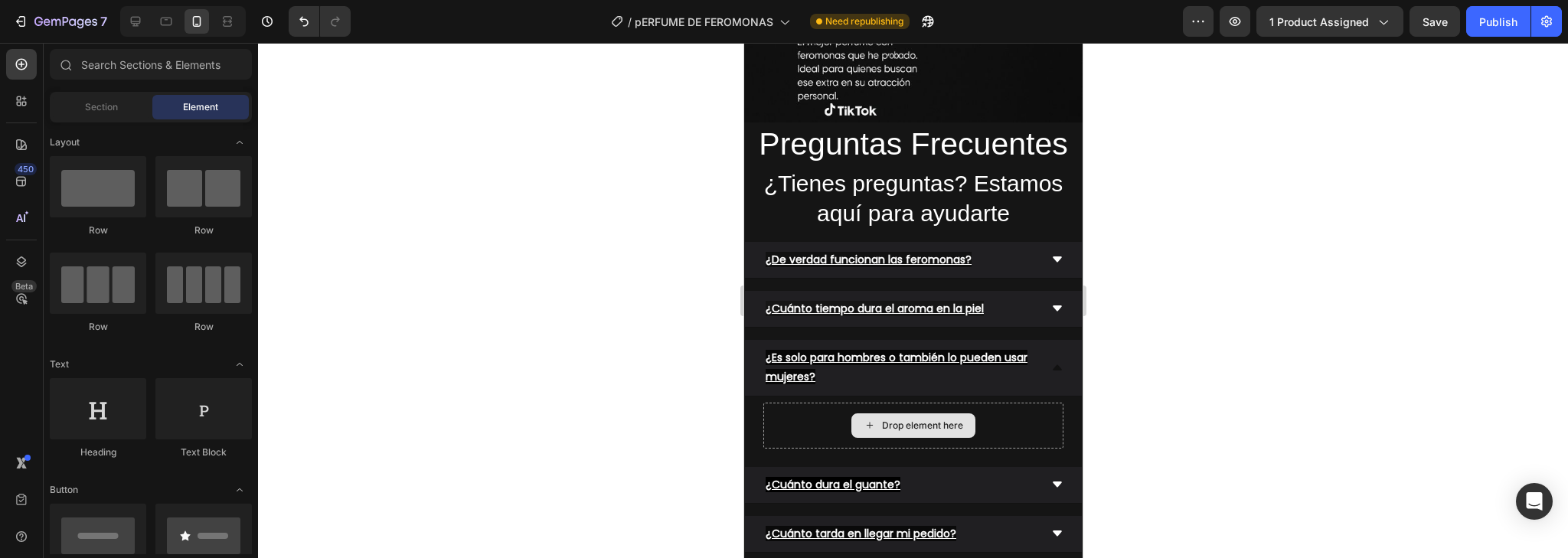
click at [884, 414] on div "Drop element here" at bounding box center [912, 426] width 124 height 24
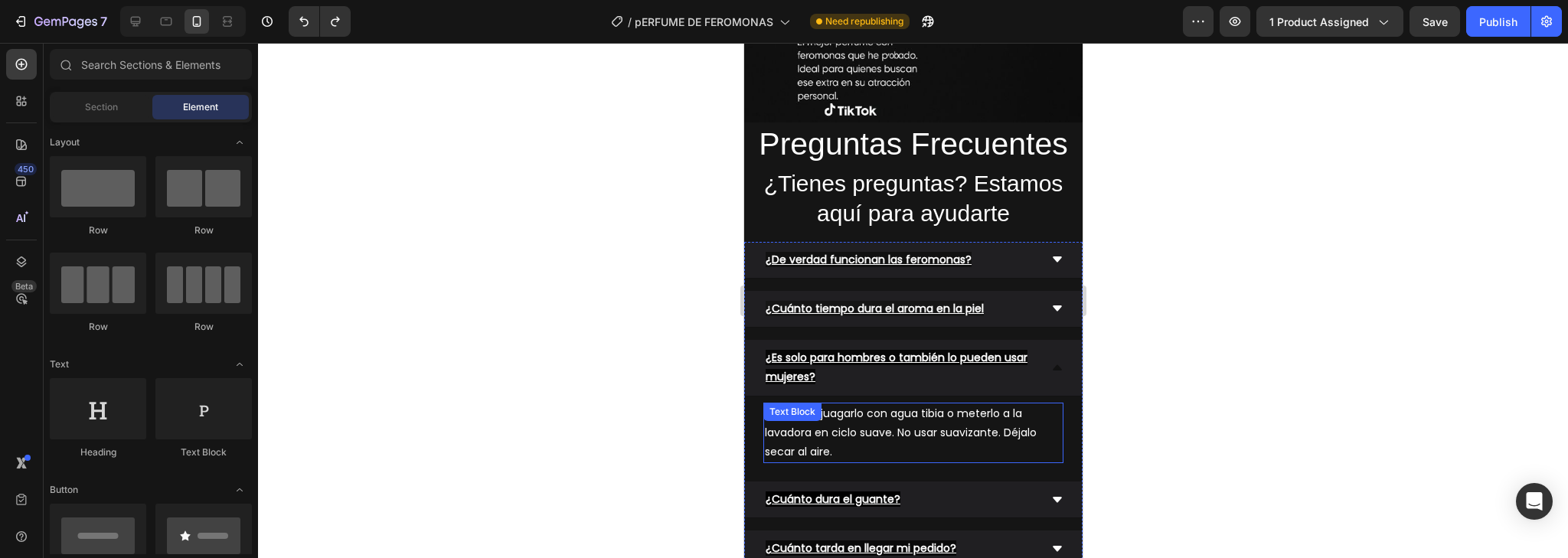
click at [981, 414] on span "Puedes enjuagarlo con agua tibia o meterlo a la lavadora en ciclo suave. No usa…" at bounding box center [900, 432] width 272 height 54
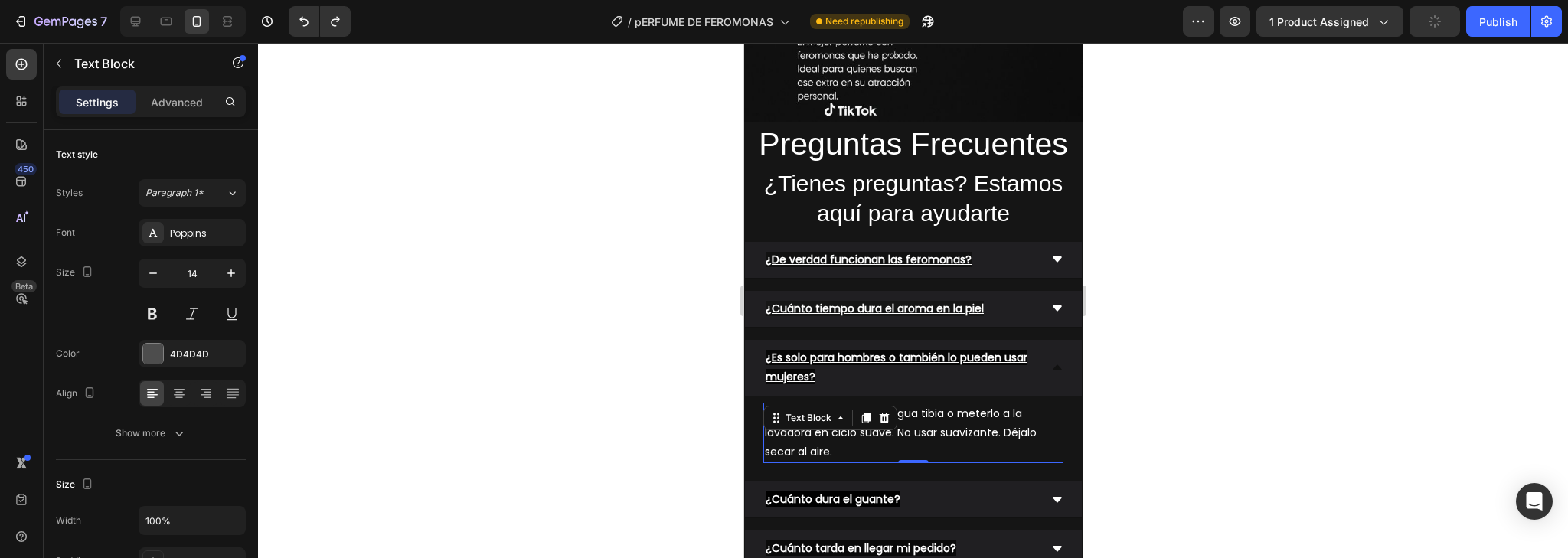
click at [981, 414] on span "Puedes enjuagarlo con agua tibia o meterlo a la lavadora en ciclo suave. No usa…" at bounding box center [900, 432] width 272 height 54
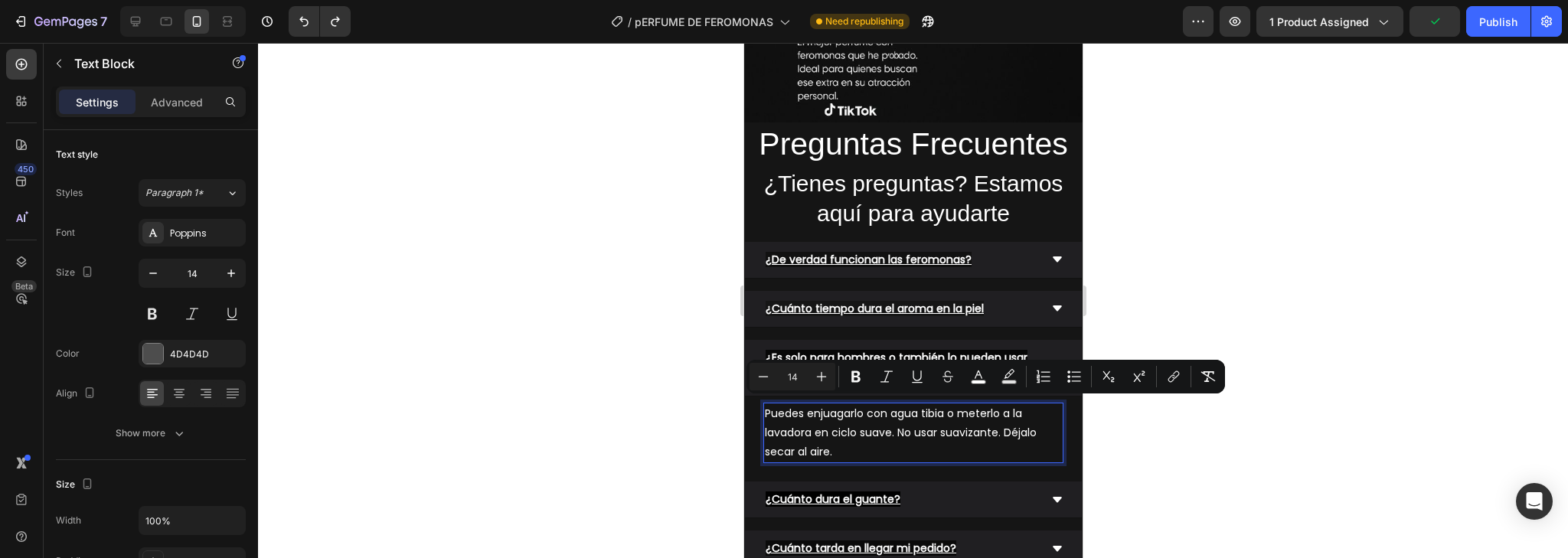
click at [969, 425] on p "Puedes enjuagarlo con agua tibia o meterlo a la lavadora en ciclo suave. No usa…" at bounding box center [912, 433] width 297 height 59
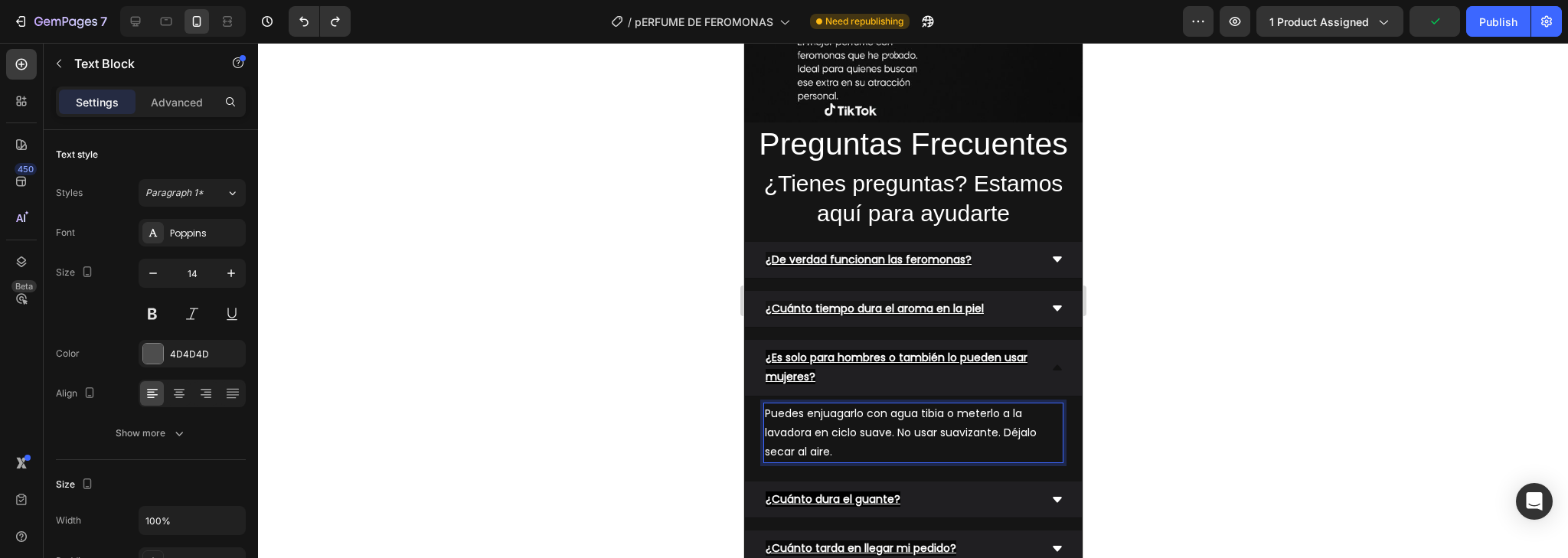
click at [969, 425] on p "Puedes enjuagarlo con agua tibia o meterlo a la lavadora en ciclo suave. No usa…" at bounding box center [912, 433] width 297 height 59
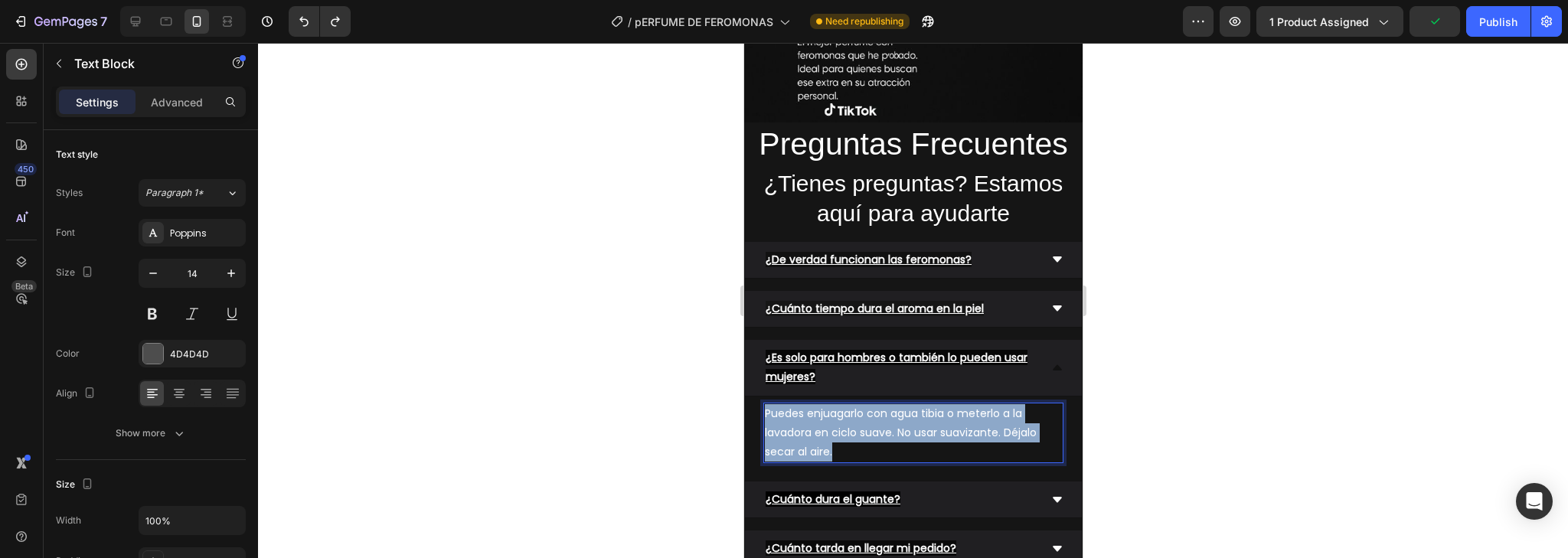
click at [969, 425] on p "Puedes enjuagarlo con agua tibia o meterlo a la lavadora en ciclo suave. No usa…" at bounding box center [912, 433] width 297 height 59
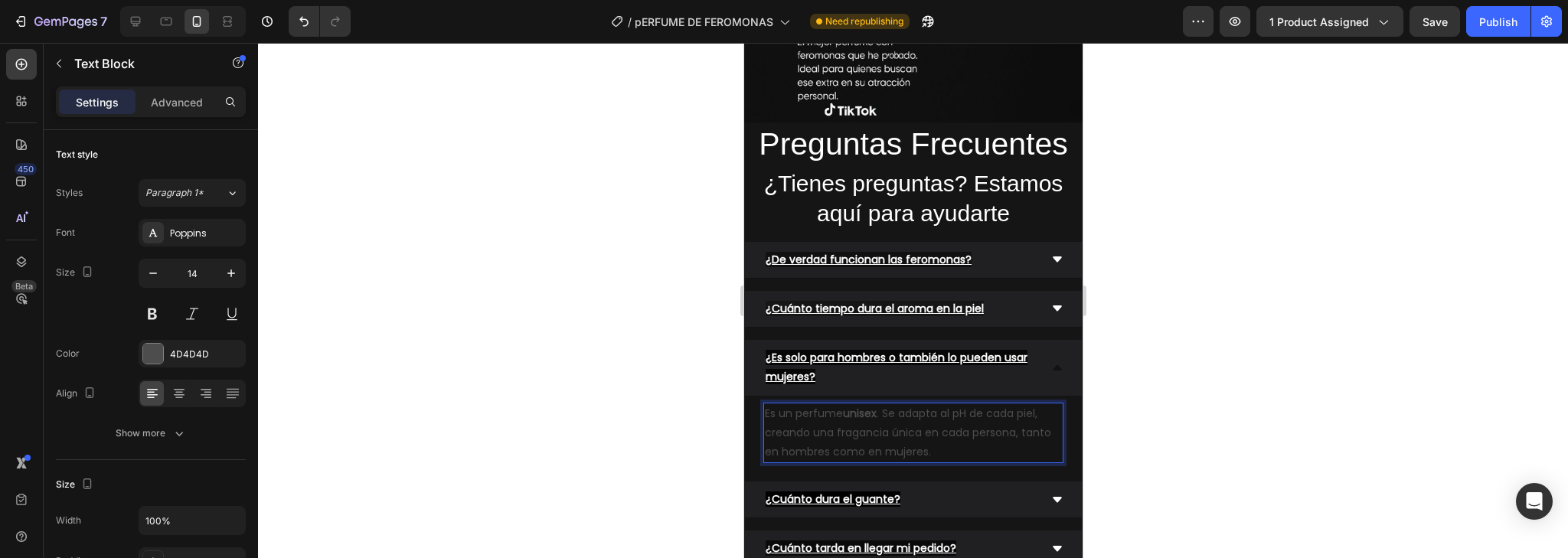
click at [977, 426] on p "Es un perfume unisex . Se adapta al pH de cada piel, creando una fragancia únic…" at bounding box center [912, 433] width 297 height 59
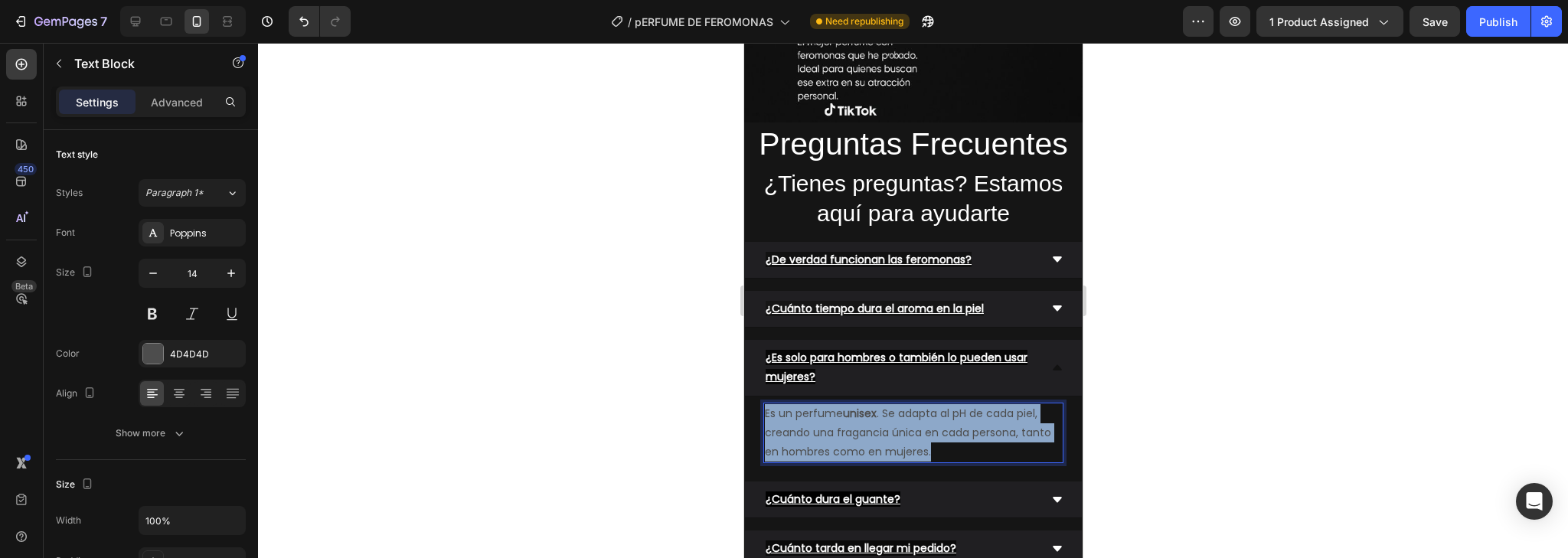
click at [977, 426] on p "Es un perfume unisex . Se adapta al pH de cada piel, creando una fragancia únic…" at bounding box center [912, 433] width 297 height 59
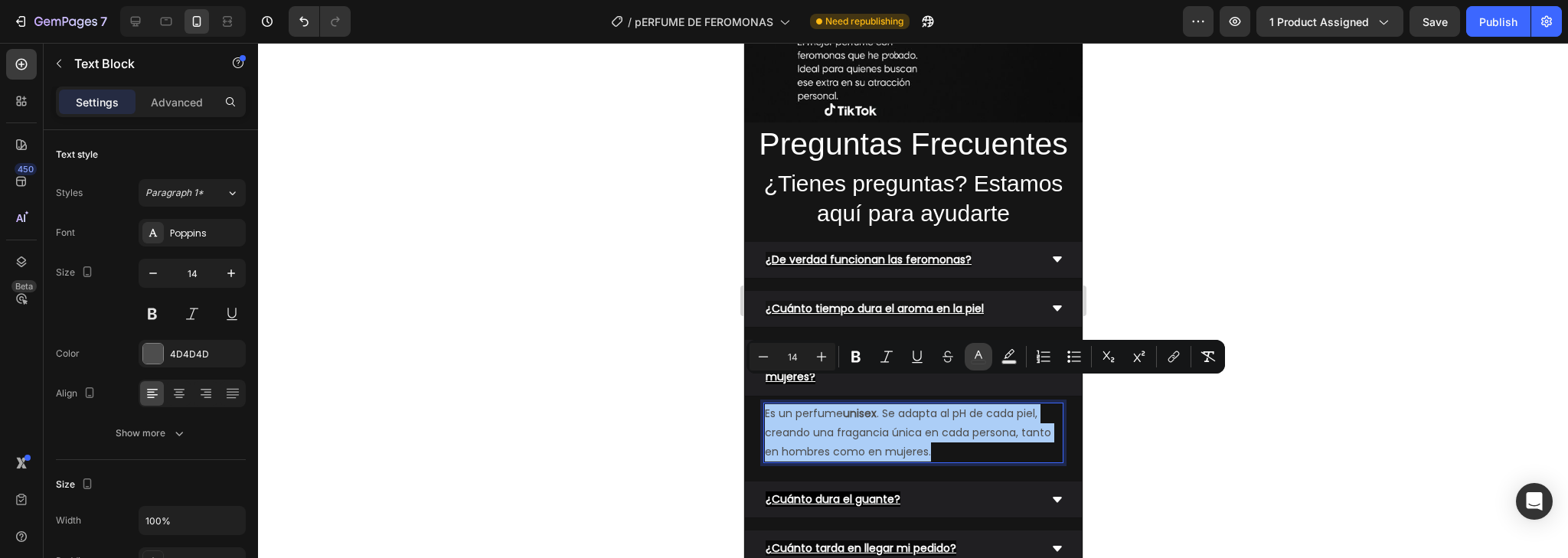
drag, startPoint x: 973, startPoint y: 355, endPoint x: 180, endPoint y: 357, distance: 793.0
click at [973, 355] on icon "Editor contextual toolbar" at bounding box center [978, 356] width 15 height 15
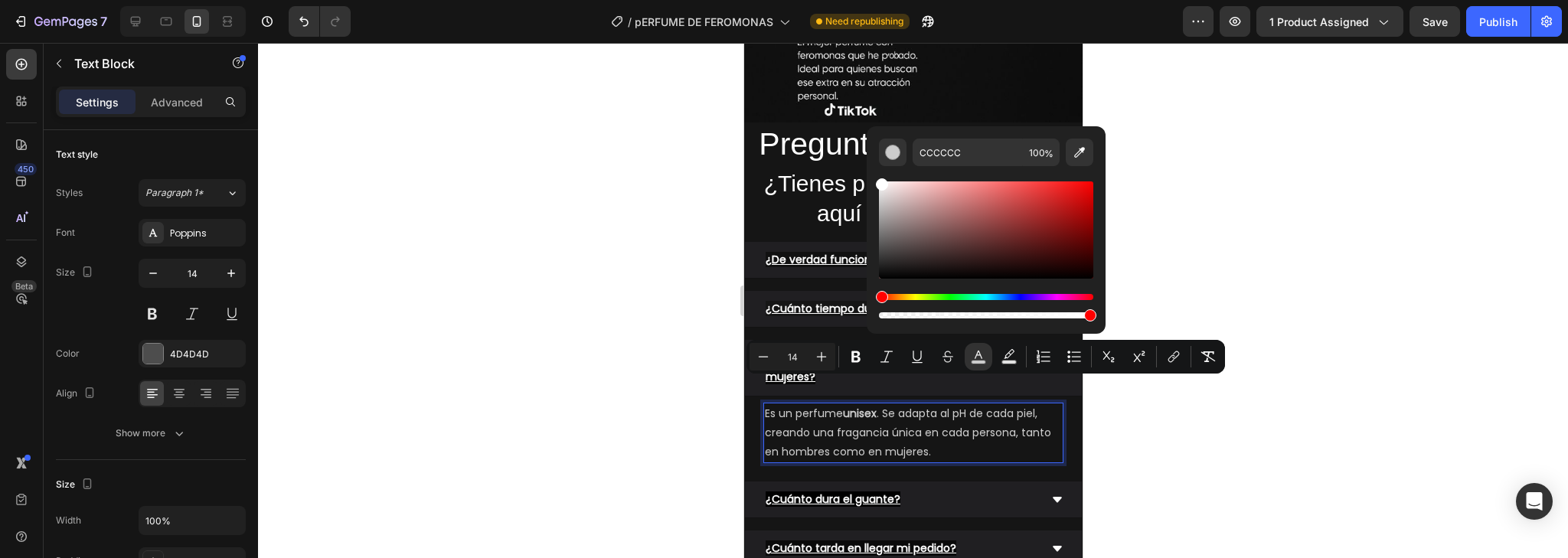
type input "FFFFFF"
drag, startPoint x: 879, startPoint y: 258, endPoint x: 873, endPoint y: 173, distance: 85.2
click at [873, 173] on div "FFFFFF 100 %" at bounding box center [986, 224] width 239 height 195
click at [1282, 367] on div at bounding box center [912, 300] width 1310 height 515
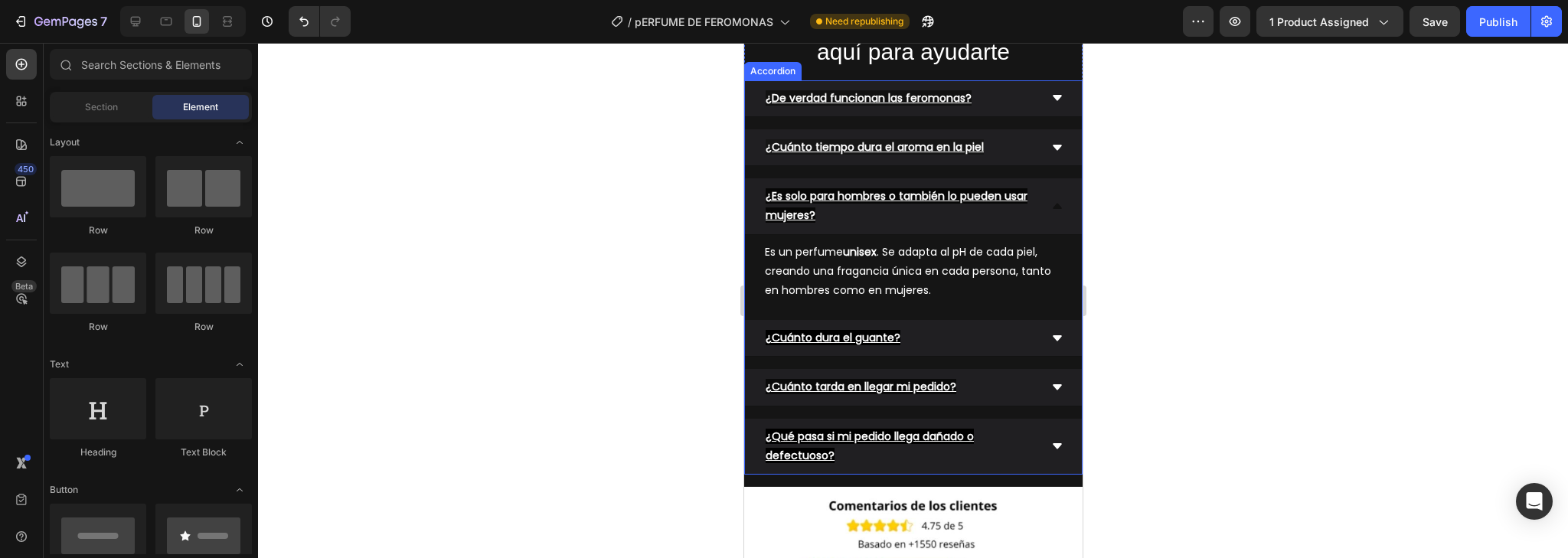
scroll to position [3185, 0]
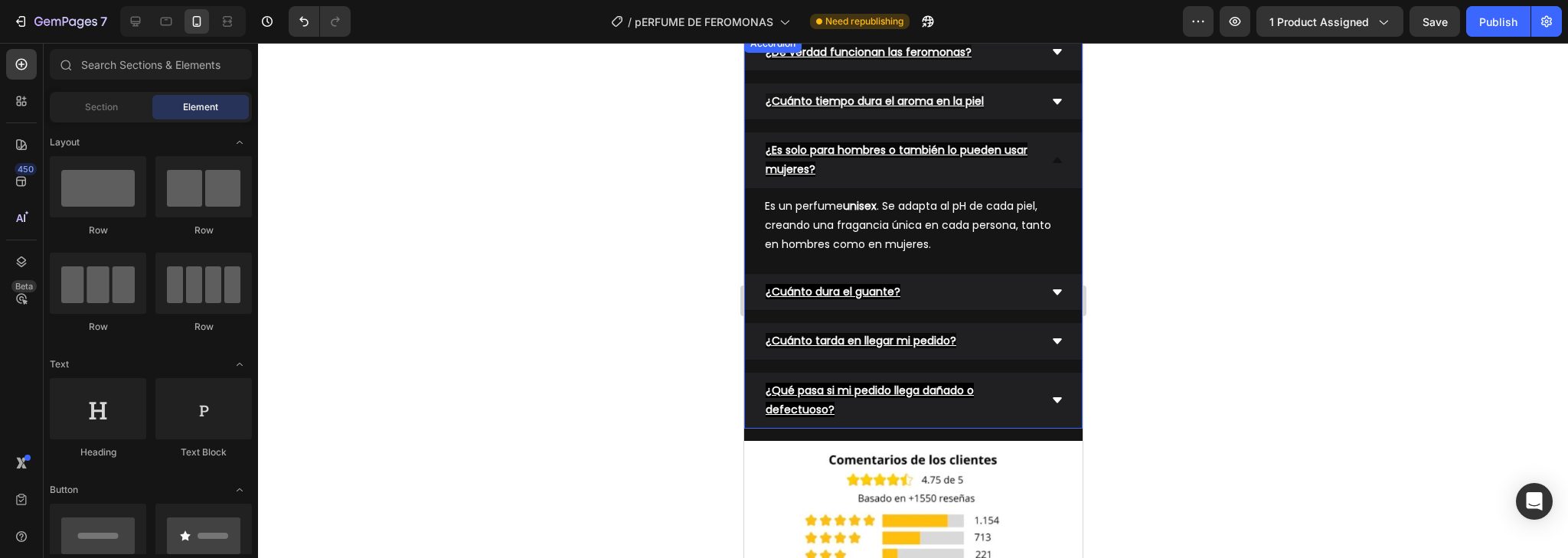
click at [886, 291] on u "¿Cuánto dura el guante?" at bounding box center [832, 291] width 135 height 15
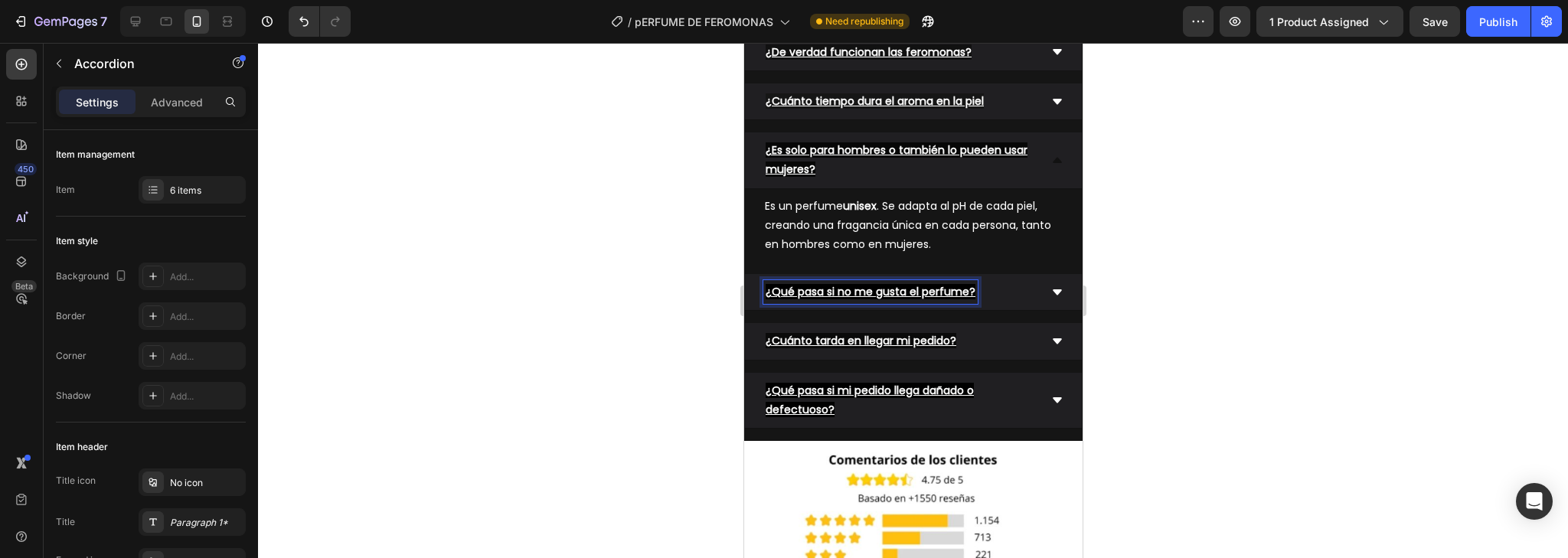
click at [1052, 289] on icon at bounding box center [1056, 292] width 9 height 6
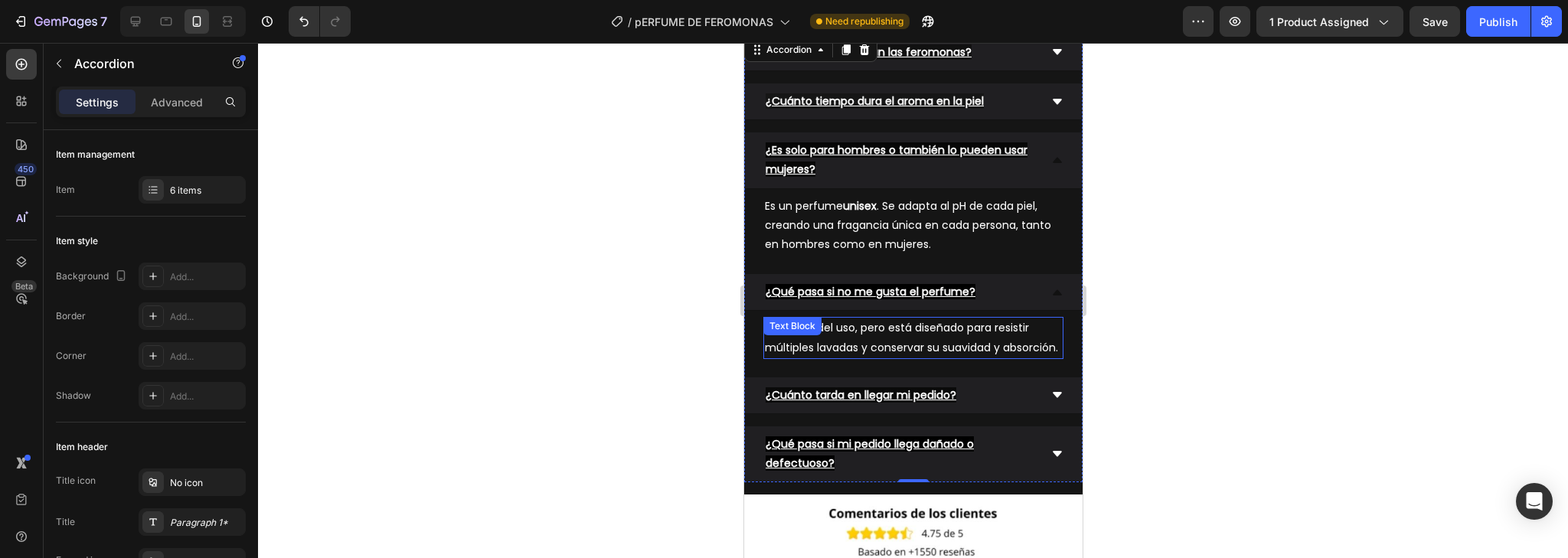
click at [856, 341] on p "Depende del uso, pero está diseñado para resistir múltiples lavadas y conservar…" at bounding box center [912, 338] width 297 height 38
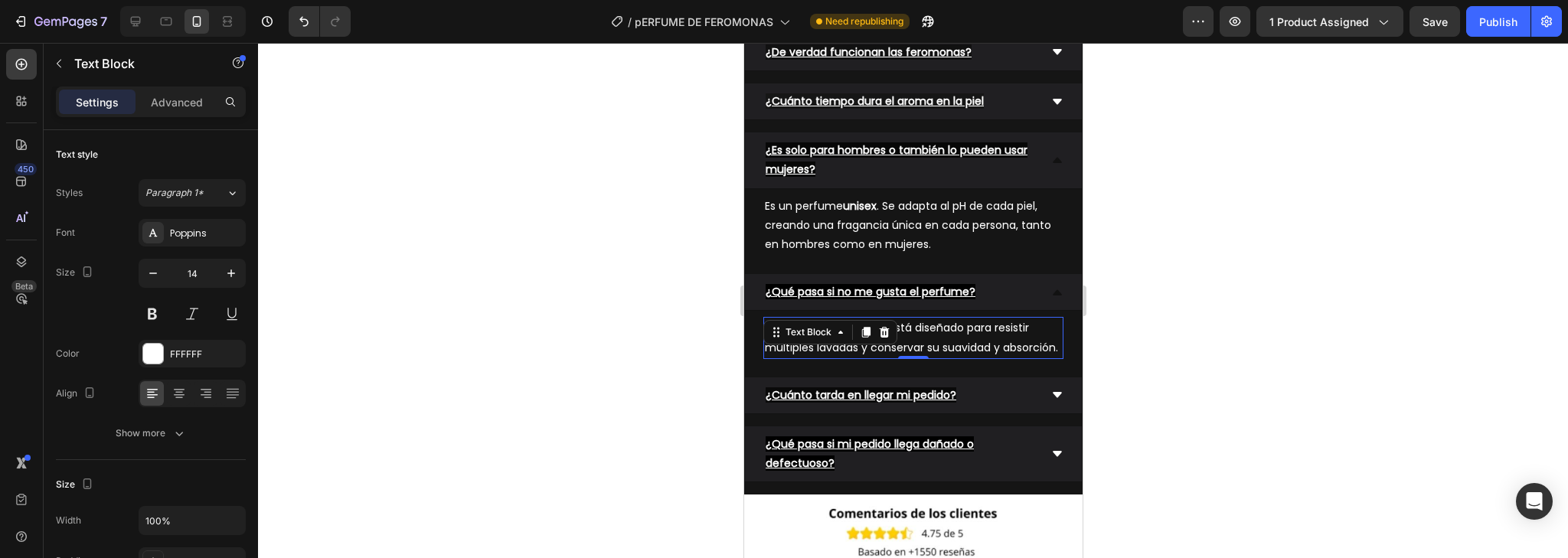
click at [856, 341] on div "Text Block" at bounding box center [830, 332] width 134 height 24
click at [853, 354] on p "Depende del uso, pero está diseñado para resistir múltiples lavadas y conservar…" at bounding box center [912, 338] width 297 height 38
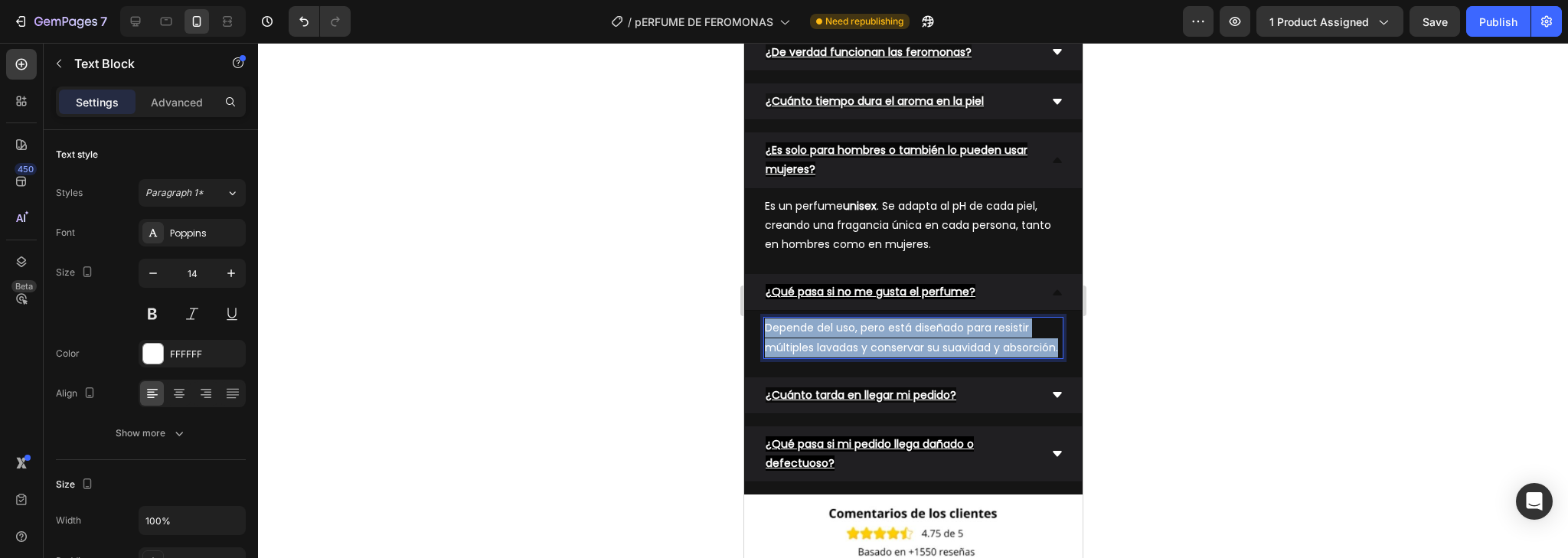
click at [853, 354] on p "Depende del uso, pero está diseñado para resistir múltiples lavadas y conservar…" at bounding box center [912, 338] width 297 height 38
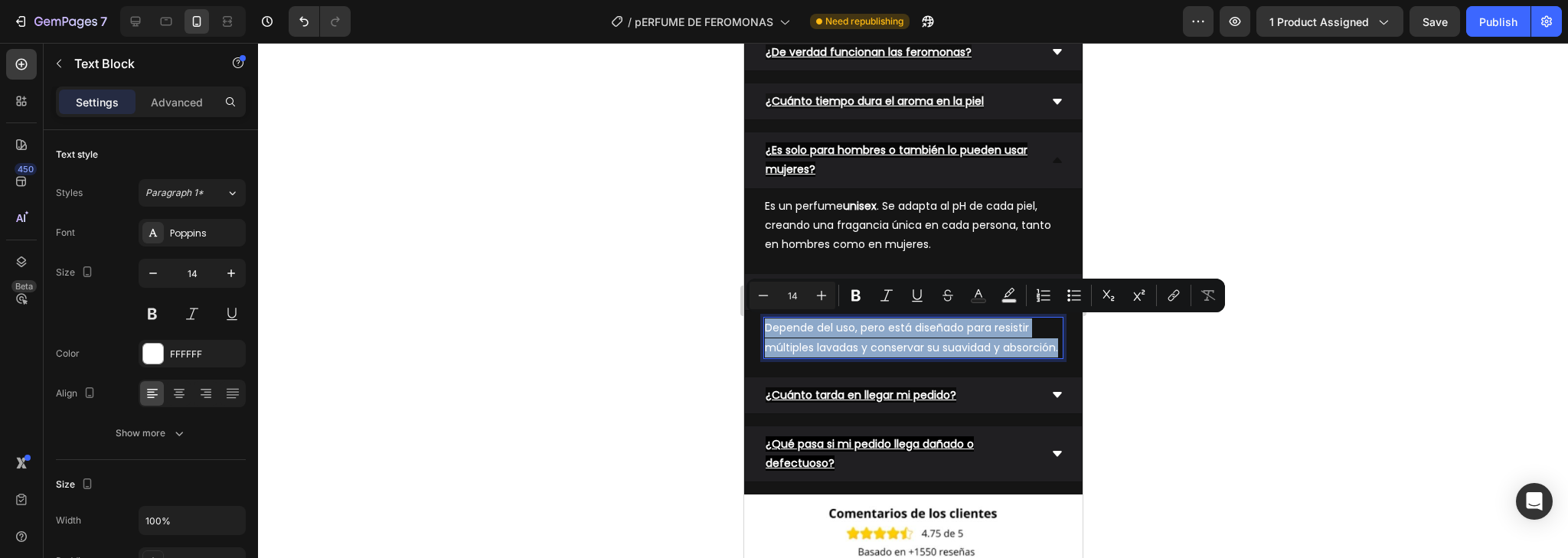
click at [853, 354] on p "Depende del uso, pero está diseñado para resistir múltiples lavadas y conservar…" at bounding box center [912, 338] width 297 height 38
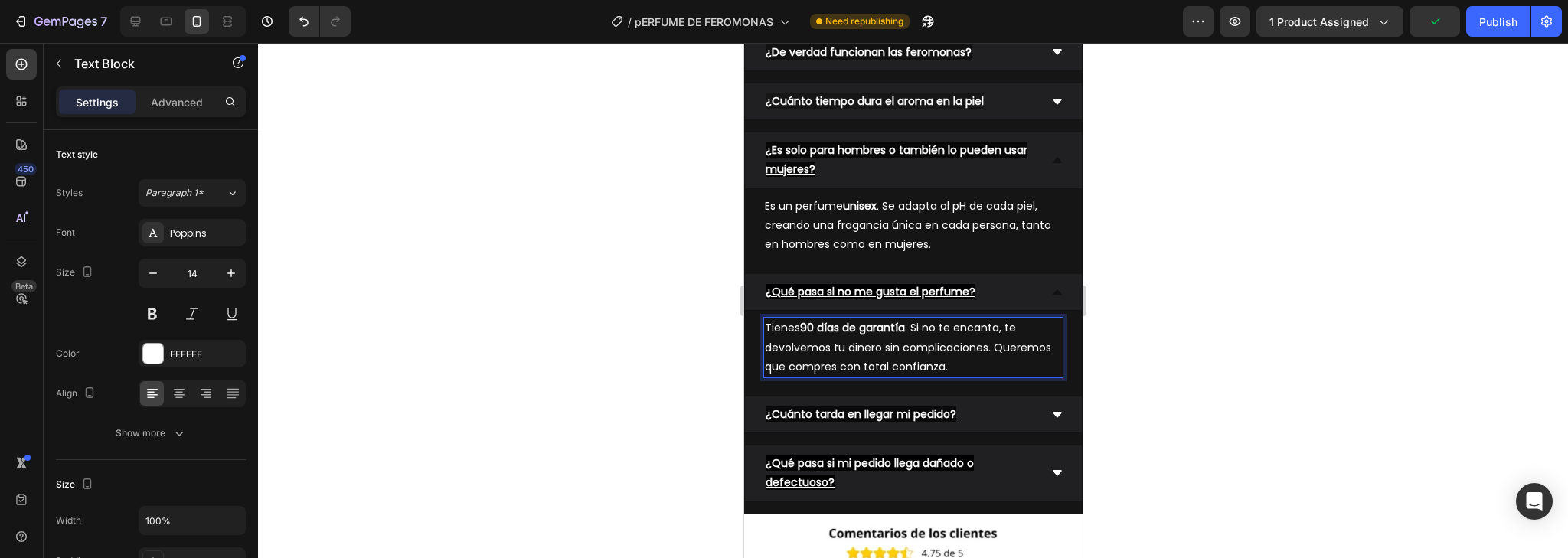
drag, startPoint x: 1157, startPoint y: 293, endPoint x: 311, endPoint y: 332, distance: 846.9
click at [1157, 293] on div at bounding box center [912, 300] width 1310 height 515
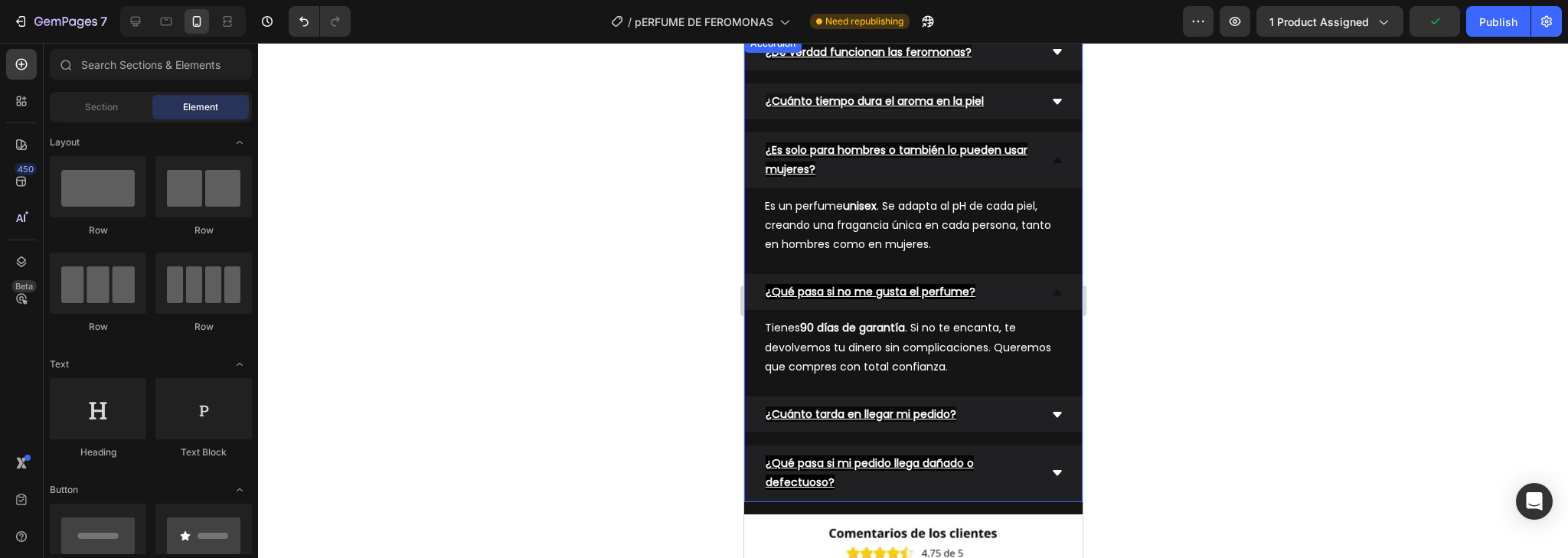
click at [1051, 409] on icon at bounding box center [1056, 415] width 12 height 12
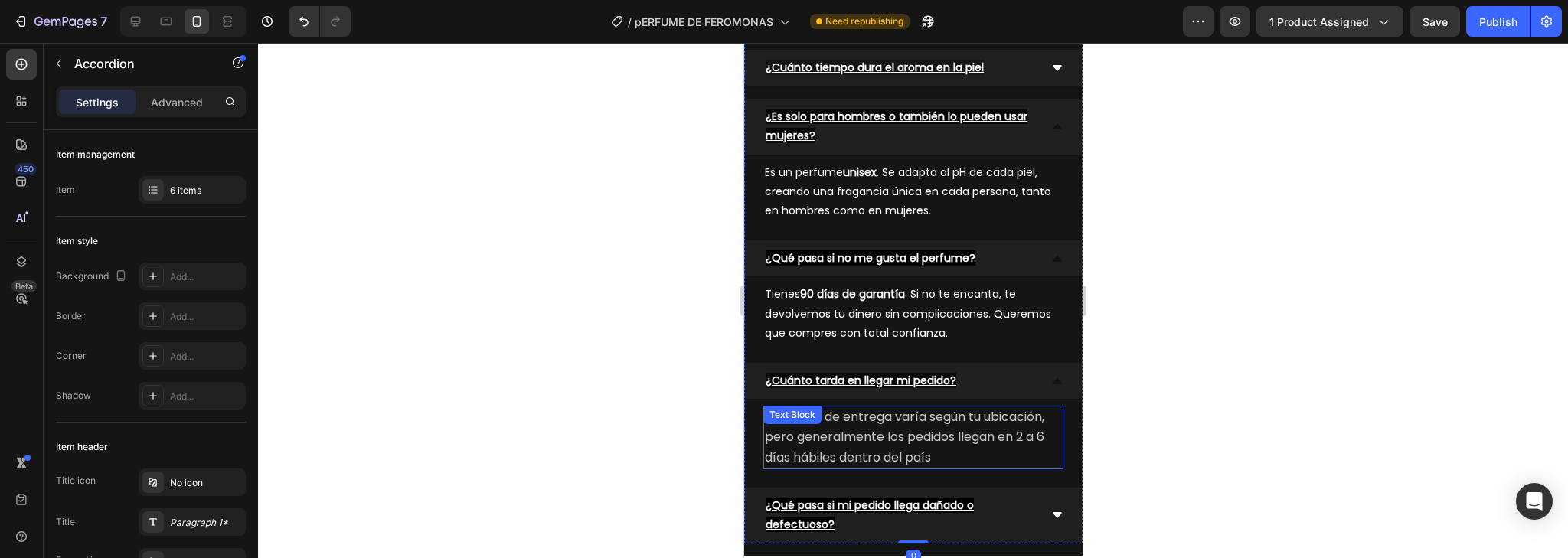
scroll to position [3247, 0]
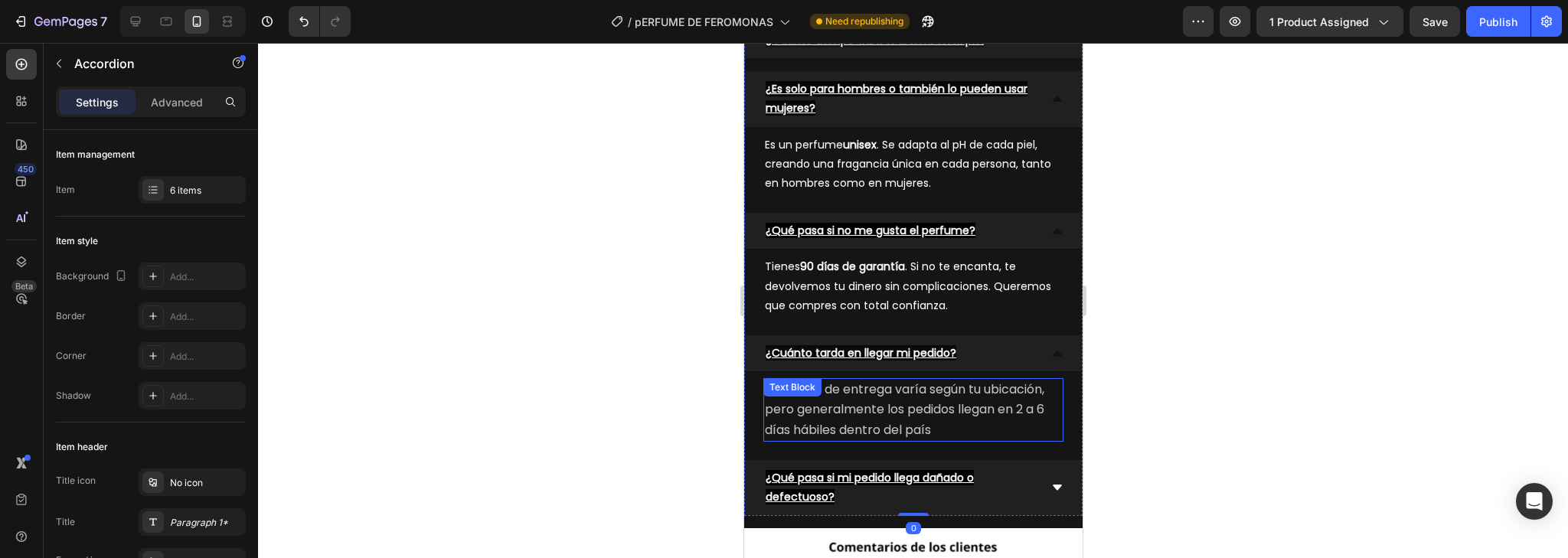
click at [844, 417] on p "El tiempo de entrega varía según tu ubicación, pero generalmente los pedidos ll…" at bounding box center [912, 409] width 297 height 60
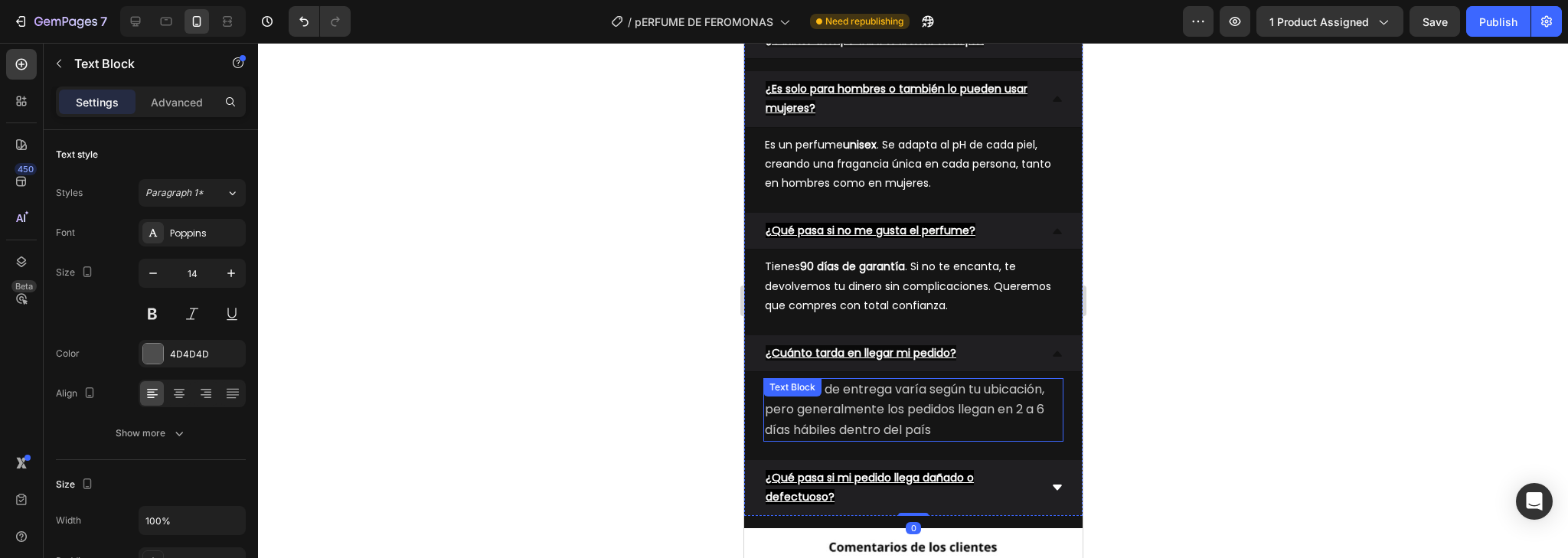
click at [844, 417] on p "El tiempo de entrega varía según tu ubicación, pero generalmente los pedidos ll…" at bounding box center [912, 409] width 297 height 60
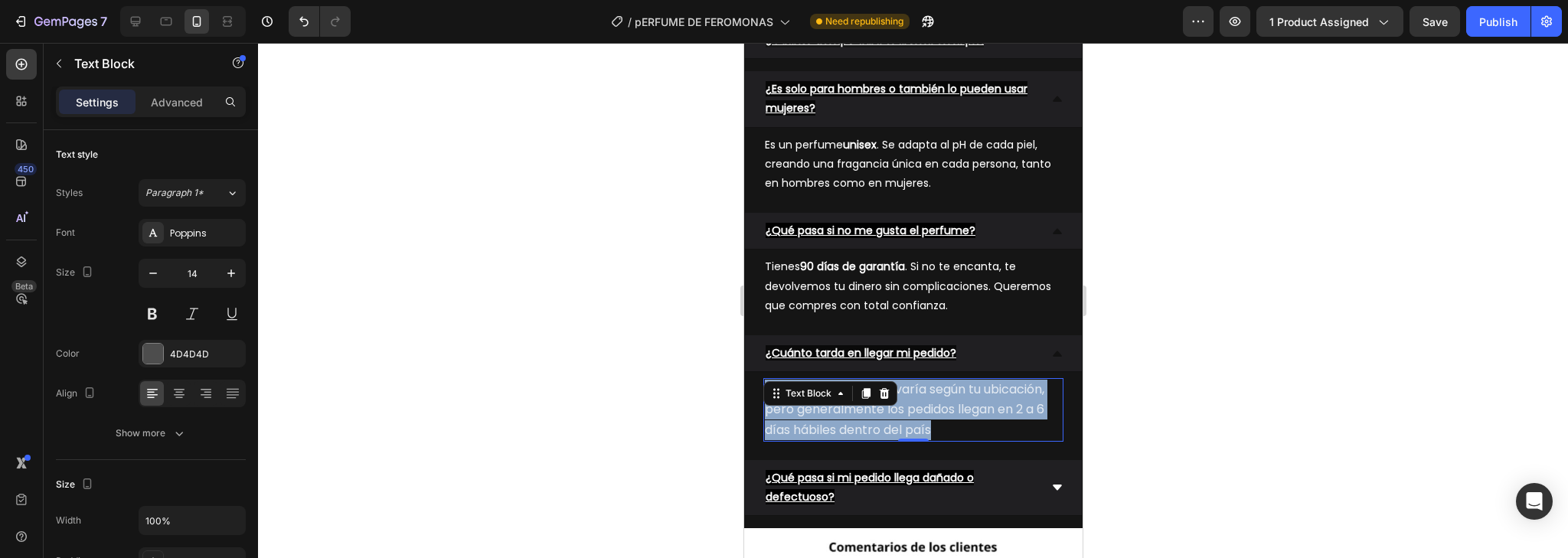
click at [844, 417] on p "El tiempo de entrega varía según tu ubicación, pero generalmente los pedidos ll…" at bounding box center [912, 409] width 297 height 60
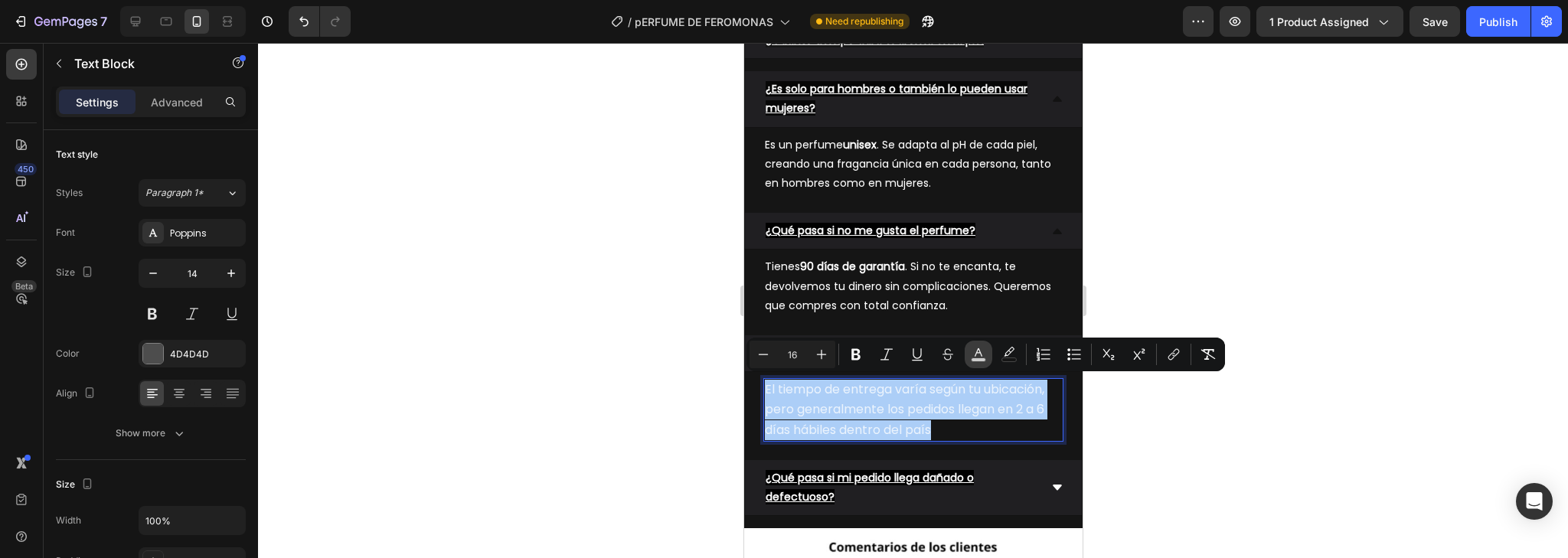
click at [977, 361] on rect "Editor contextual toolbar" at bounding box center [979, 360] width 15 height 4
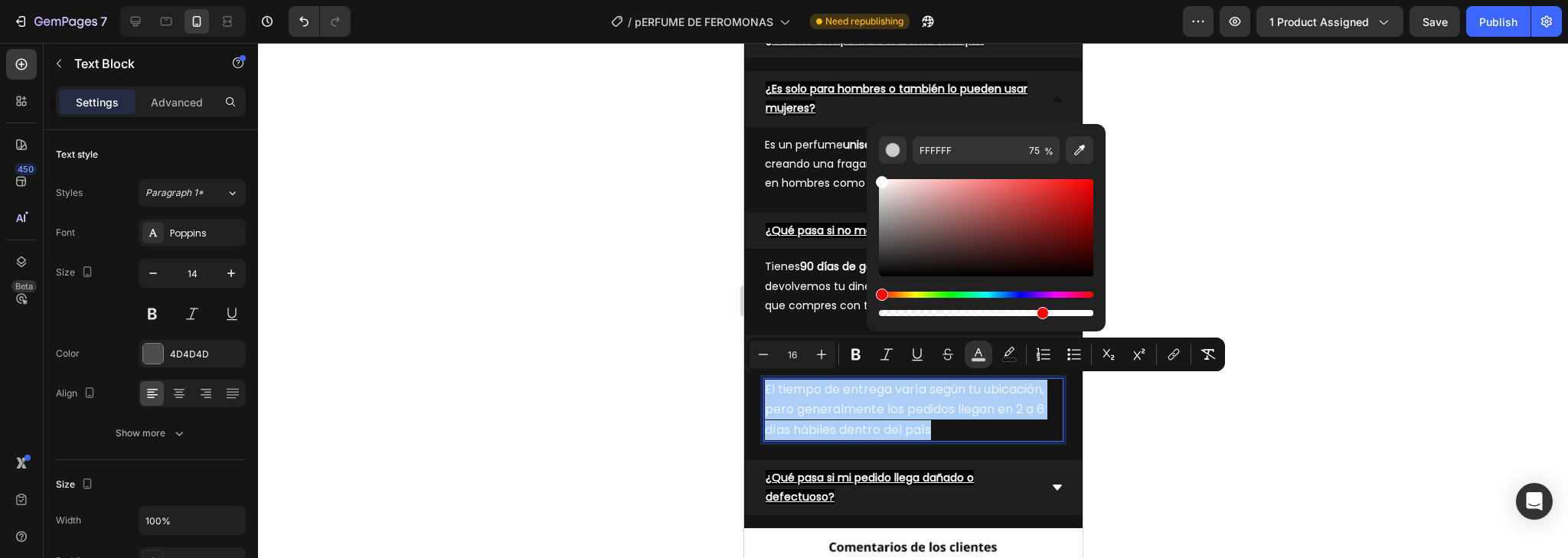
drag, startPoint x: 884, startPoint y: 179, endPoint x: 875, endPoint y: 173, distance: 10.8
click at [875, 173] on div "FFFFFF 75 %" at bounding box center [986, 221] width 239 height 195
click at [1189, 289] on div at bounding box center [912, 300] width 1310 height 515
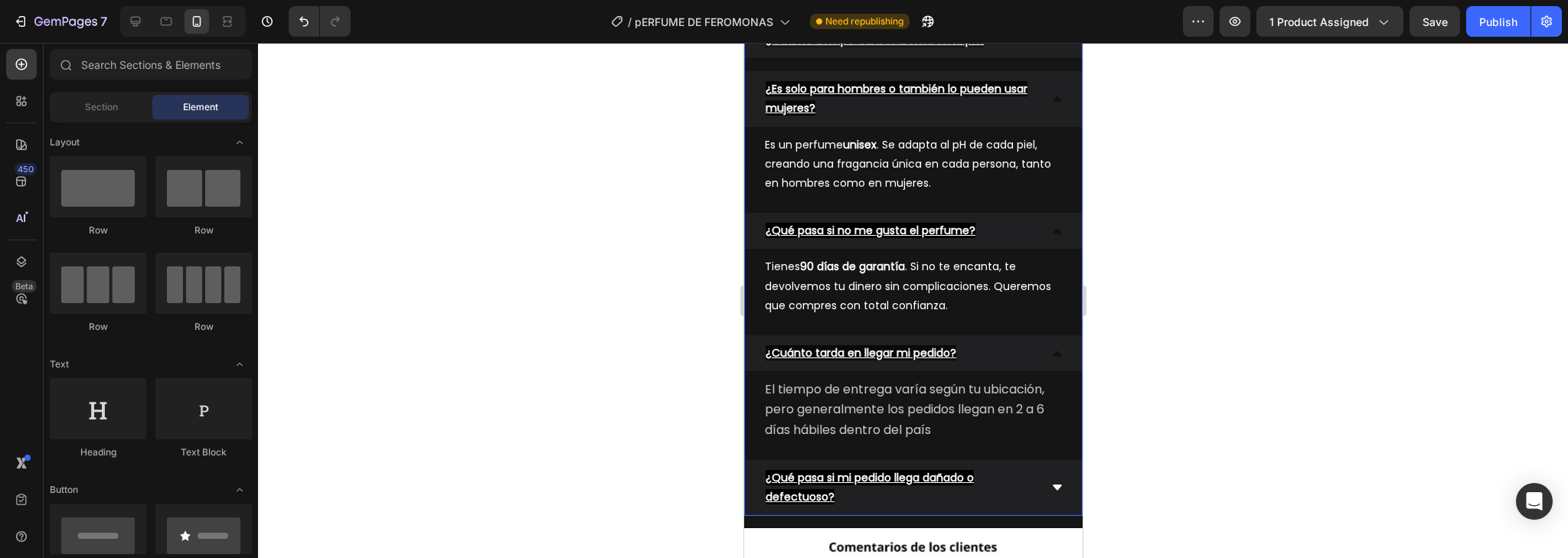
click at [950, 491] on p "¿Qué pasa si mi pedido llega dañado o defectuoso?" at bounding box center [900, 487] width 271 height 38
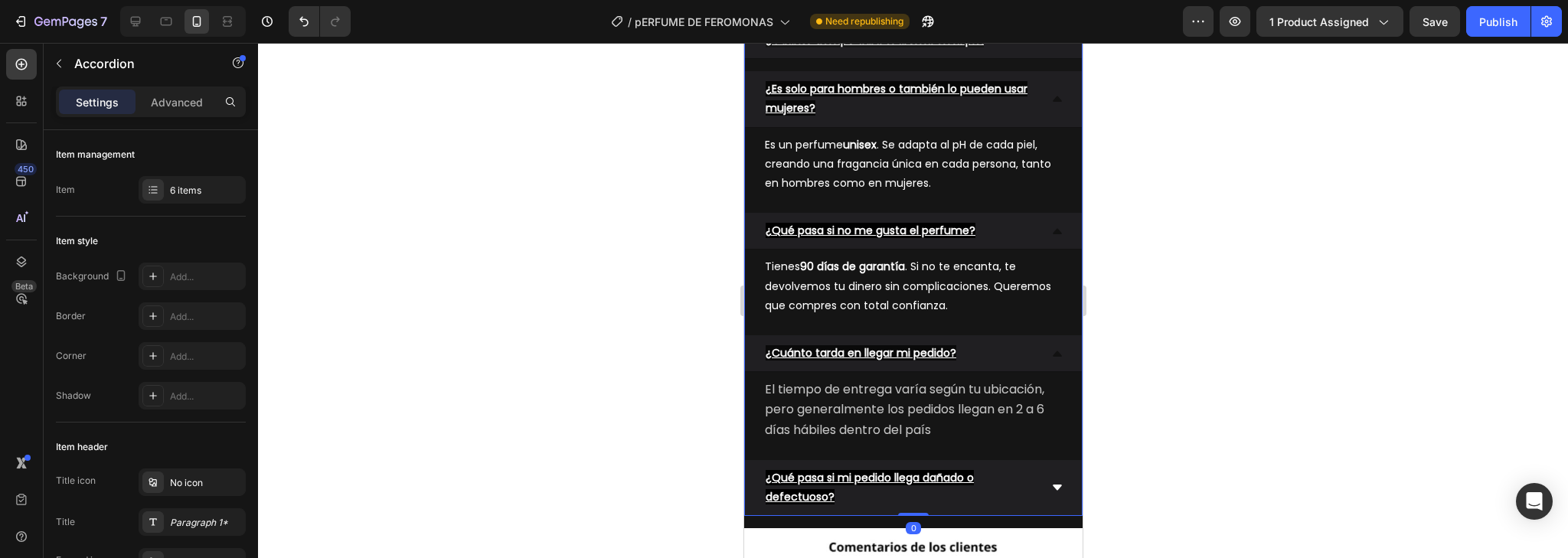
click at [1043, 475] on div "¿Qué pasa si mi pedido llega dañado o defectuoso?" at bounding box center [912, 488] width 337 height 56
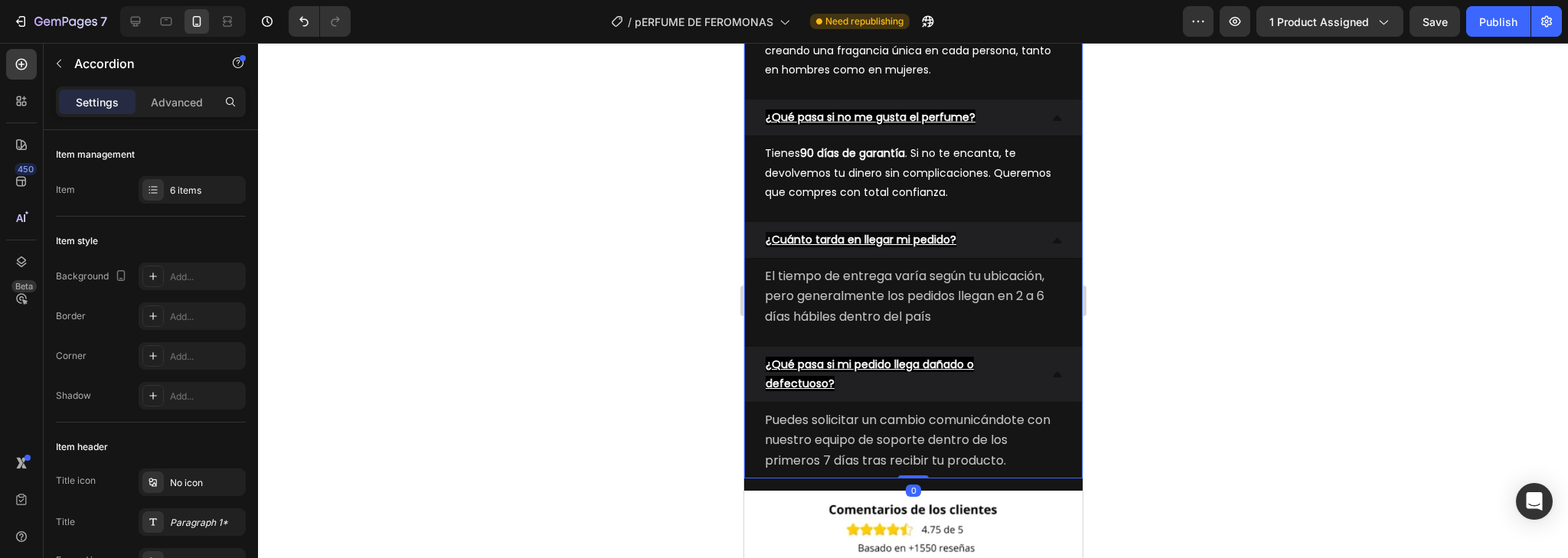
scroll to position [3369, 0]
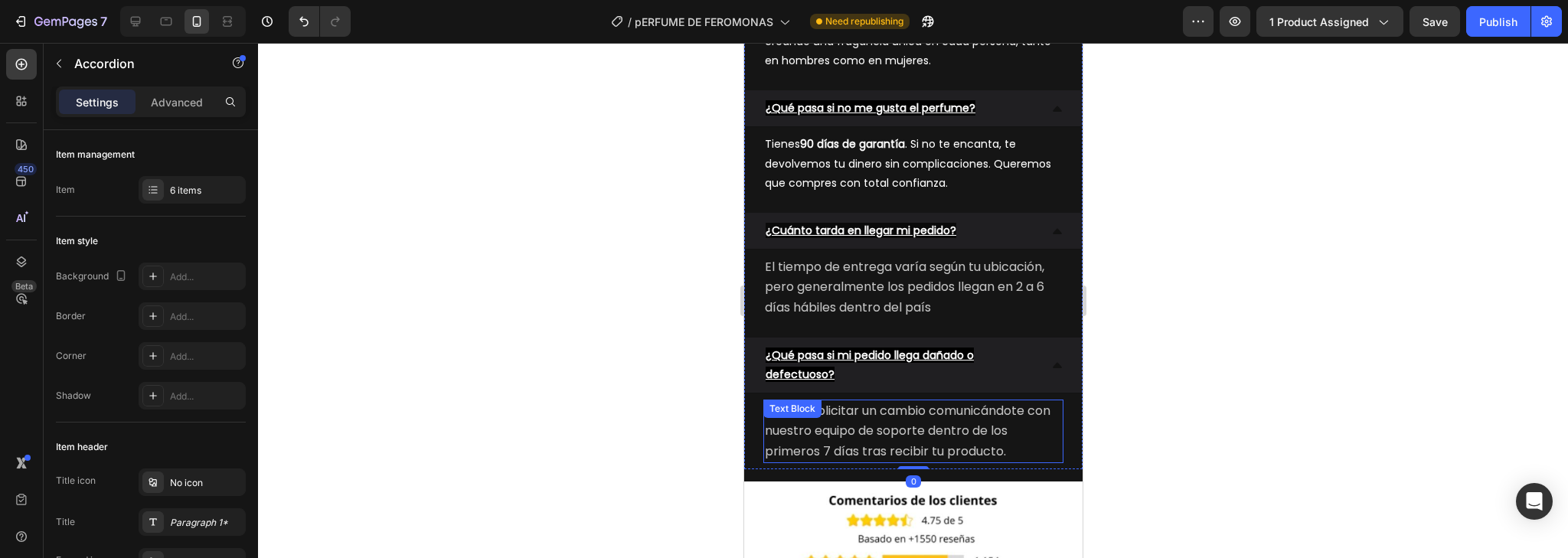
click at [910, 445] on span "Puedes solicitar un cambio comunicándote con nuestro equipo de soporte dentro d…" at bounding box center [907, 431] width 286 height 58
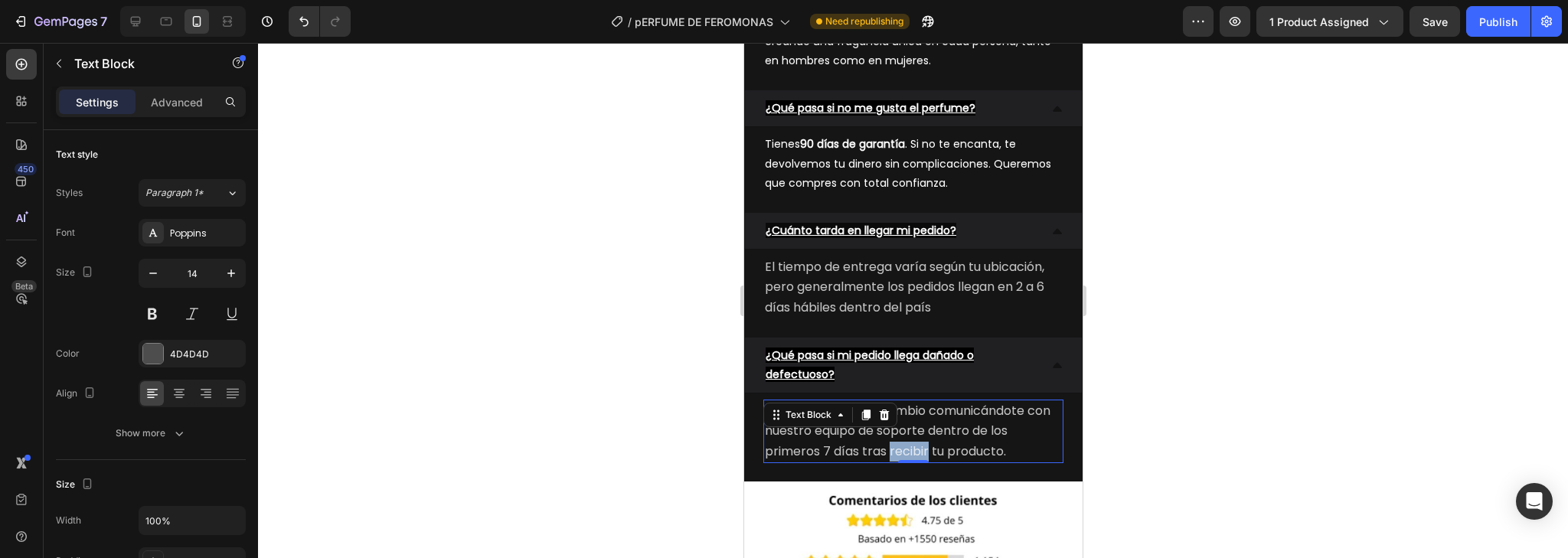
click at [910, 444] on span "Puedes solicitar un cambio comunicándote con nuestro equipo de soporte dentro d…" at bounding box center [907, 431] width 286 height 58
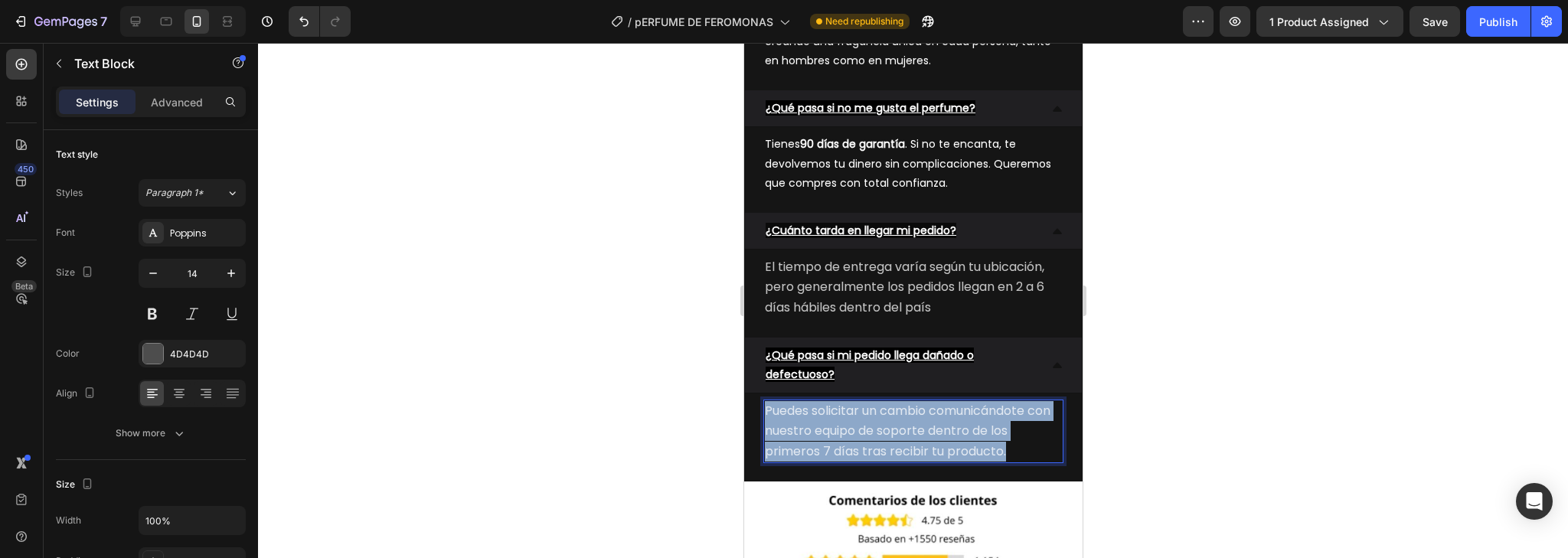
click at [910, 444] on span "Puedes solicitar un cambio comunicándote con nuestro equipo de soporte dentro d…" at bounding box center [907, 431] width 286 height 58
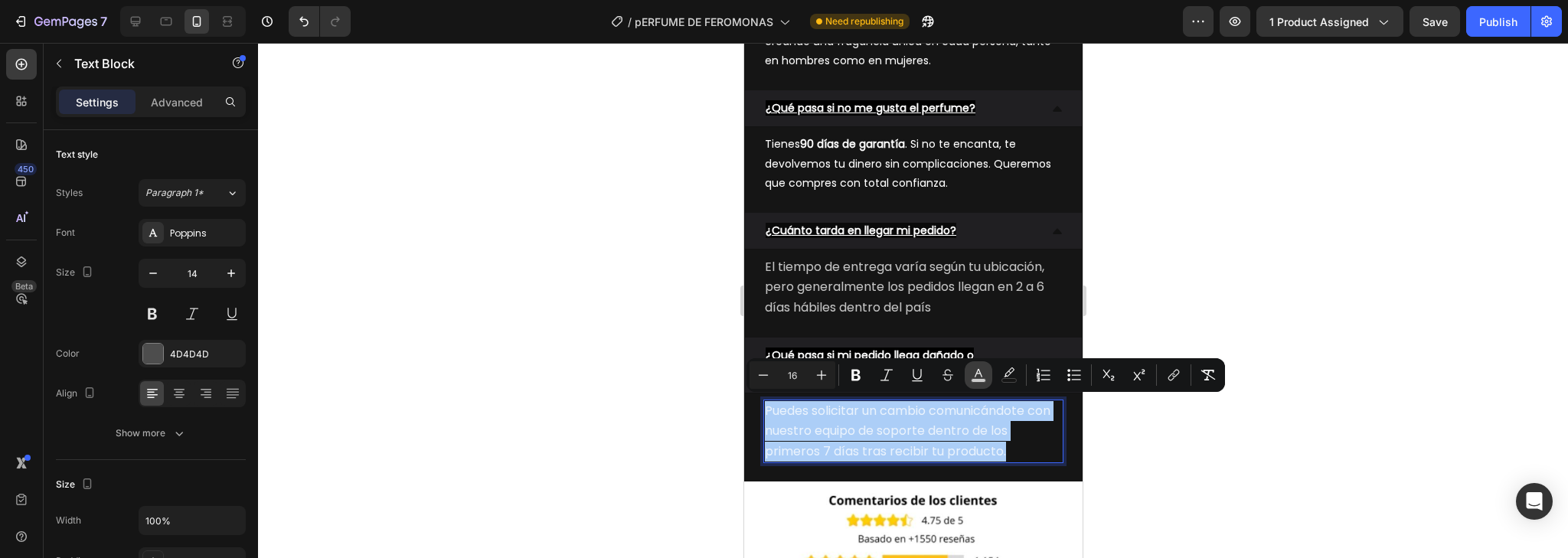
click at [979, 383] on button "color" at bounding box center [978, 376] width 28 height 28
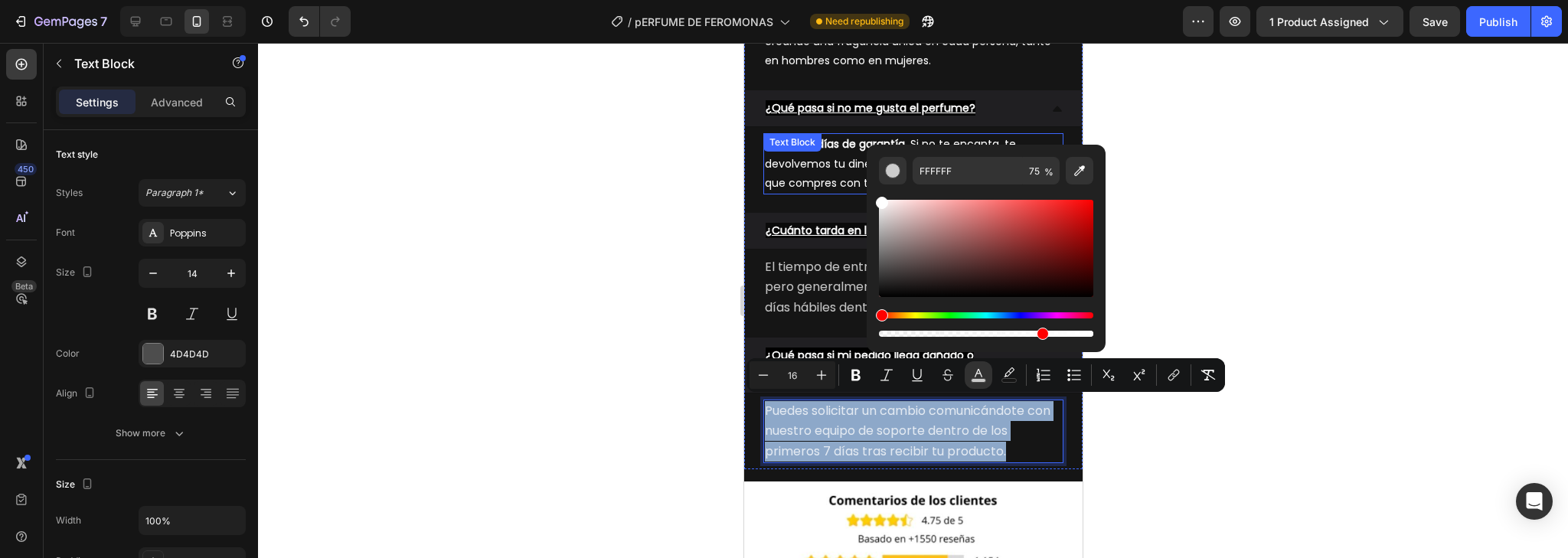
drag, startPoint x: 1623, startPoint y: 245, endPoint x: 865, endPoint y: 189, distance: 760.1
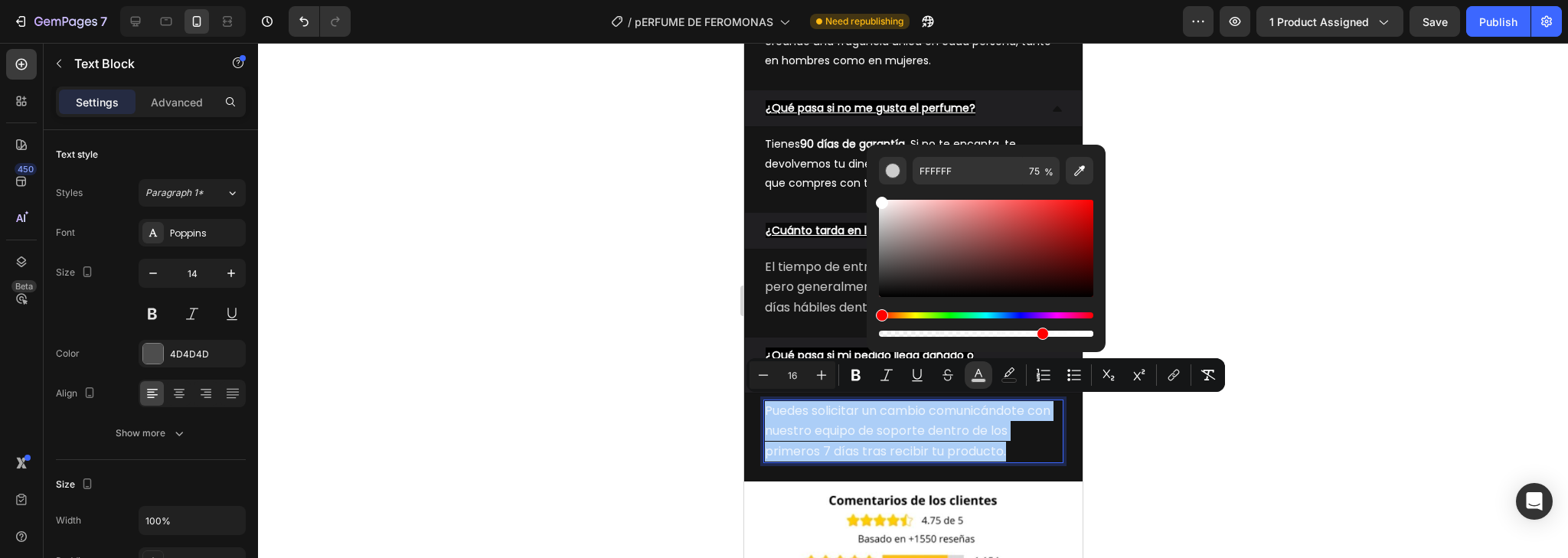
click at [1213, 318] on div at bounding box center [912, 300] width 1310 height 515
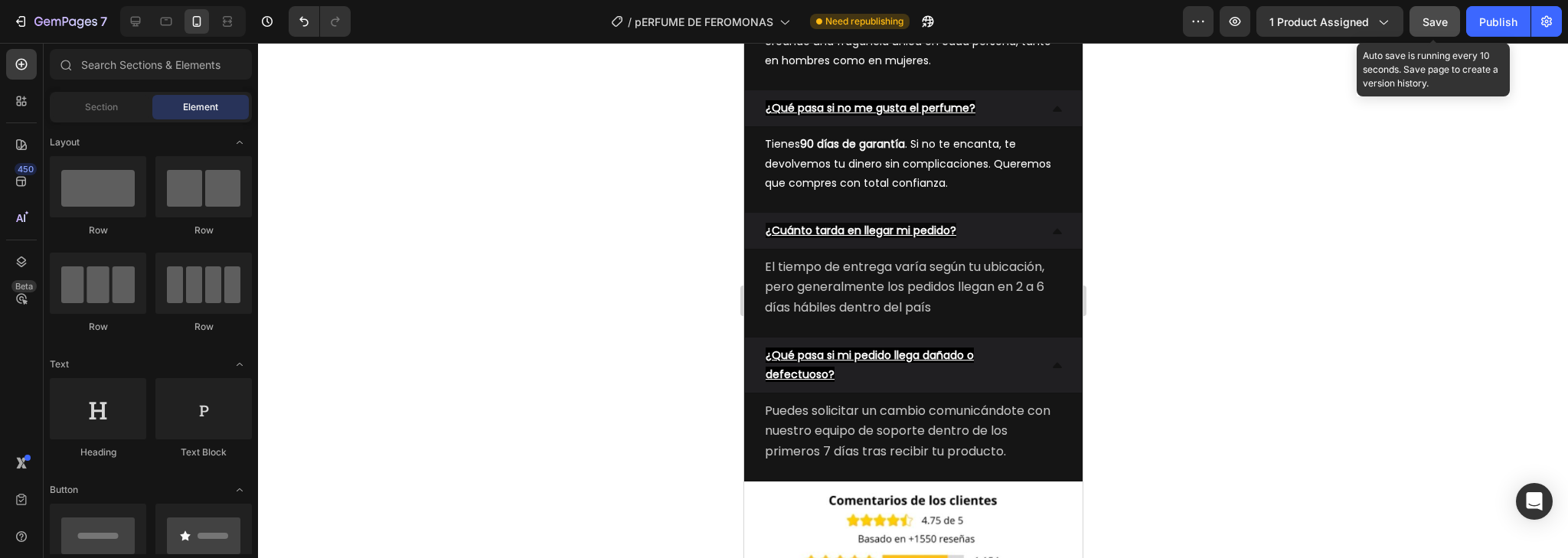
click at [1439, 19] on span "Save" at bounding box center [1435, 21] width 25 height 13
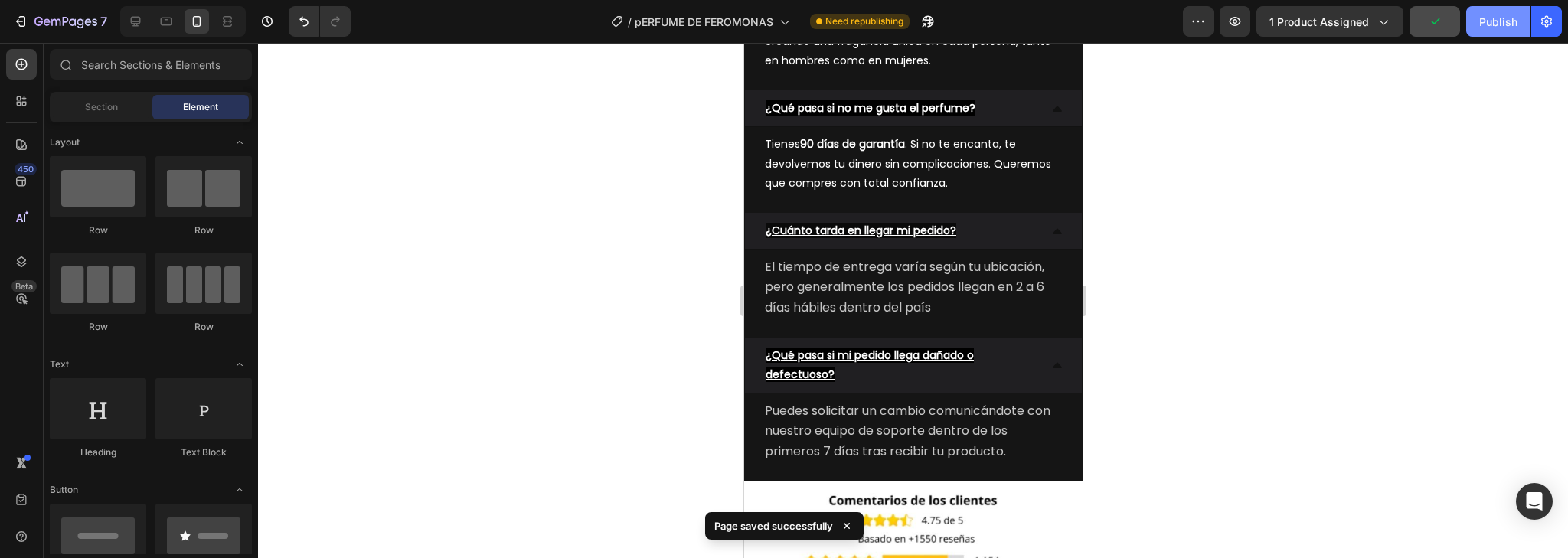
click at [1507, 29] on div "Publish" at bounding box center [1498, 21] width 38 height 16
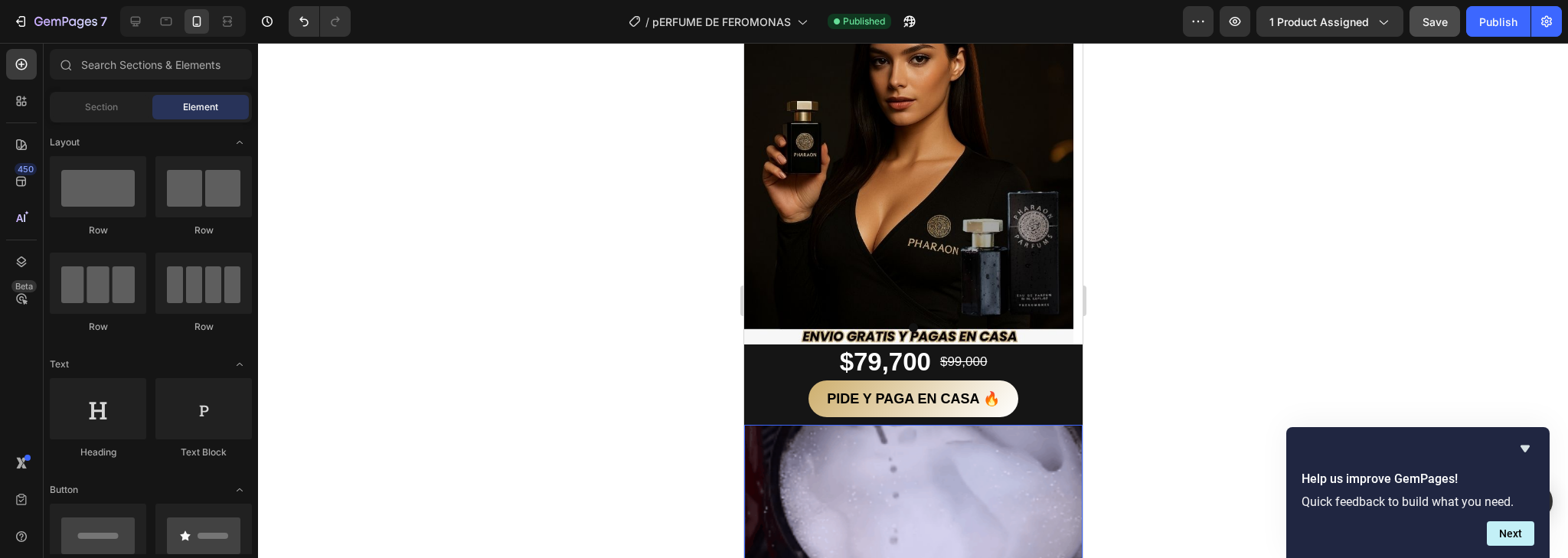
scroll to position [367, 0]
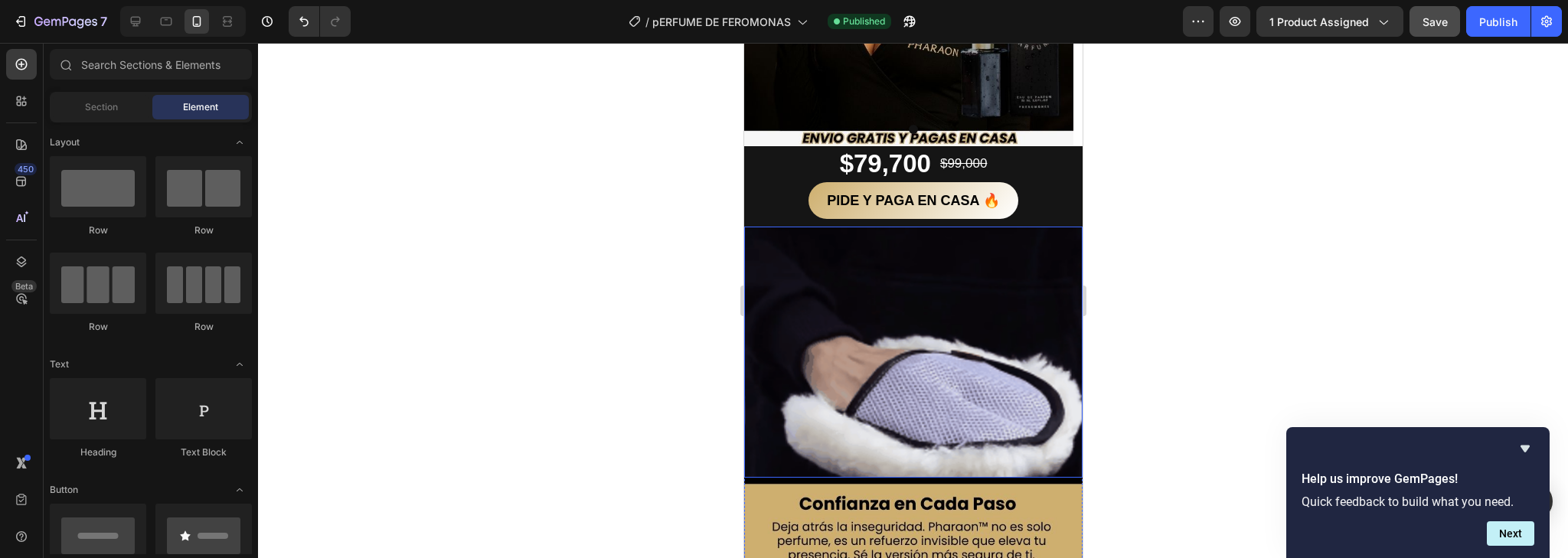
click at [917, 400] on img at bounding box center [913, 352] width 339 height 251
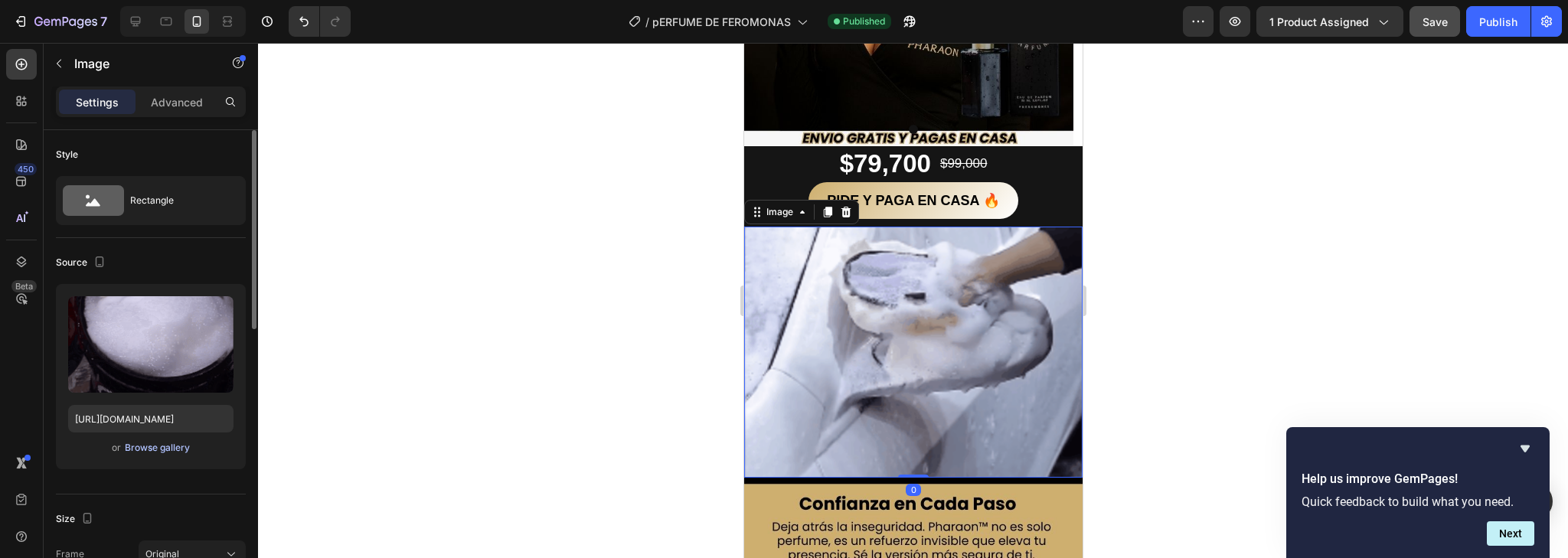
click at [163, 449] on div "Browse gallery" at bounding box center [157, 447] width 65 height 14
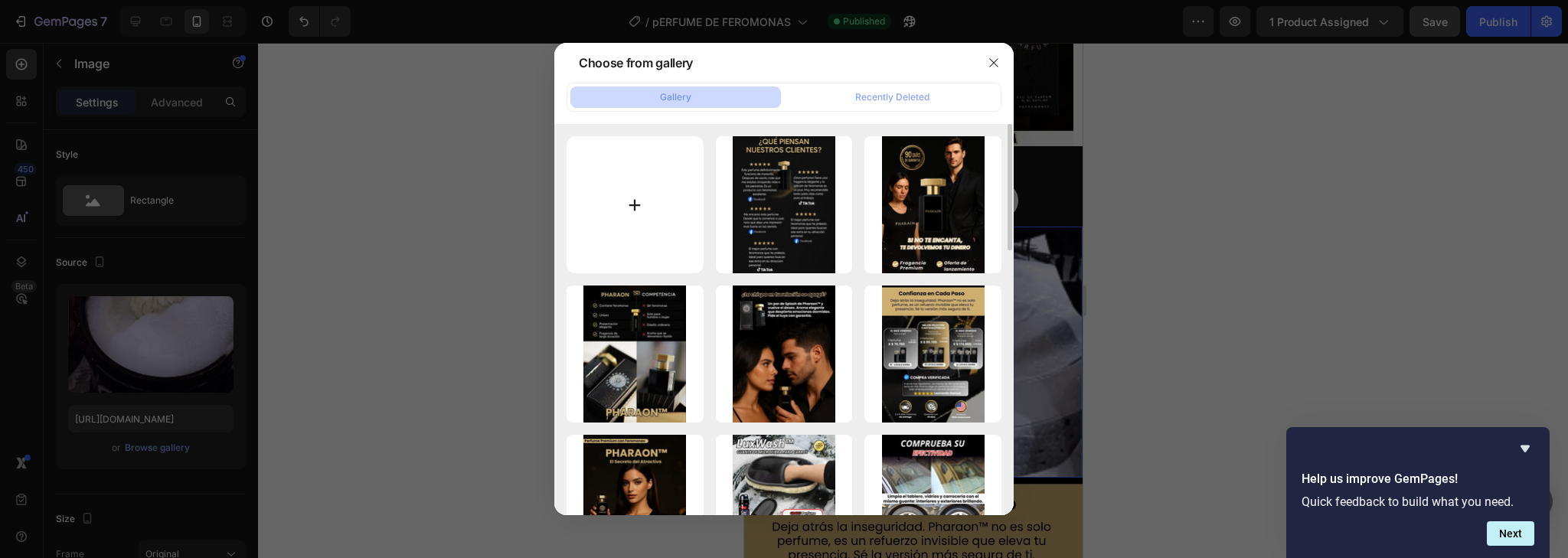
click at [653, 165] on input "file" at bounding box center [634, 205] width 137 height 137
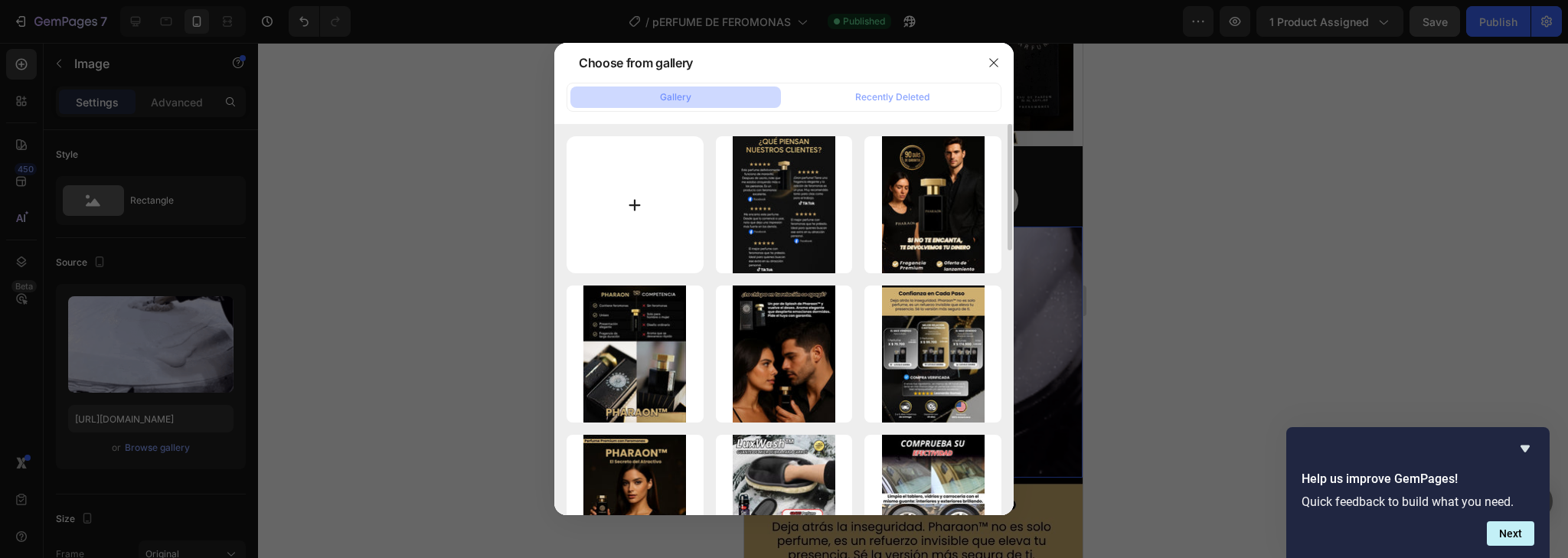
type input "C:\fakepath\giphy (2).gif"
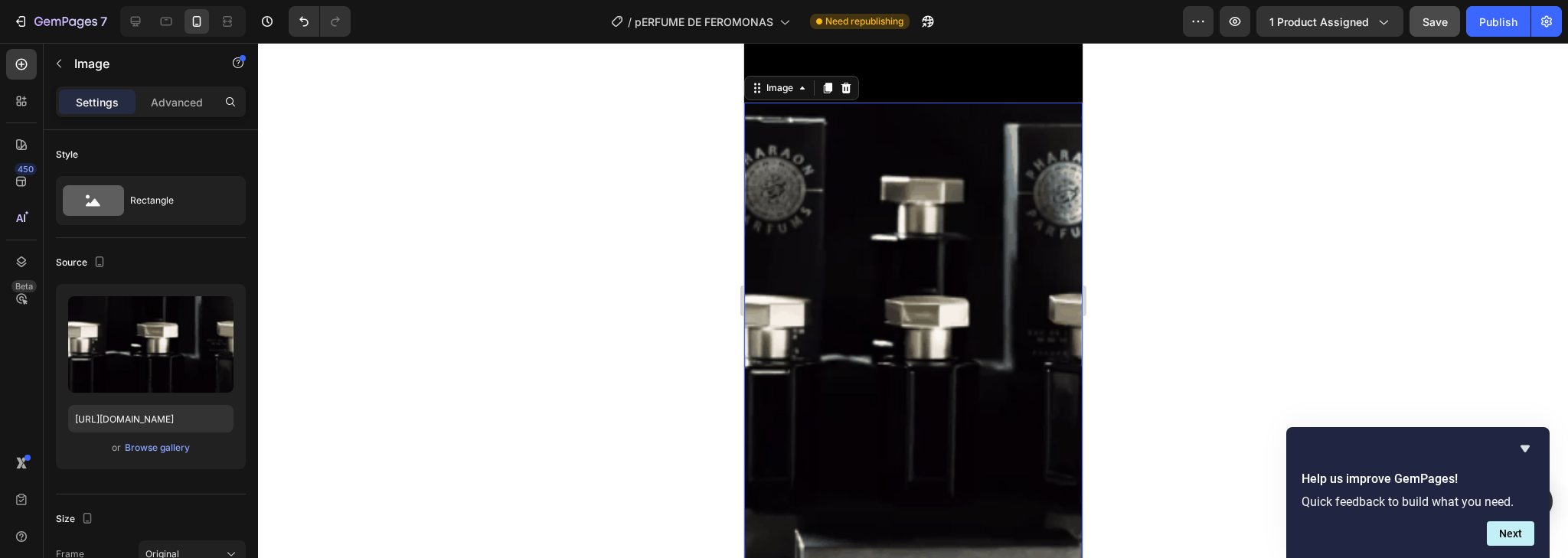
scroll to position [490, 0]
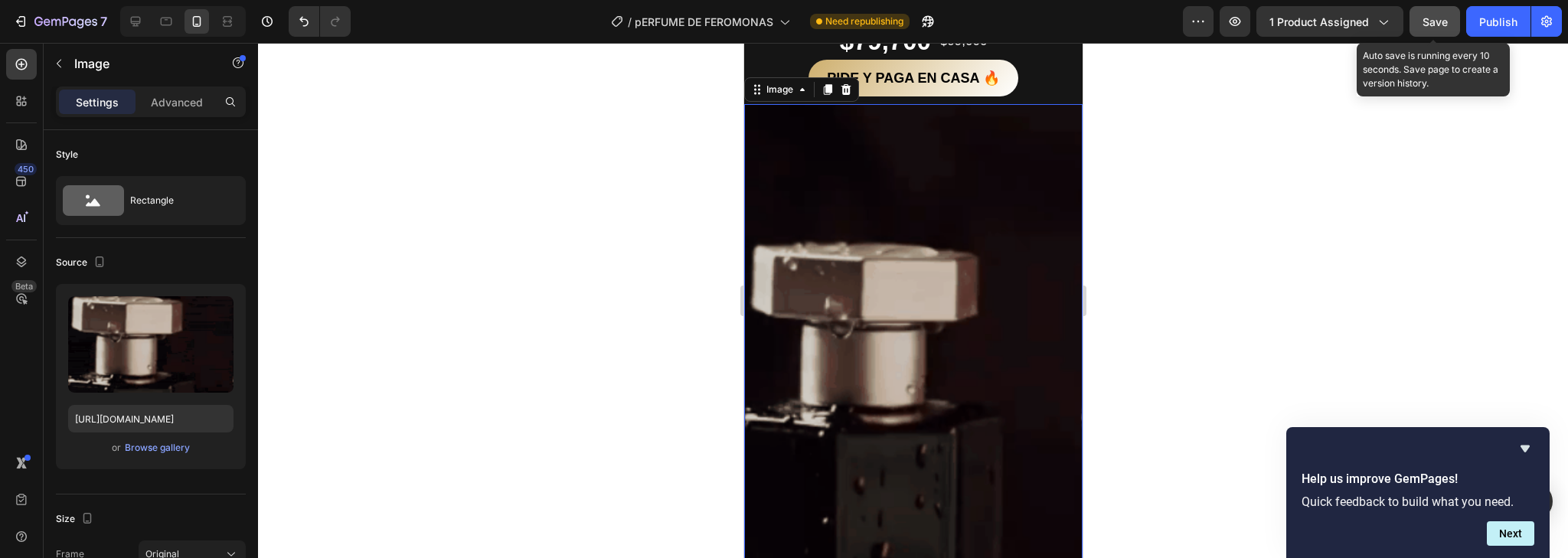
click at [1442, 15] on span "Save" at bounding box center [1435, 21] width 25 height 13
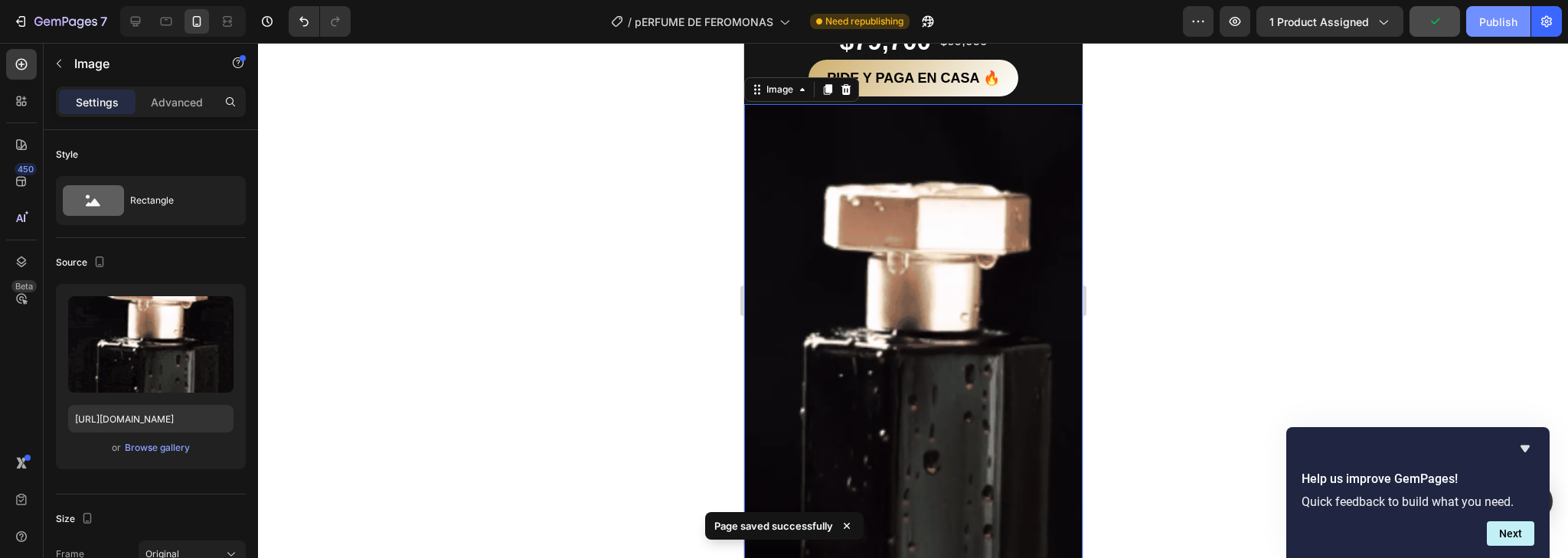
click at [1485, 24] on div "Publish" at bounding box center [1498, 21] width 38 height 16
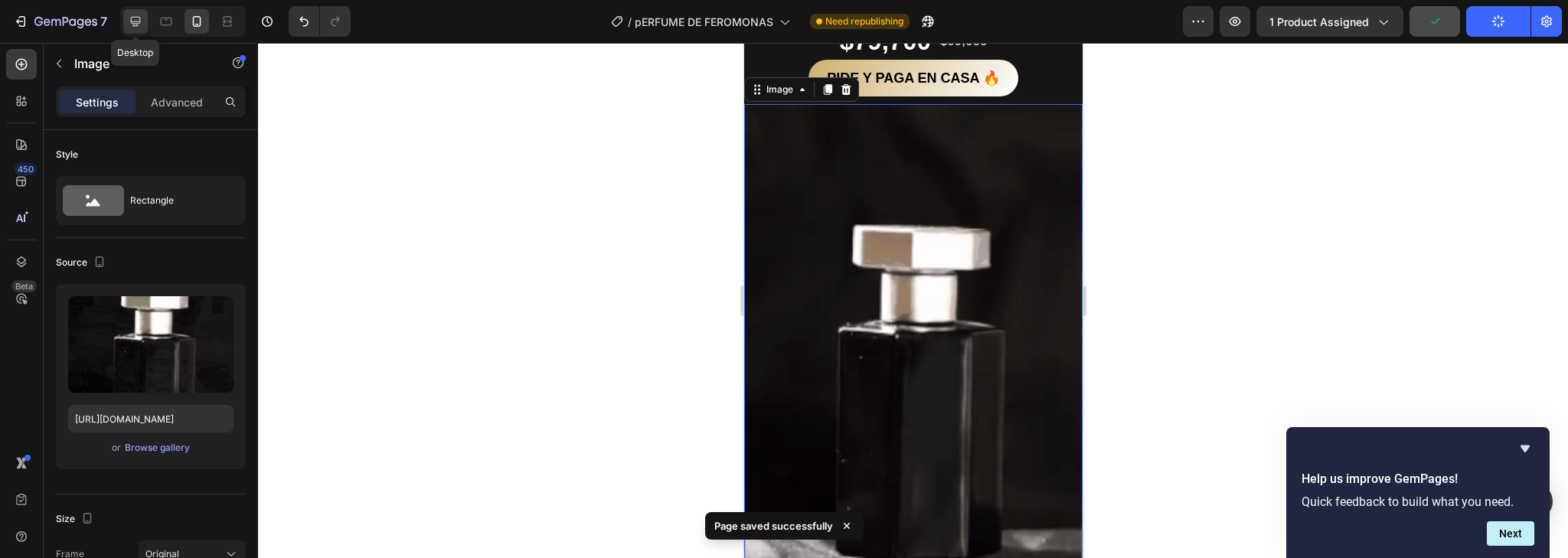
click at [138, 21] on icon at bounding box center [136, 21] width 10 height 10
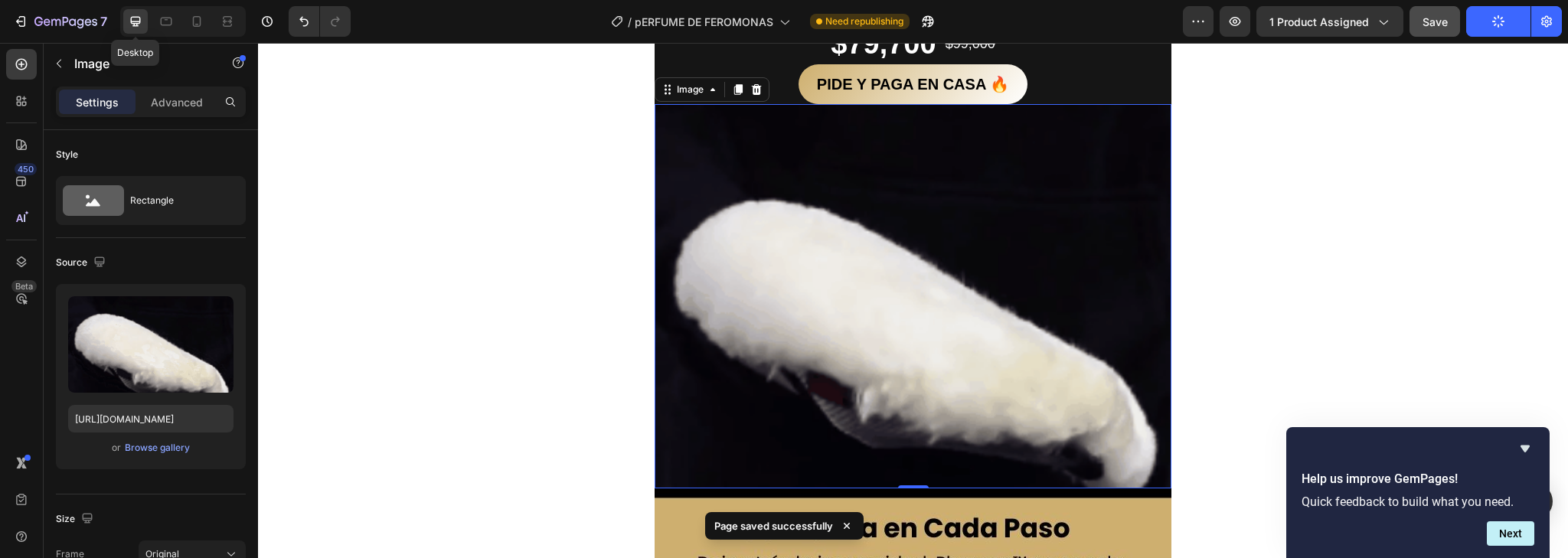
scroll to position [498, 0]
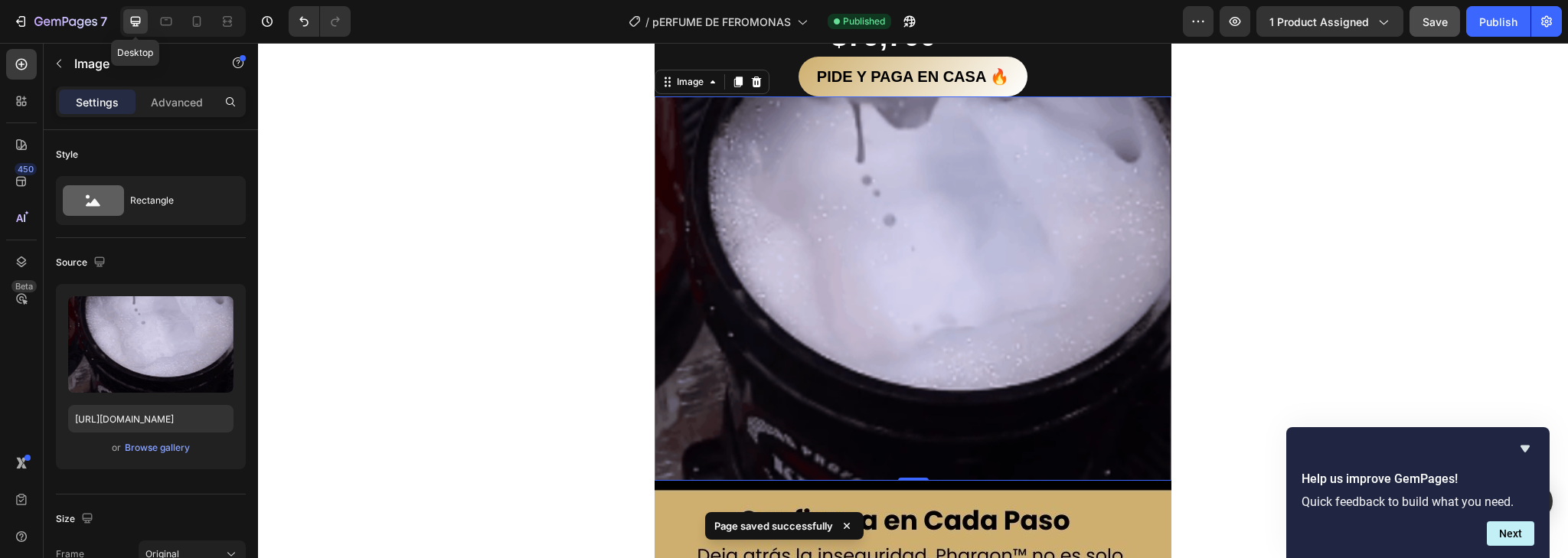
click at [138, 21] on icon at bounding box center [136, 21] width 10 height 10
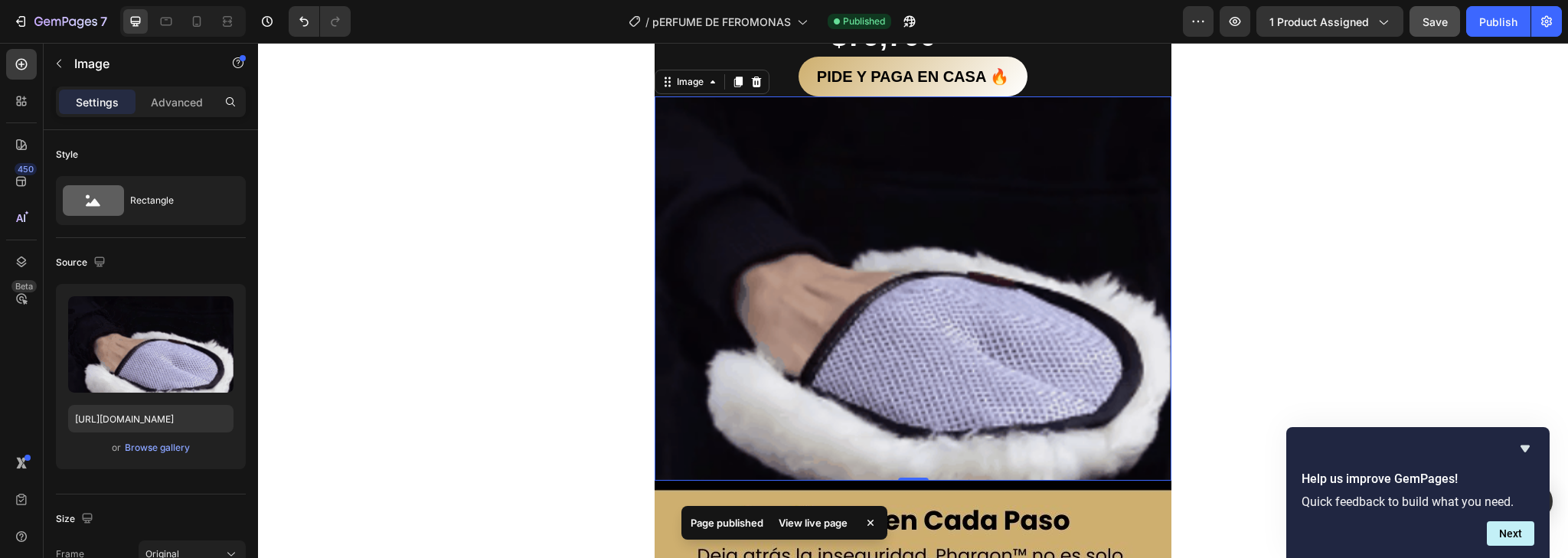
click at [929, 263] on img at bounding box center [913, 288] width 517 height 384
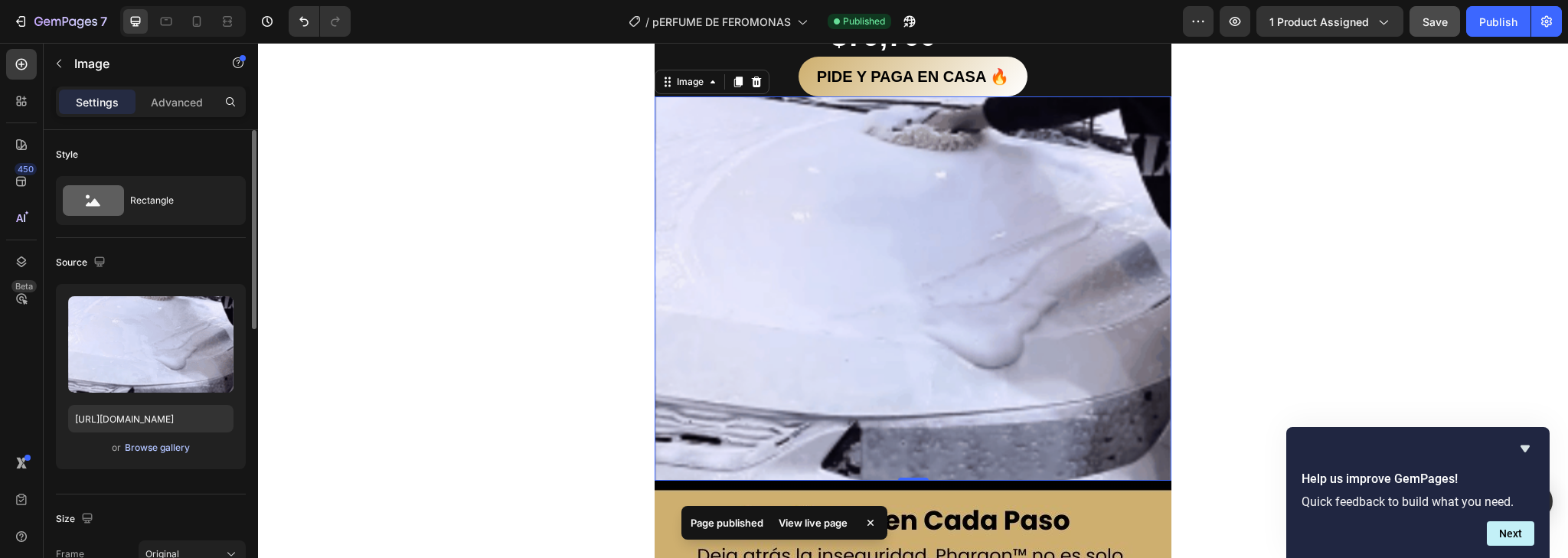
click at [167, 447] on div "Browse gallery" at bounding box center [157, 447] width 65 height 14
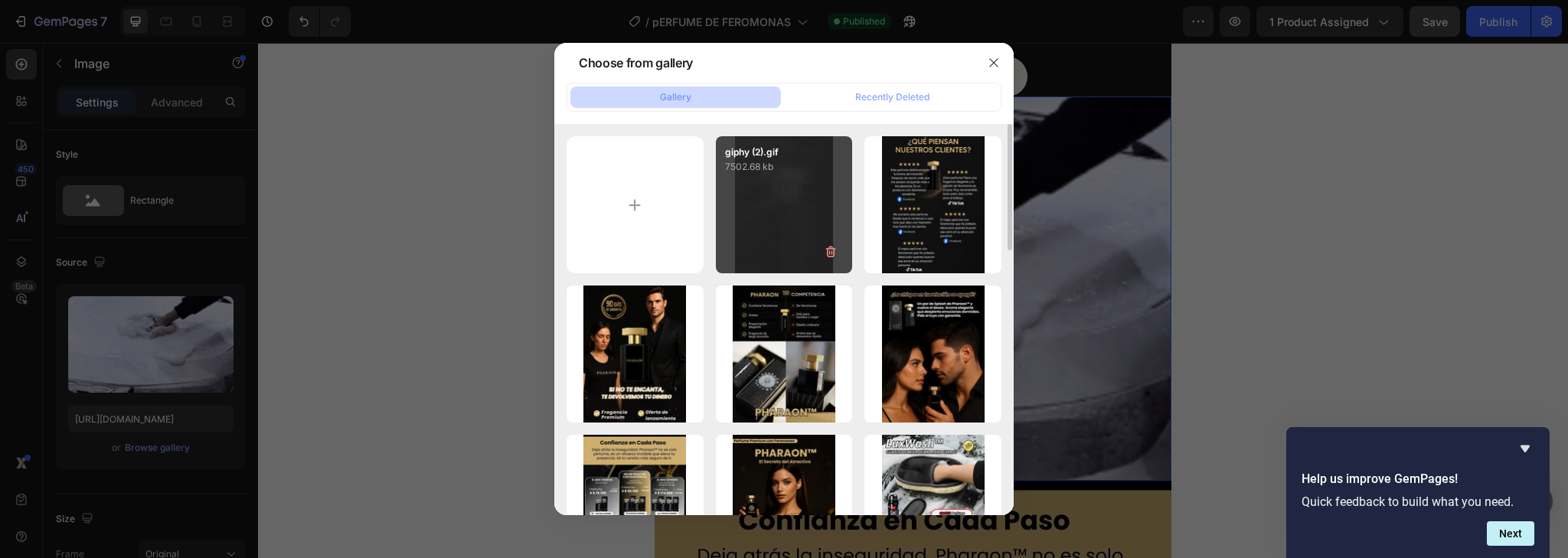
click at [782, 202] on div "giphy (2).gif 7502.68 kb" at bounding box center [784, 205] width 137 height 137
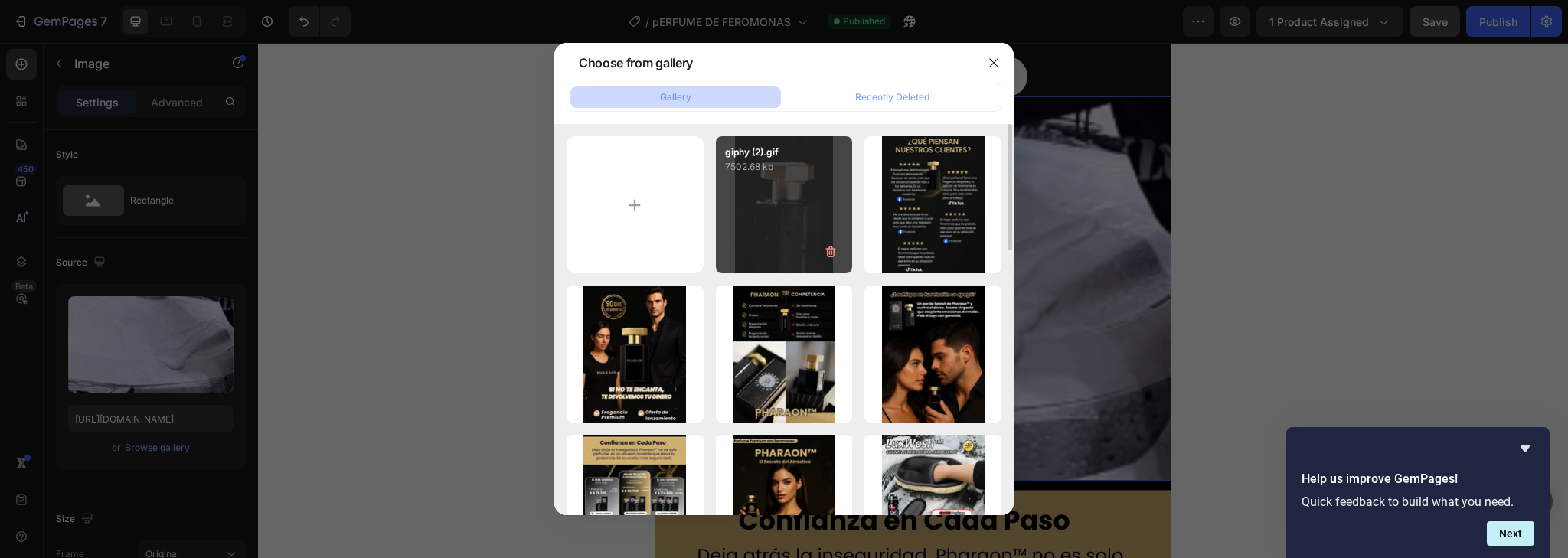
type input "[URL][DOMAIN_NAME]"
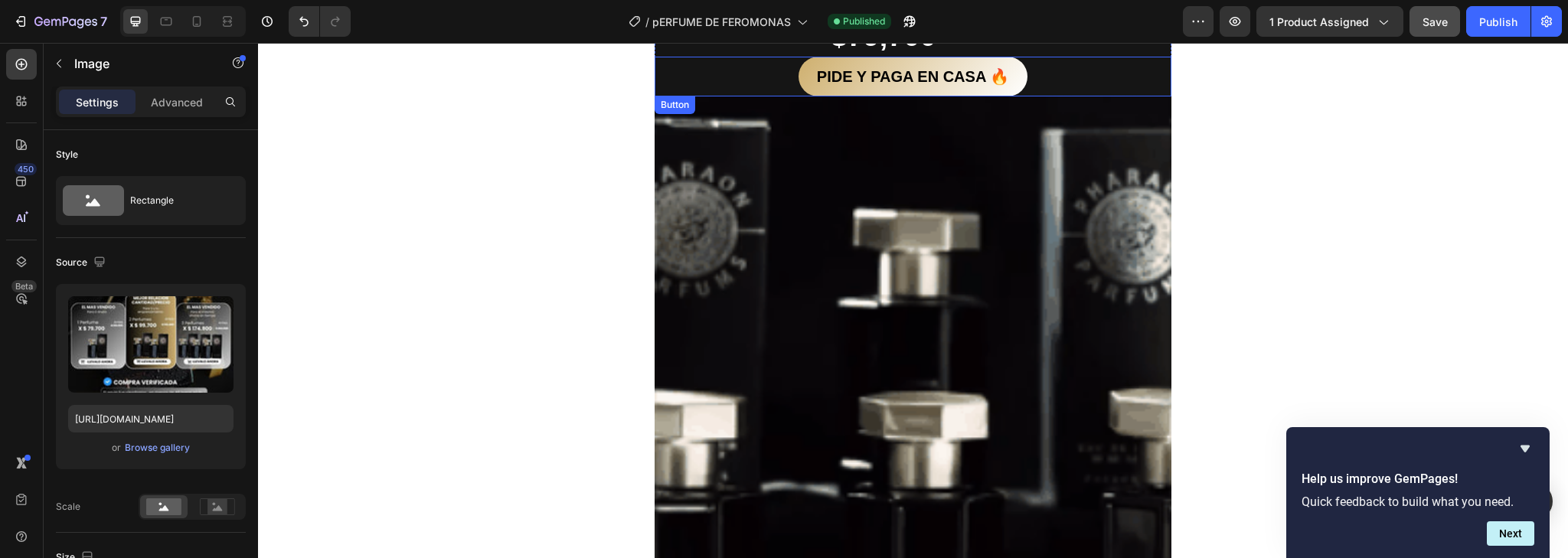
click at [1092, 73] on div "PIDE Y PAGA EN CASA 🔥 Button" at bounding box center [913, 76] width 517 height 40
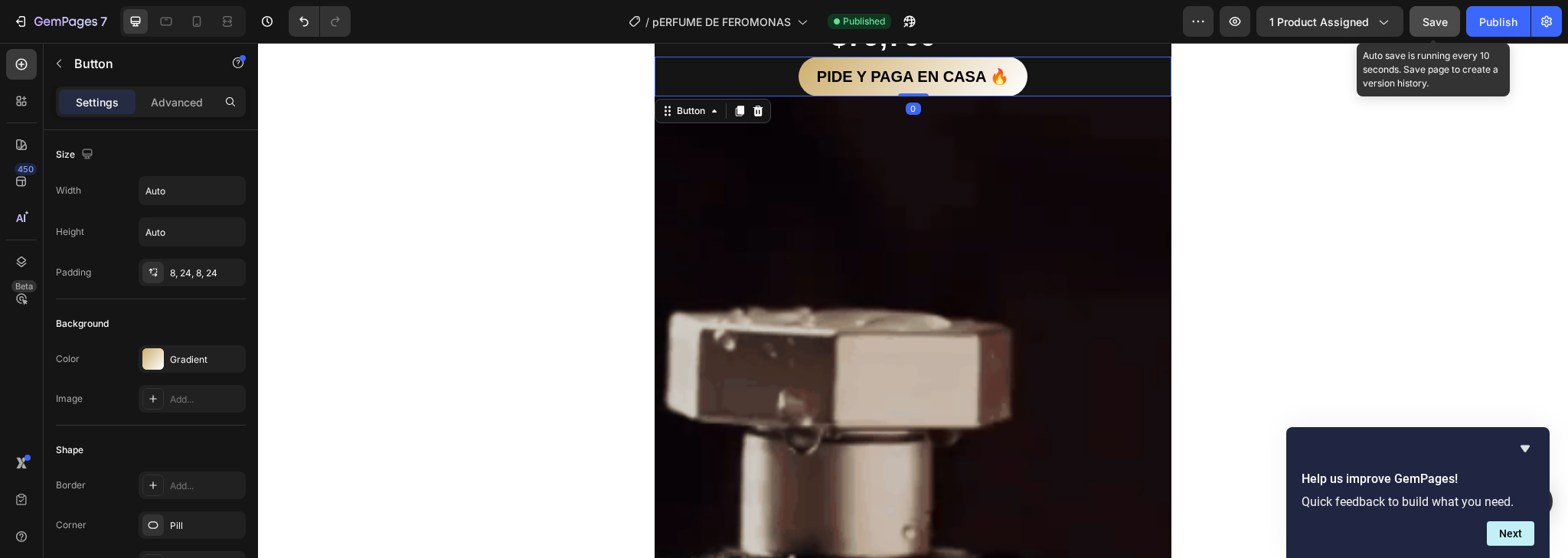
click at [1442, 23] on span "Save" at bounding box center [1435, 21] width 25 height 13
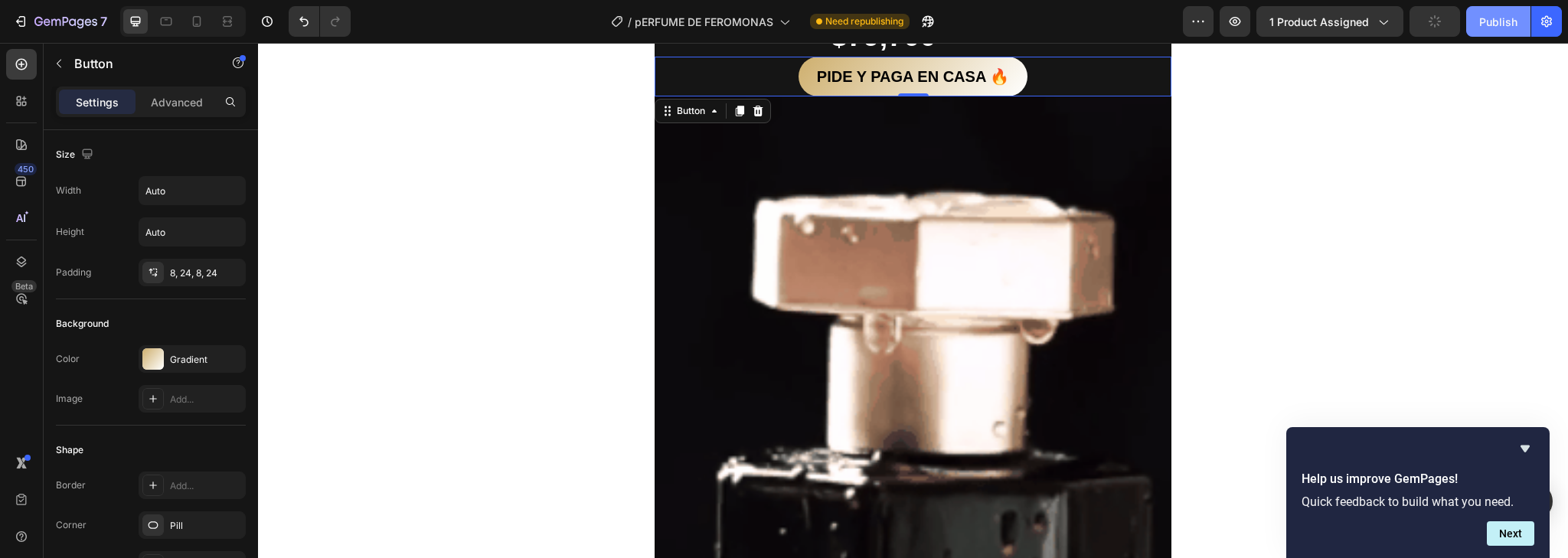
click at [1494, 27] on div "Publish" at bounding box center [1498, 21] width 38 height 16
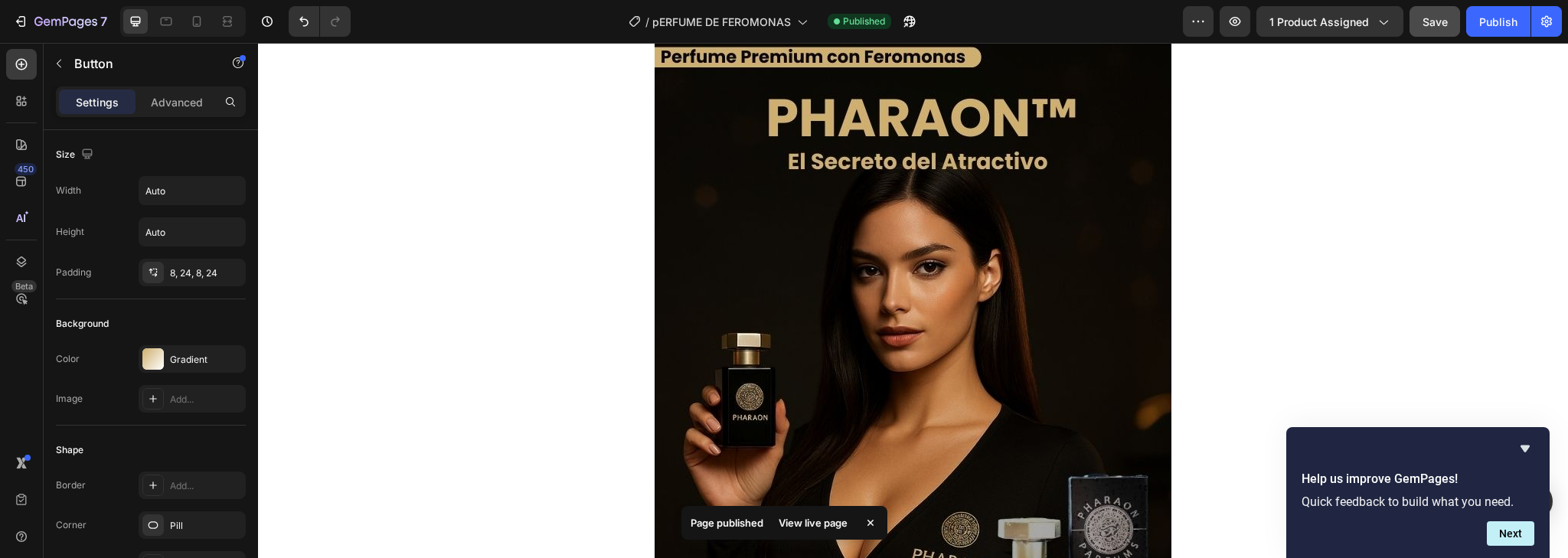
scroll to position [0, 0]
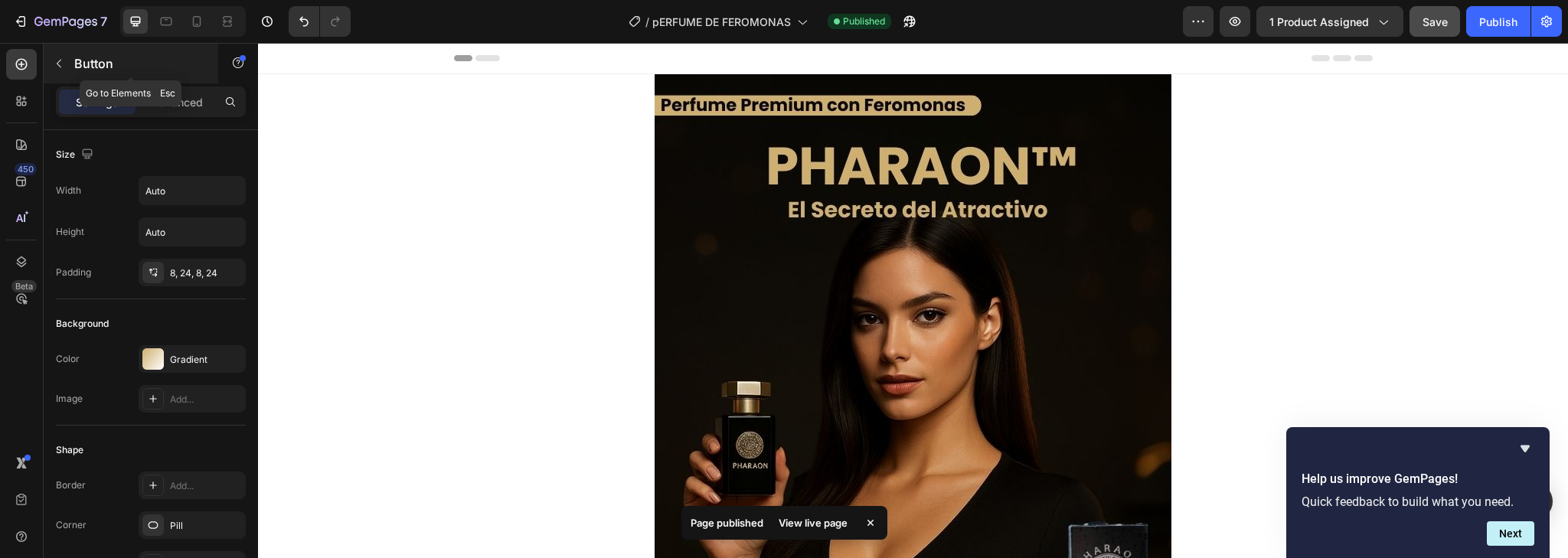
click at [62, 59] on icon "button" at bounding box center [59, 63] width 12 height 12
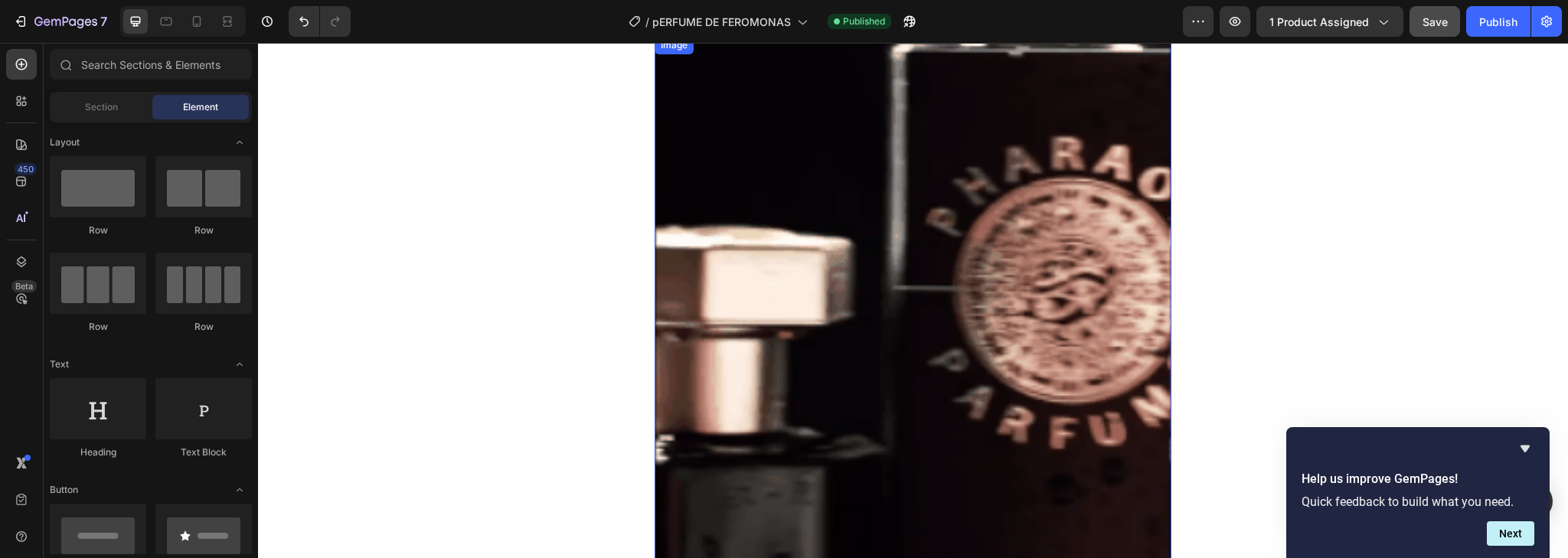
scroll to position [796, 0]
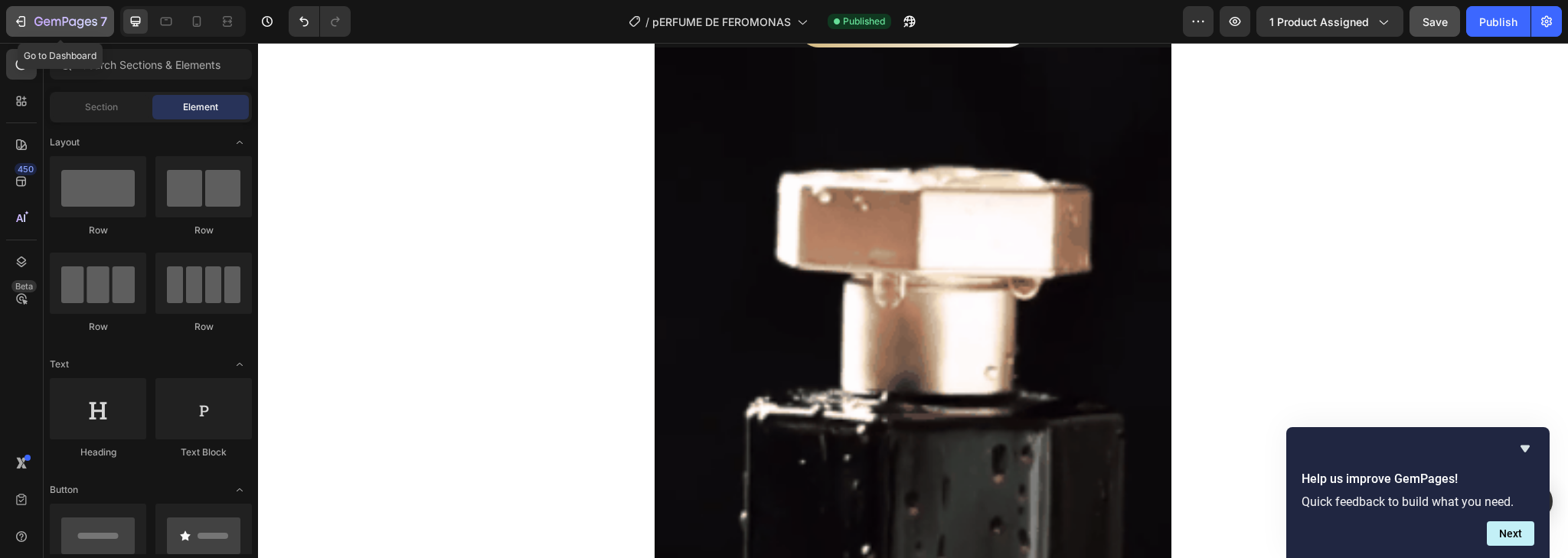
click at [15, 17] on icon "button" at bounding box center [20, 21] width 15 height 15
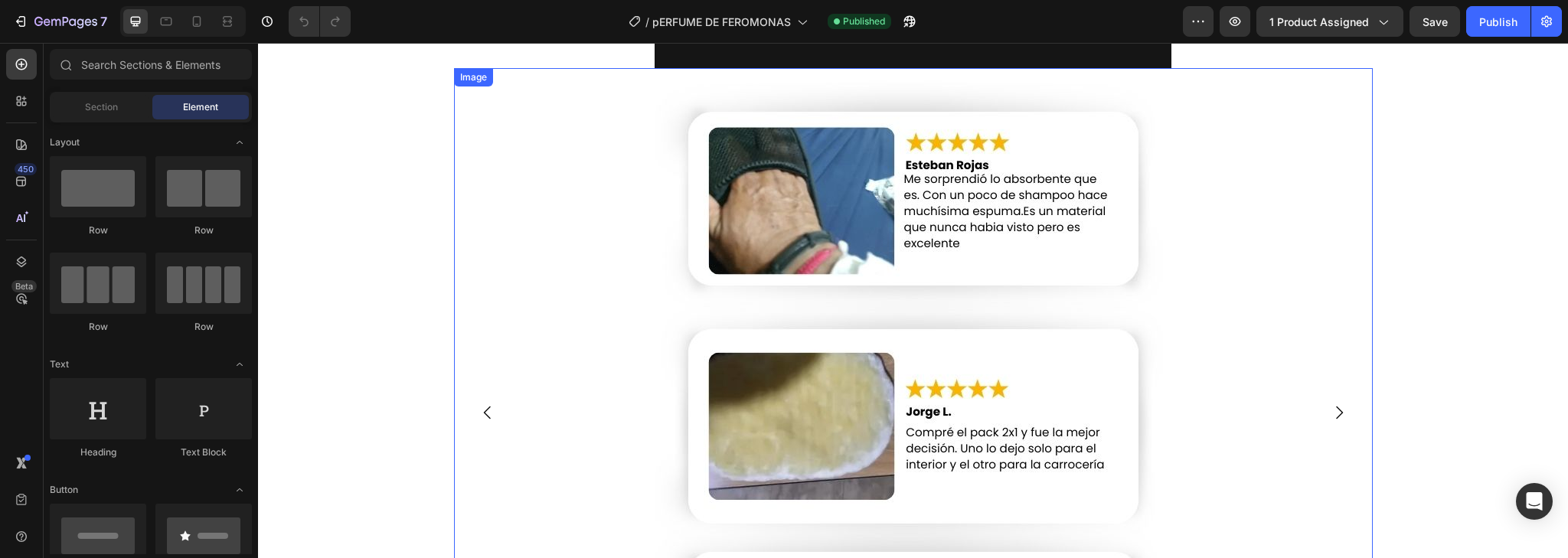
scroll to position [5453, 0]
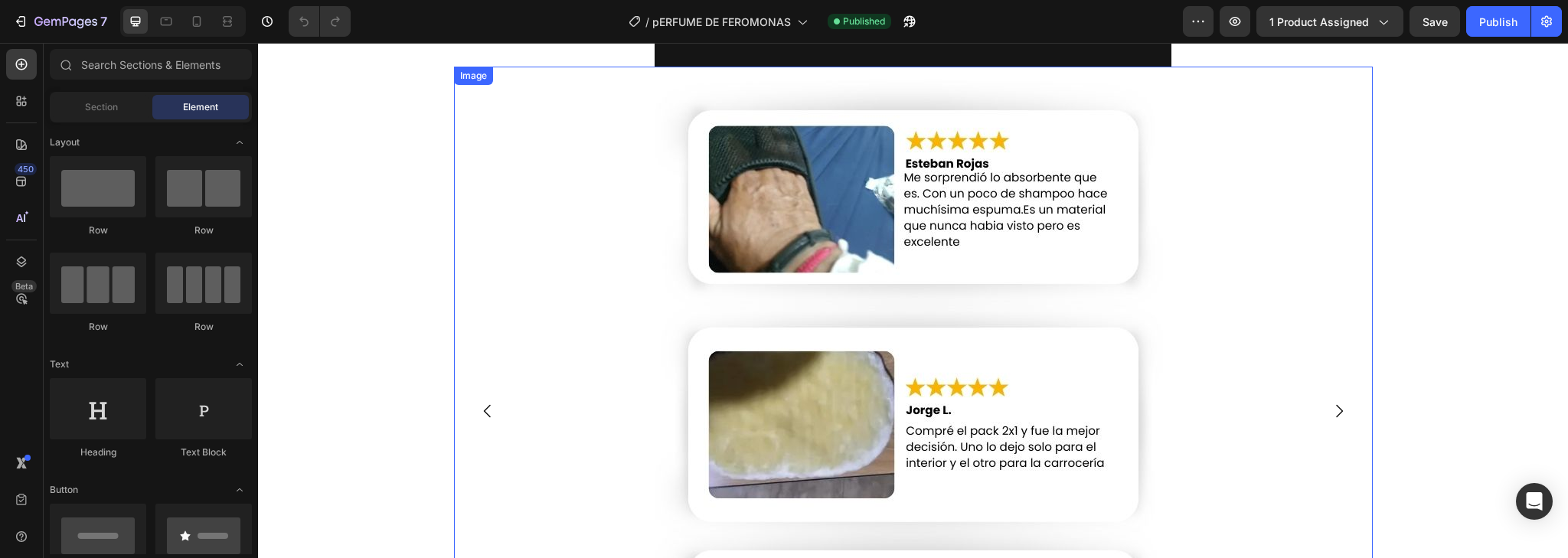
click at [976, 280] on img at bounding box center [913, 411] width 517 height 689
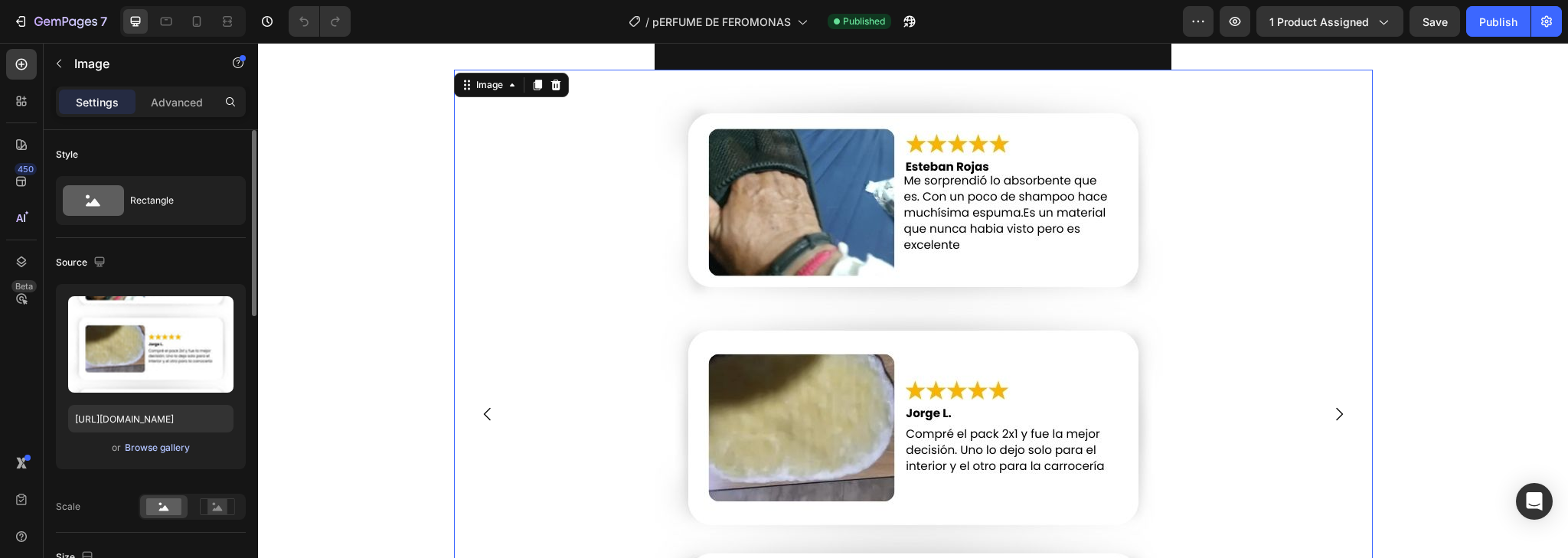
click at [166, 445] on div "Browse gallery" at bounding box center [157, 447] width 65 height 14
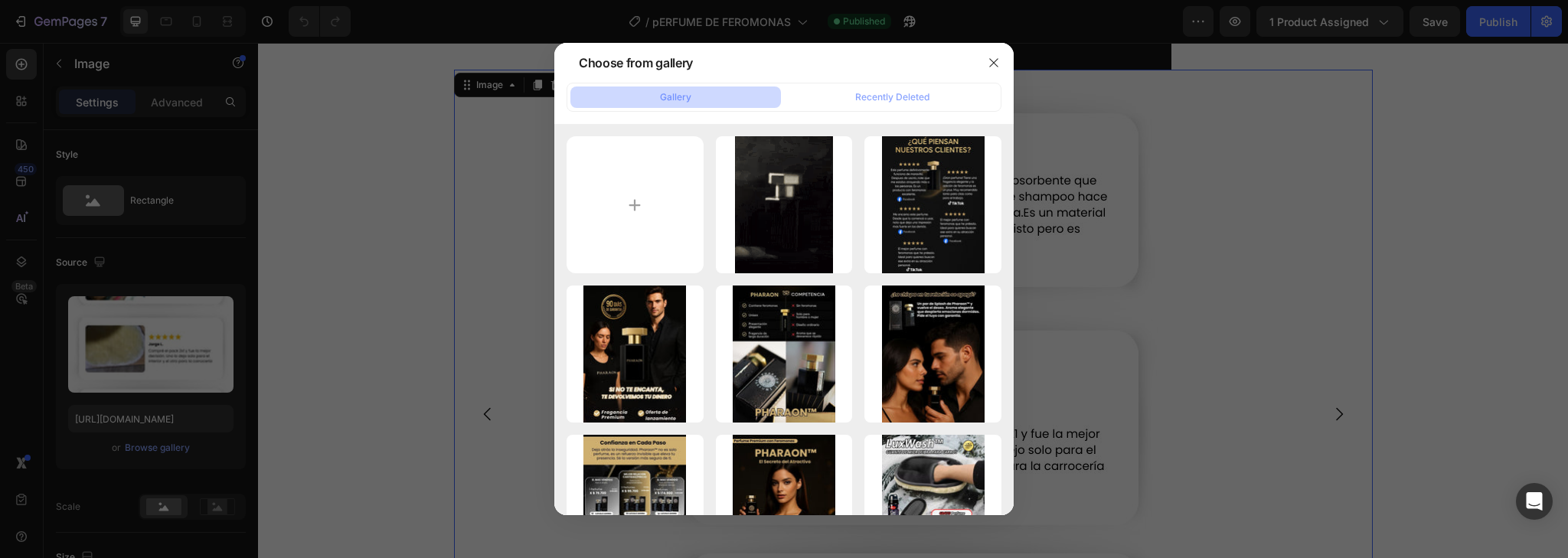
type input "C:\fakepath\1.jpg"
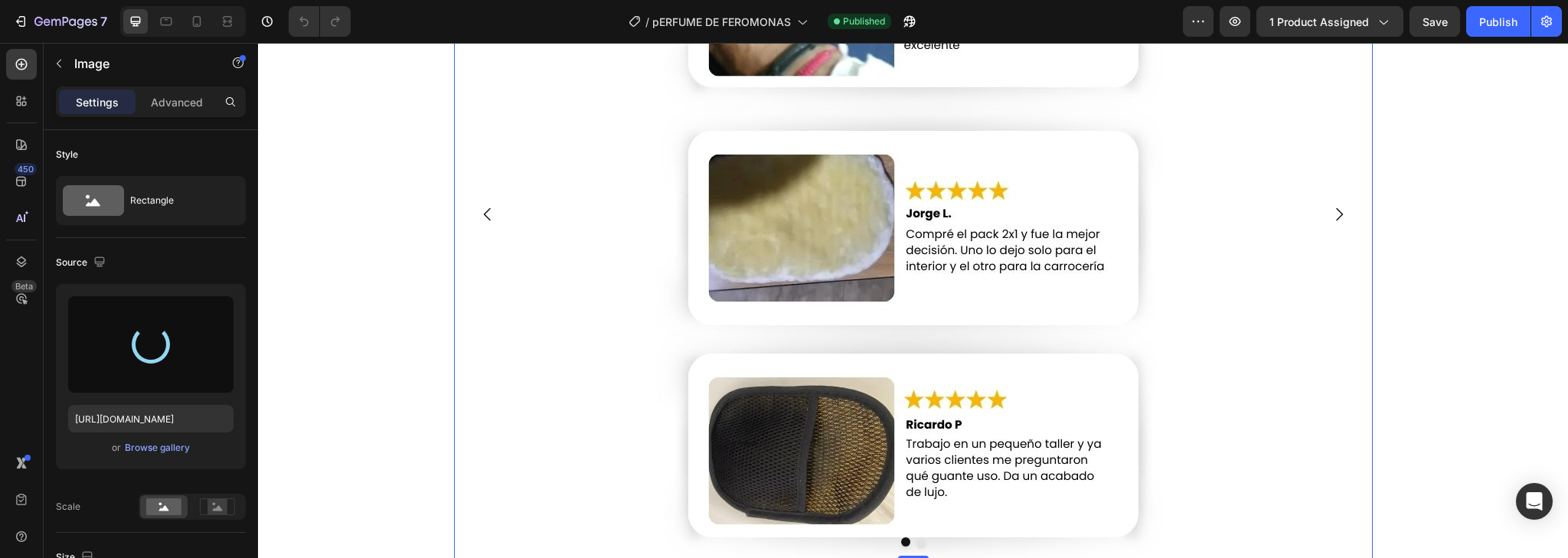
scroll to position [5697, 0]
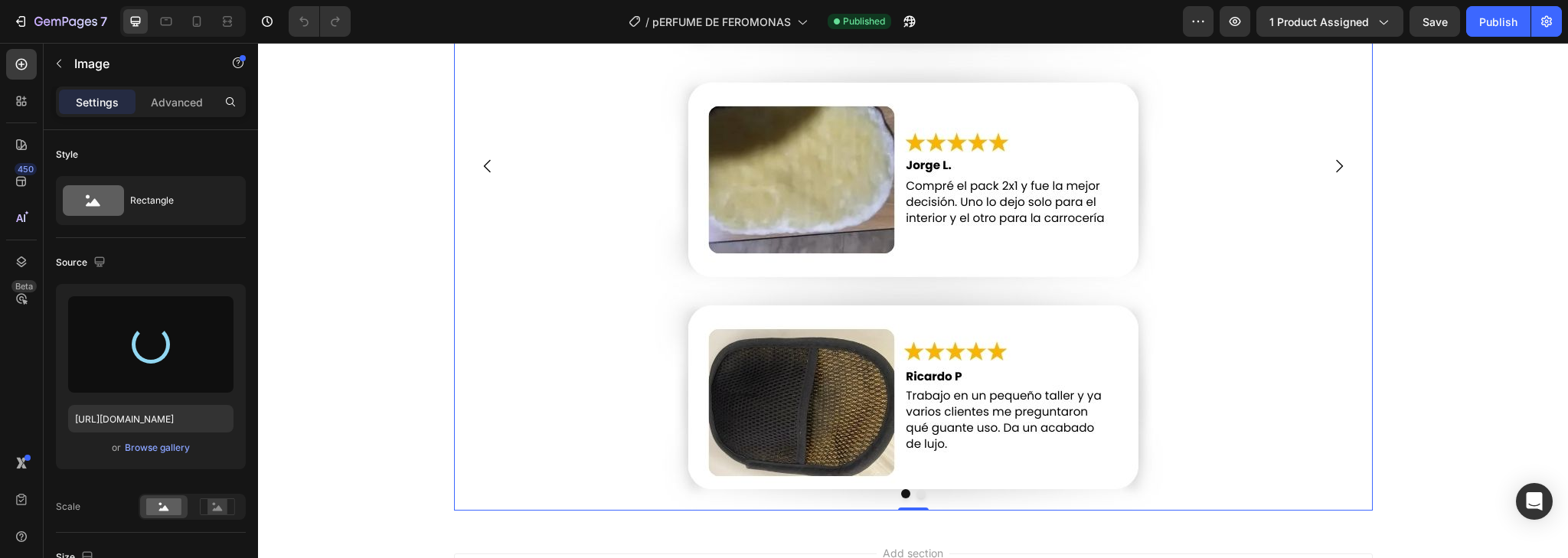
type input "https://cdn.shopify.com/s/files/1/0564/6280/3016/files/gempages_551375132271051…"
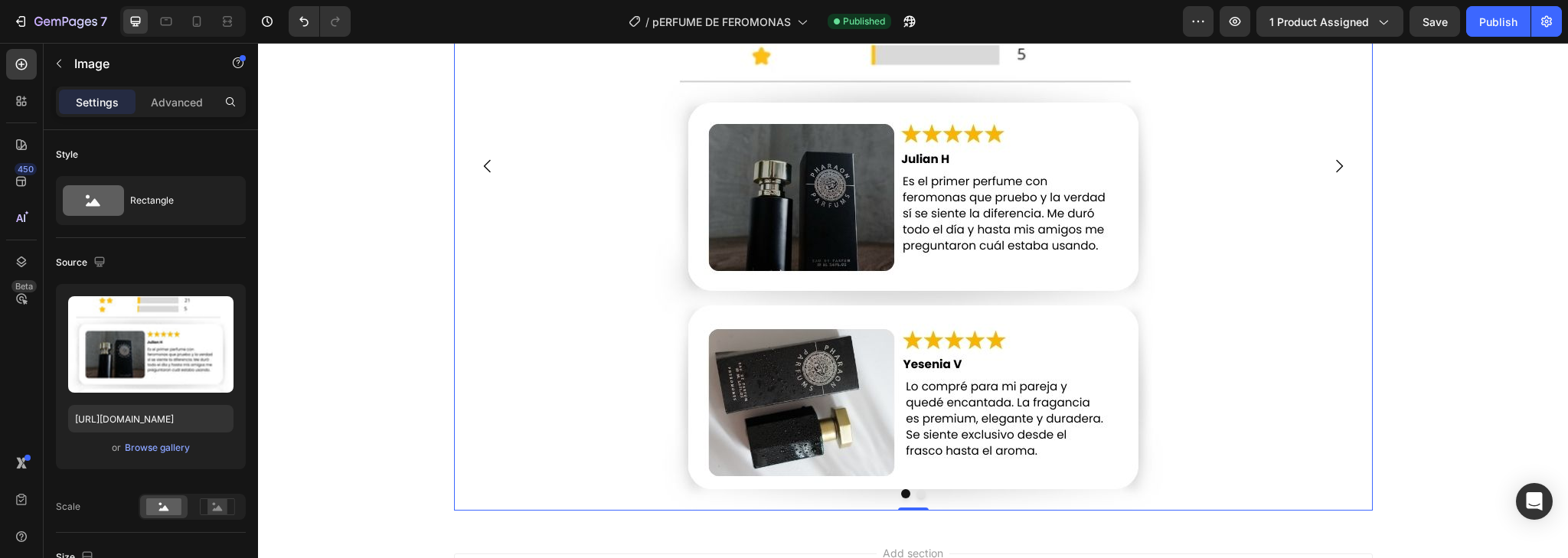
click at [1333, 168] on icon "Carousel Next Arrow" at bounding box center [1339, 166] width 19 height 19
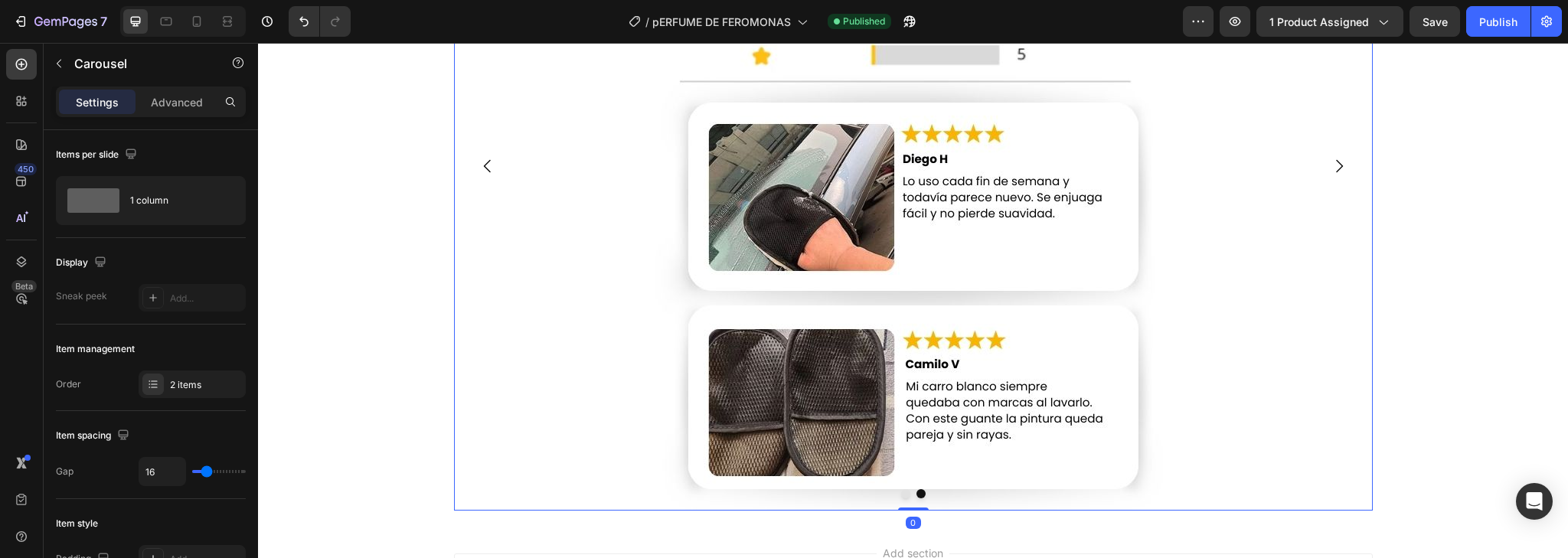
click at [833, 347] on img at bounding box center [913, 166] width 517 height 689
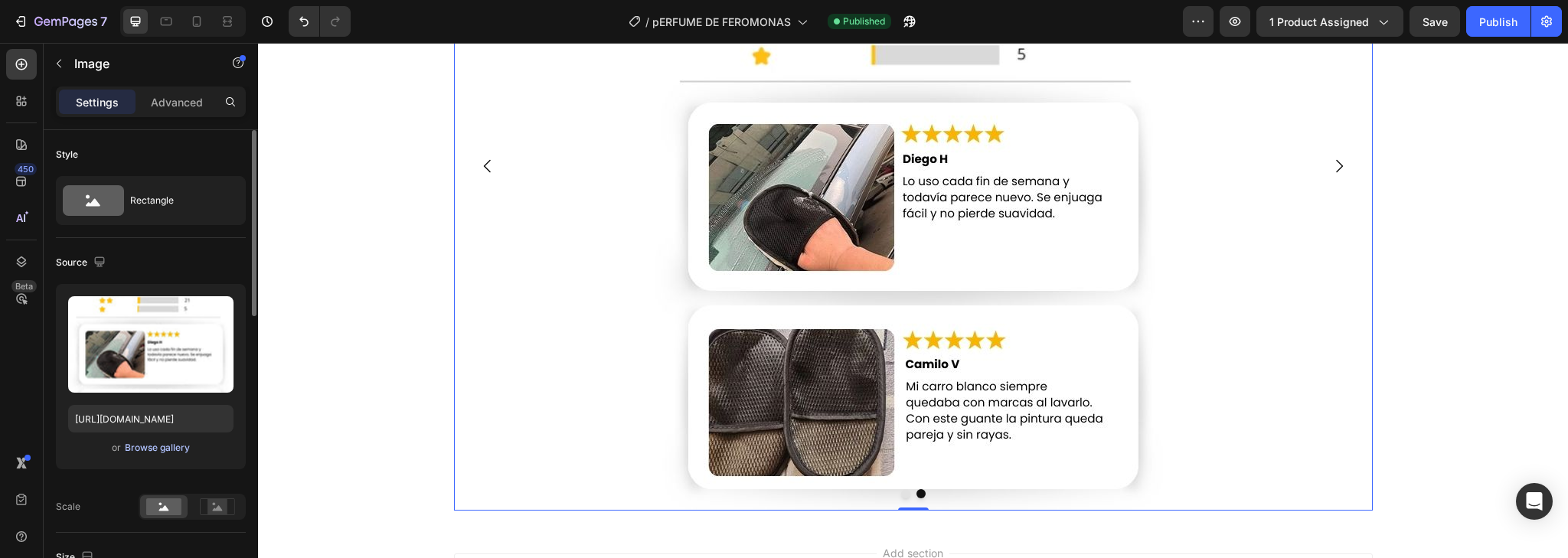
click at [138, 450] on div "Browse gallery" at bounding box center [157, 447] width 65 height 14
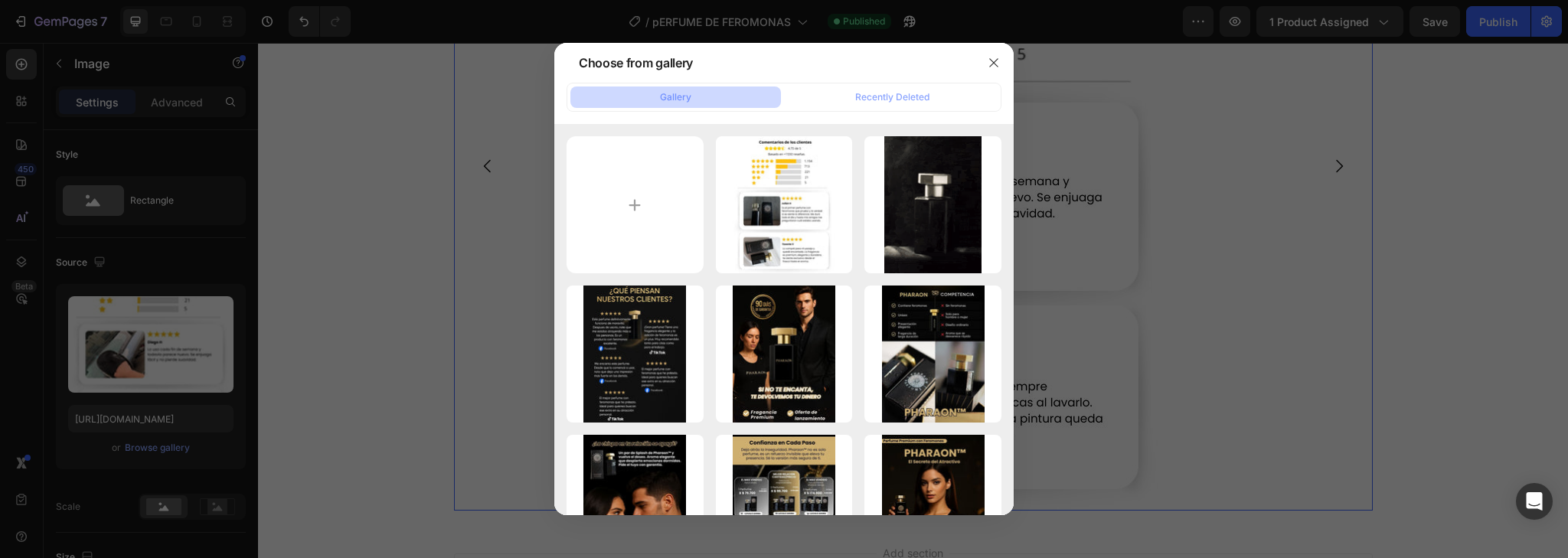
type input "C:\fakepath\2.jpg"
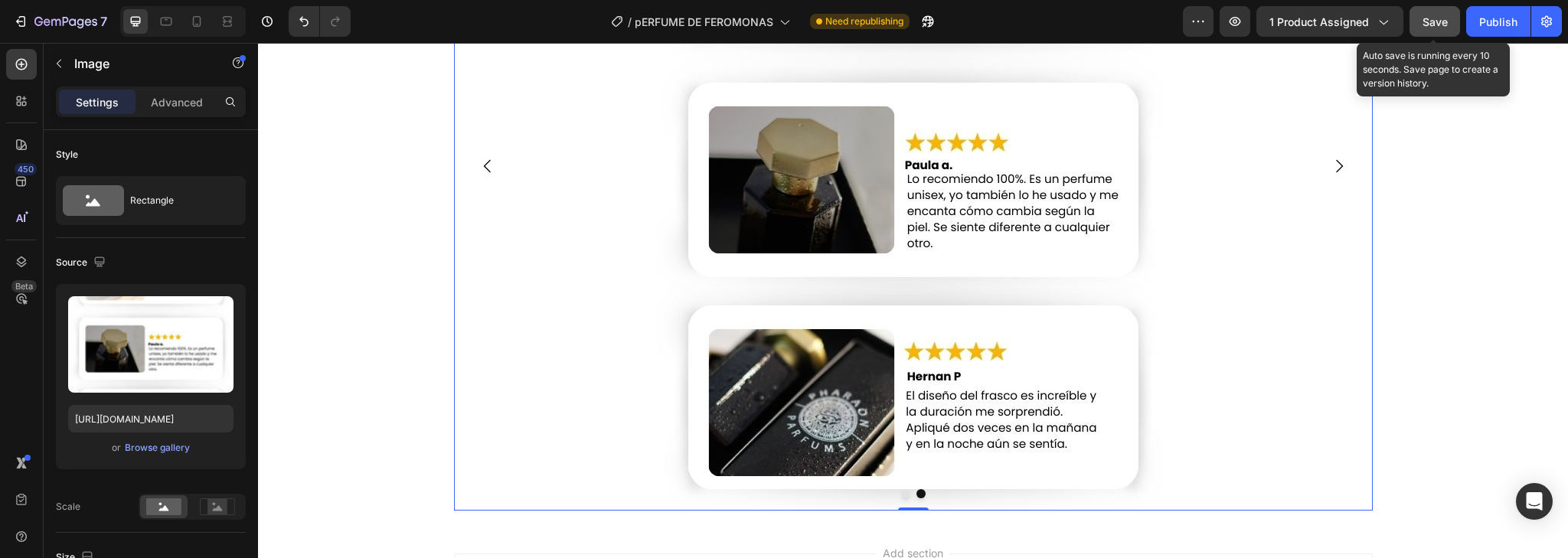
click at [1425, 28] on span "Save" at bounding box center [1435, 21] width 25 height 13
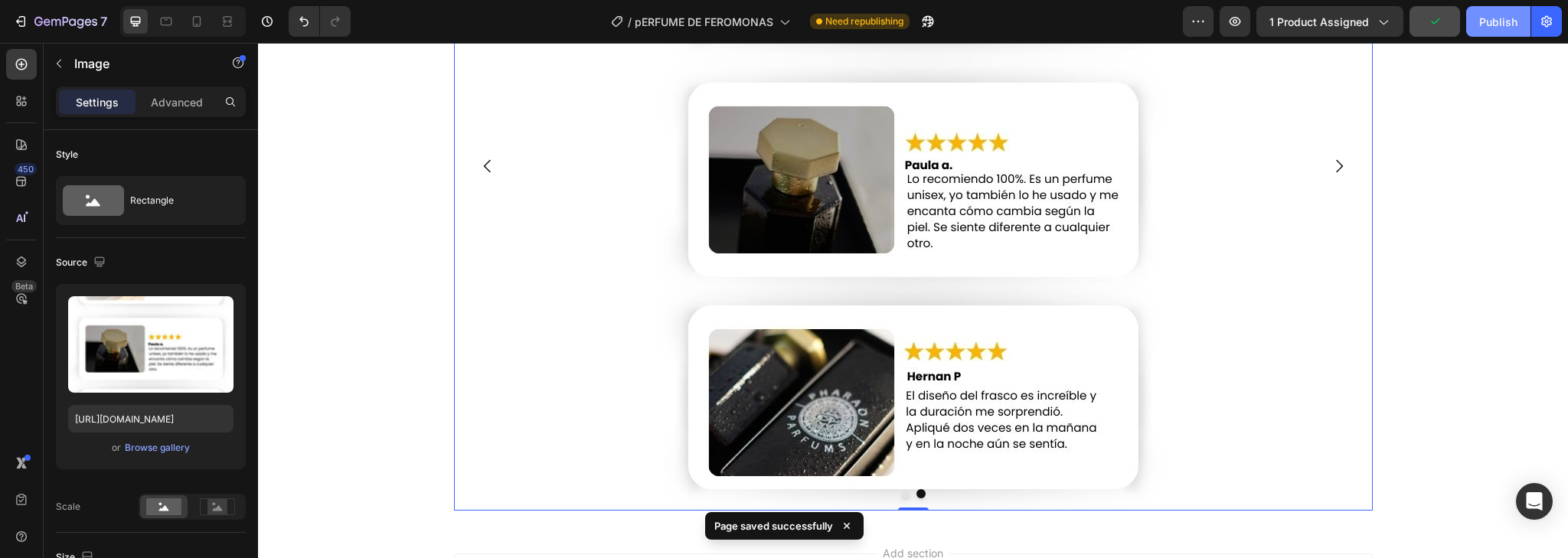
click at [1482, 26] on div "Publish" at bounding box center [1498, 21] width 38 height 16
click at [206, 21] on div at bounding box center [196, 21] width 24 height 24
type input "https://cdn.shopify.com/s/files/1/0564/6280/3016/files/gempages_551375132271051…"
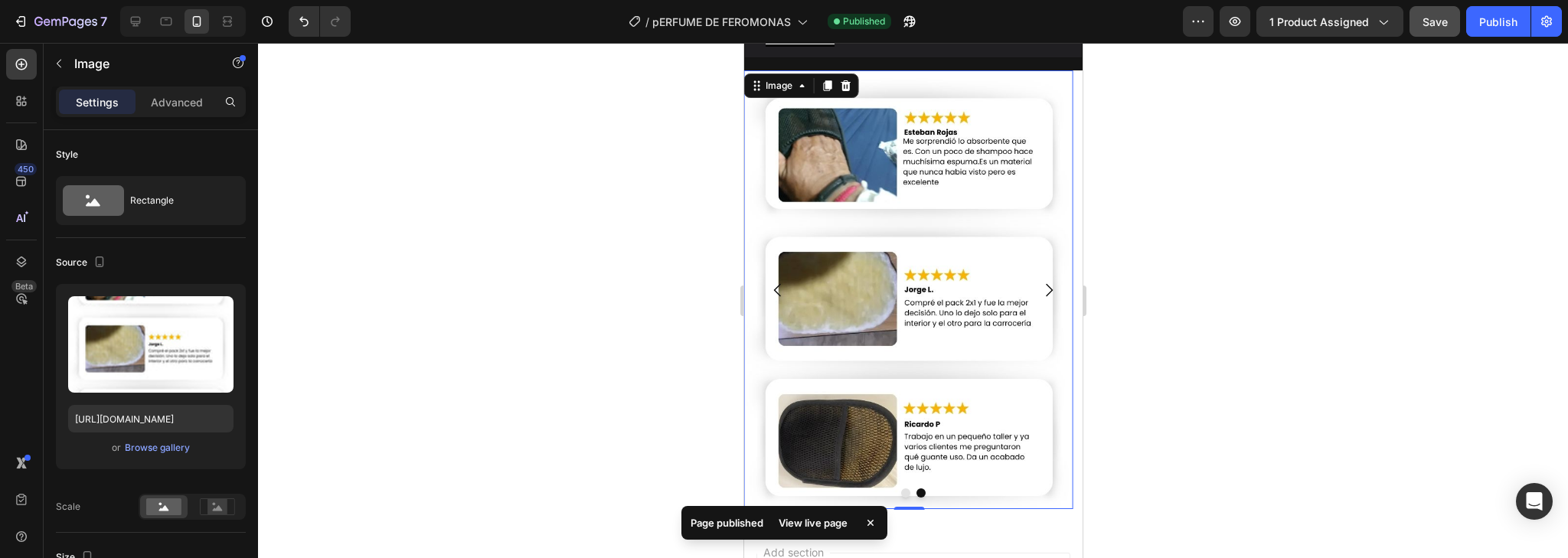
scroll to position [5422, 0]
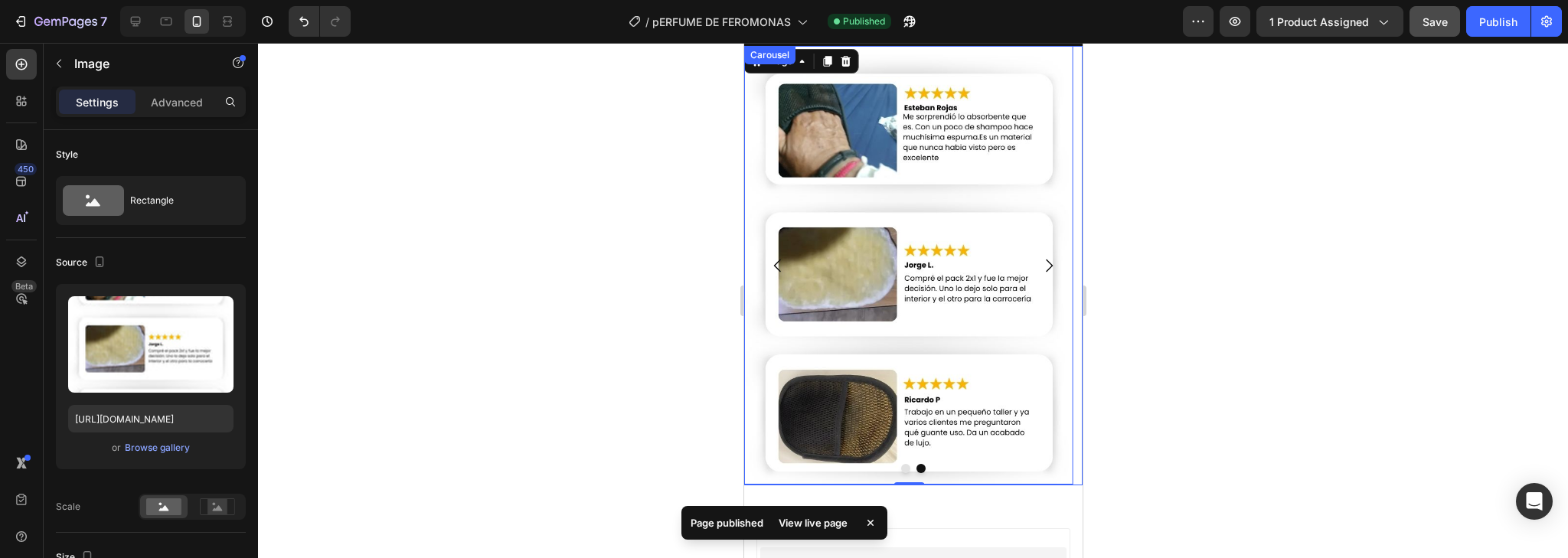
click at [773, 263] on icon "Carousel Back Arrow" at bounding box center [777, 266] width 19 height 19
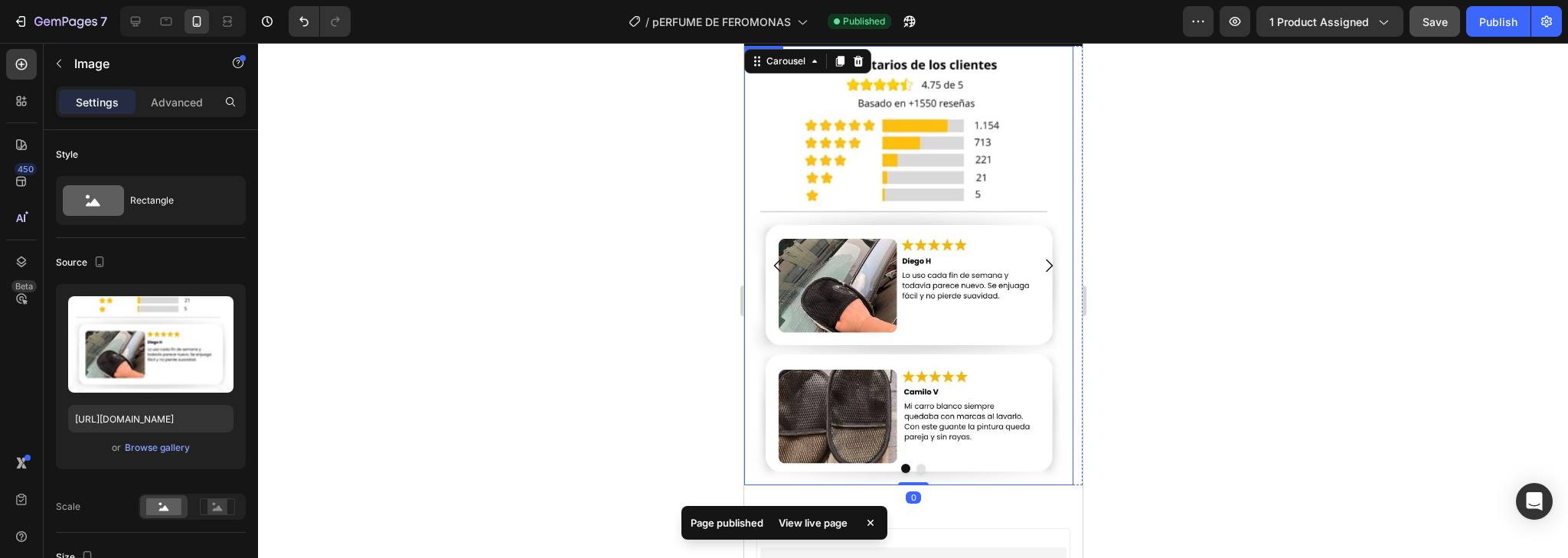
click at [967, 318] on img at bounding box center [909, 265] width 329 height 440
click at [152, 447] on div "Browse gallery" at bounding box center [157, 447] width 65 height 14
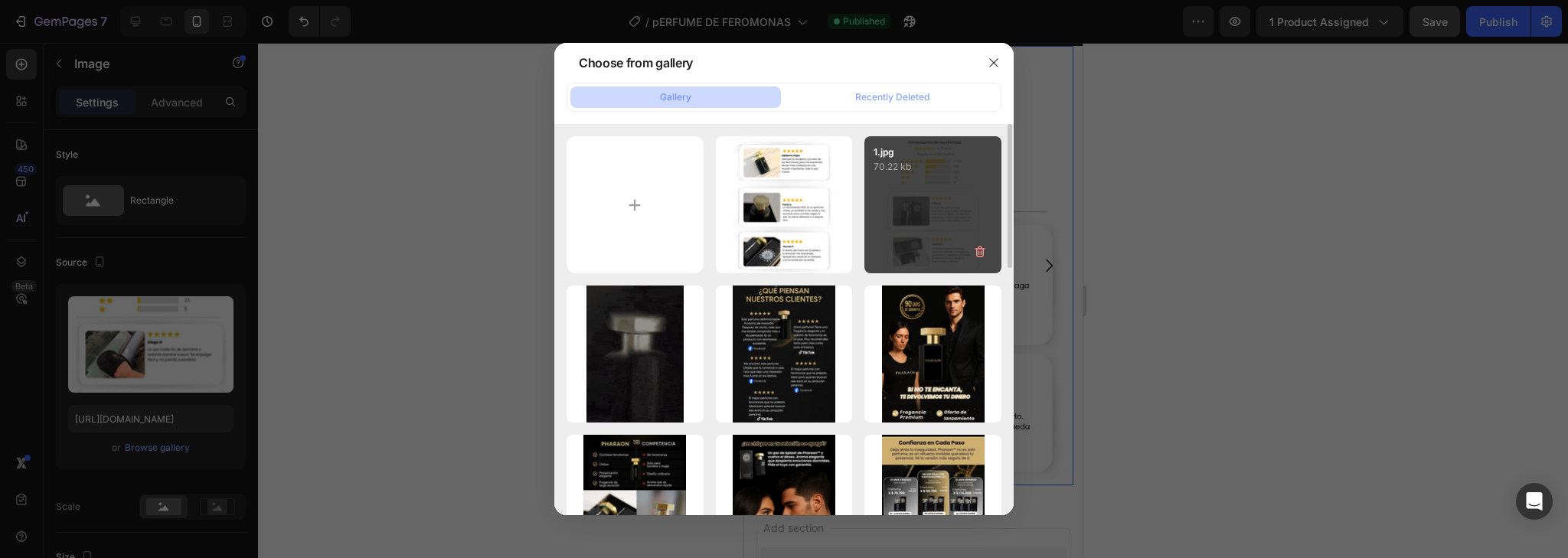
click at [900, 216] on div "1.jpg 70.22 kb" at bounding box center [933, 205] width 137 height 137
type input "https://cdn.shopify.com/s/files/1/0564/6280/3016/files/gempages_551375132271051…"
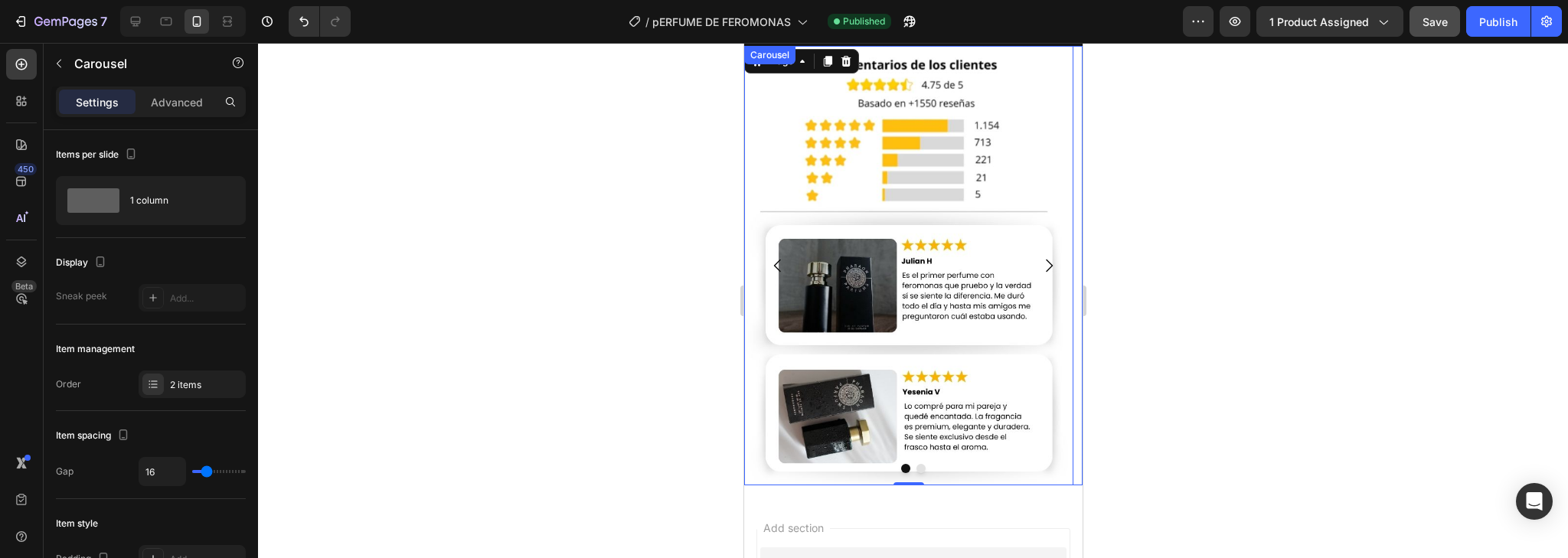
click at [1044, 263] on icon "Carousel Next Arrow" at bounding box center [1048, 266] width 19 height 19
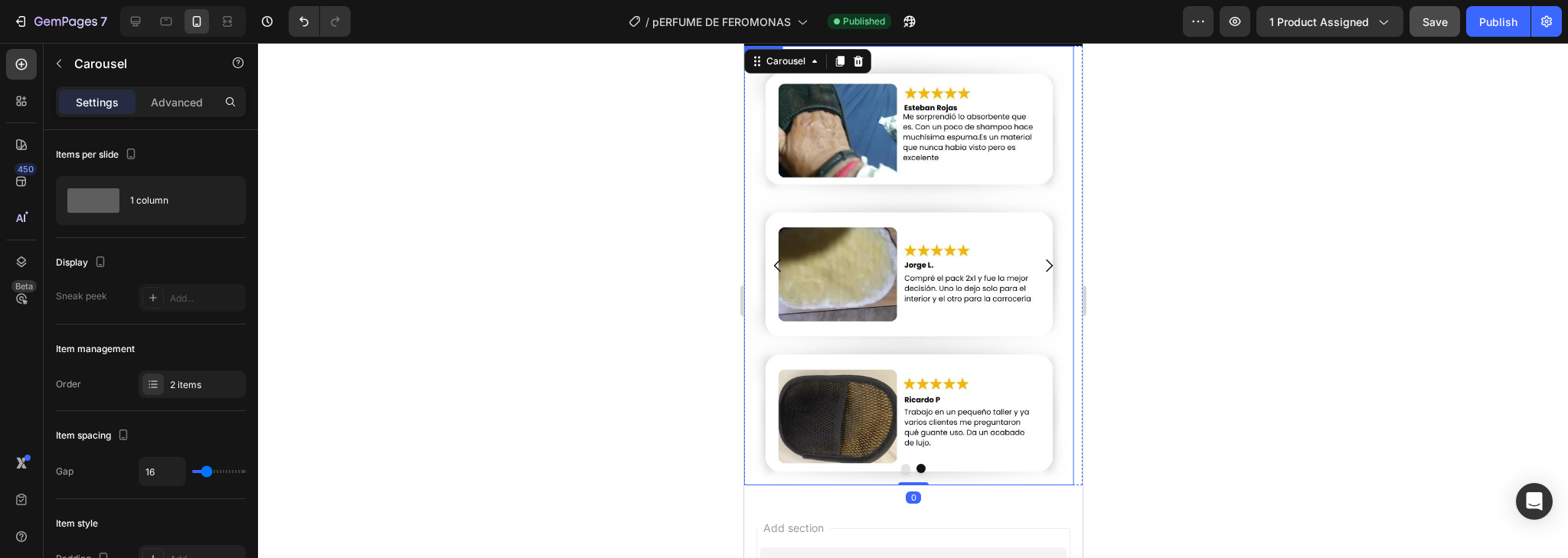
click at [910, 292] on img at bounding box center [909, 265] width 329 height 440
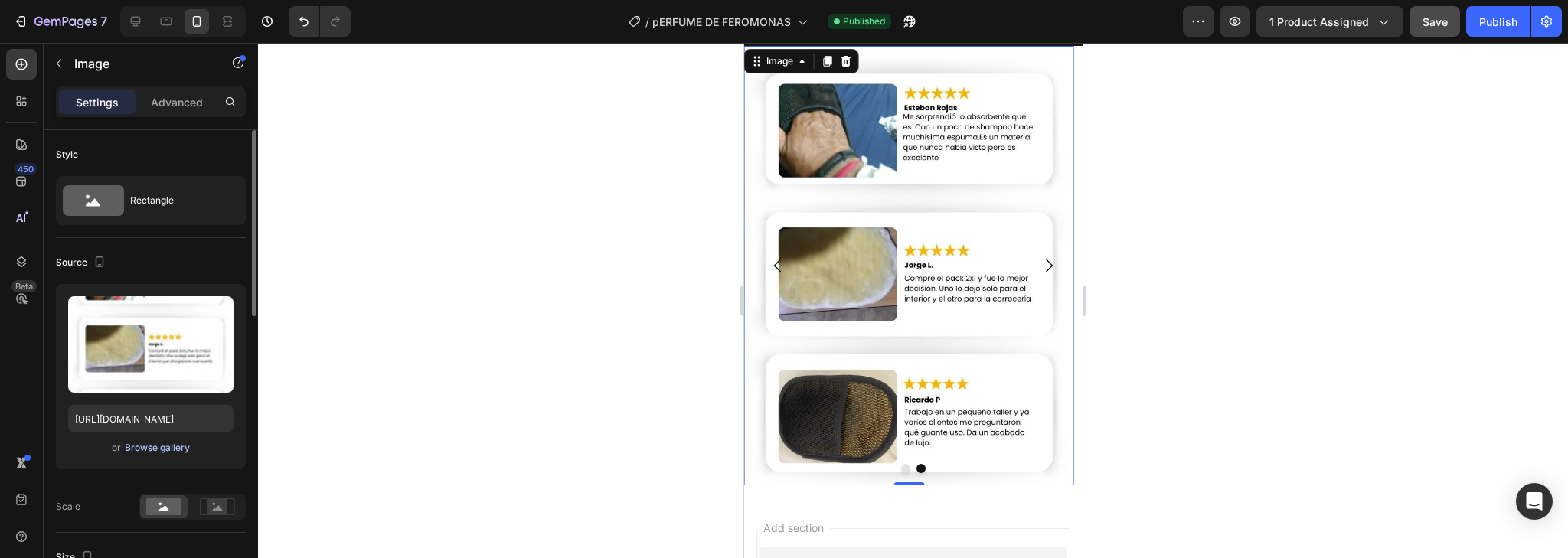
click at [143, 450] on div "Browse gallery" at bounding box center [157, 447] width 65 height 14
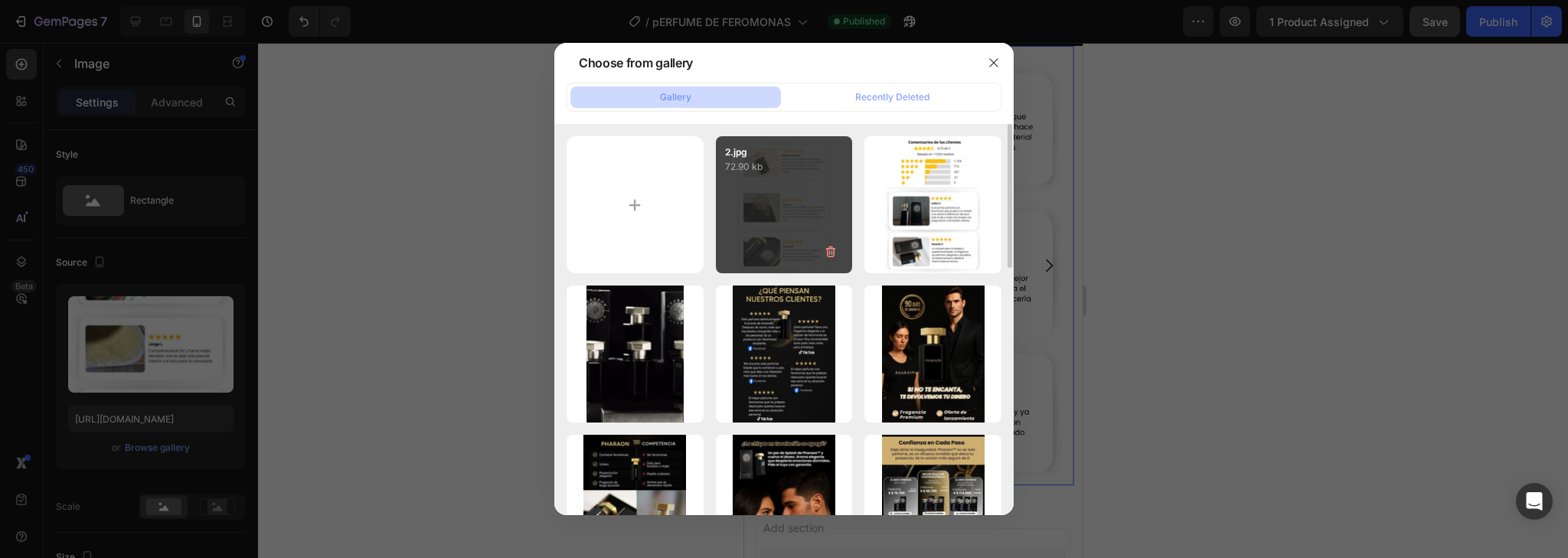
click at [772, 202] on div "2.jpg 72.90 kb" at bounding box center [784, 205] width 137 height 137
type input "https://cdn.shopify.com/s/files/1/0564/6280/3016/files/gempages_551375132271051…"
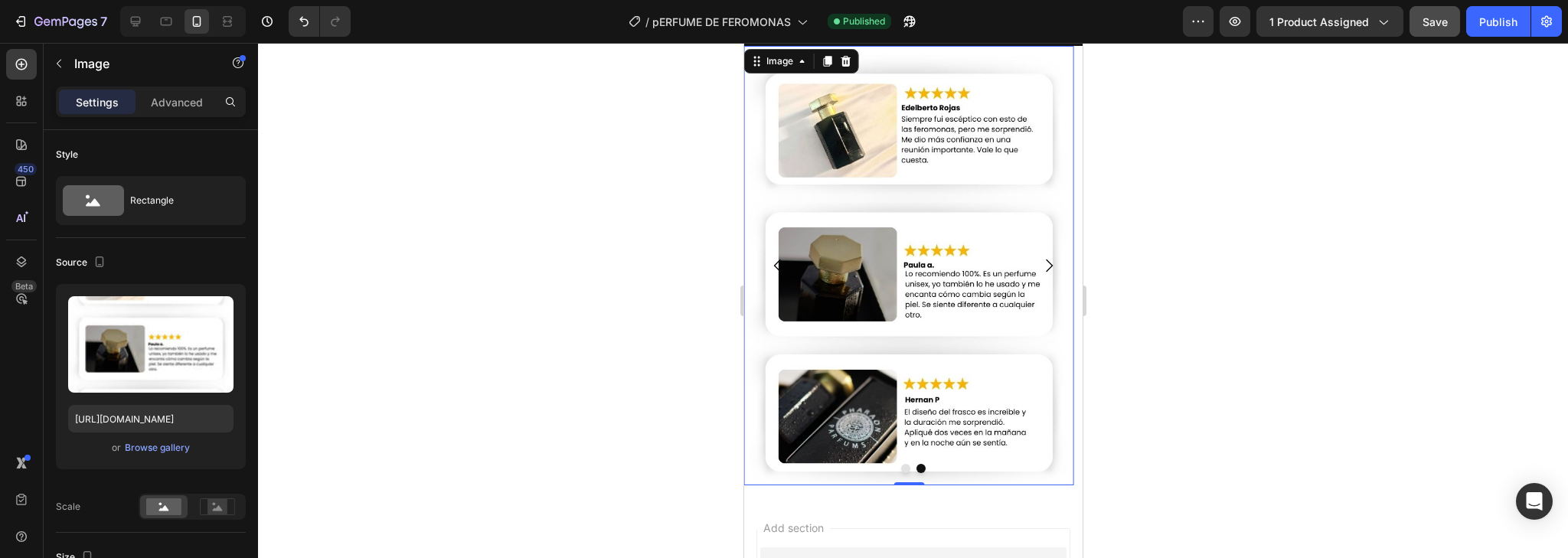
click at [1332, 336] on div at bounding box center [912, 300] width 1310 height 515
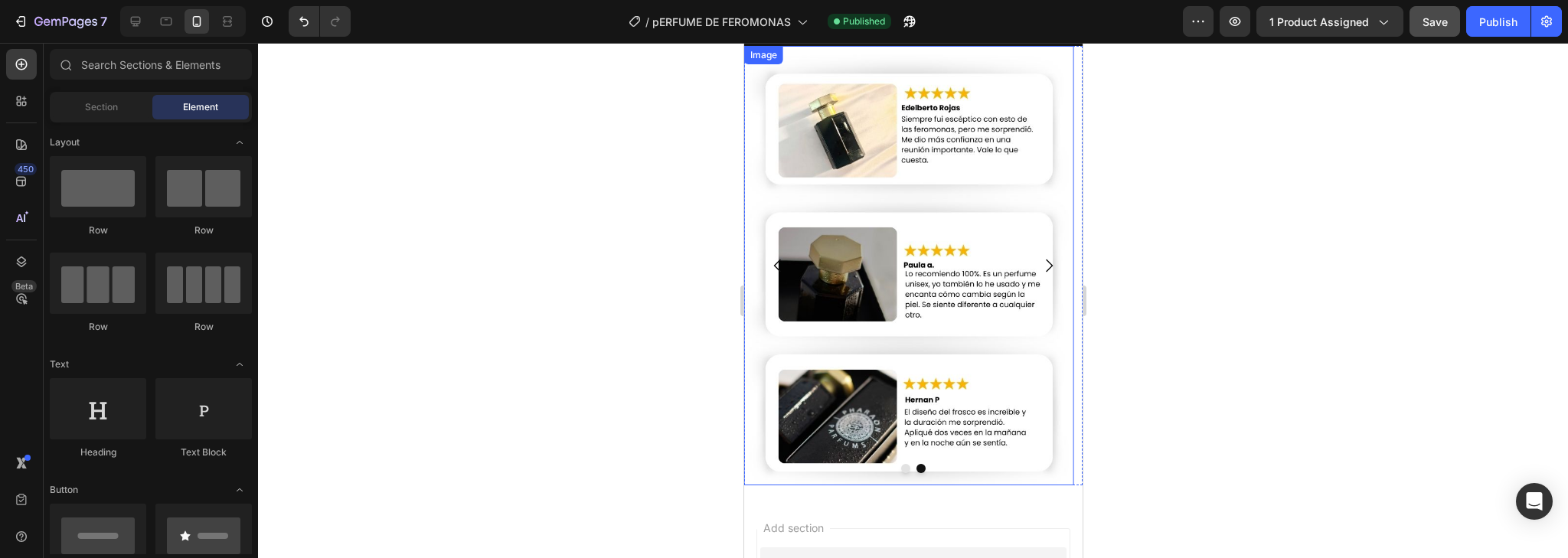
scroll to position [5176, 0]
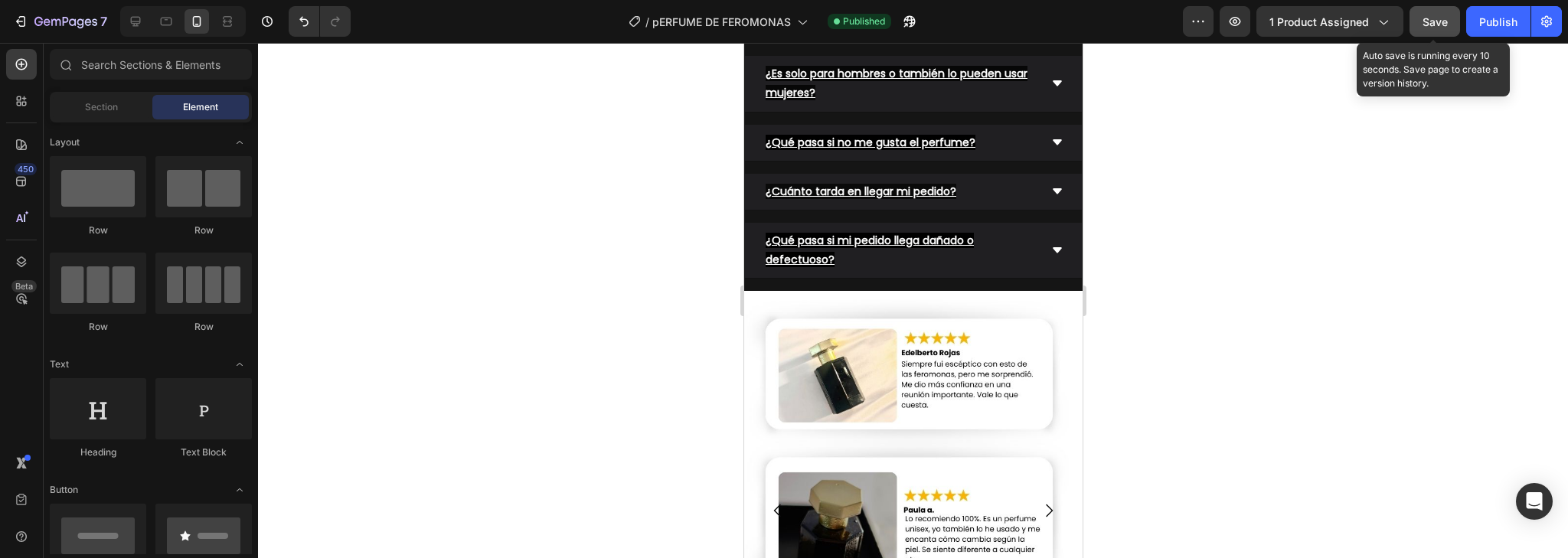
click at [1438, 31] on button "Save" at bounding box center [1435, 21] width 50 height 31
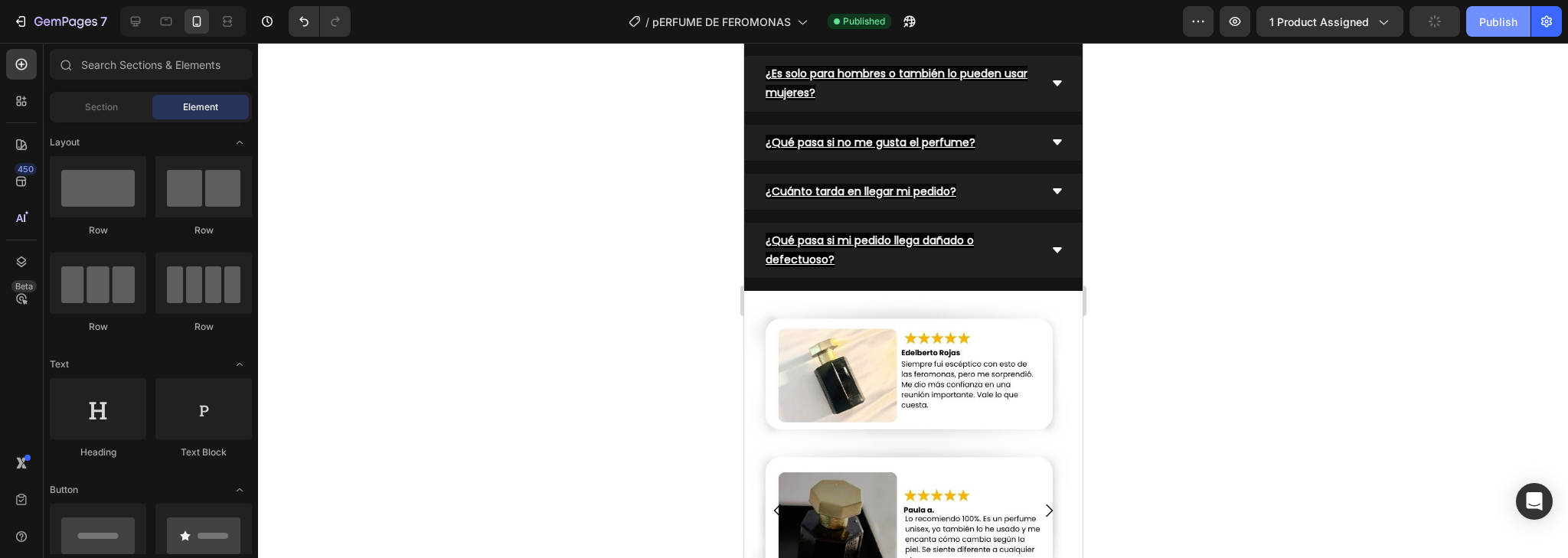
click at [1481, 27] on div "Publish" at bounding box center [1498, 21] width 38 height 16
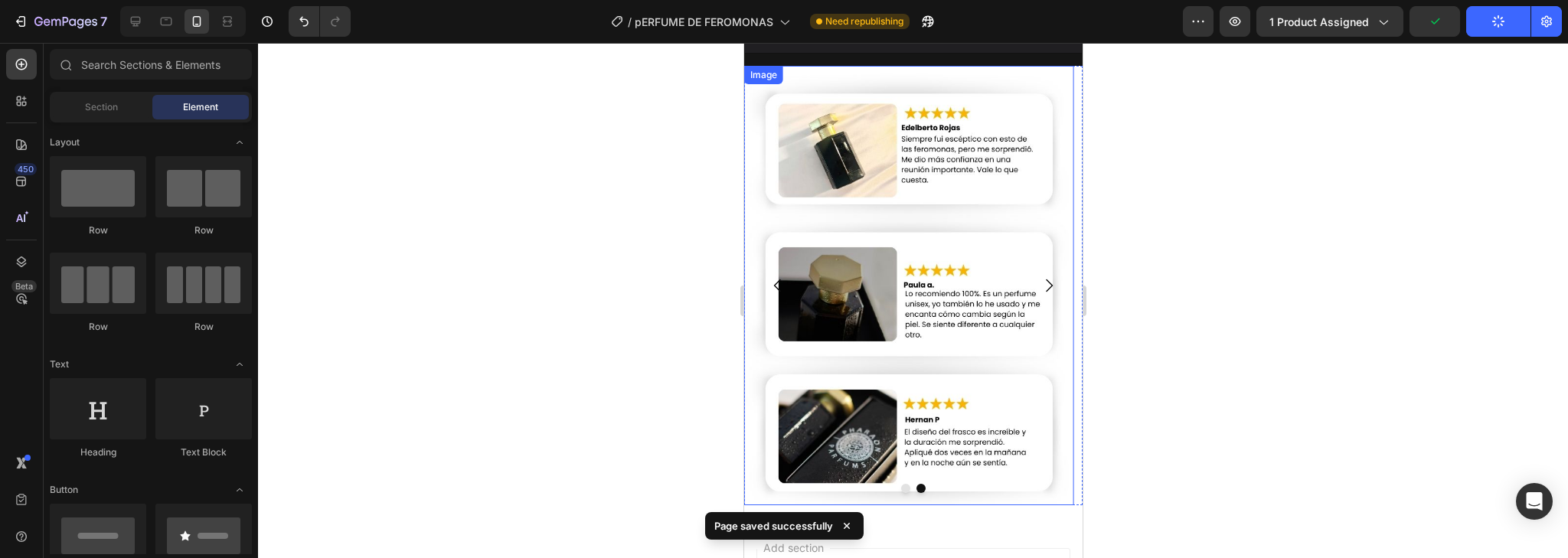
scroll to position [5483, 0]
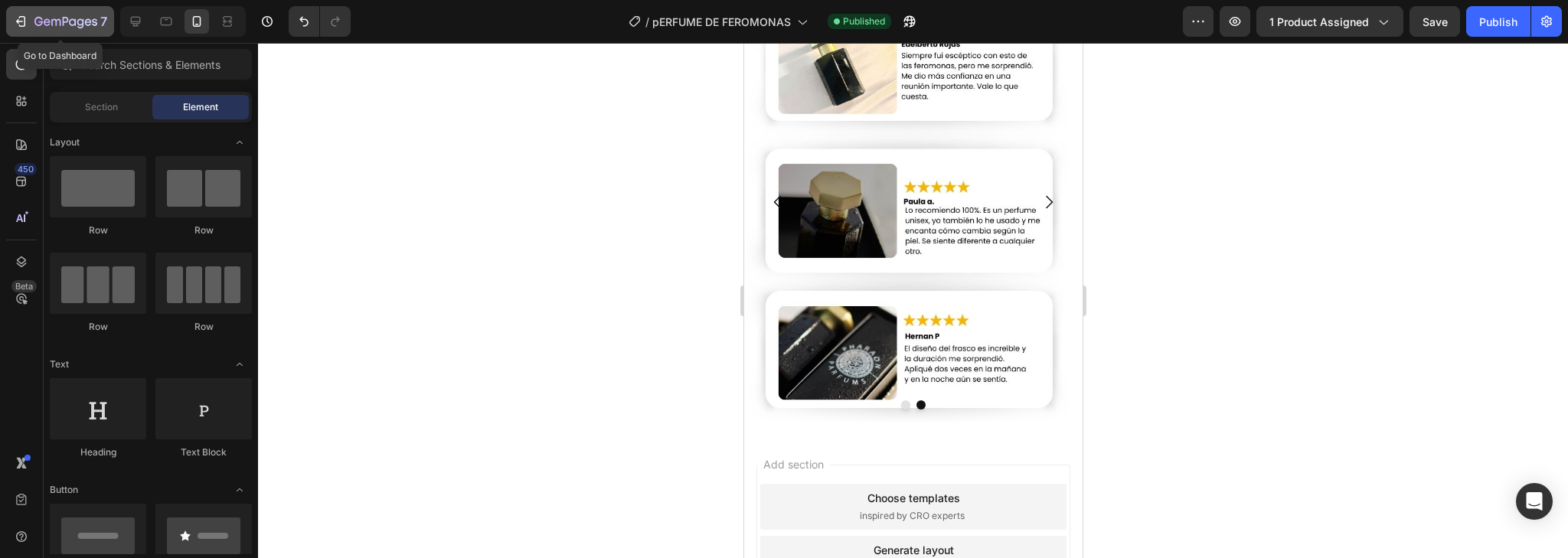
click at [67, 12] on div "7" at bounding box center [71, 21] width 73 height 19
